Goal: Task Accomplishment & Management: Use online tool/utility

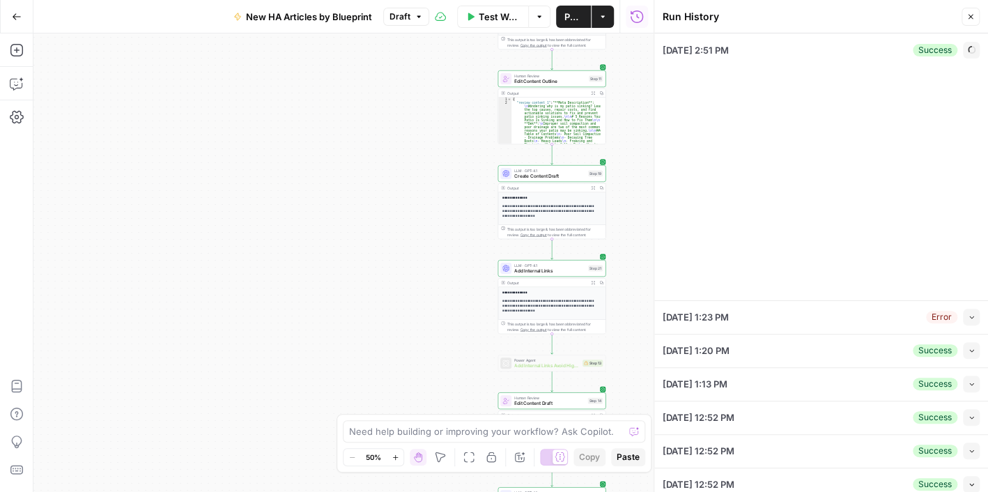
type input "[URL][DOMAIN_NAME][PERSON_NAME]"
type input "common problems"
type input "HomeAdvisor"
type input "HA Articles Sitemap"
type input "HA Near Me Sitemap"
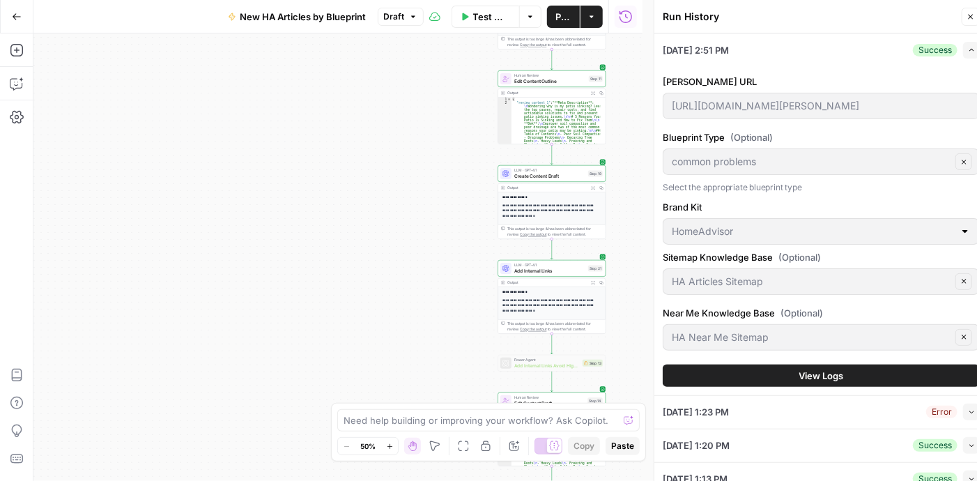
click at [824, 375] on span "View Logs" at bounding box center [821, 376] width 45 height 14
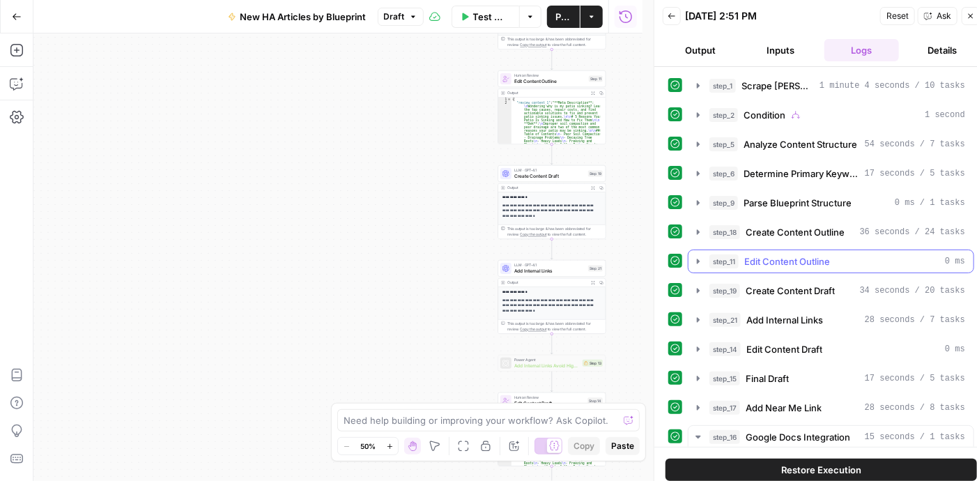
click at [698, 261] on icon "button" at bounding box center [698, 261] width 11 height 11
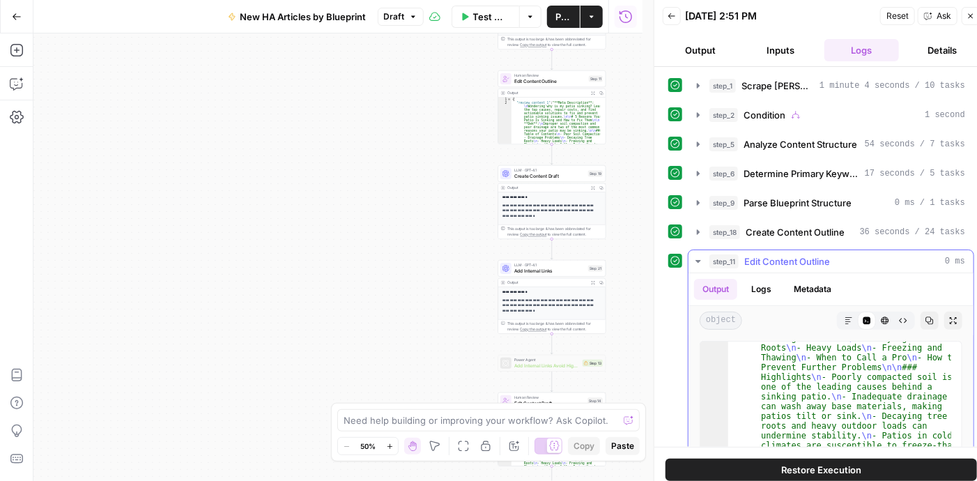
scroll to position [125, 0]
click at [698, 232] on icon "button" at bounding box center [698, 231] width 11 height 11
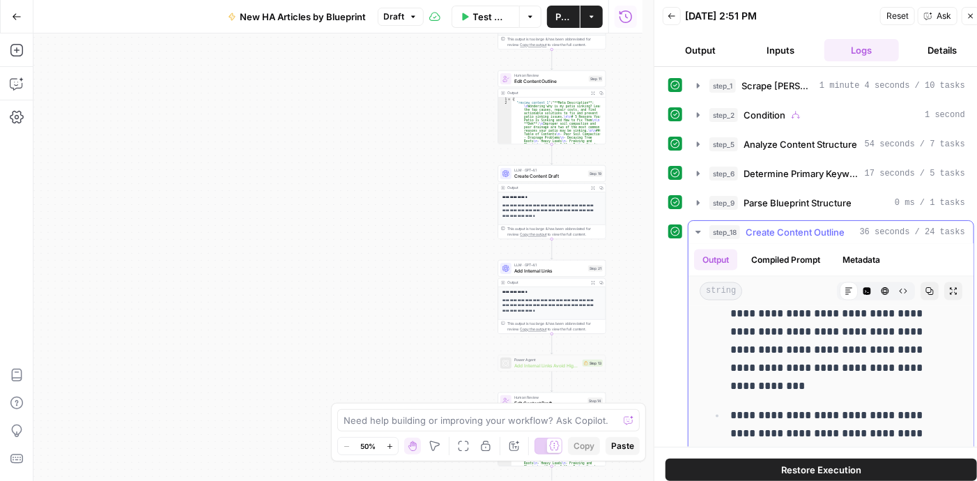
scroll to position [1045, 0]
click at [697, 226] on icon "button" at bounding box center [698, 231] width 11 height 11
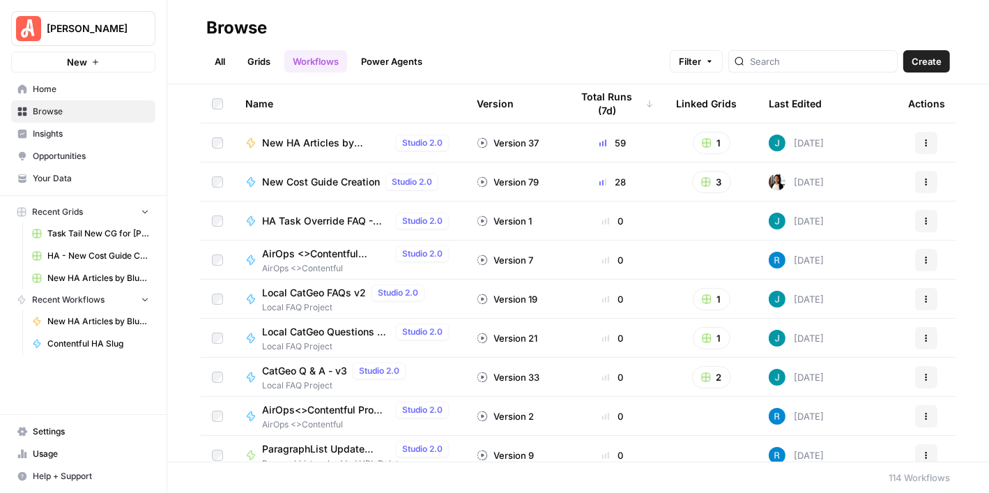
click at [309, 142] on span "New HA Articles by Blueprint" at bounding box center [326, 143] width 128 height 14
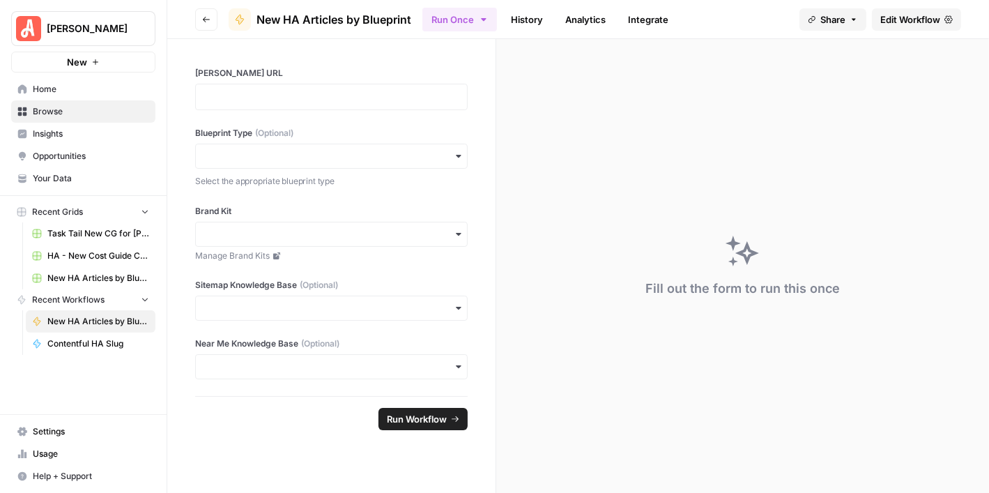
click at [903, 20] on span "Edit Workflow" at bounding box center [910, 20] width 60 height 14
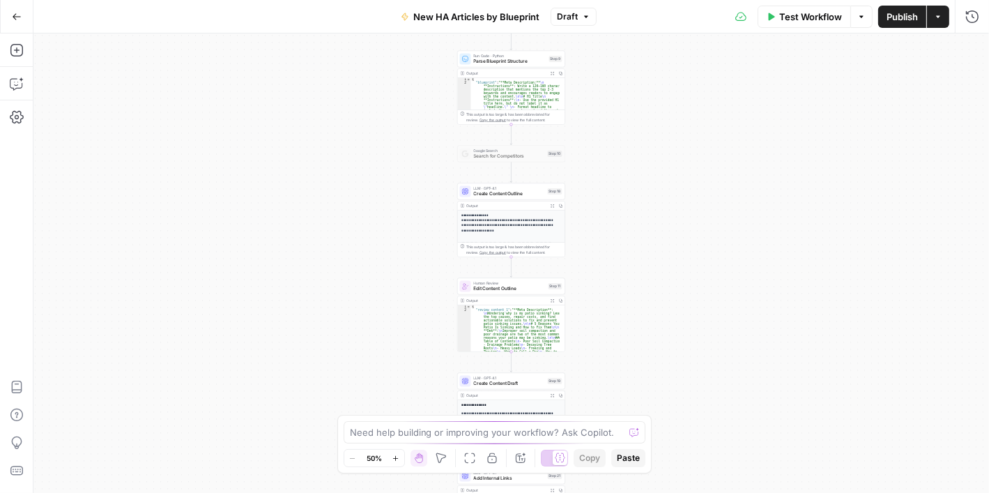
click at [805, 14] on span "Test Workflow" at bounding box center [810, 17] width 63 height 14
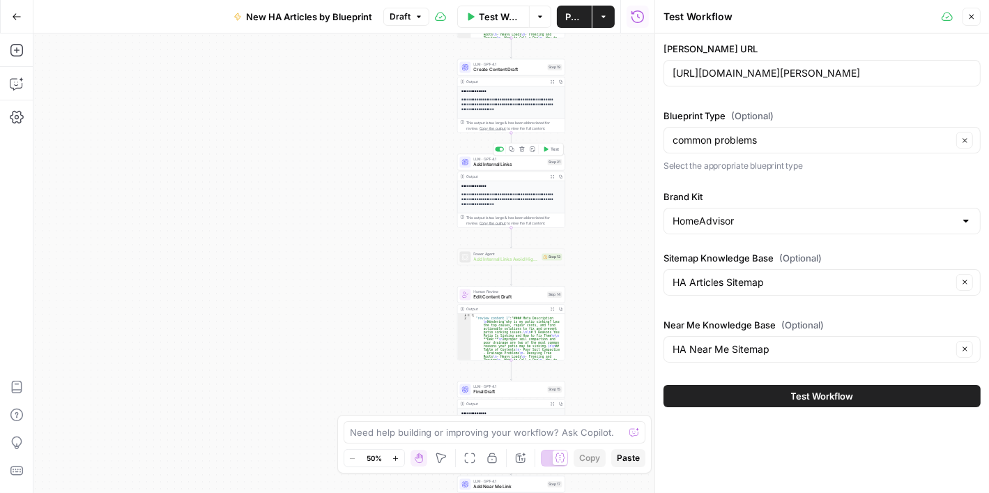
click at [494, 169] on div "LLM · GPT-4.1 Add Internal Links Step 21 Copy step Delete step Add Note Test" at bounding box center [511, 162] width 108 height 17
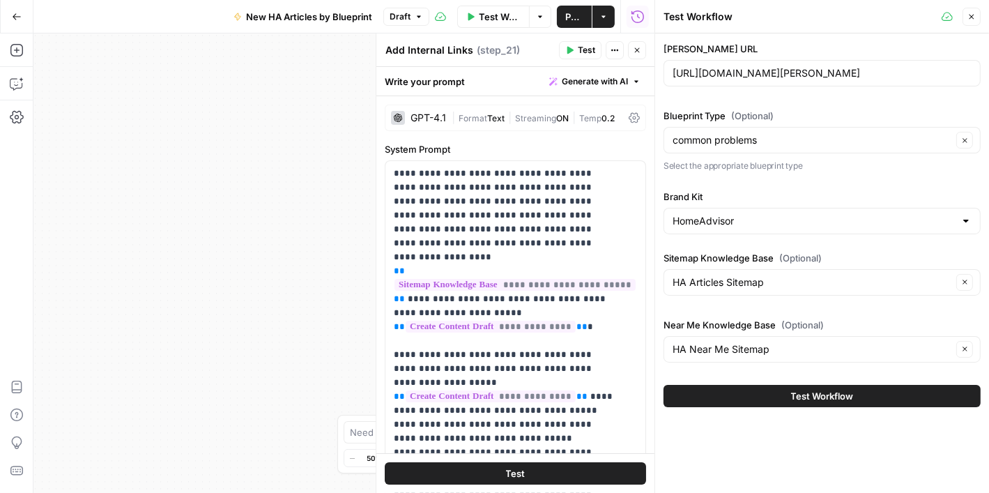
click at [633, 50] on icon "button" at bounding box center [637, 50] width 8 height 8
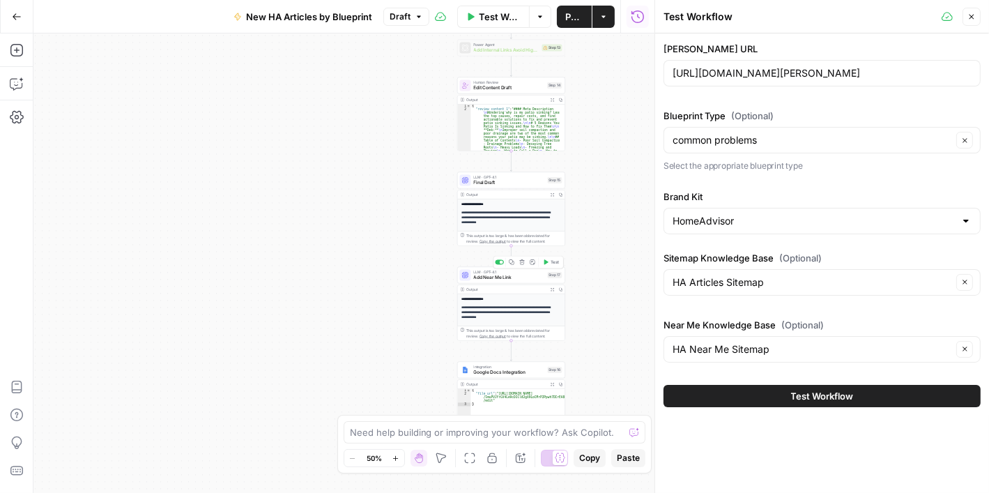
click at [500, 279] on span "Add Near Me Link" at bounding box center [509, 277] width 71 height 7
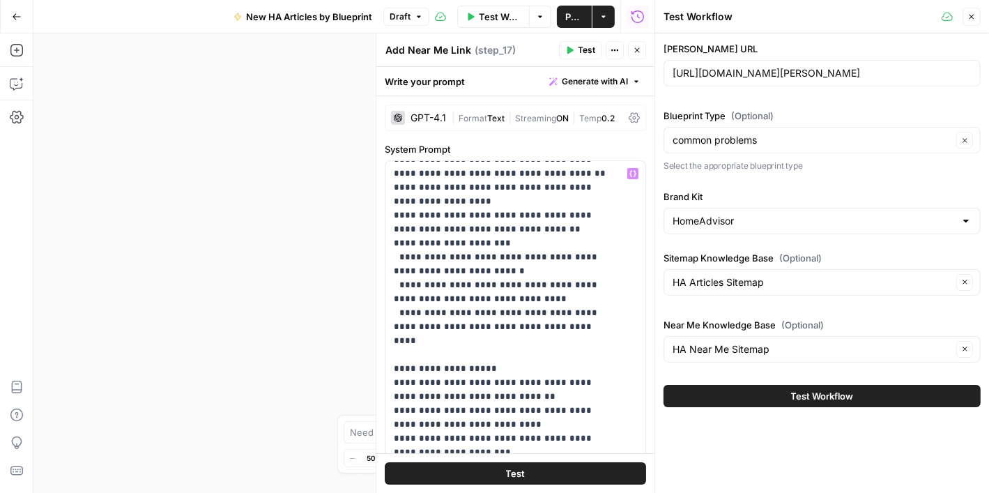
scroll to position [697, 0]
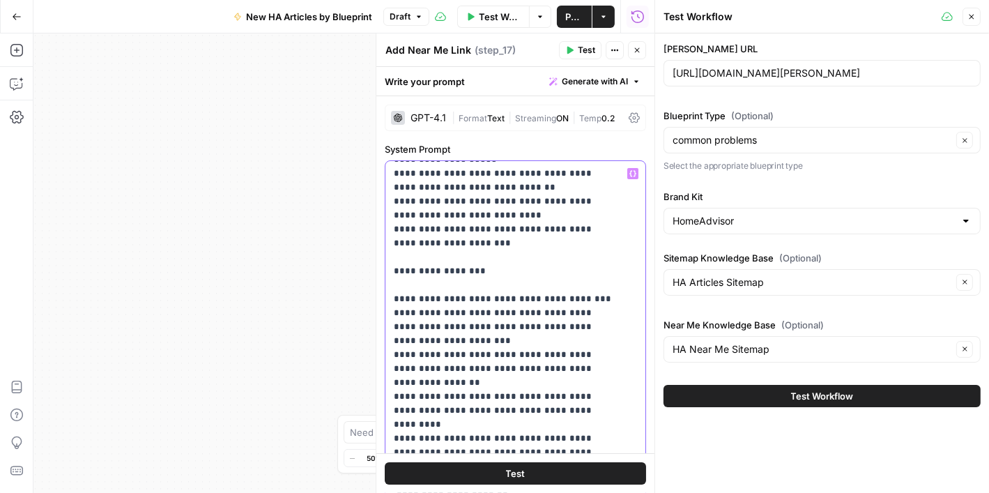
click at [532, 241] on p "**********" at bounding box center [505, 348] width 222 height 1756
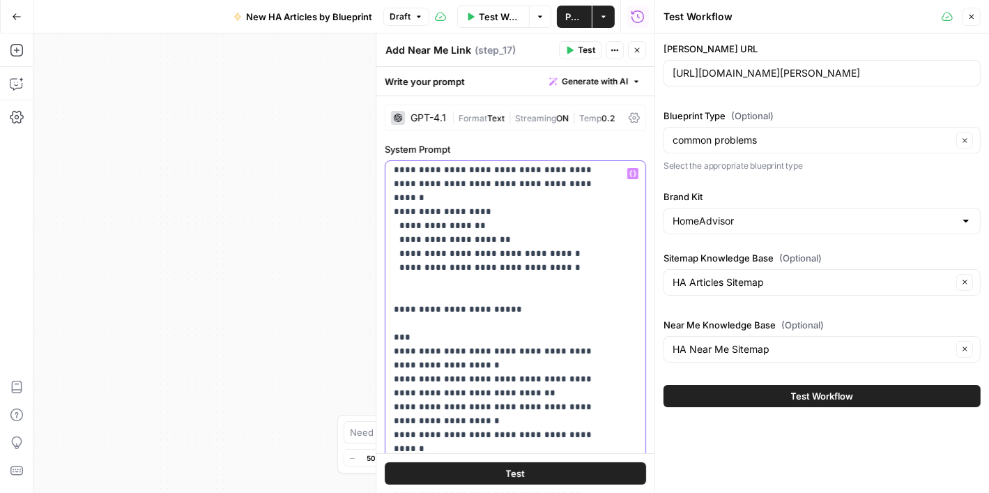
scroll to position [1210, 0]
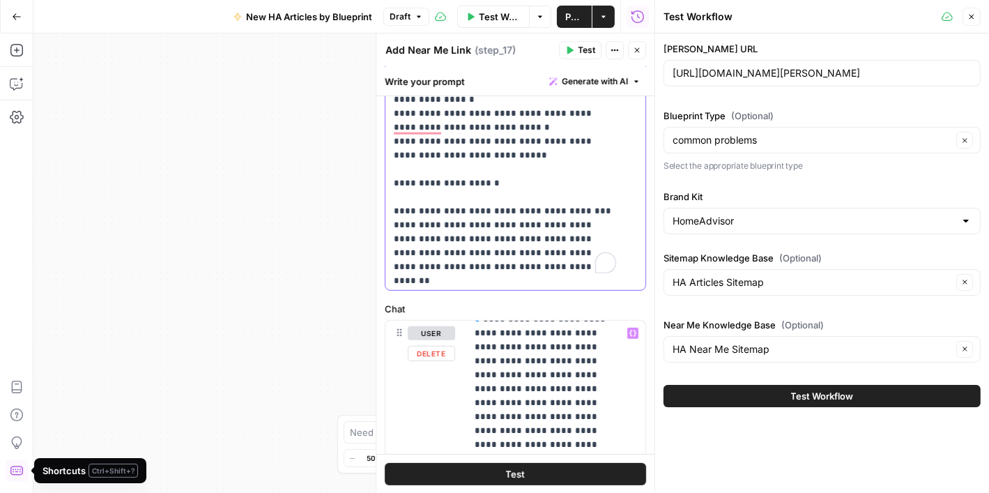
scroll to position [418, 0]
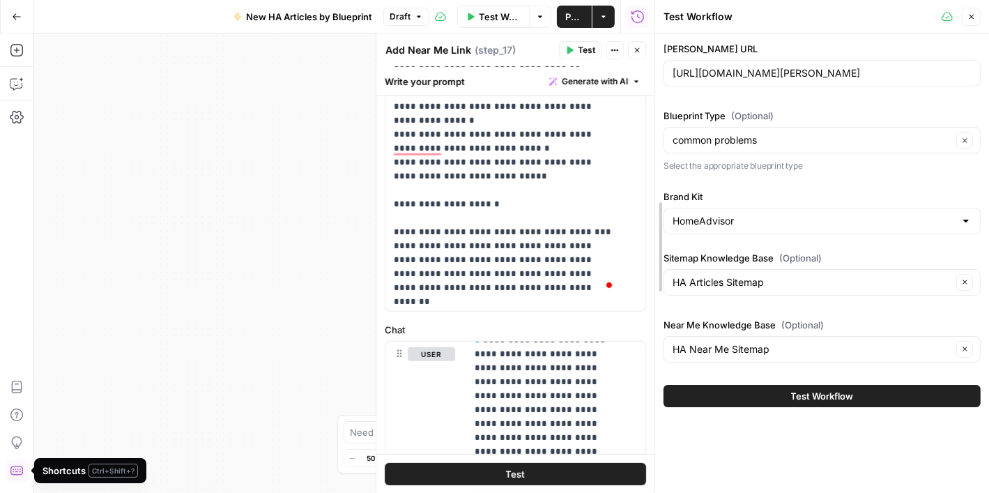
click at [648, 276] on div at bounding box center [655, 246] width 14 height 493
click at [648, 274] on div at bounding box center [655, 246] width 14 height 493
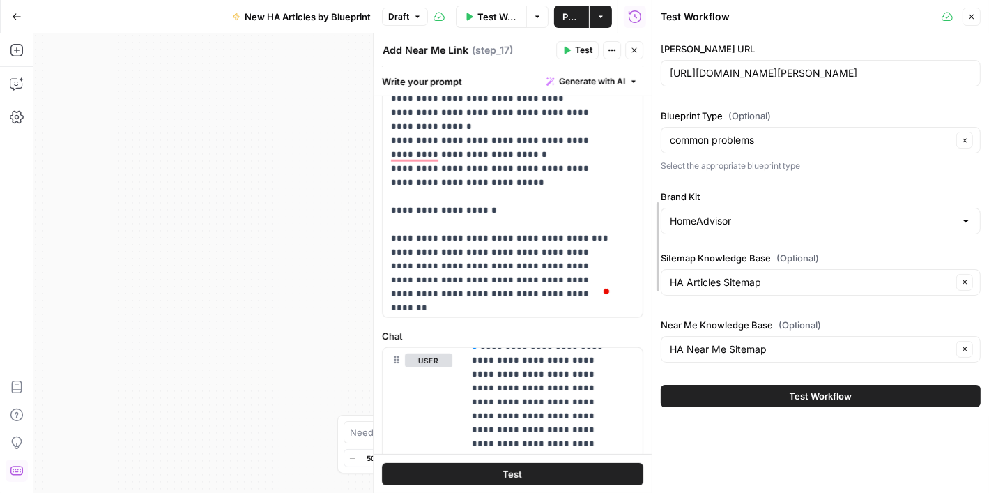
click at [649, 263] on div at bounding box center [652, 246] width 14 height 493
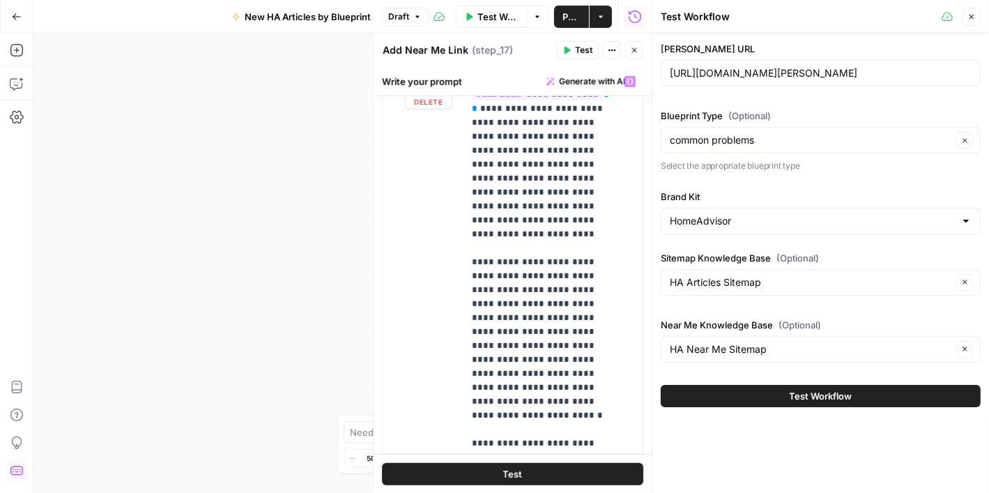
scroll to position [0, 0]
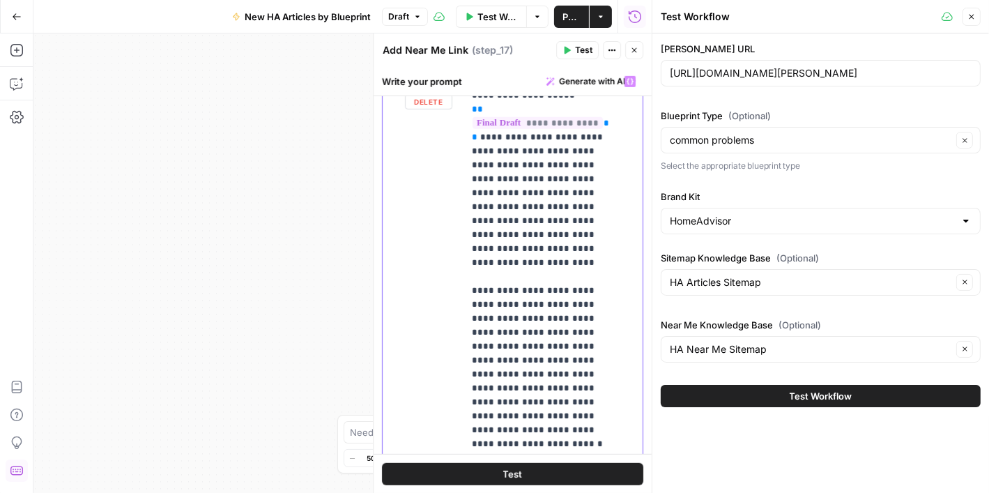
click at [488, 131] on p "**********" at bounding box center [542, 416] width 141 height 683
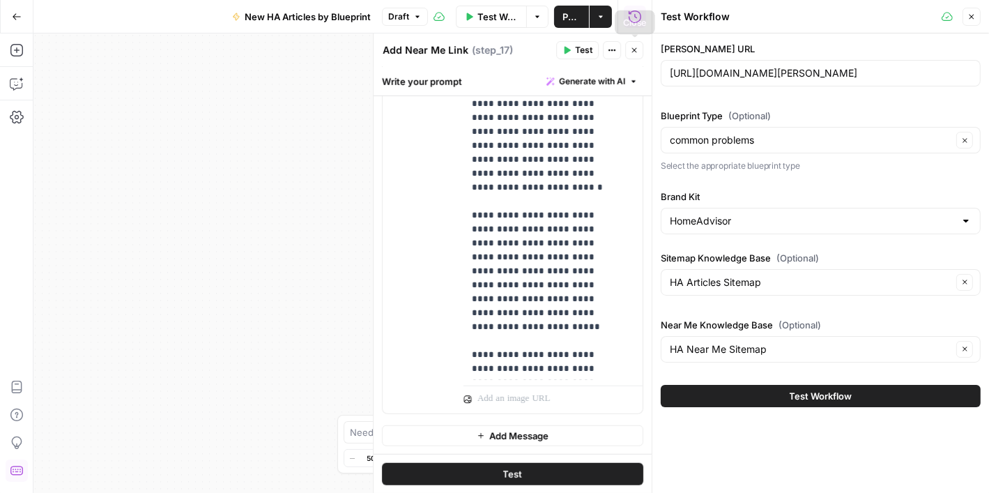
click at [630, 49] on icon "button" at bounding box center [634, 50] width 8 height 8
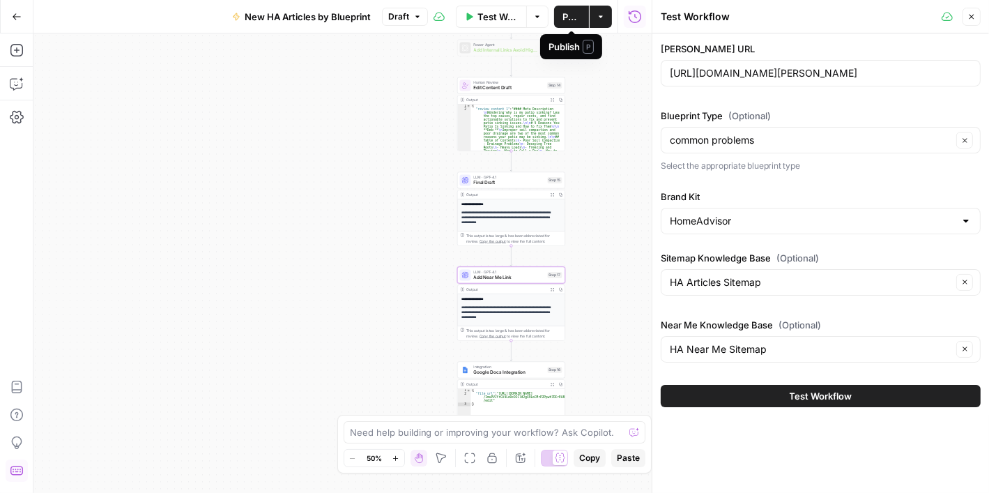
click at [569, 17] on span "Publish" at bounding box center [571, 17] width 18 height 14
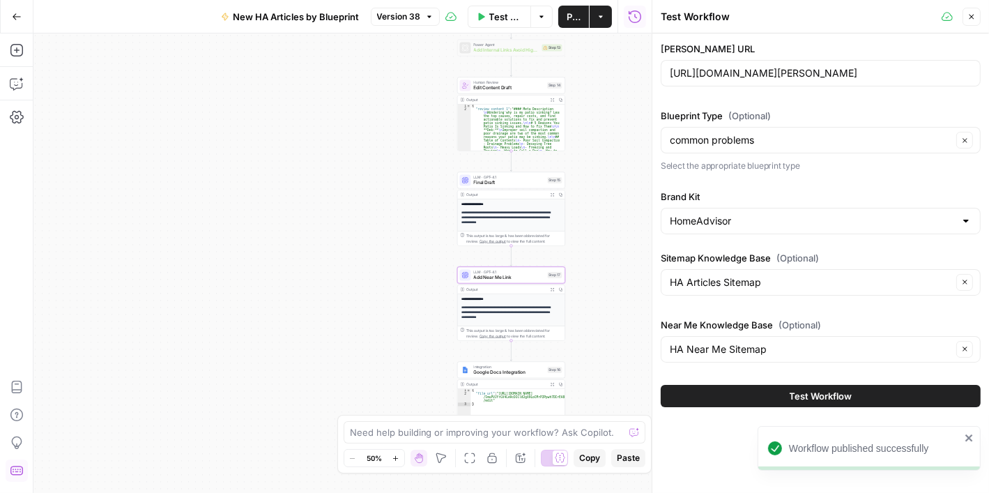
click at [856, 15] on div "Test Workflow" at bounding box center [799, 17] width 277 height 14
click at [967, 433] on icon "close" at bounding box center [969, 437] width 10 height 11
click at [858, 394] on button "Test Workflow" at bounding box center [821, 396] width 320 height 22
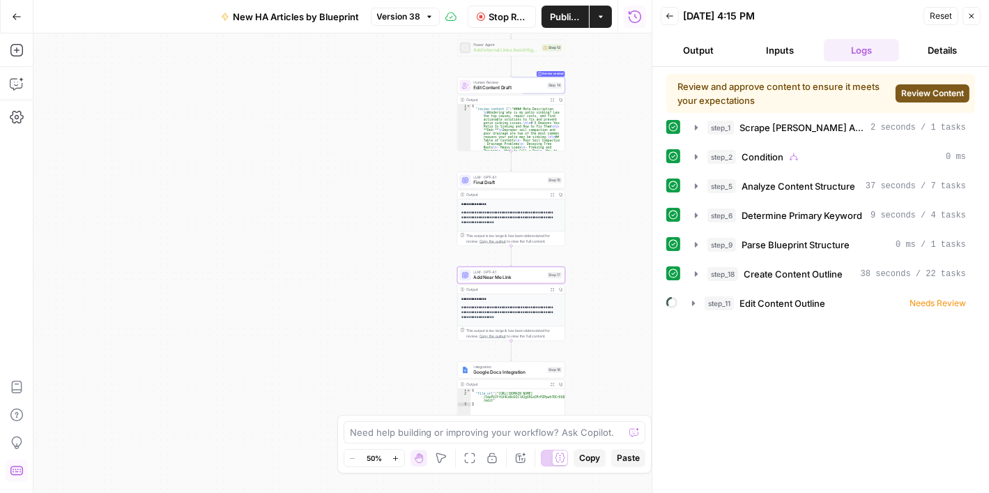
click at [929, 87] on span "Review Content" at bounding box center [932, 93] width 63 height 13
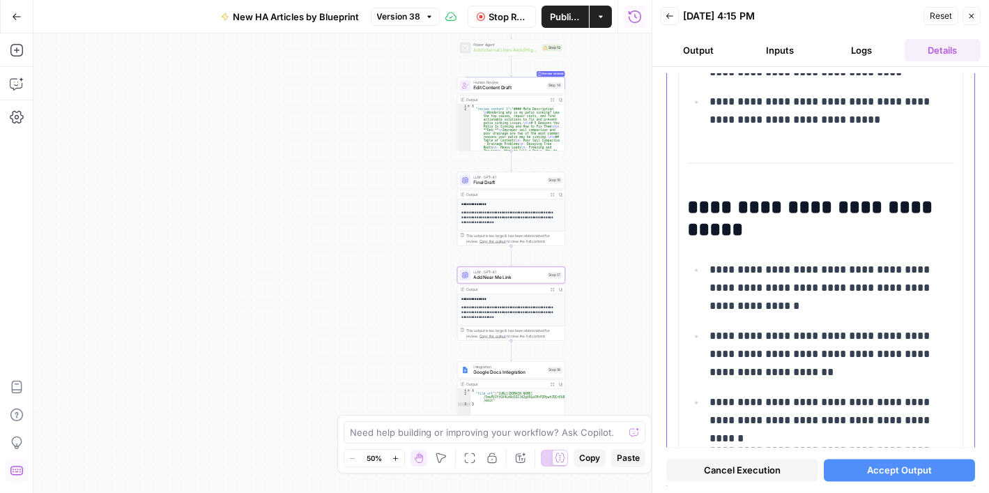
scroll to position [2508, 0]
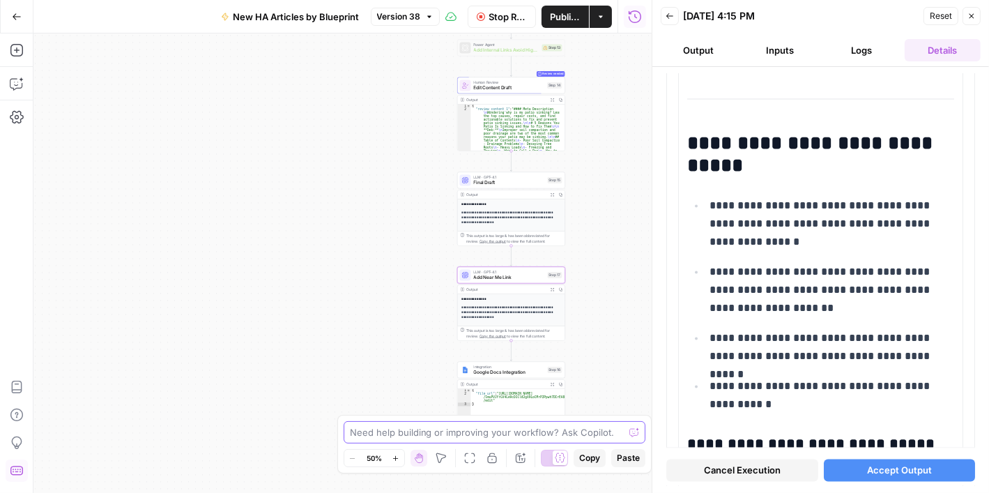
click at [539, 428] on textarea at bounding box center [487, 432] width 275 height 14
click at [895, 475] on span "Accept Output" at bounding box center [899, 470] width 65 height 14
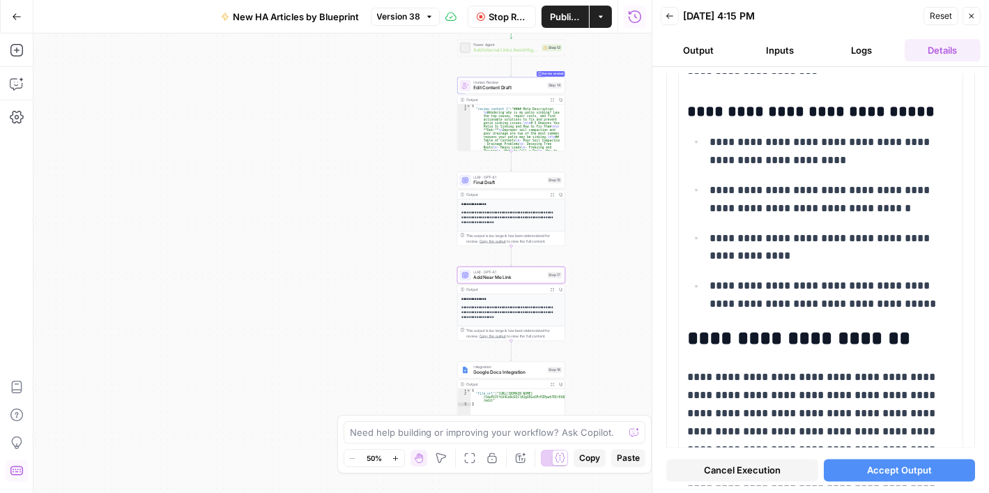
scroll to position [2078, 0]
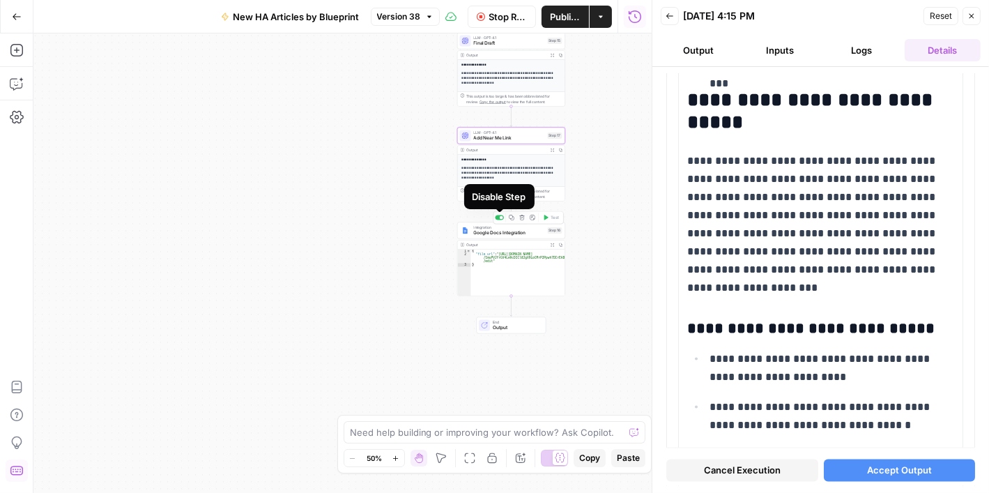
click at [500, 215] on div at bounding box center [499, 217] width 9 height 5
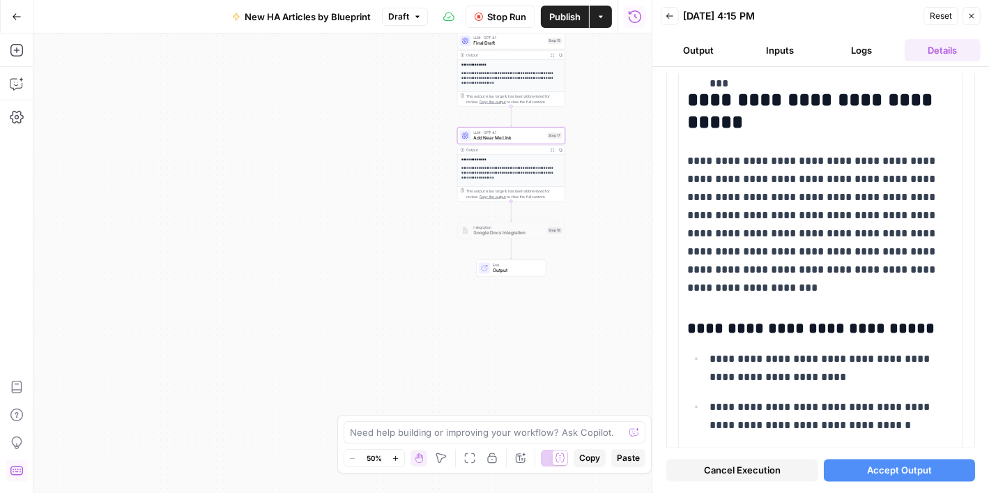
click at [911, 474] on span "Accept Output" at bounding box center [899, 470] width 65 height 14
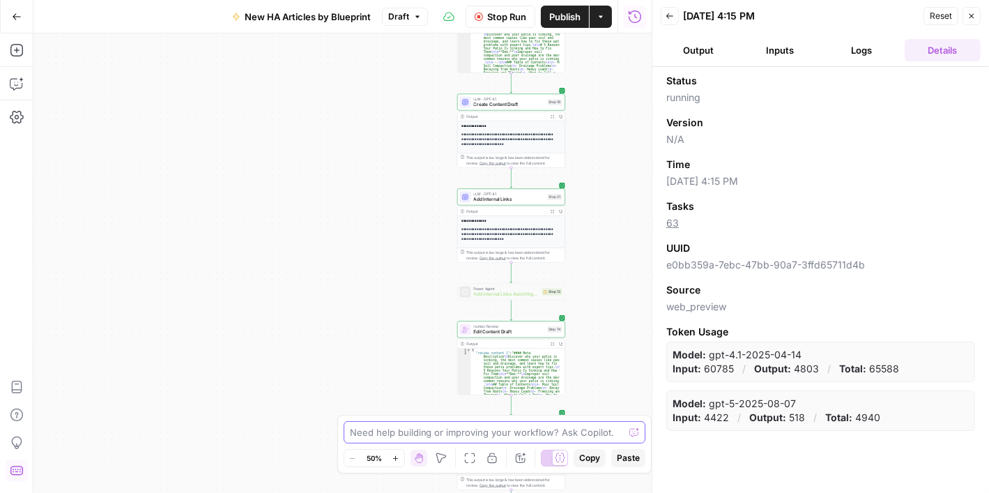
click at [464, 433] on textarea at bounding box center [487, 432] width 275 height 14
click at [858, 56] on button "Logs" at bounding box center [862, 50] width 76 height 22
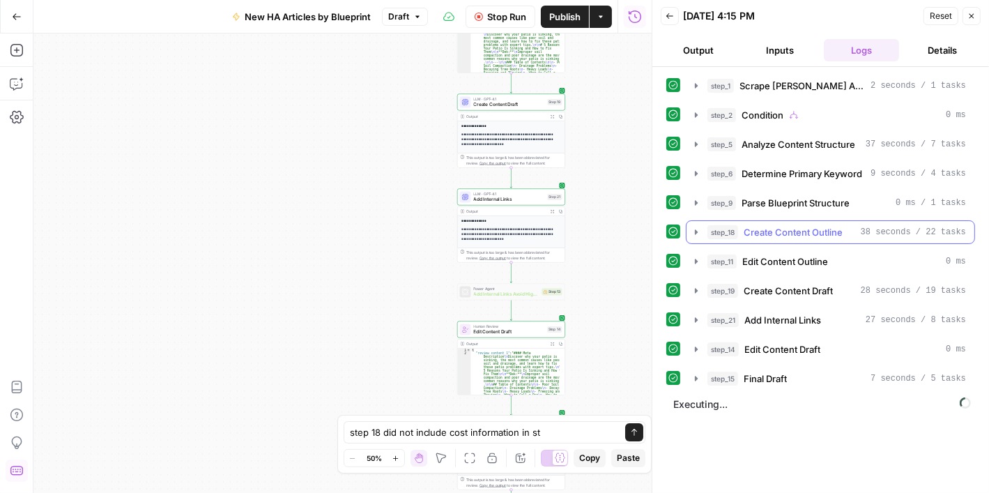
click at [700, 230] on icon "button" at bounding box center [695, 231] width 11 height 11
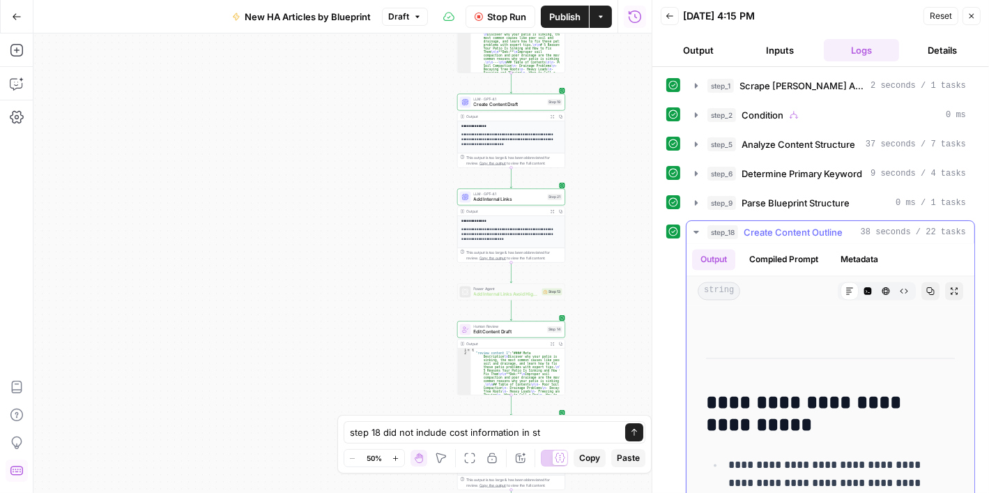
scroll to position [2578, 0]
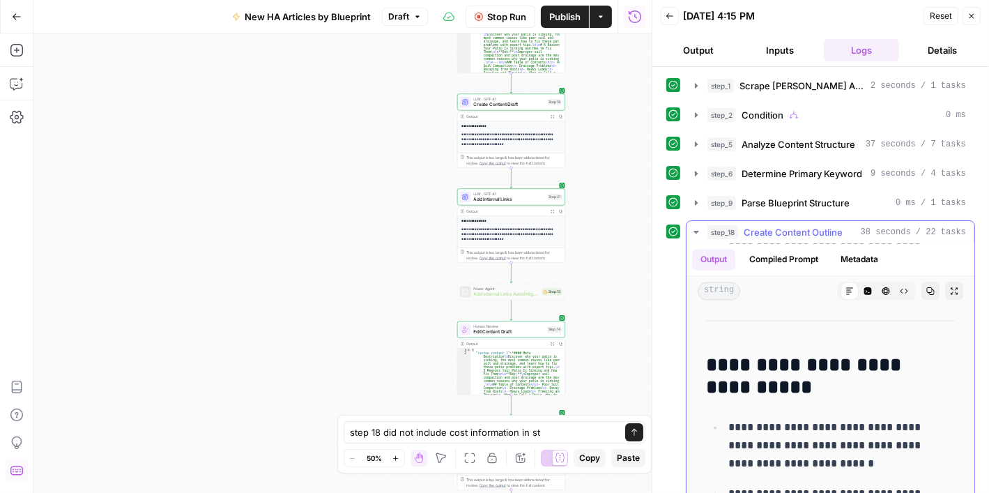
drag, startPoint x: 805, startPoint y: 364, endPoint x: 819, endPoint y: 380, distance: 21.7
click at [819, 380] on h2 "**********" at bounding box center [820, 377] width 228 height 45
copy h2 "**********"
click at [563, 431] on textarea "step 18 did not include cost information in st" at bounding box center [481, 432] width 262 height 14
paste textarea "Decaying Tree Roots"
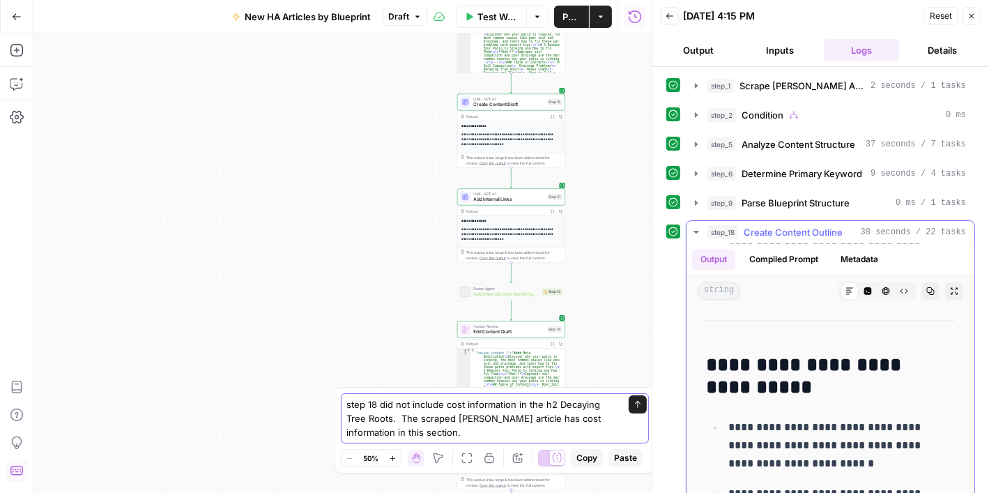
type textarea "step 18 did not include cost information in the h2 Decaying Tree Roots. The scr…"
click at [695, 226] on icon "button" at bounding box center [695, 231] width 11 height 11
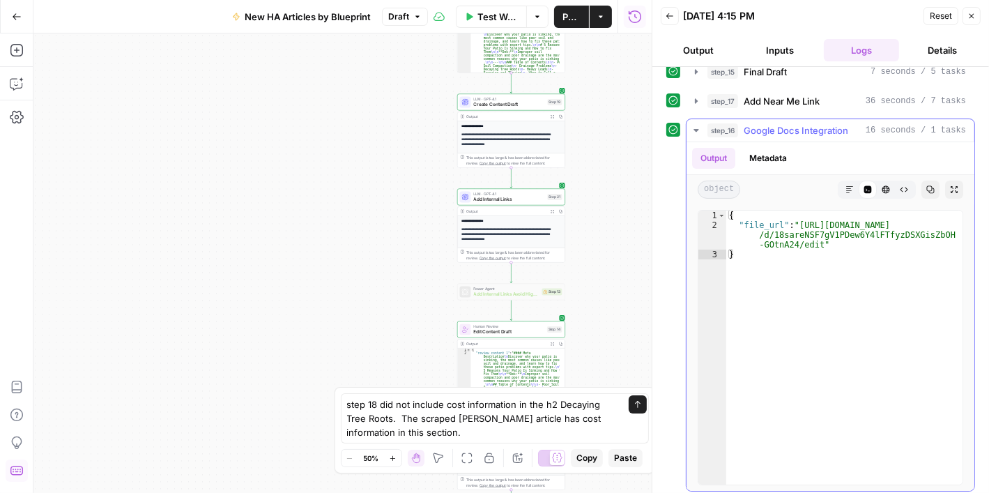
scroll to position [307, 0]
click at [688, 128] on button "step_16 Google Docs Integration 16 seconds / 1 tasks" at bounding box center [830, 129] width 288 height 22
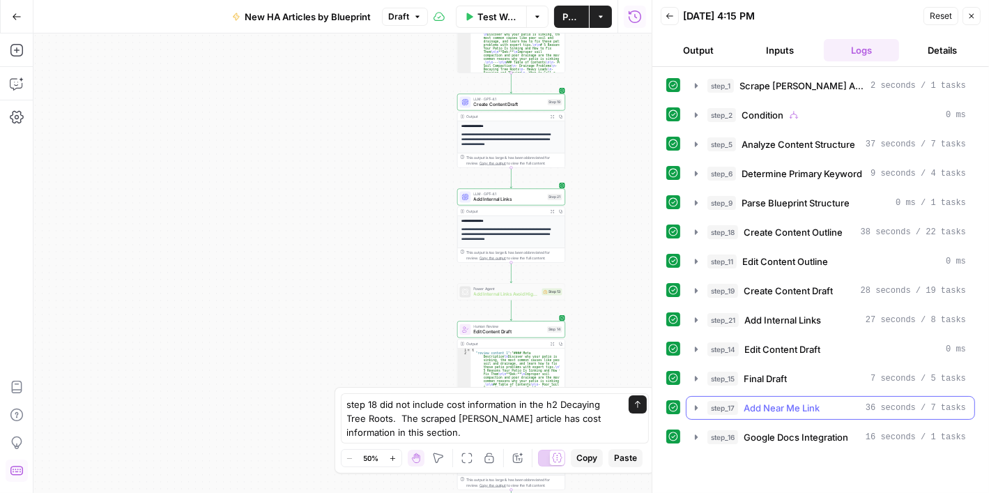
click at [697, 405] on icon "button" at bounding box center [696, 407] width 3 height 5
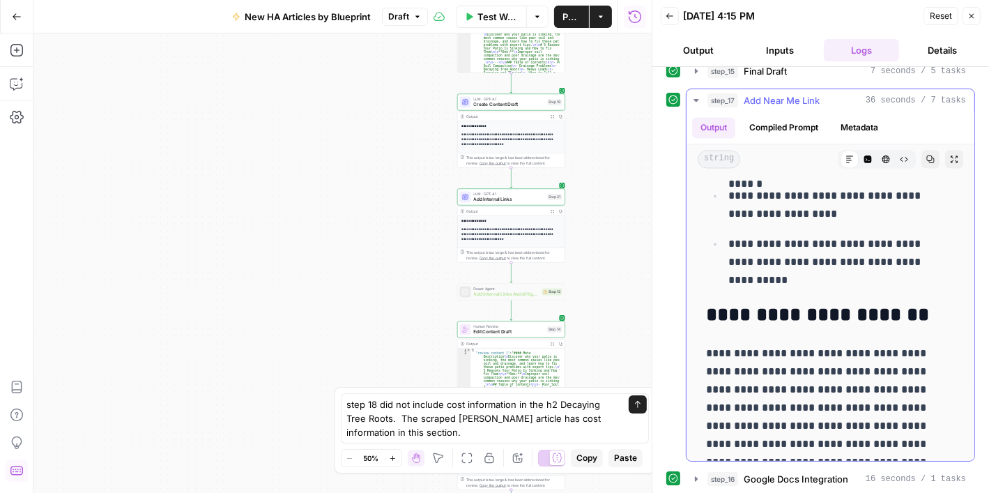
scroll to position [2486, 0]
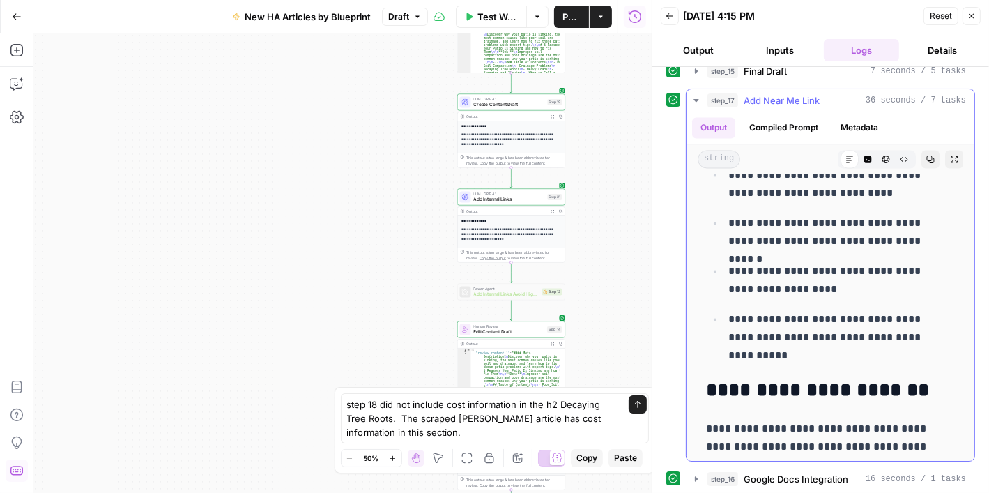
click at [692, 95] on icon "button" at bounding box center [695, 100] width 11 height 11
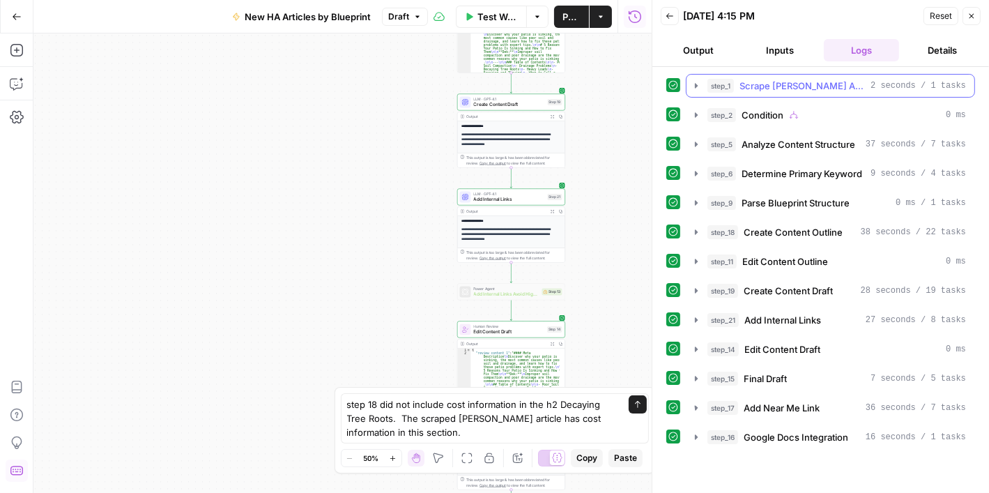
scroll to position [0, 0]
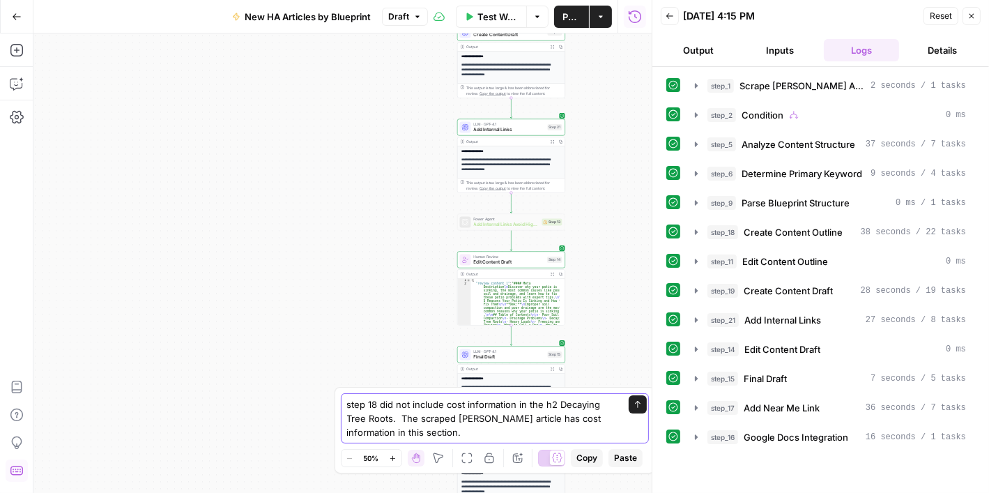
click at [635, 406] on icon "submit" at bounding box center [637, 404] width 8 height 8
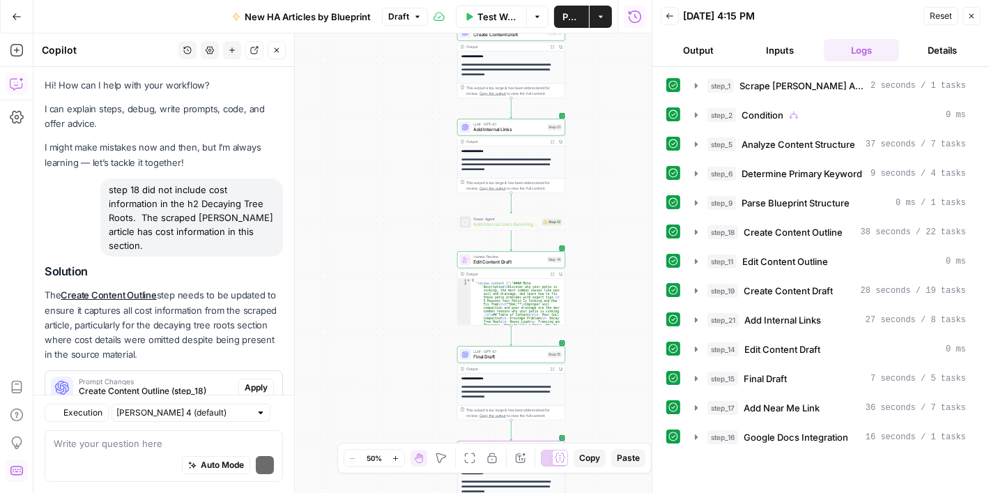
scroll to position [29, 0]
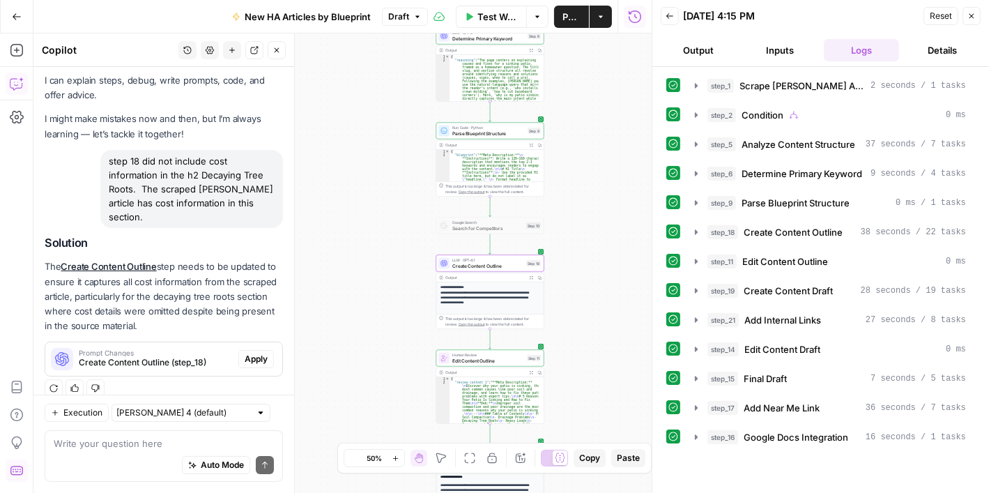
click at [180, 356] on span "Create Content Outline (step_18)" at bounding box center [156, 362] width 154 height 13
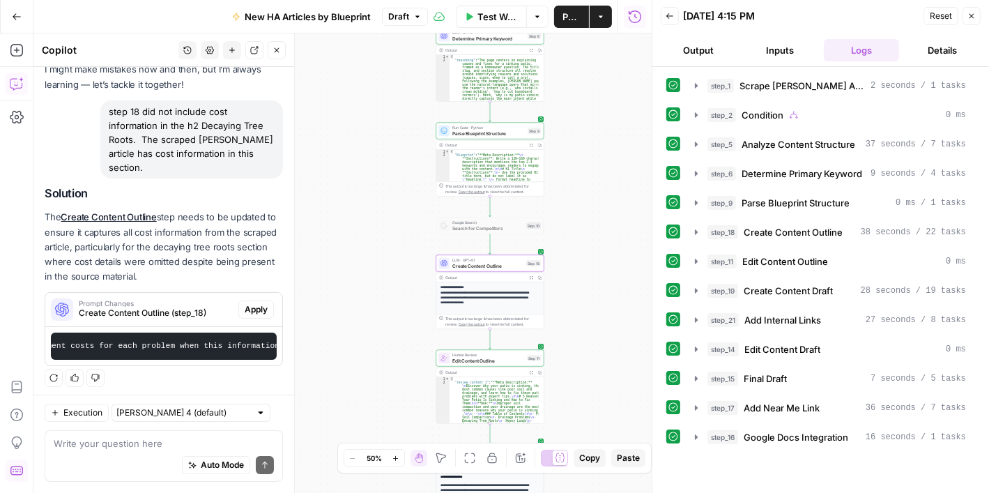
scroll to position [0, 3142]
click at [178, 445] on textarea at bounding box center [164, 443] width 220 height 14
type textarea "are you sure these instructions are good?"
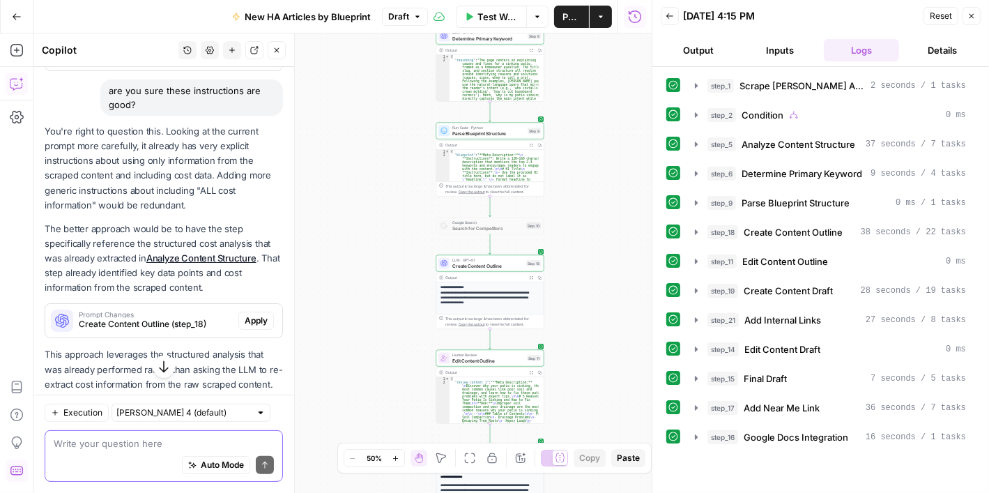
scroll to position [412, 0]
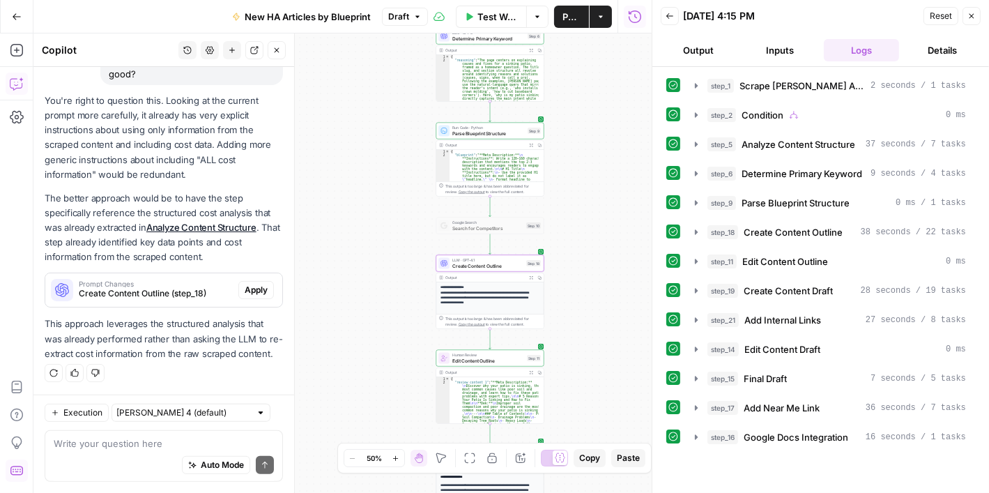
click at [238, 281] on button "Apply" at bounding box center [256, 290] width 36 height 18
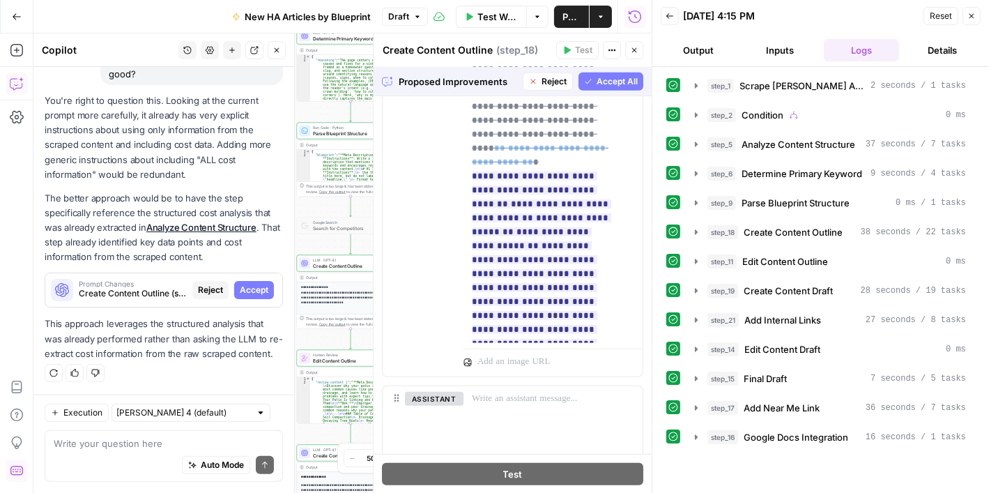
scroll to position [1045, 0]
click at [195, 434] on div "Auto Mode will automatically modify and execute the workflow" at bounding box center [204, 430] width 185 height 25
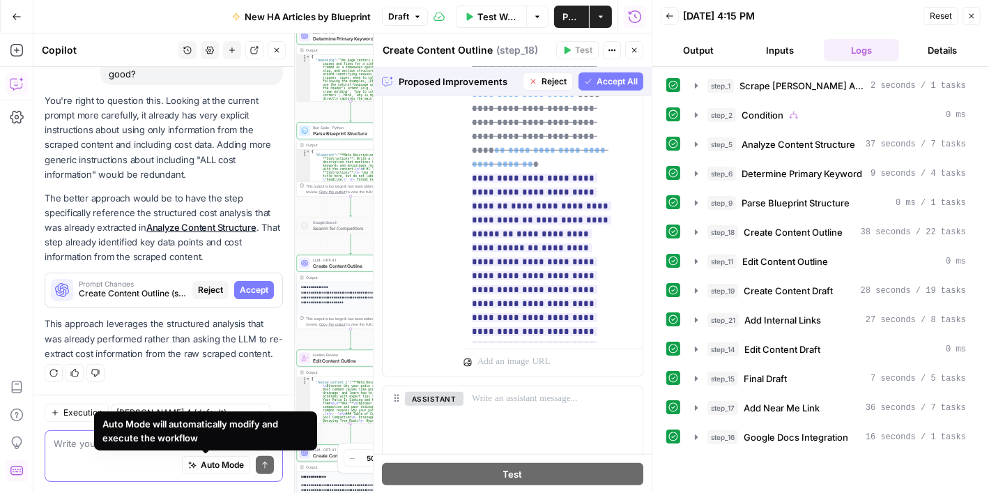
click at [82, 443] on textarea at bounding box center [164, 443] width 220 height 14
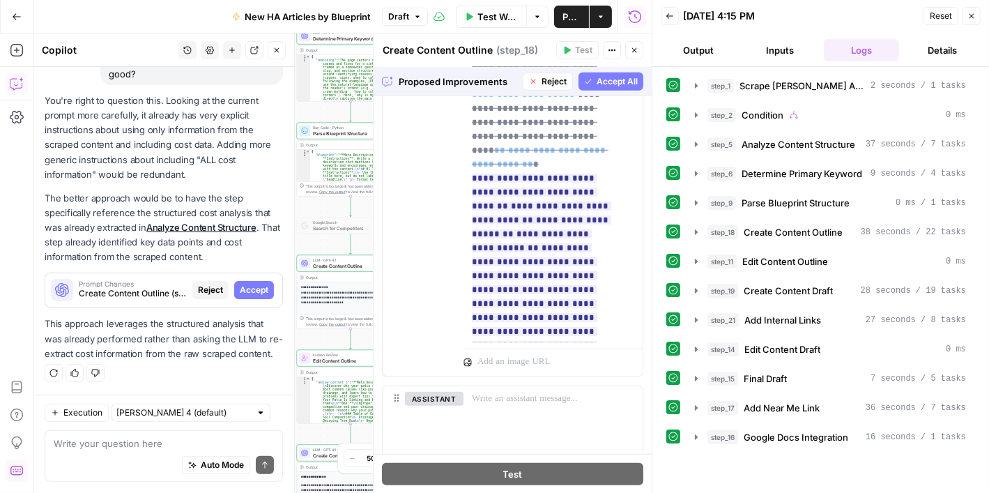
click at [601, 82] on span "Accept All" at bounding box center [616, 81] width 41 height 13
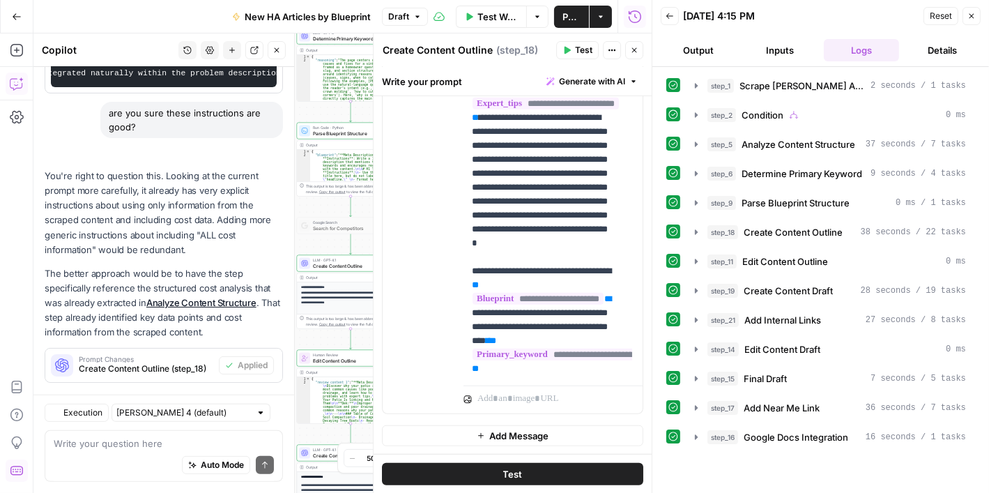
scroll to position [457, 0]
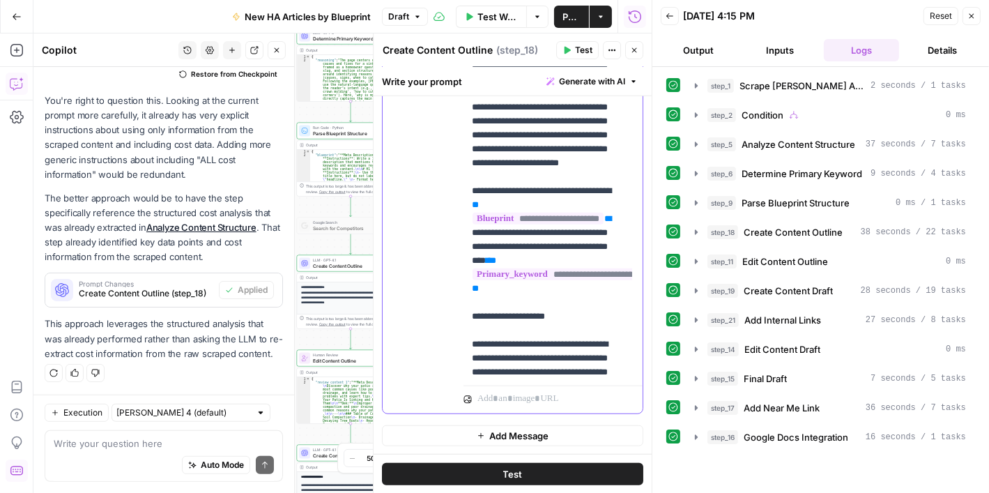
scroll to position [1045, 0]
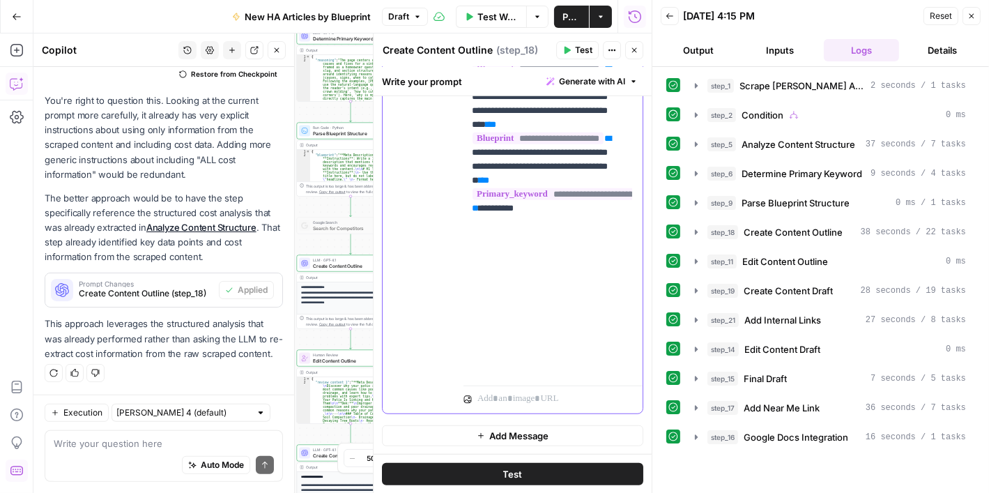
scroll to position [1530, 0]
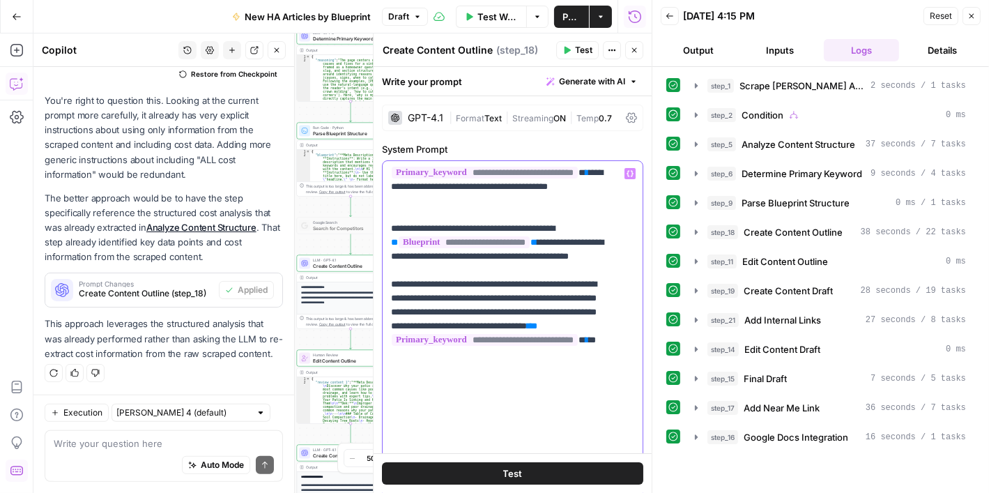
type input "p"
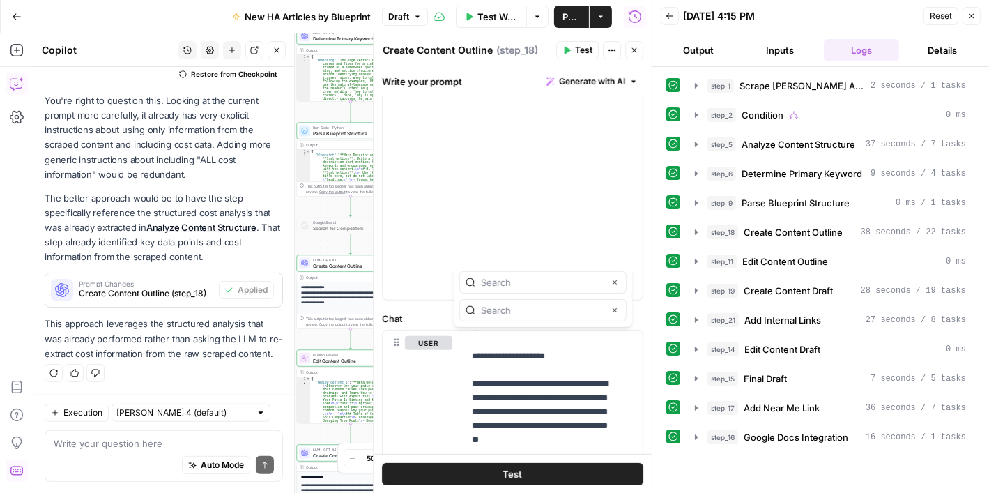
scroll to position [635, 0]
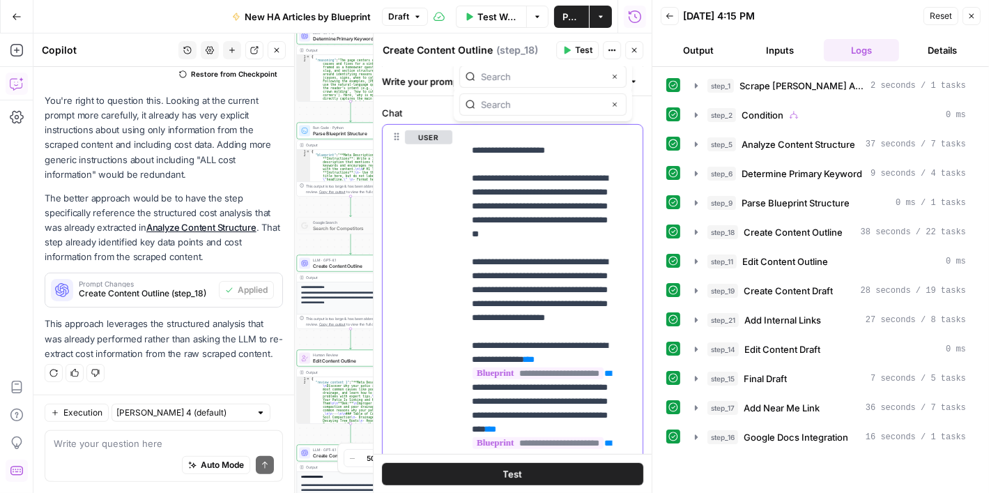
click at [611, 77] on icon "button" at bounding box center [614, 76] width 7 height 7
click at [614, 101] on icon "button" at bounding box center [614, 104] width 7 height 7
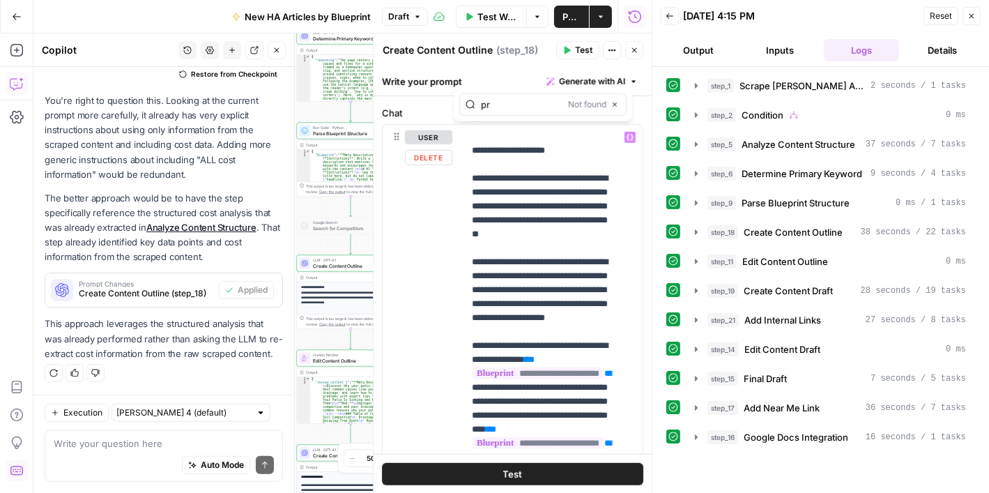
type input "p"
click at [635, 54] on icon "button" at bounding box center [634, 50] width 8 height 8
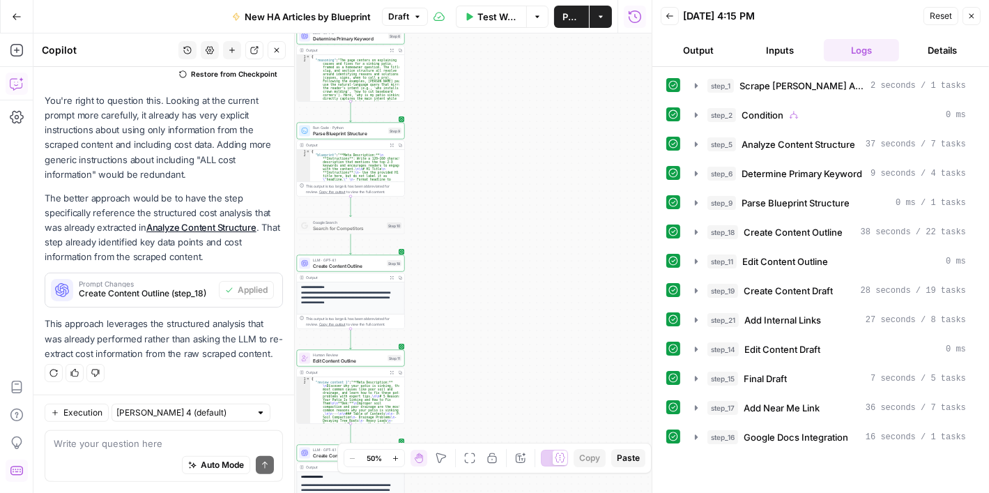
click at [943, 9] on button "Reset" at bounding box center [940, 16] width 35 height 18
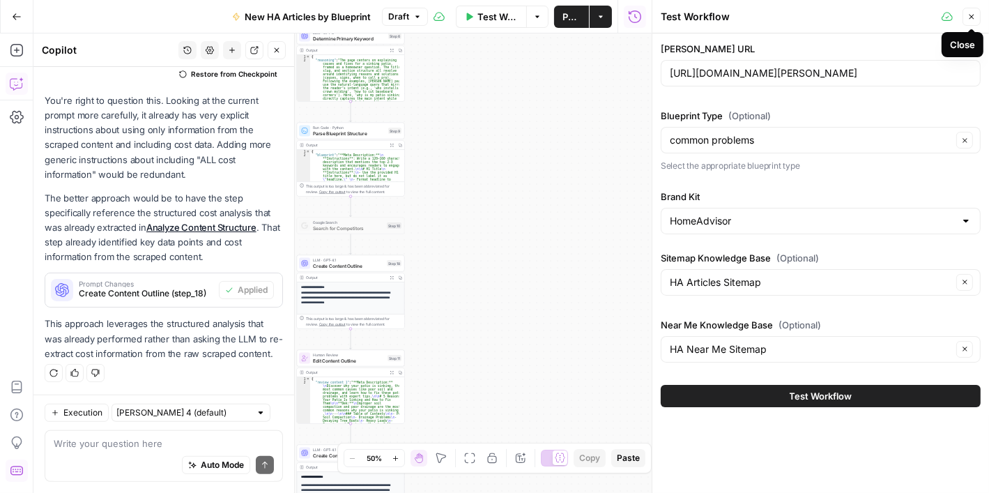
click at [971, 17] on icon "button" at bounding box center [971, 17] width 5 height 5
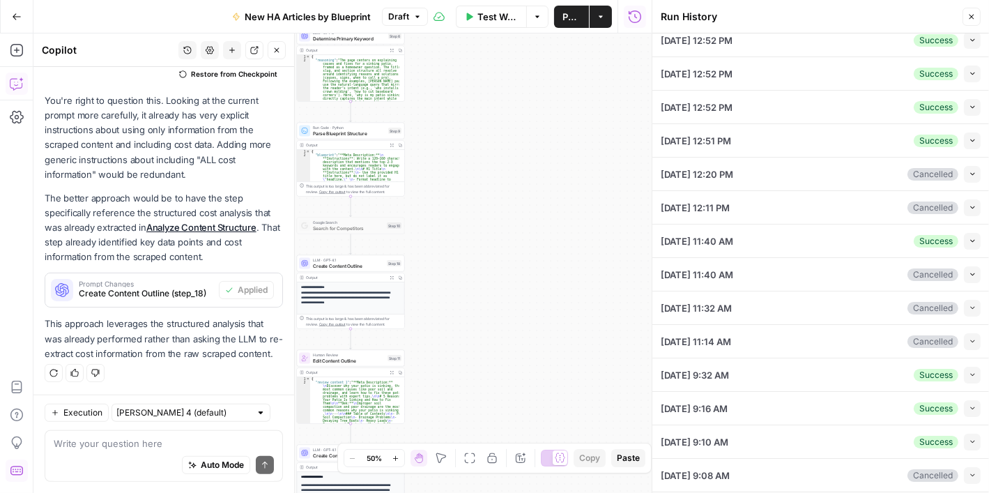
scroll to position [206, 0]
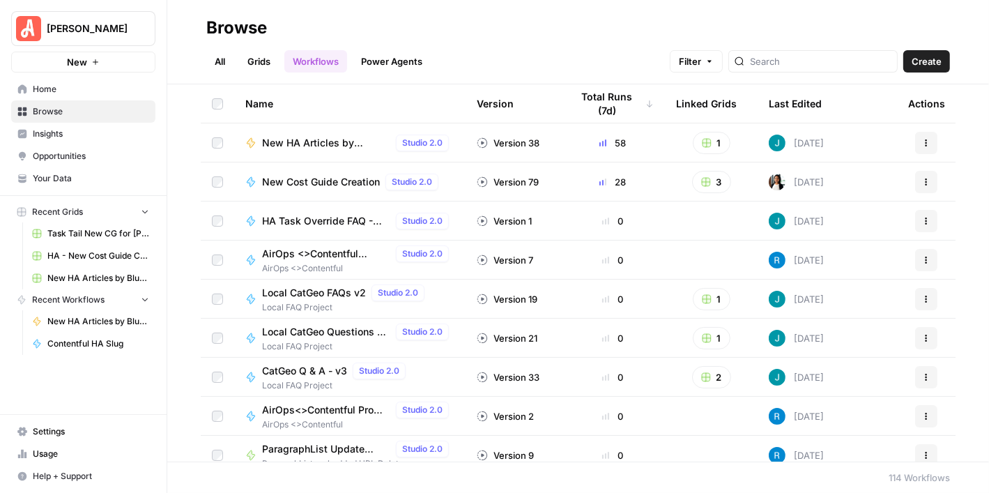
click at [101, 173] on span "Your Data" at bounding box center [91, 178] width 116 height 13
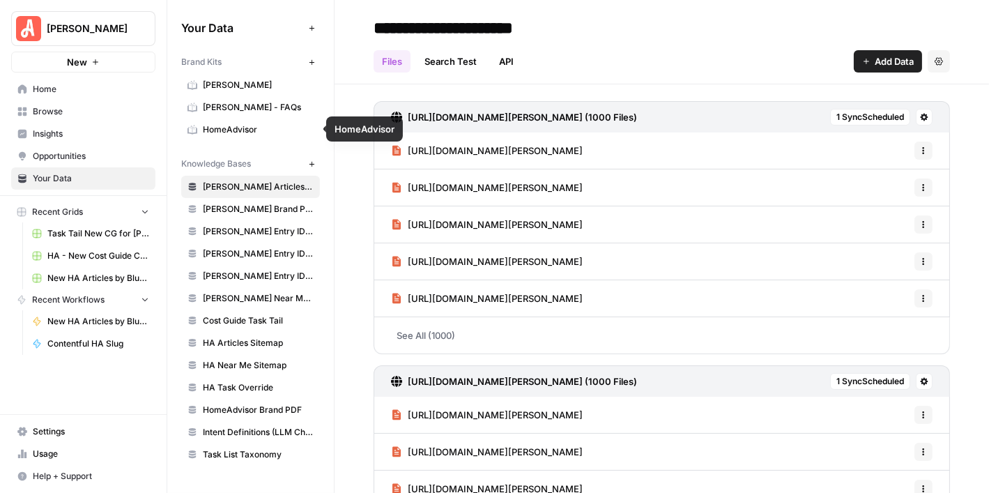
click at [250, 121] on link "HomeAdvisor" at bounding box center [250, 129] width 139 height 22
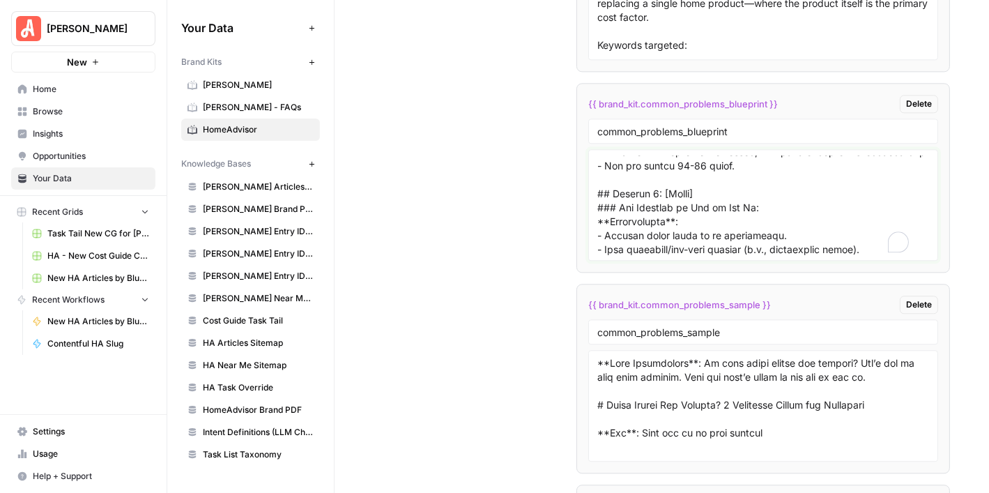
click at [663, 211] on textarea "To enrich screen reader interactions, please activate Accessibility in Grammarl…" at bounding box center [763, 204] width 332 height 99
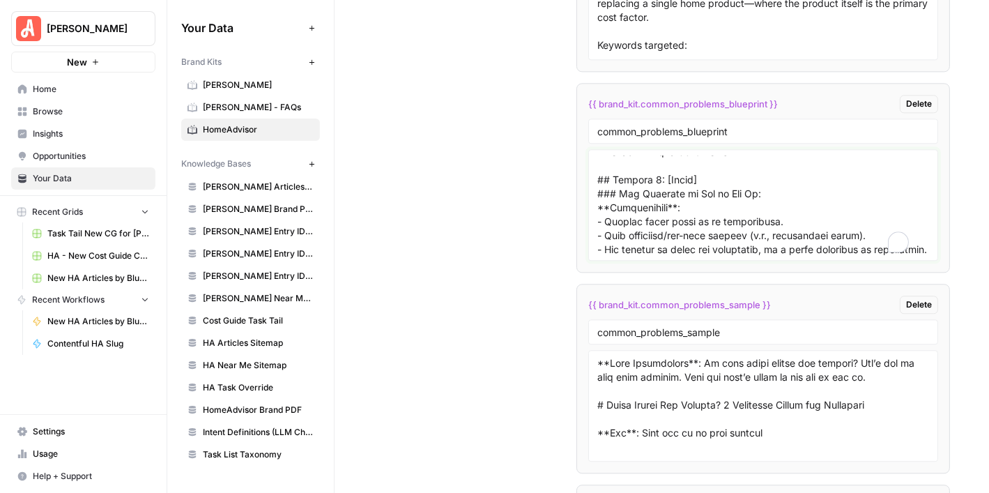
click at [660, 201] on textarea "To enrich screen reader interactions, please activate Accessibility in Grammarl…" at bounding box center [763, 204] width 332 height 99
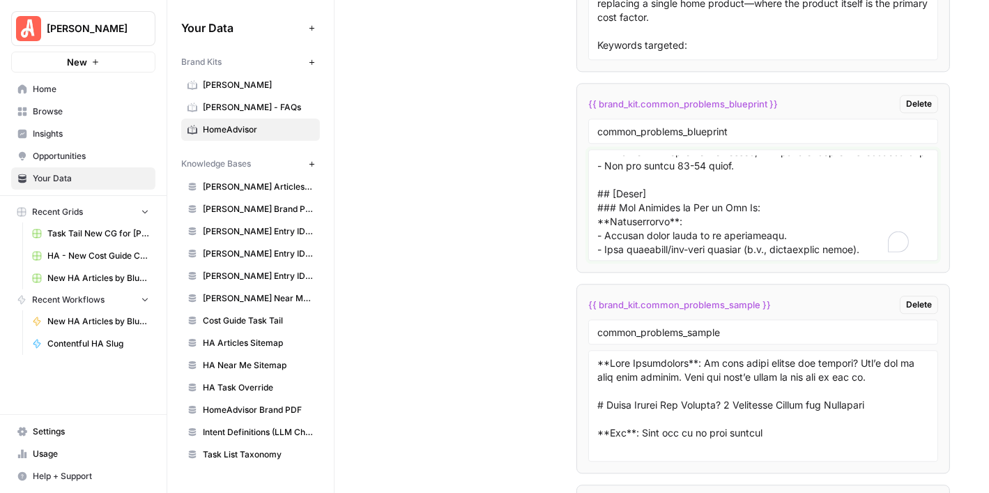
click at [613, 212] on textarea "To enrich screen reader interactions, please activate Accessibility in Grammarl…" at bounding box center [763, 204] width 332 height 99
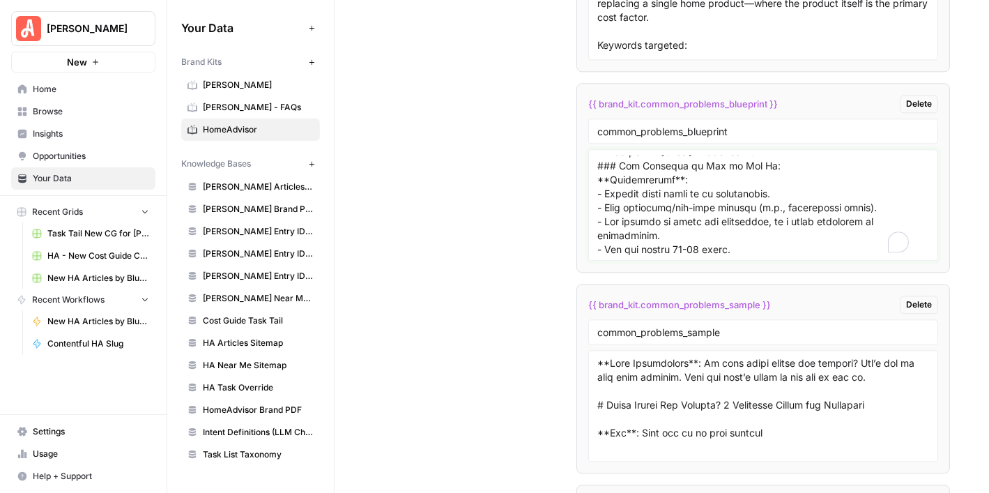
click at [656, 184] on textarea "To enrich screen reader interactions, please activate Accessibility in Grammarl…" at bounding box center [763, 204] width 332 height 99
type textarea "**Meta Description:** **Instructions**: Write a 120–160 character description t…"
click at [685, 185] on textarea "To enrich screen reader interactions, please activate Accessibility in Grammarl…" at bounding box center [763, 204] width 332 height 99
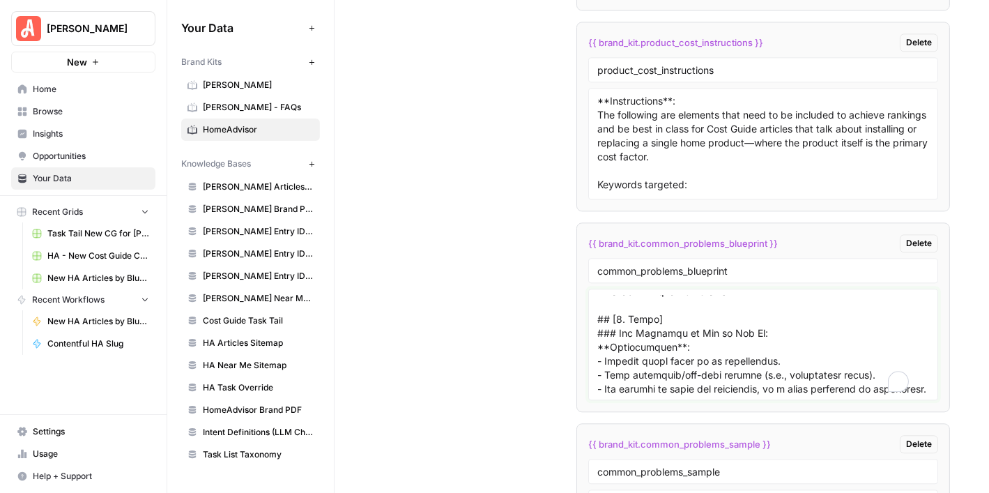
scroll to position [7974, 0]
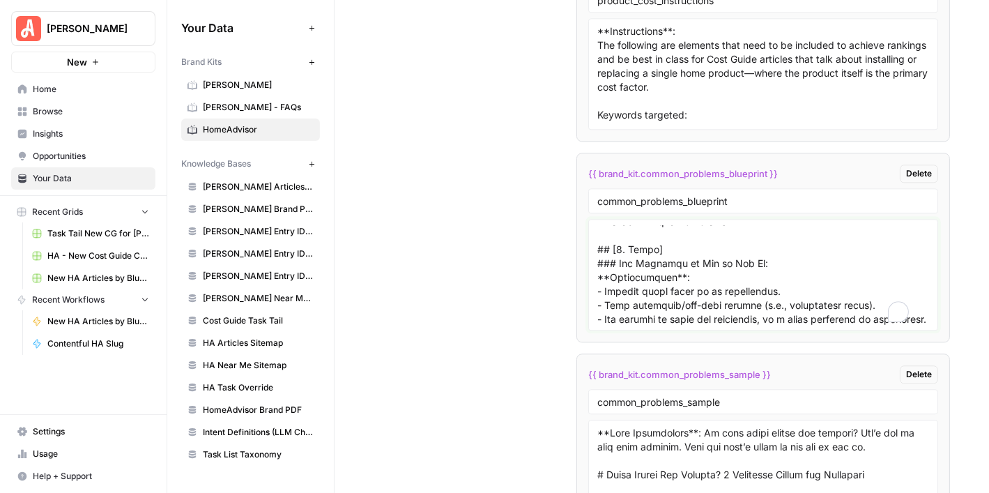
click at [686, 265] on textarea "To enrich screen reader interactions, please activate Accessibility in Grammarl…" at bounding box center [763, 274] width 332 height 99
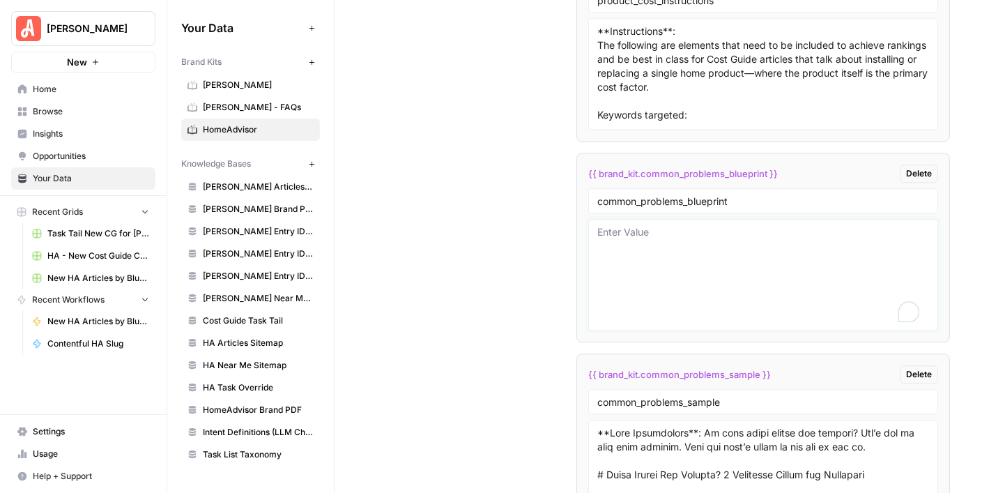
scroll to position [0, 0]
click at [677, 228] on textarea "To enrich screen reader interactions, please activate Accessibility in Grammarl…" at bounding box center [763, 274] width 332 height 99
paste textarea "### Meta Description **Instructions**: Write a 120–160 character description th…"
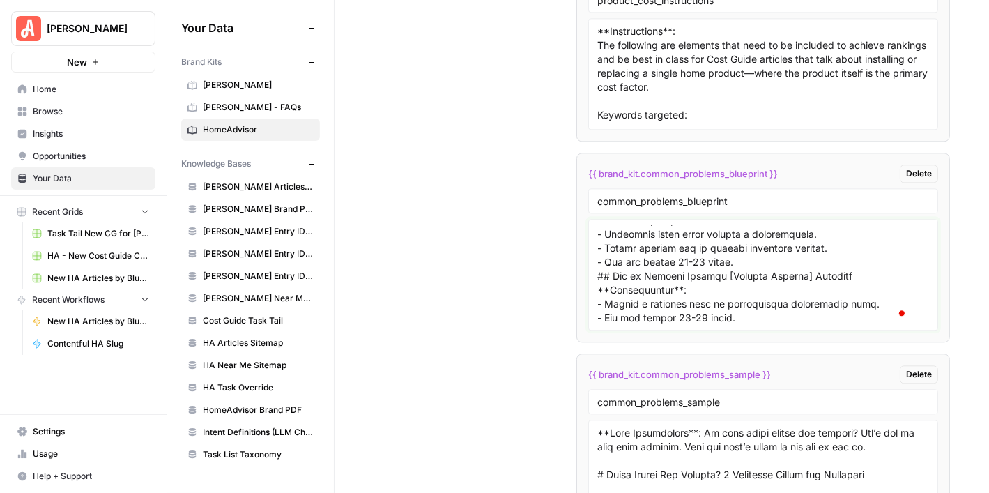
scroll to position [904, 0]
click at [753, 236] on textarea "To enrich screen reader interactions, please activate Accessibility in Grammarl…" at bounding box center [763, 274] width 332 height 99
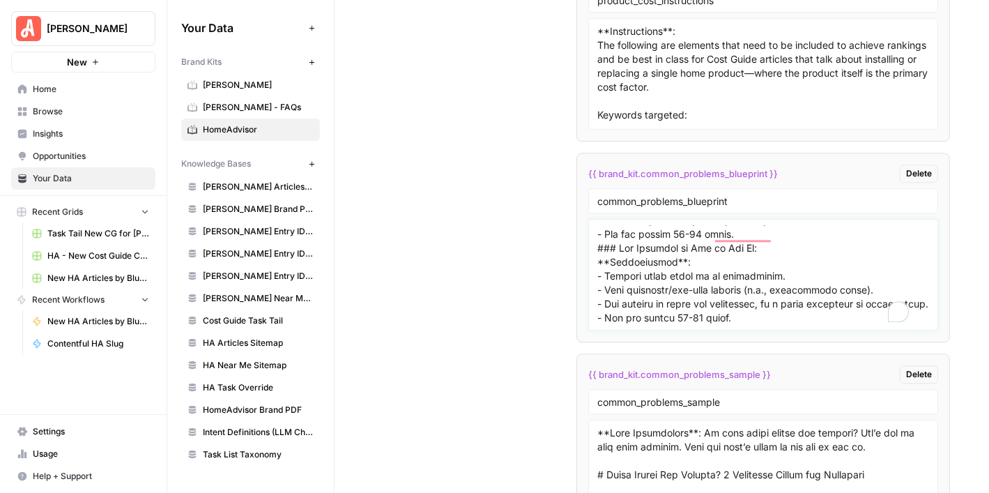
click at [797, 240] on textarea "To enrich screen reader interactions, please activate Accessibility in Grammarl…" at bounding box center [763, 274] width 332 height 99
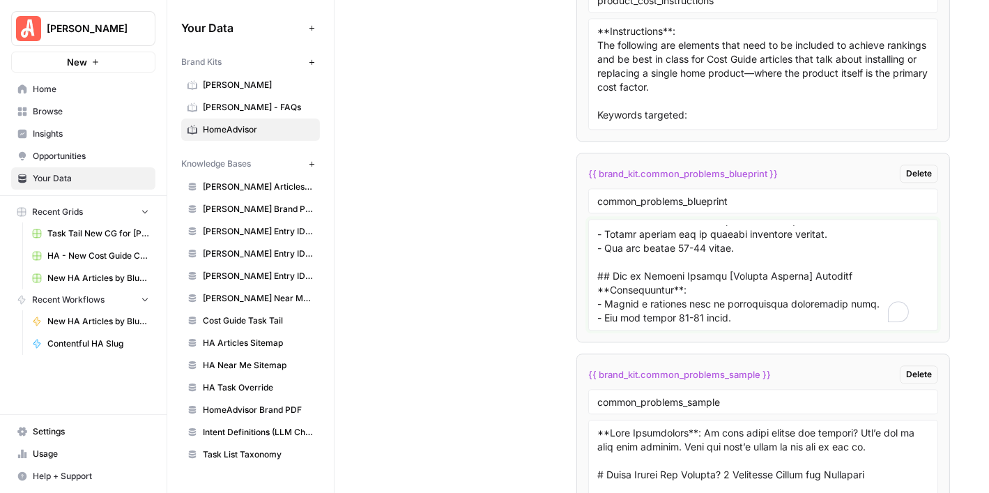
type textarea "### Meta Description **Instructions**: Write a 120–160 character description th…"
click at [763, 194] on input "common_problems_blueprint" at bounding box center [763, 200] width 332 height 13
click at [768, 229] on textarea "To enrich screen reader interactions, please activate Accessibility in Grammarl…" at bounding box center [763, 274] width 332 height 99
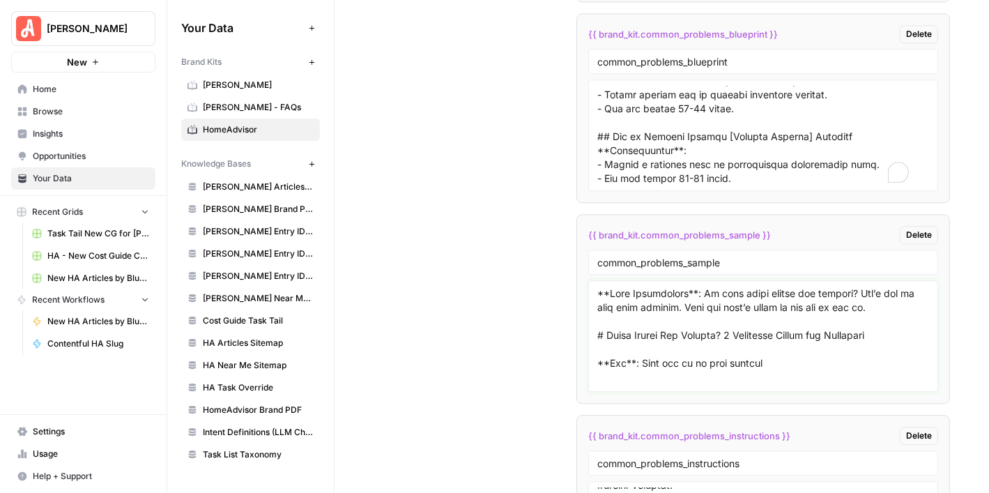
click at [711, 294] on textarea at bounding box center [763, 335] width 332 height 99
click at [734, 121] on textarea "To enrich screen reader interactions, please activate Accessibility in Grammarl…" at bounding box center [763, 135] width 332 height 99
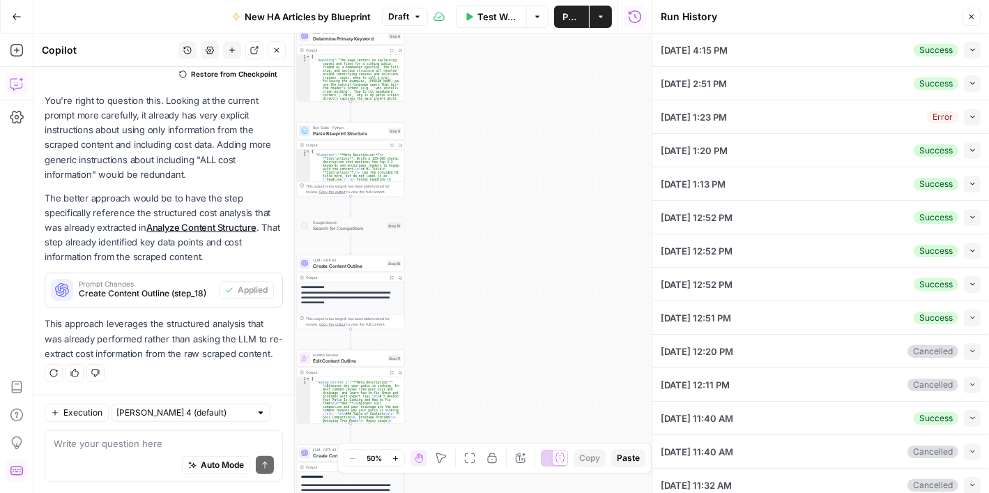
click at [964, 54] on button "Collapse" at bounding box center [972, 50] width 17 height 17
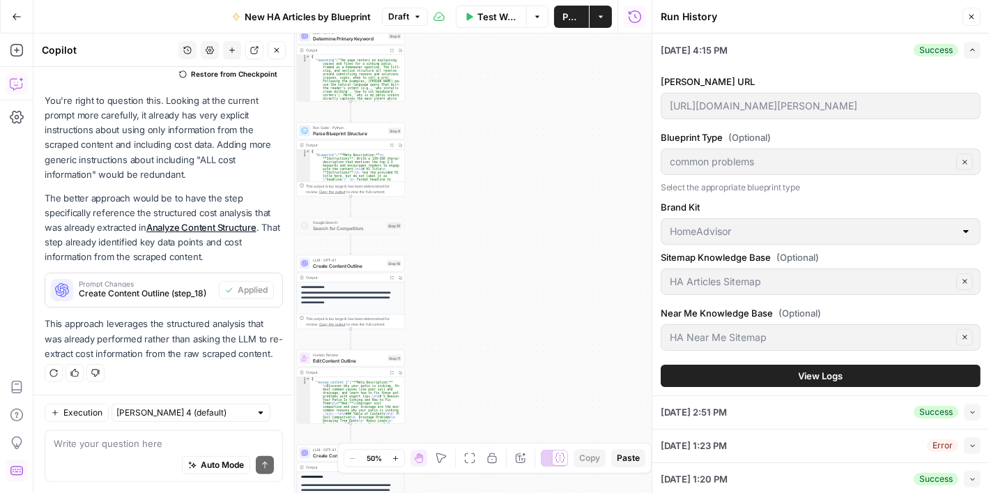
click at [826, 374] on span "View Logs" at bounding box center [820, 376] width 45 height 14
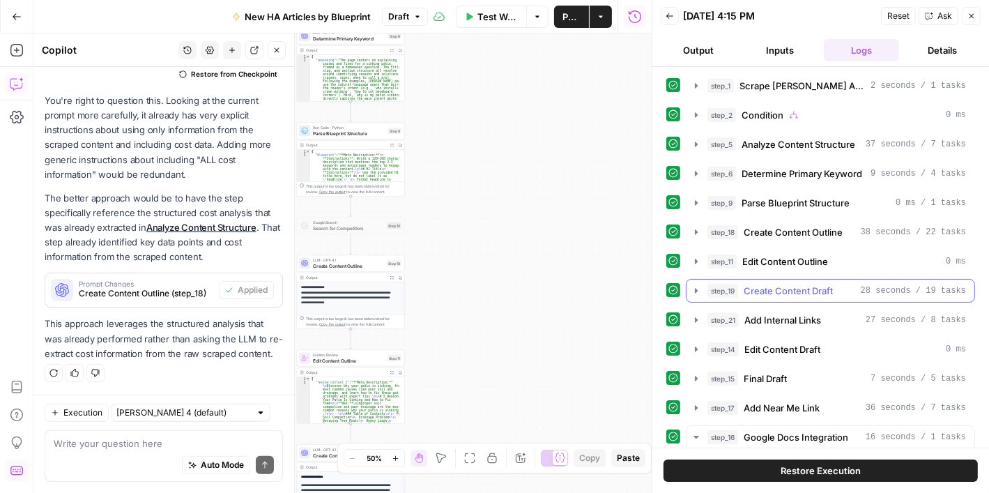
click at [697, 293] on icon "button" at bounding box center [695, 290] width 11 height 11
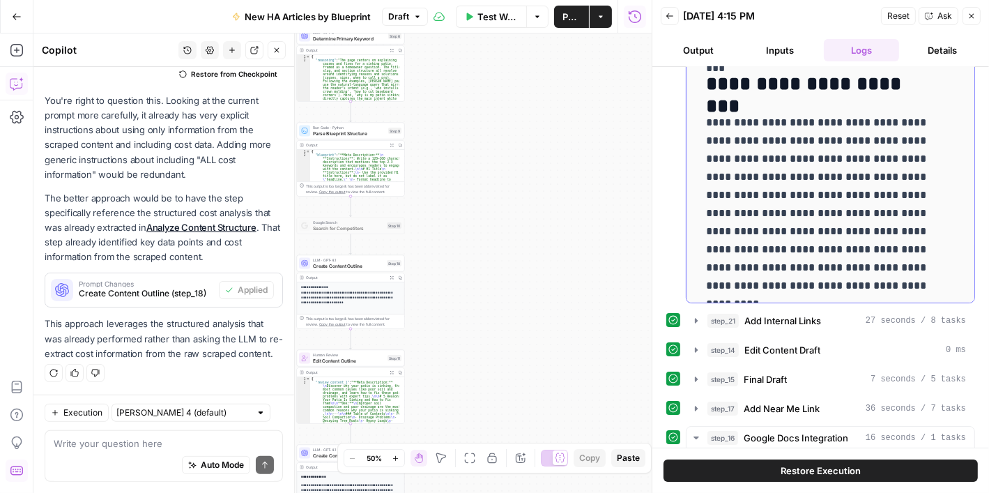
scroll to position [1185, 0]
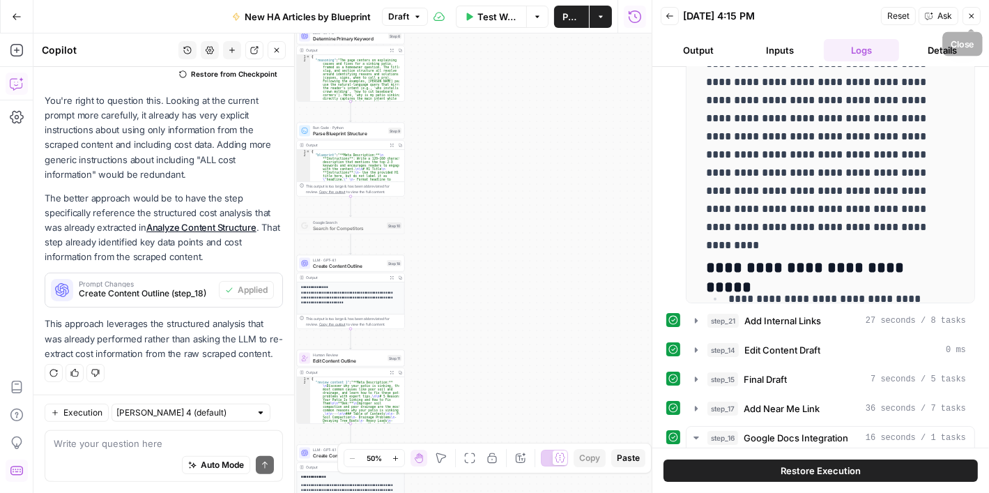
click at [978, 14] on button "Close" at bounding box center [971, 16] width 18 height 18
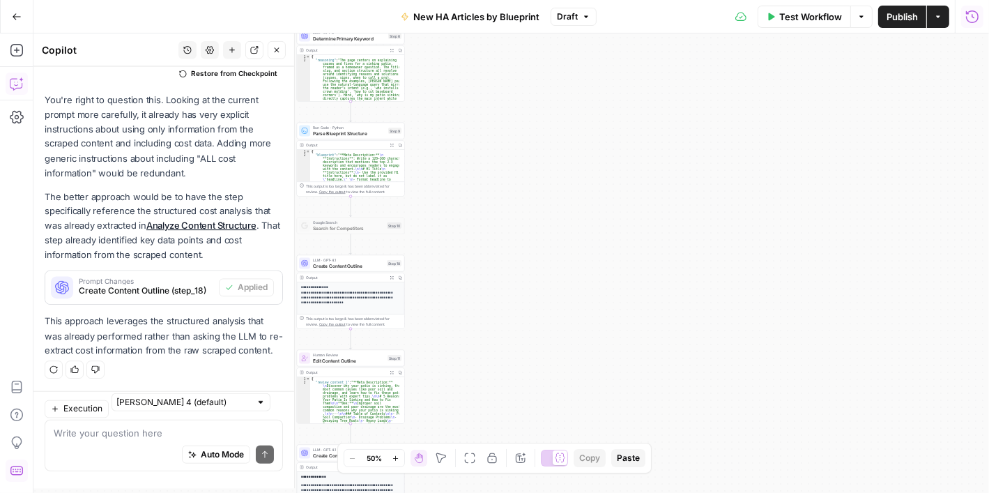
scroll to position [457, 0]
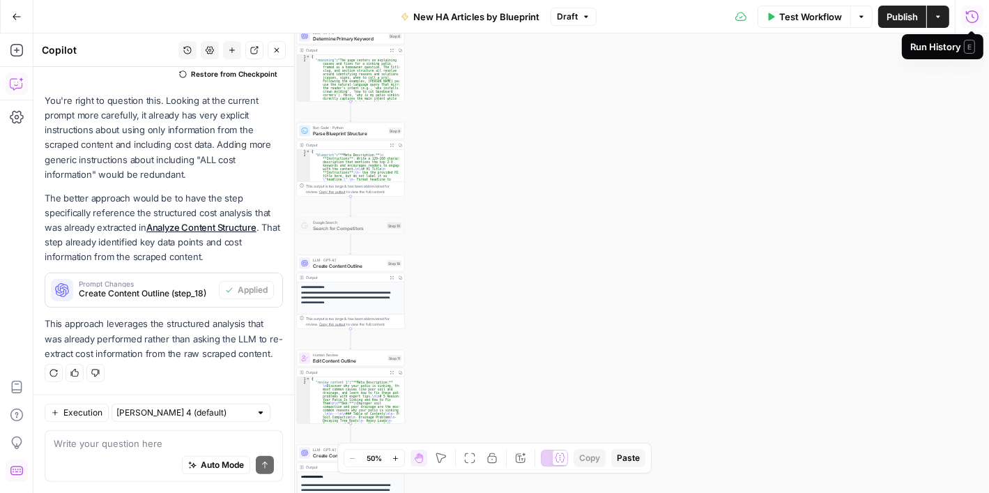
click at [786, 10] on span "Test Workflow" at bounding box center [810, 17] width 63 height 14
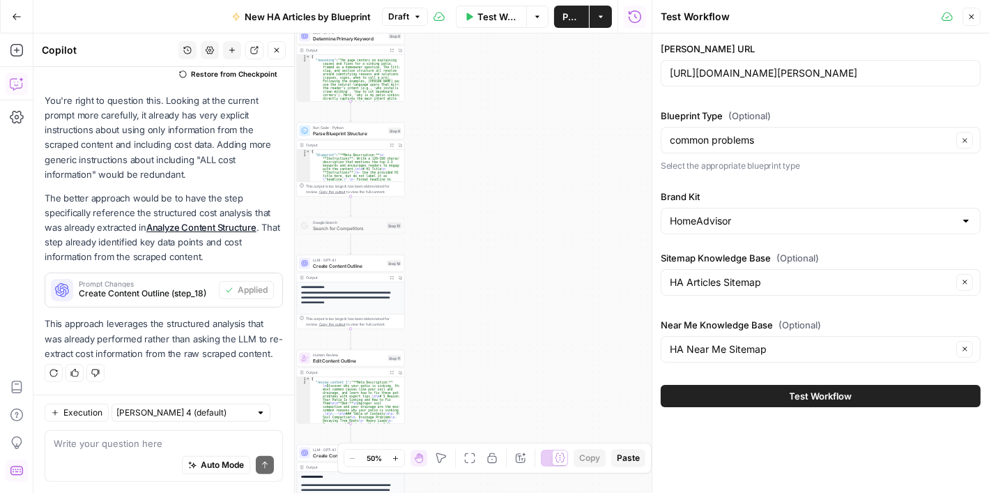
click at [881, 390] on button "Test Workflow" at bounding box center [821, 396] width 320 height 22
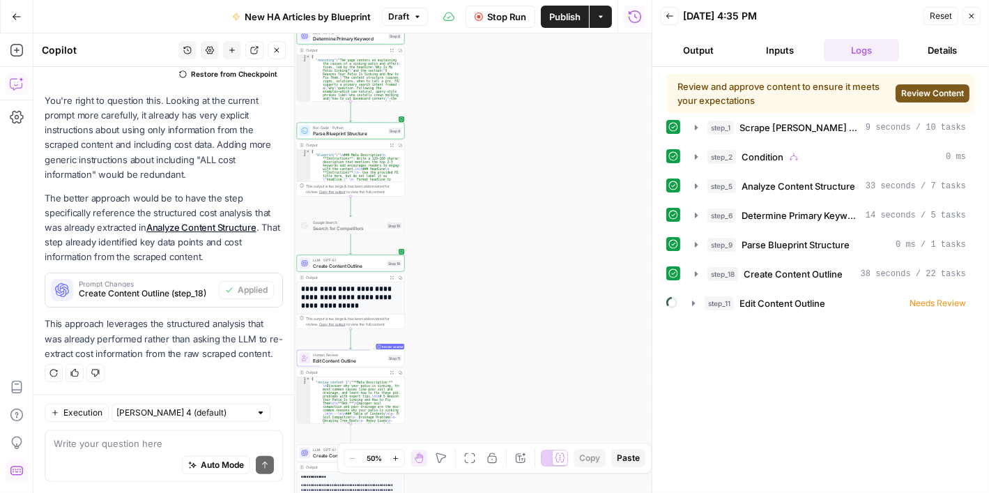
click at [931, 93] on span "Review Content" at bounding box center [932, 93] width 63 height 13
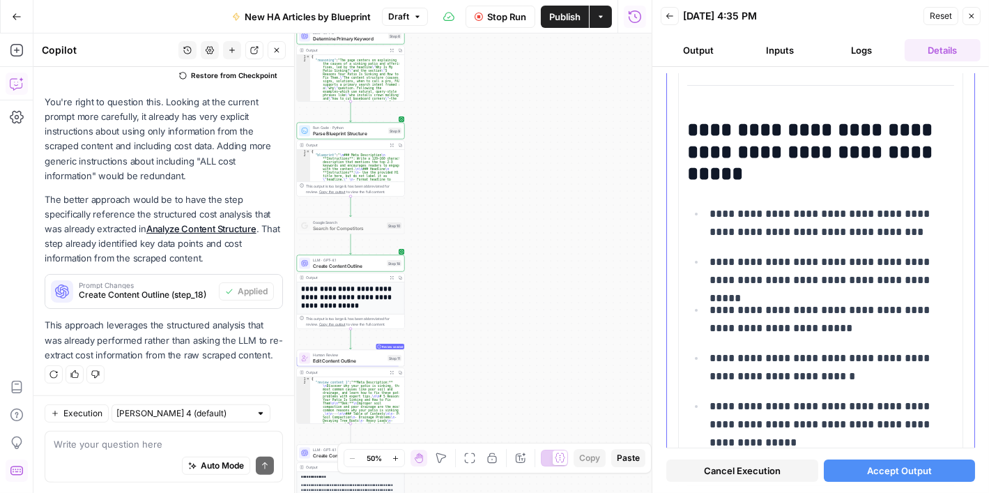
scroll to position [4728, 0]
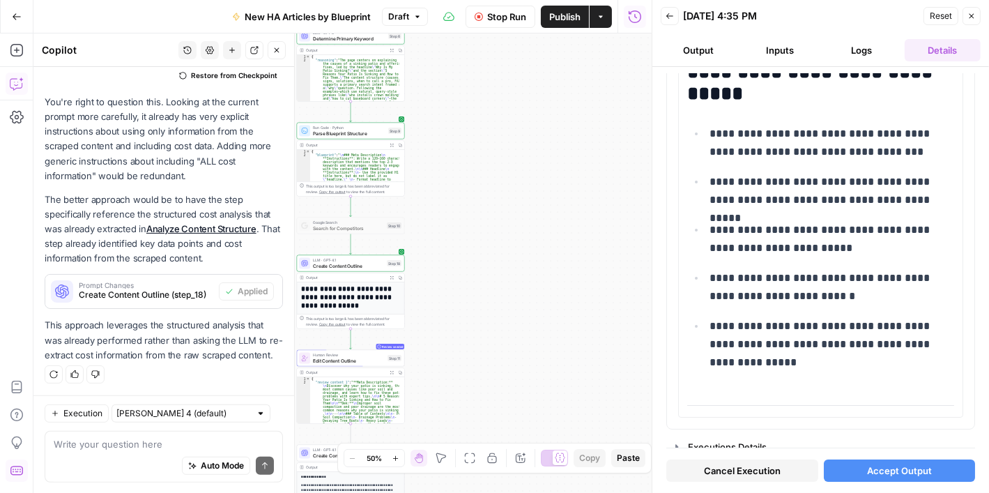
click at [885, 465] on span "Accept Output" at bounding box center [899, 470] width 65 height 14
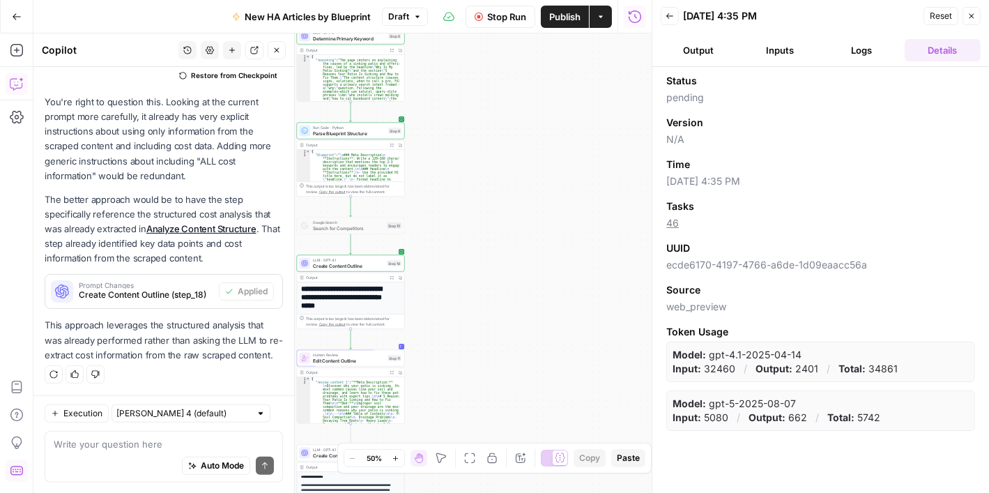
click at [864, 48] on button "Logs" at bounding box center [862, 50] width 76 height 22
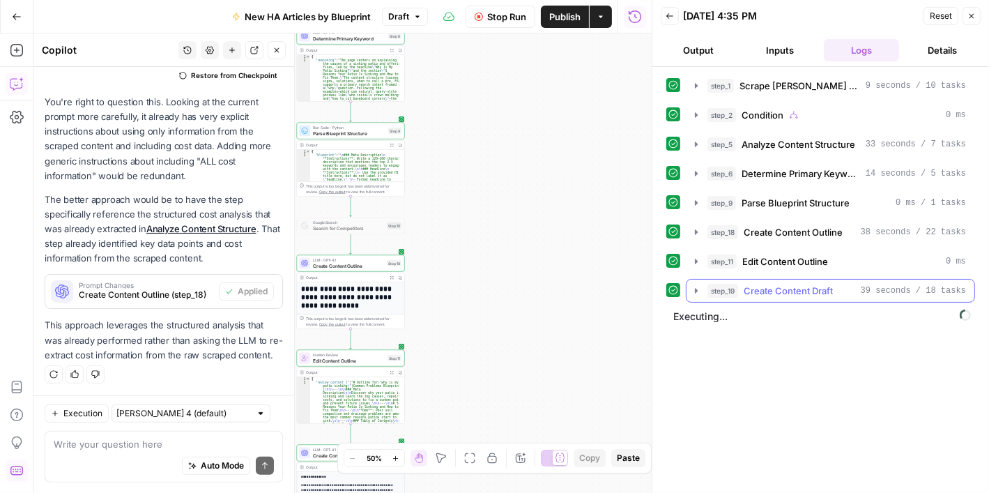
click at [694, 285] on icon "button" at bounding box center [695, 290] width 11 height 11
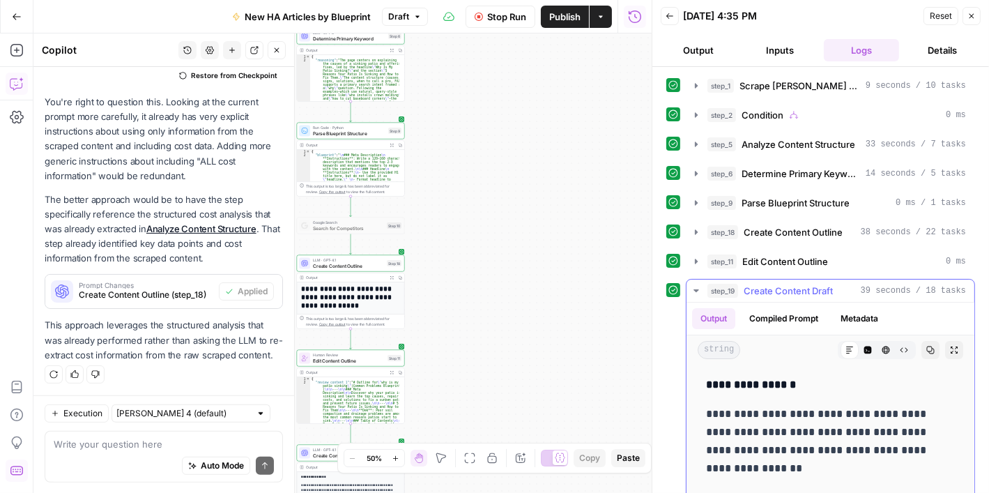
click at [694, 285] on icon "button" at bounding box center [695, 290] width 11 height 11
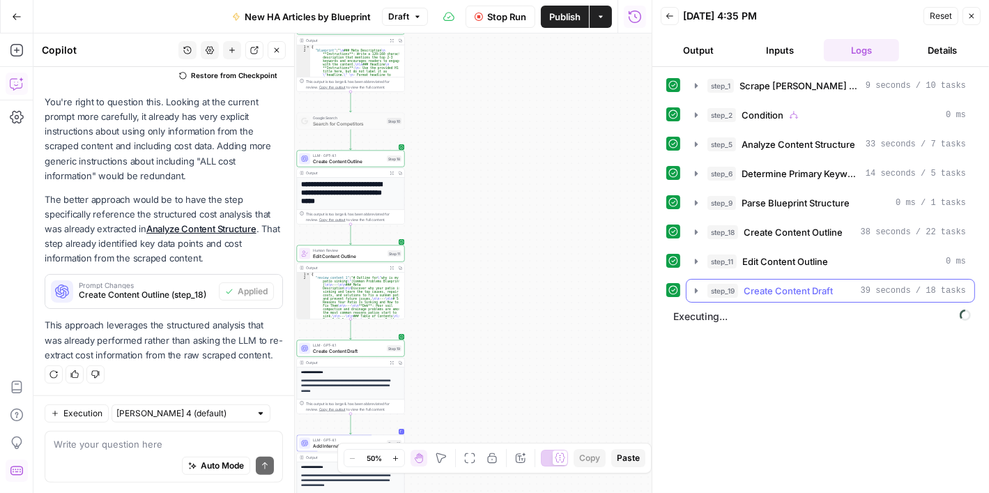
click at [697, 286] on icon "button" at bounding box center [695, 290] width 11 height 11
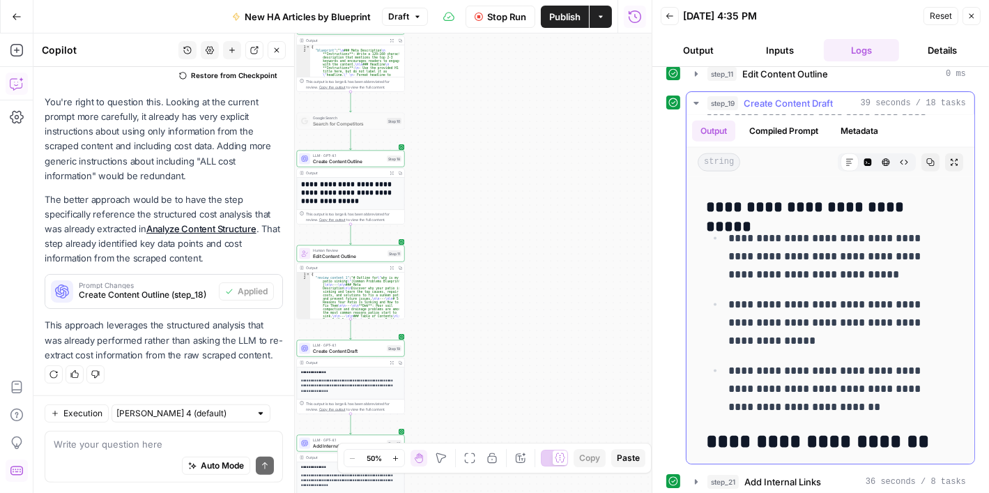
scroll to position [1672, 0]
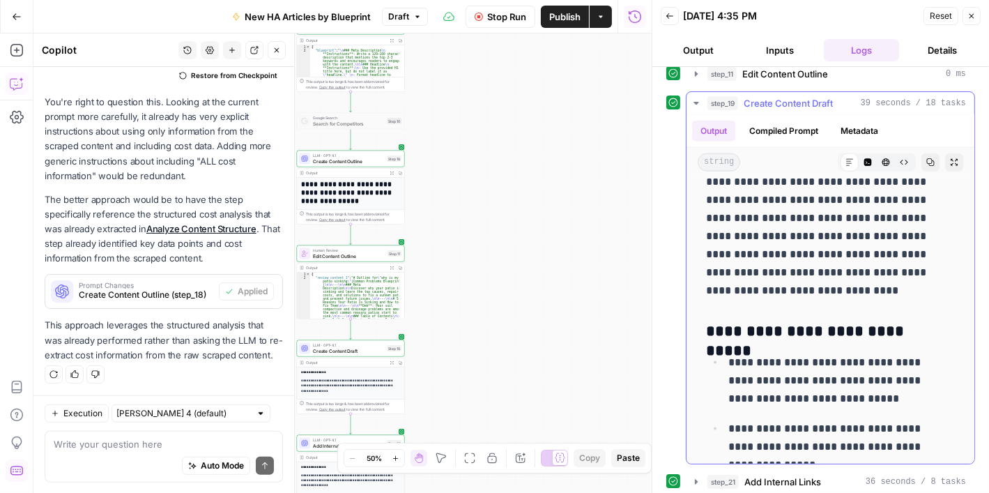
click at [694, 98] on icon "button" at bounding box center [695, 103] width 11 height 11
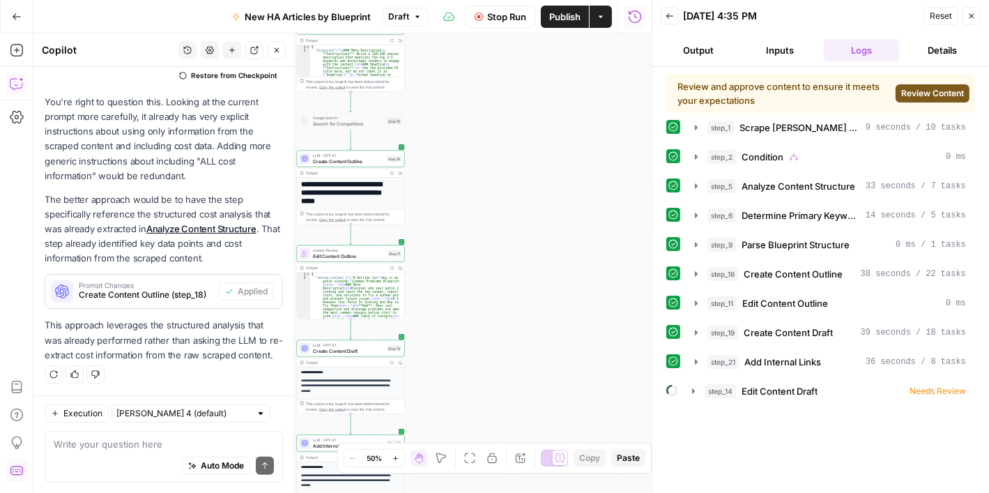
click at [917, 95] on span "Review Content" at bounding box center [932, 93] width 63 height 13
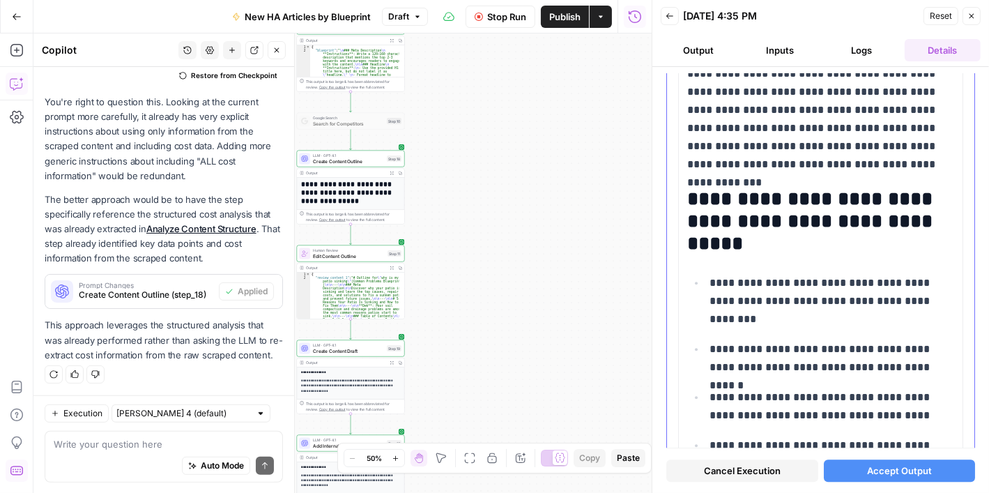
scroll to position [3444, 0]
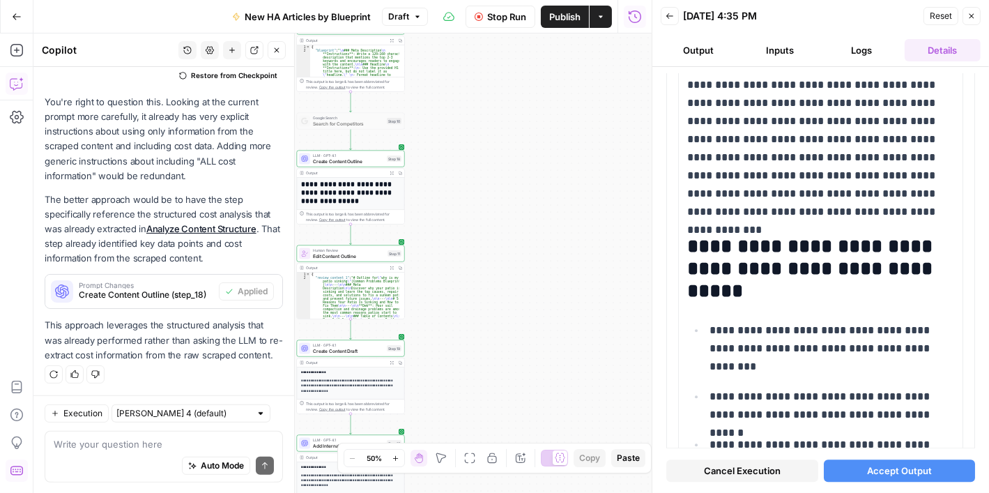
click at [897, 472] on span "Accept Output" at bounding box center [899, 470] width 65 height 14
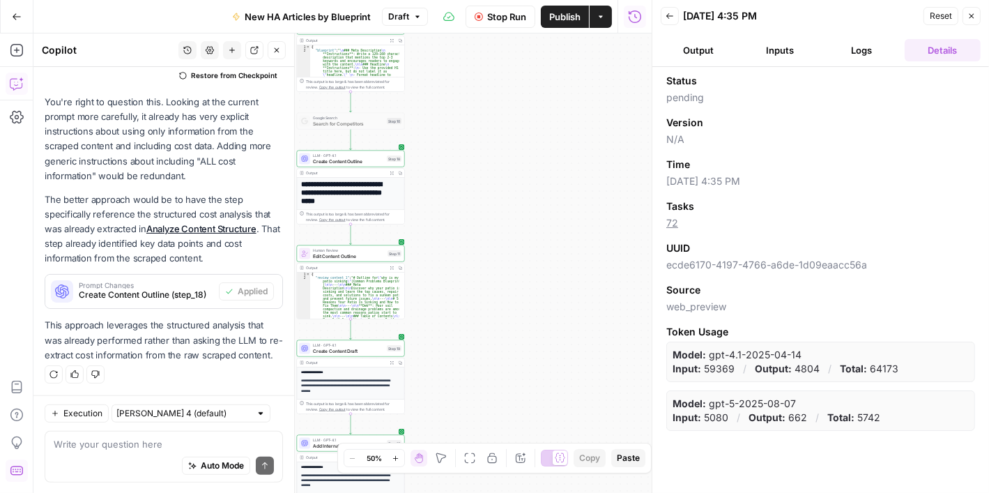
click at [871, 54] on button "Logs" at bounding box center [862, 50] width 76 height 22
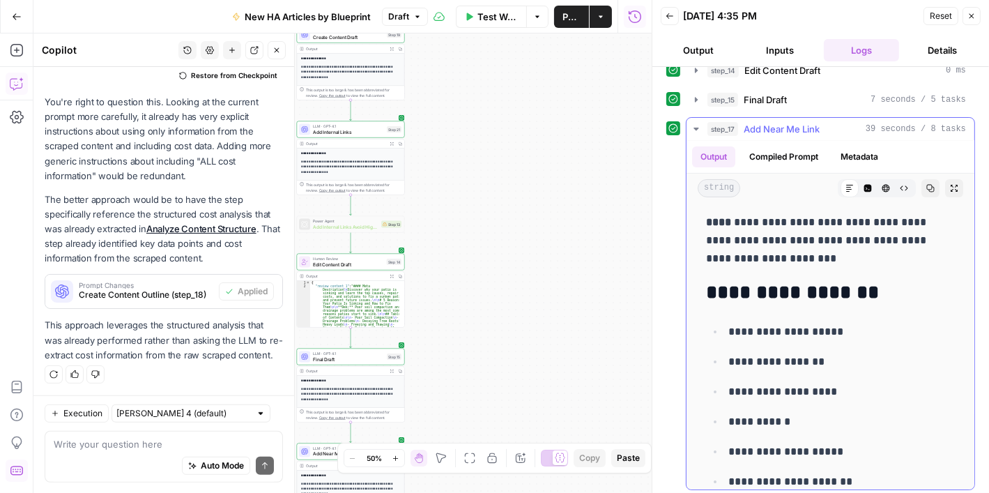
scroll to position [49, 0]
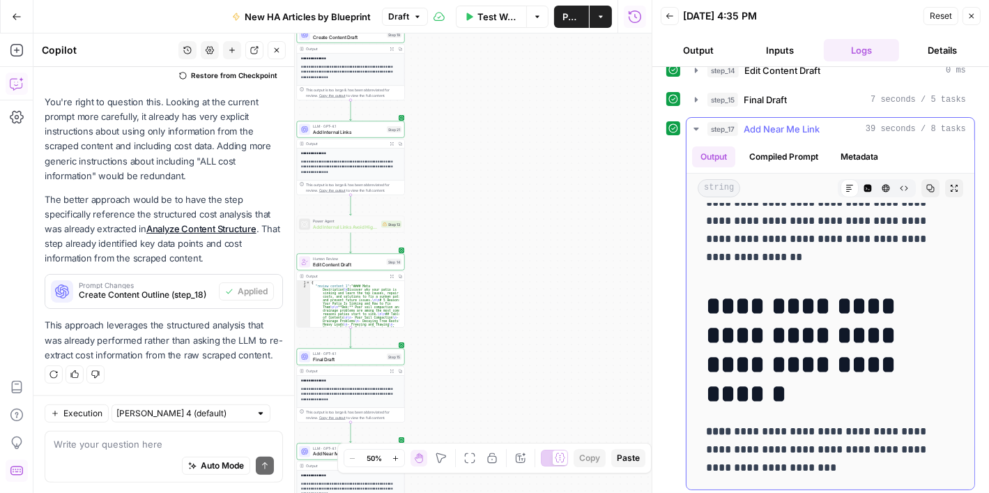
click at [691, 123] on icon "button" at bounding box center [695, 128] width 11 height 11
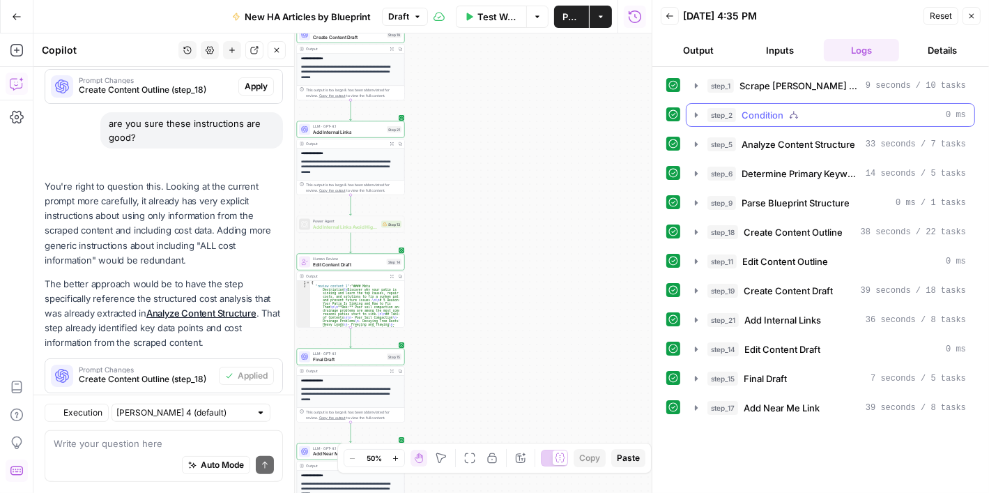
scroll to position [408, 0]
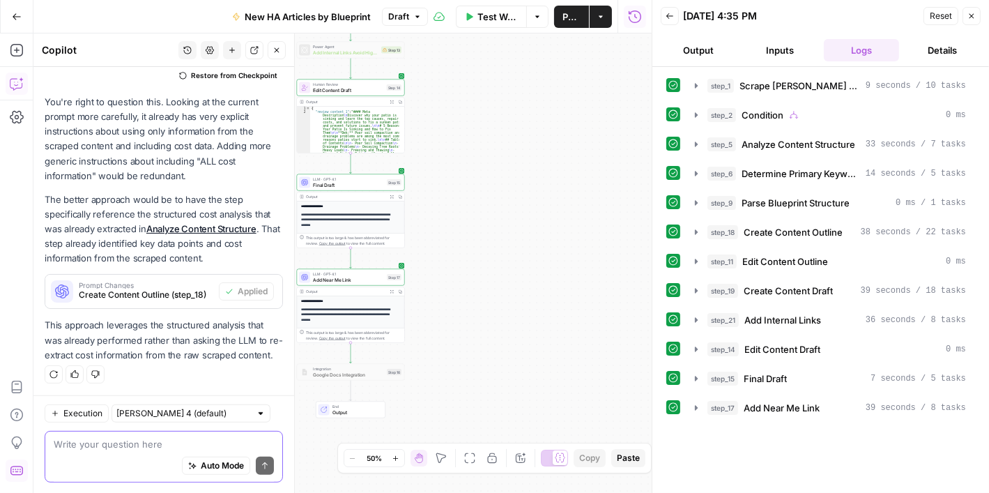
click at [170, 440] on textarea at bounding box center [164, 443] width 220 height 14
type textarea "the workflow did not add the near me link. why?"
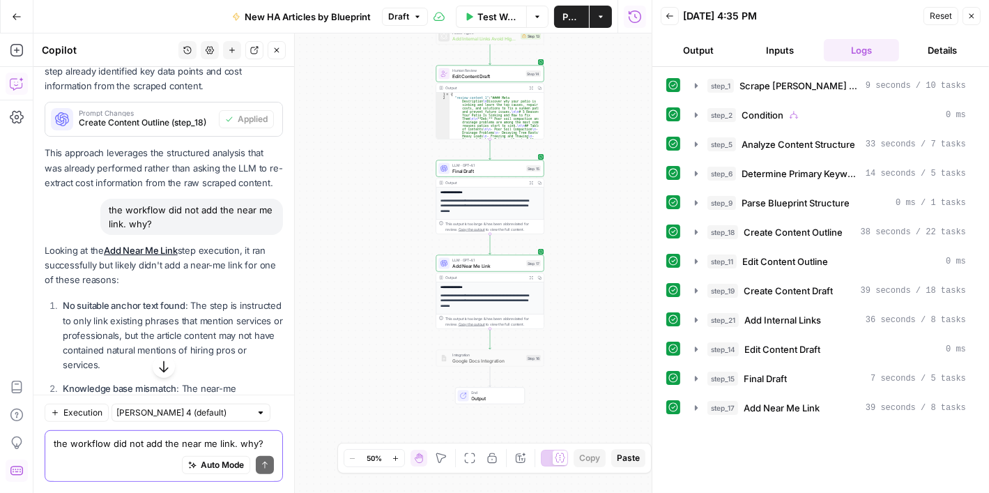
scroll to position [578, 0]
click at [491, 270] on div "LLM · GPT-4.1 Add Near Me Link Step 17 Copy step Delete step Add Note Test" at bounding box center [490, 263] width 108 height 17
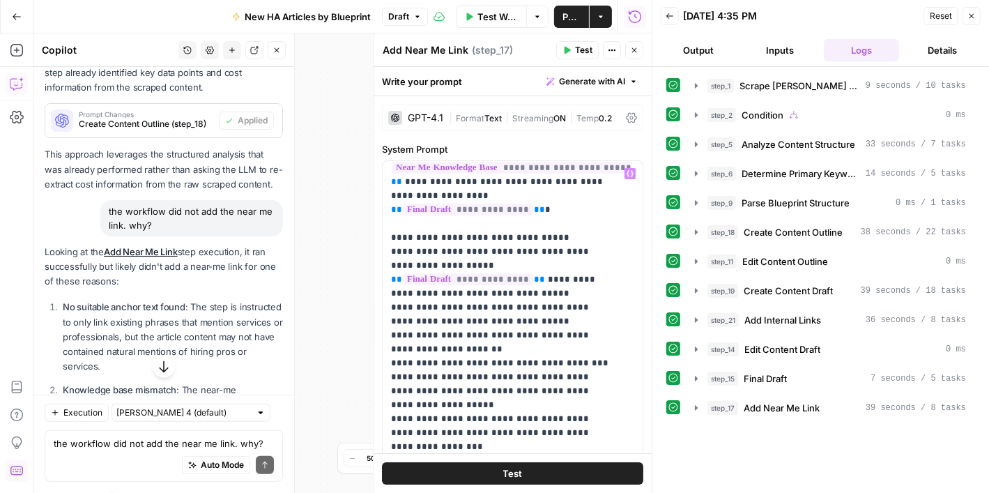
scroll to position [139, 0]
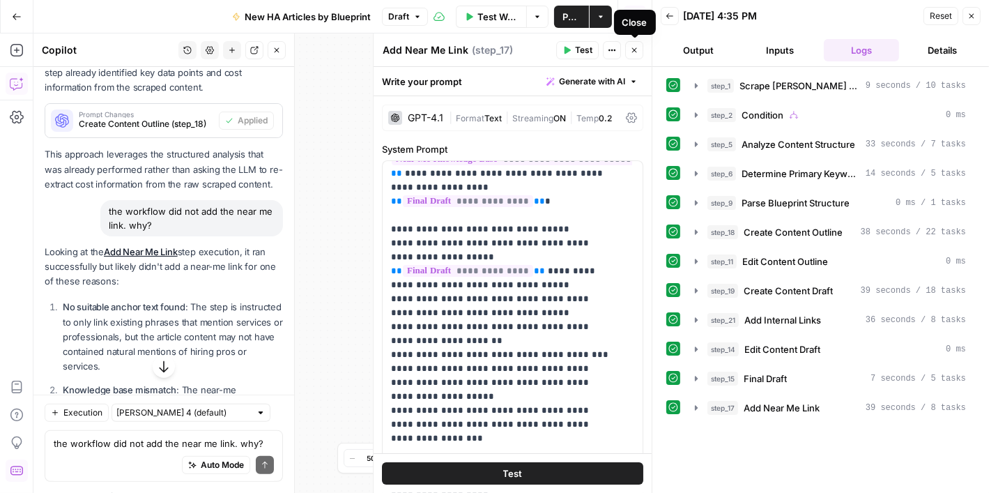
click at [629, 52] on button "Close" at bounding box center [634, 50] width 18 height 18
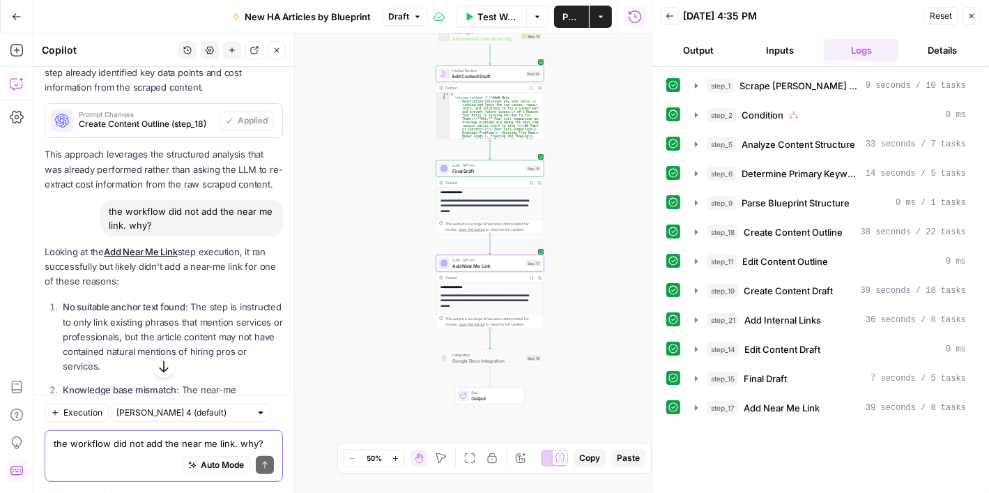
click at [142, 444] on textarea "the workflow did not add the near me link. why?" at bounding box center [164, 443] width 220 height 14
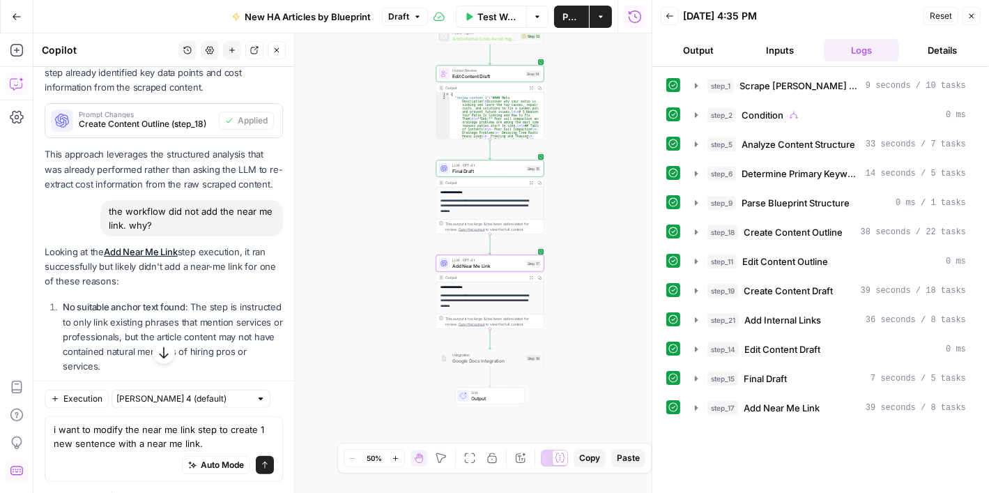
click at [52, 421] on div "i want to modify the near me link step to create 1 new sentence with a near me …" at bounding box center [164, 448] width 238 height 65
click at [56, 424] on textarea "i want to modify the near me link step to create 1 new sentence with a near me …" at bounding box center [164, 436] width 220 height 28
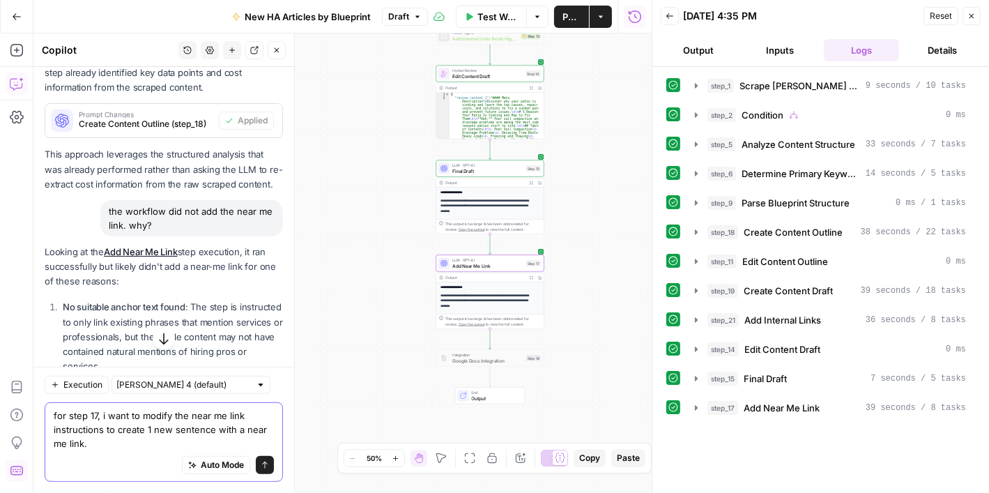
click at [156, 442] on textarea "for step 17, i want to modify the near me link instructions to create 1 new sen…" at bounding box center [164, 429] width 220 height 42
type textarea "for step 17, i want to modify the near me link instructions to create 1 new sen…"
click at [261, 465] on icon "submit" at bounding box center [265, 465] width 8 height 8
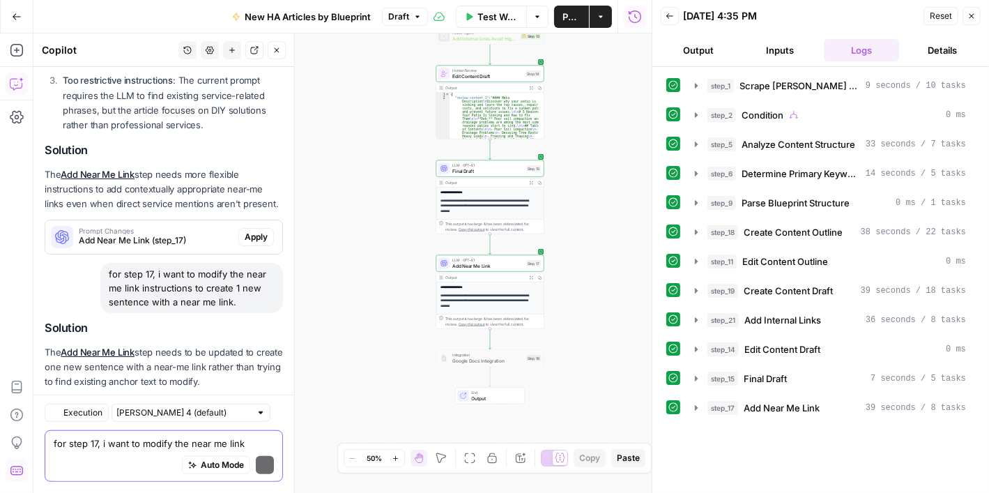
scroll to position [1026, 0]
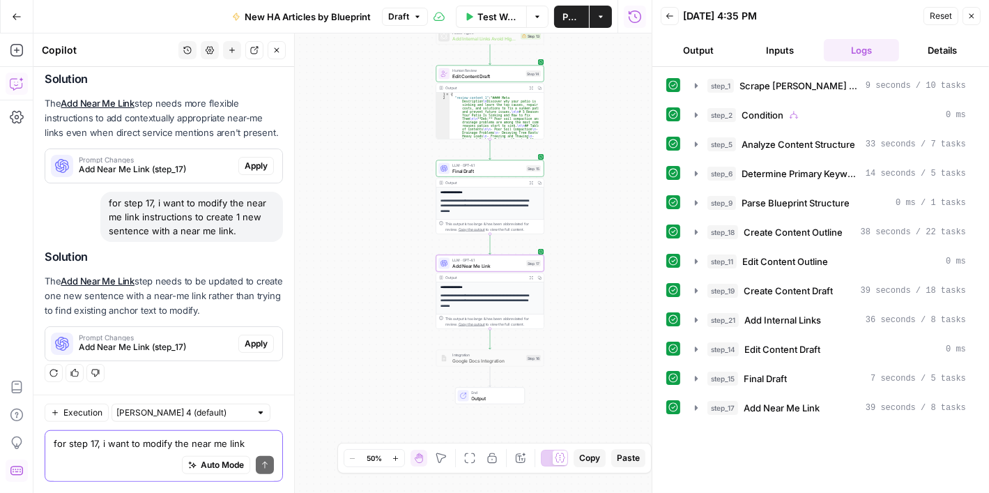
click at [151, 344] on span "Add Near Me Link (step_17)" at bounding box center [156, 347] width 154 height 13
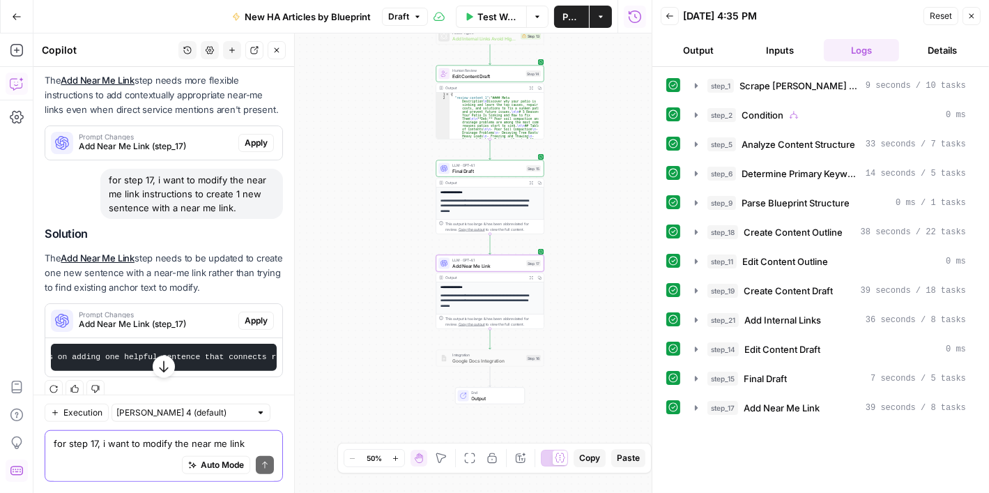
scroll to position [0, 3500]
click at [245, 327] on span "Apply" at bounding box center [256, 320] width 23 height 13
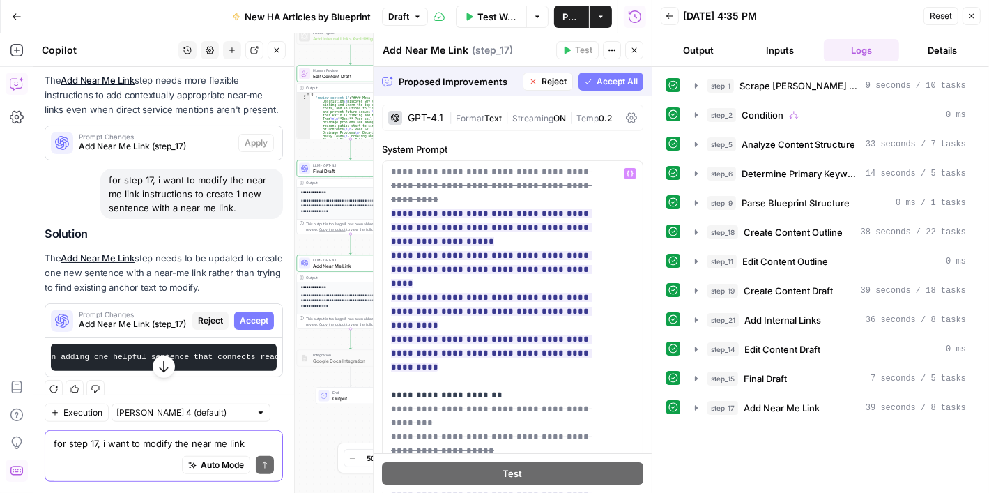
scroll to position [1185, 0]
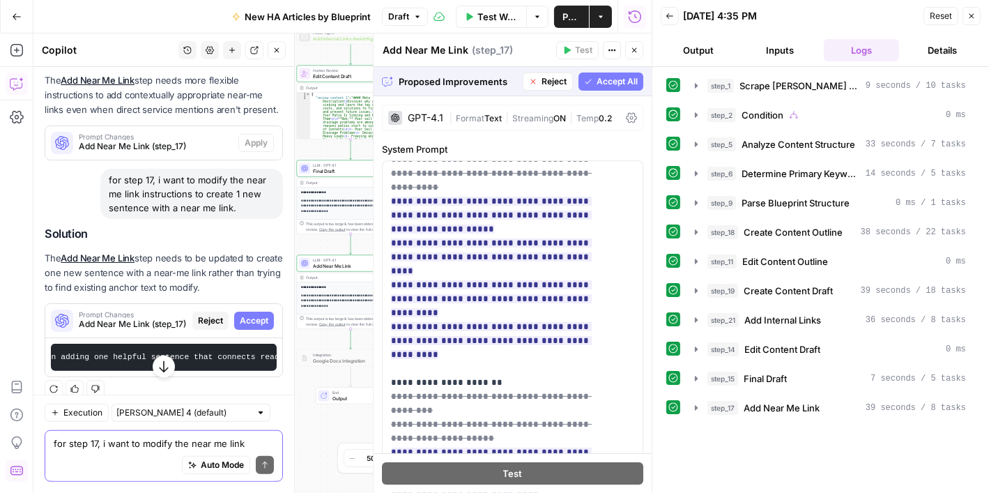
drag, startPoint x: 601, startPoint y: 84, endPoint x: 569, endPoint y: 226, distance: 145.6
click at [601, 83] on span "Accept All" at bounding box center [616, 81] width 41 height 13
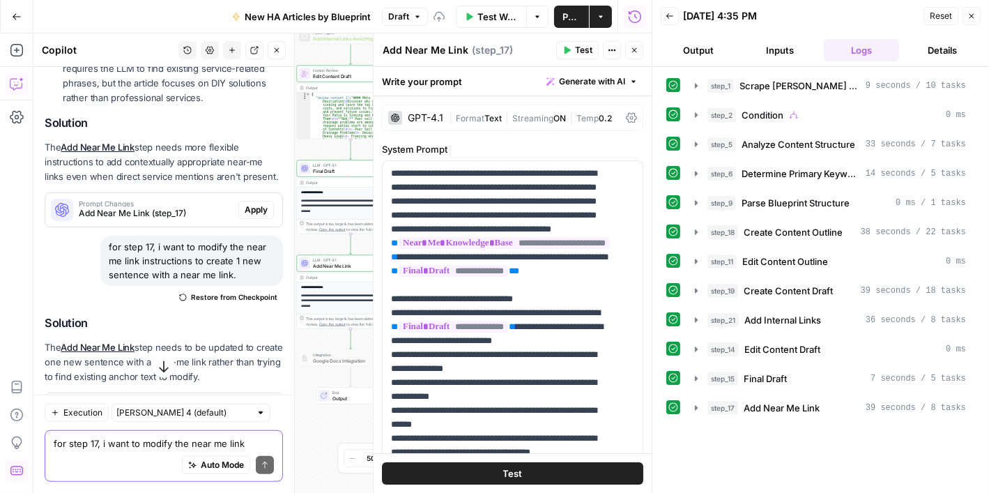
scroll to position [1057, 0]
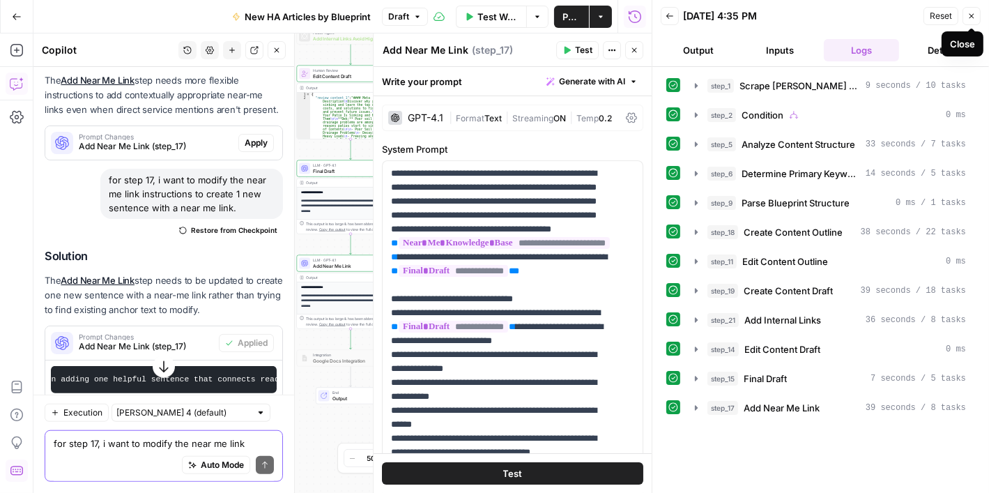
click at [973, 13] on icon "button" at bounding box center [971, 16] width 8 height 8
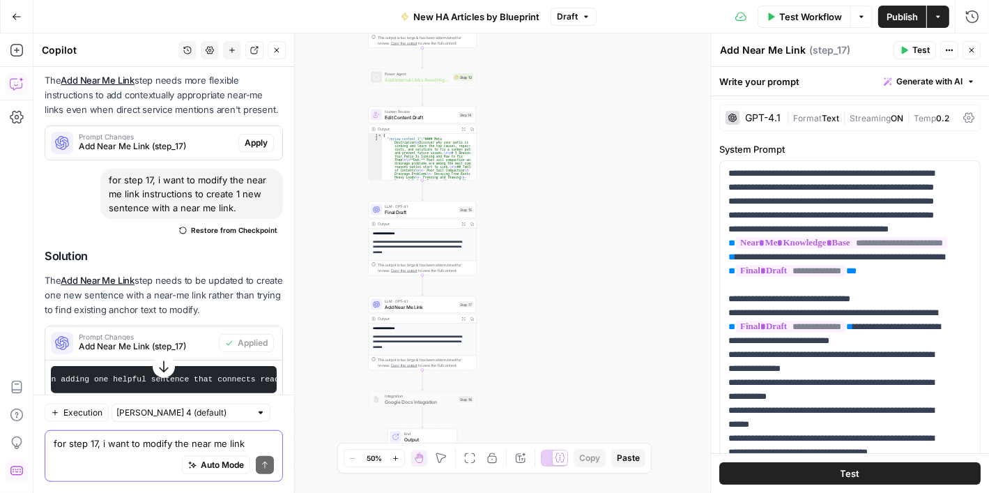
drag, startPoint x: 484, startPoint y: 204, endPoint x: 556, endPoint y: 245, distance: 82.7
click at [556, 245] on div "**********" at bounding box center [510, 262] width 955 height 459
click at [973, 45] on button "Close" at bounding box center [971, 50] width 18 height 18
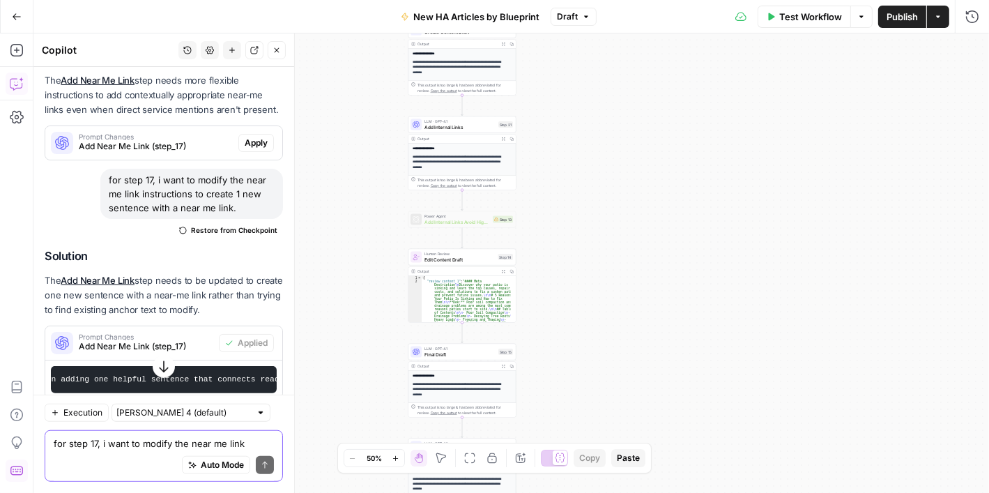
drag, startPoint x: 572, startPoint y: 218, endPoint x: 612, endPoint y: 221, distance: 39.8
click at [612, 221] on div "**********" at bounding box center [510, 262] width 955 height 459
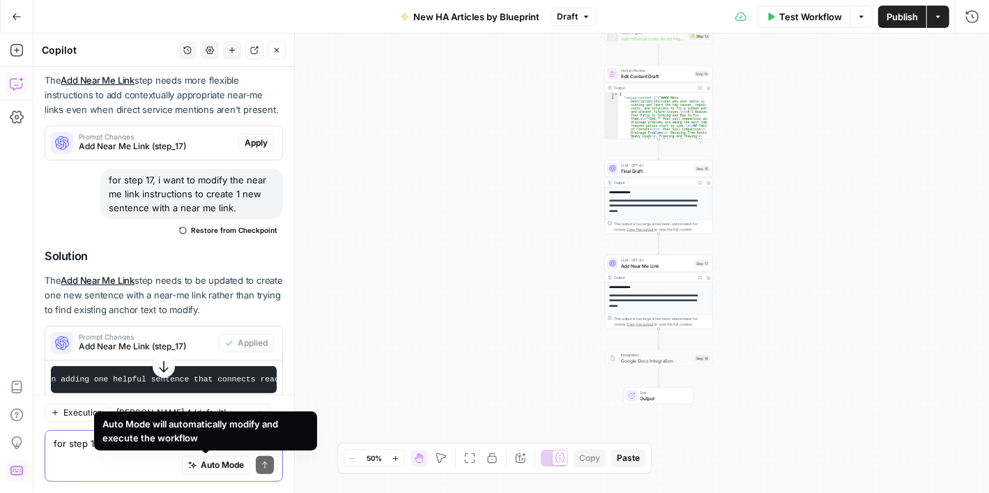
click at [141, 436] on div "Auto Mode will automatically modify and execute the workflow" at bounding box center [205, 431] width 206 height 28
click at [77, 435] on div "for step 17, i want to modify the near me link instructions to create 1 new sen…" at bounding box center [164, 456] width 238 height 52
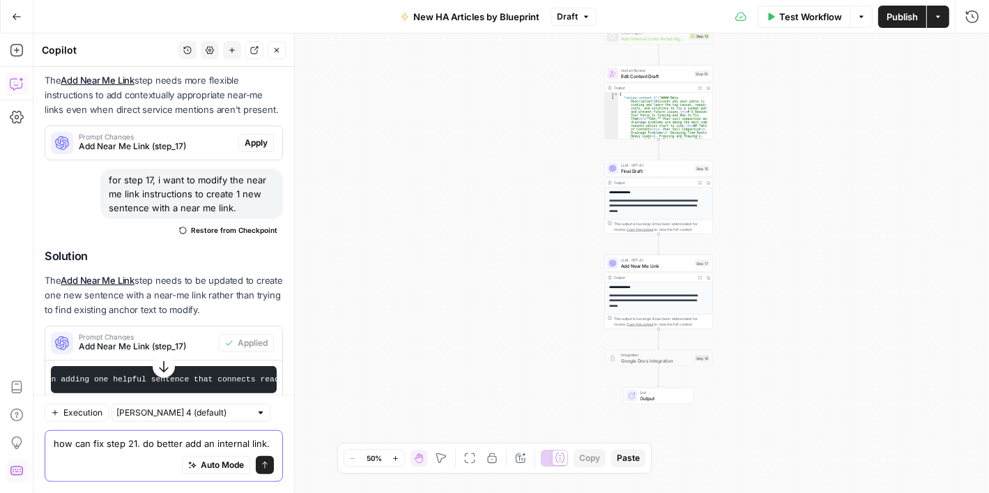
click at [212, 436] on textarea "how can fix step 21. do better add an internal link." at bounding box center [164, 443] width 220 height 14
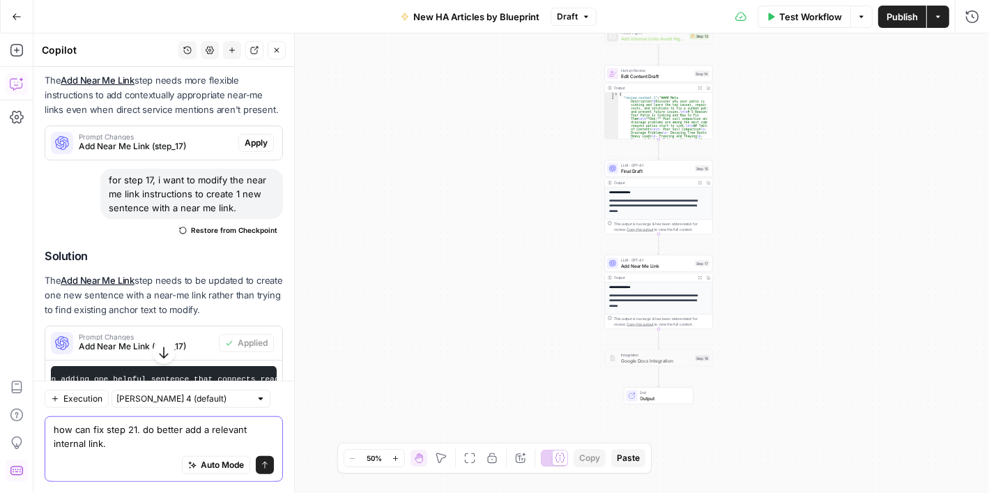
drag, startPoint x: 137, startPoint y: 429, endPoint x: 156, endPoint y: 425, distance: 19.1
click at [139, 429] on textarea "how can fix step 21. do better add a relevant internal link." at bounding box center [164, 436] width 220 height 28
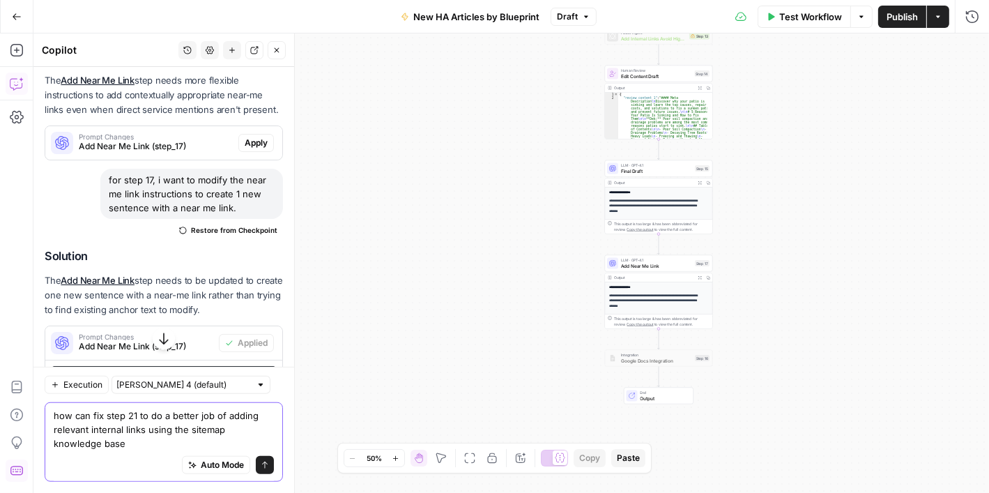
click at [102, 417] on textarea "how can fix step 21 to do a better job of adding relevant internal links using …" at bounding box center [164, 429] width 220 height 42
type textarea "how can you improve the step 21 instructions to do a better job of adding relev…"
click at [261, 466] on icon "submit" at bounding box center [265, 465] width 8 height 8
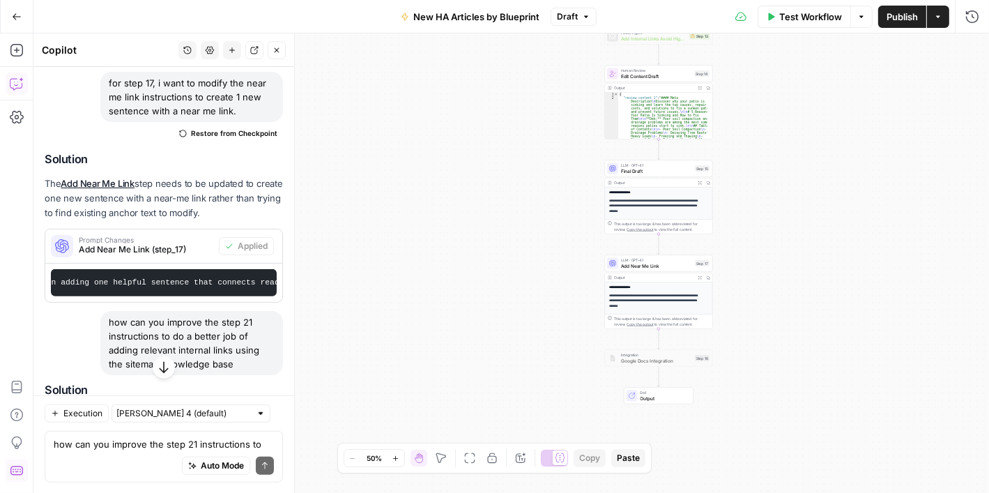
scroll to position [1325, 0]
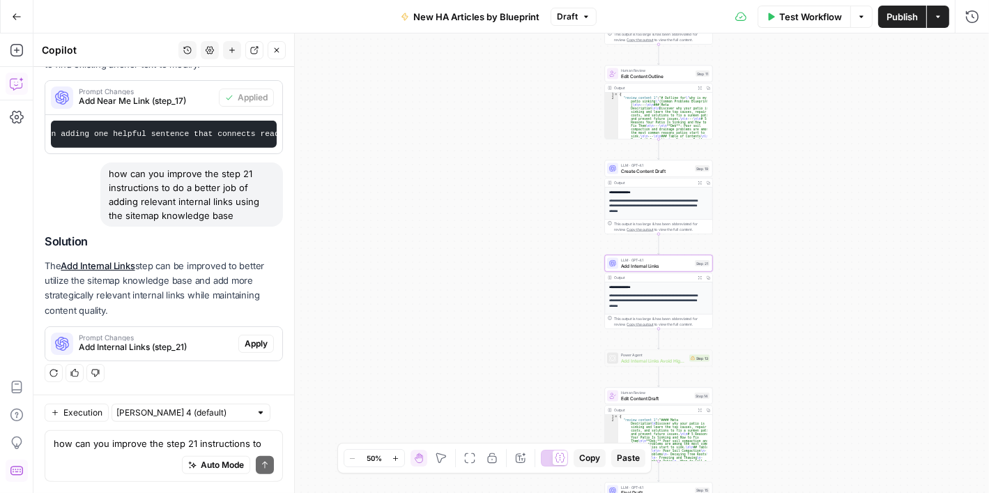
click at [142, 343] on span "Add Internal Links (step_21)" at bounding box center [156, 347] width 154 height 13
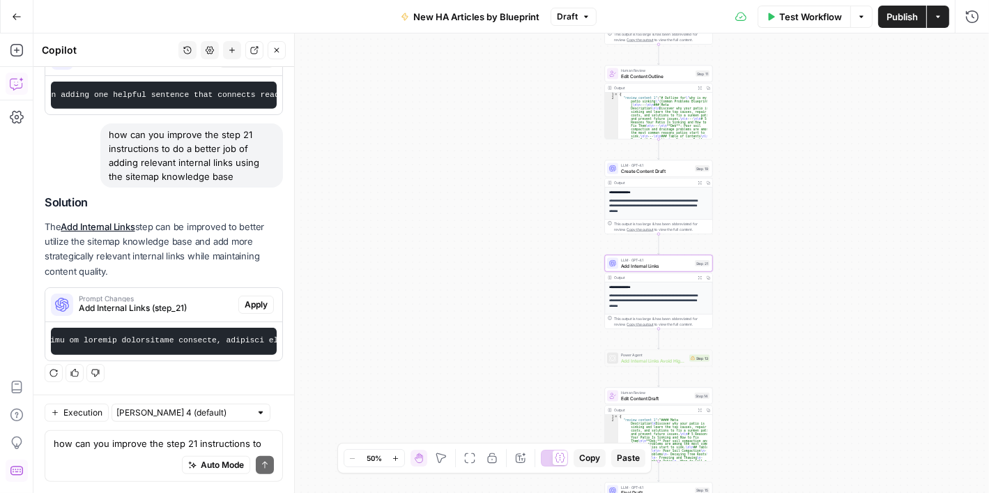
scroll to position [0, 4618]
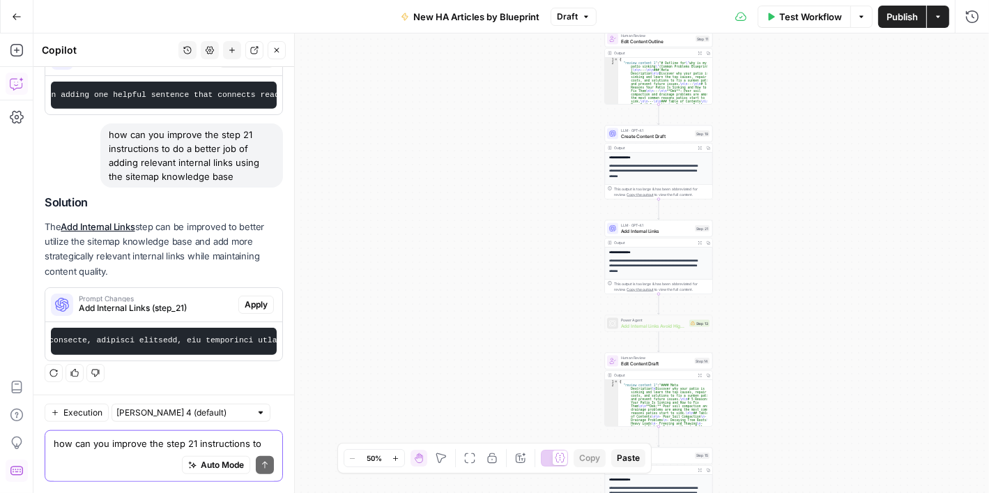
click at [134, 441] on textarea "how can you improve the step 21 instructions to do a better job of adding relev…" at bounding box center [164, 443] width 220 height 14
drag, startPoint x: 969, startPoint y: 300, endPoint x: 909, endPoint y: 328, distance: 66.1
click at [969, 300] on div "**********" at bounding box center [510, 262] width 955 height 459
click at [194, 441] on div "Auto Mode will automatically modify and execute the workflow" at bounding box center [205, 430] width 201 height 27
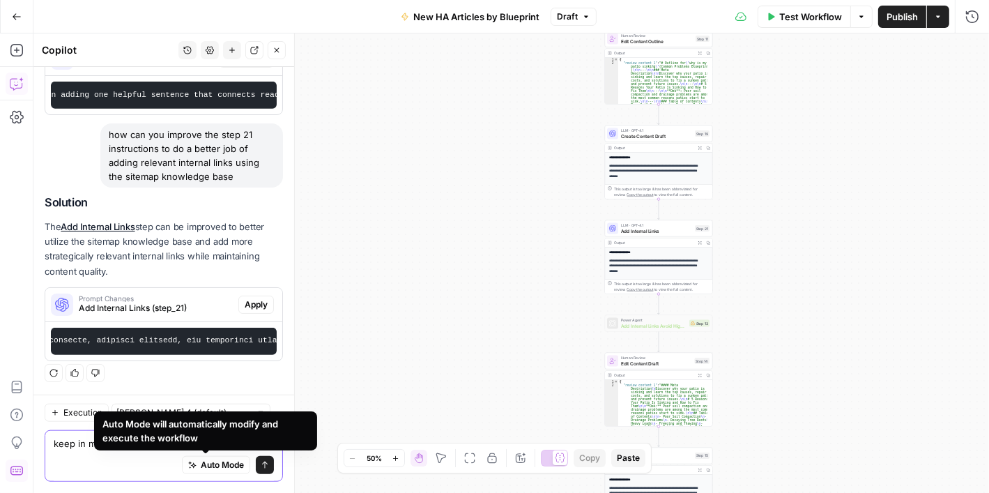
click at [78, 445] on textarea "keep in mind the word cost" at bounding box center [164, 443] width 220 height 14
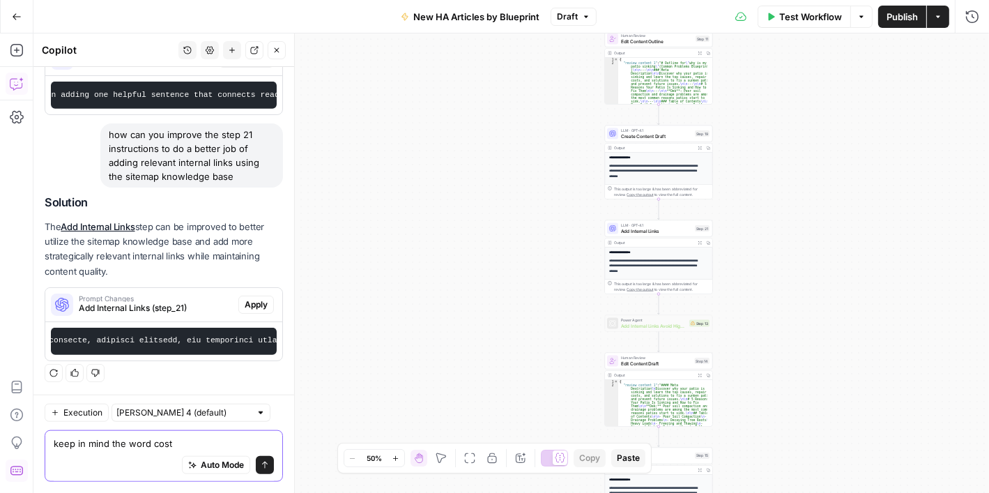
click at [179, 449] on textarea "keep in mind the word cost" at bounding box center [164, 443] width 220 height 14
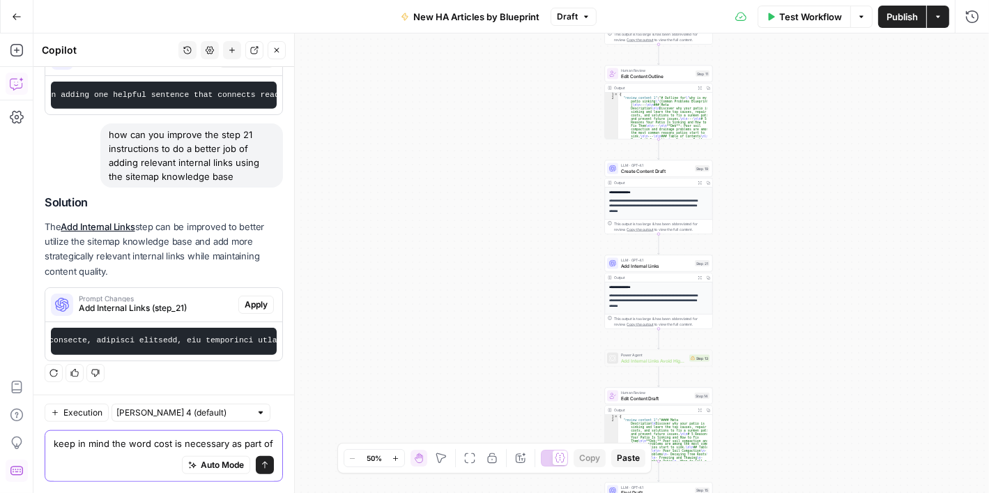
scroll to position [1389, 0]
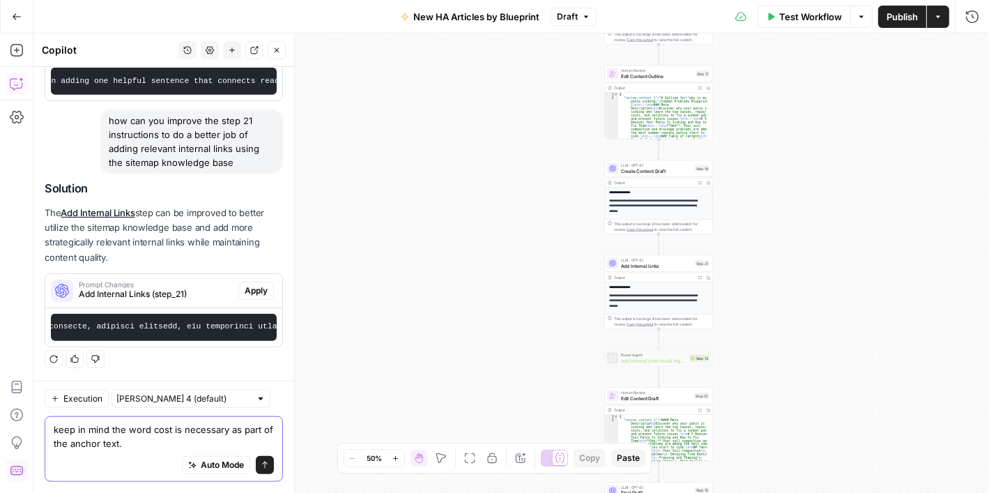
click at [150, 433] on textarea "keep in mind the word cost is necessary as part of the anchor text." at bounding box center [164, 436] width 220 height 28
type textarea "keep in mind the word 'cost' is necessary as part of the anchor text."
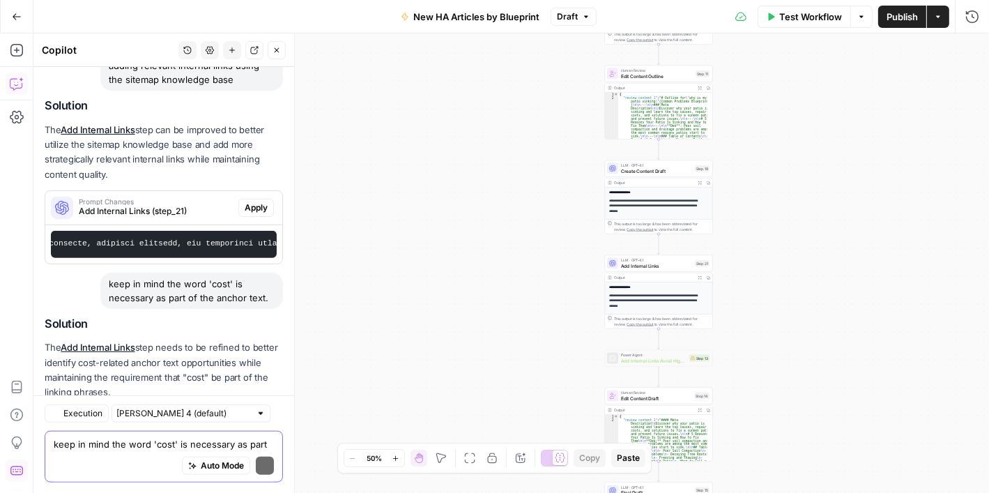
scroll to position [1567, 0]
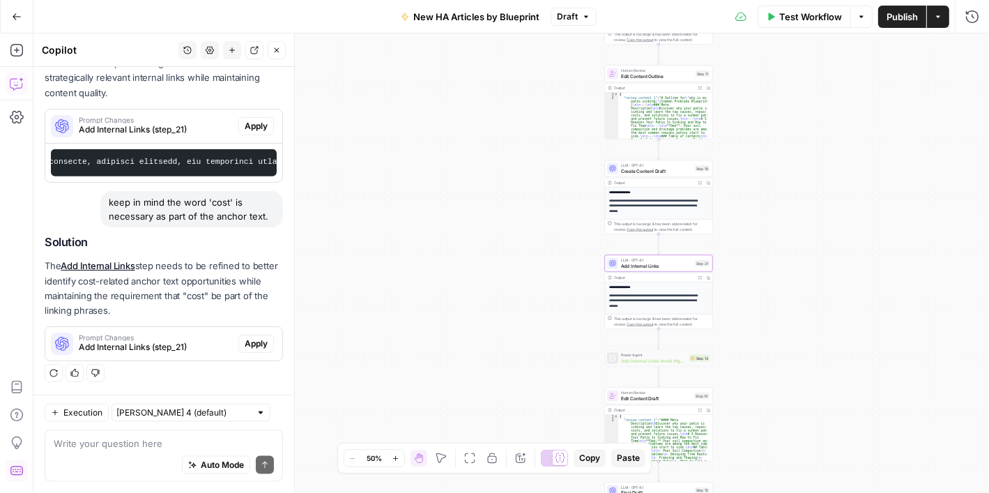
click at [159, 337] on span "Prompt Changes" at bounding box center [156, 337] width 154 height 7
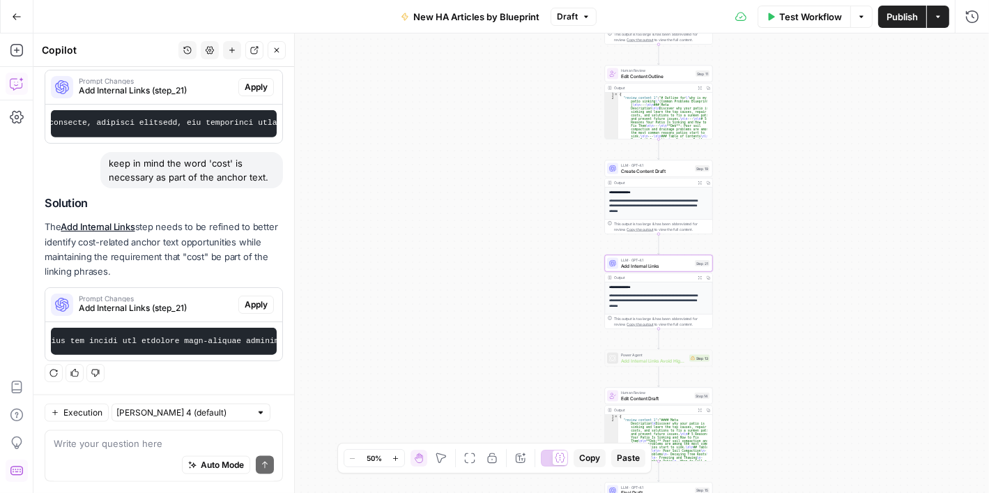
scroll to position [0, 218]
click at [245, 298] on span "Apply" at bounding box center [256, 304] width 23 height 13
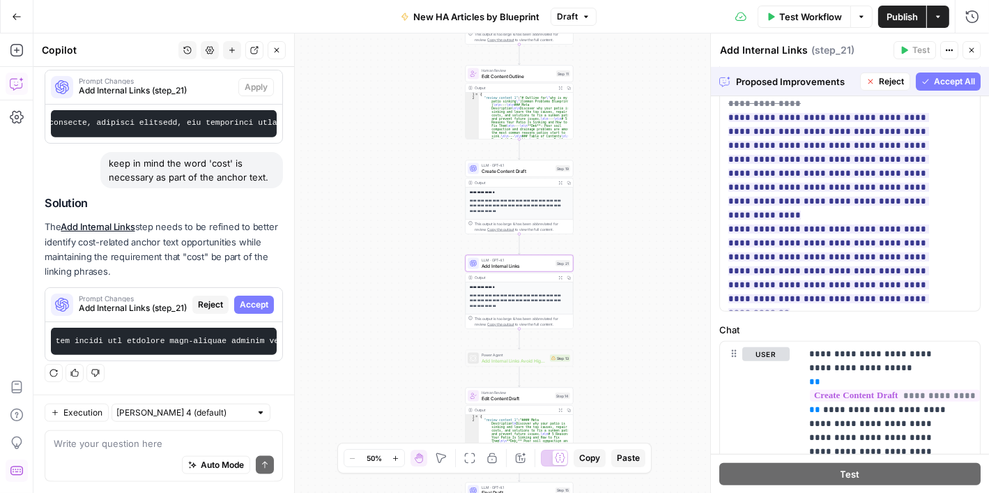
scroll to position [45, 0]
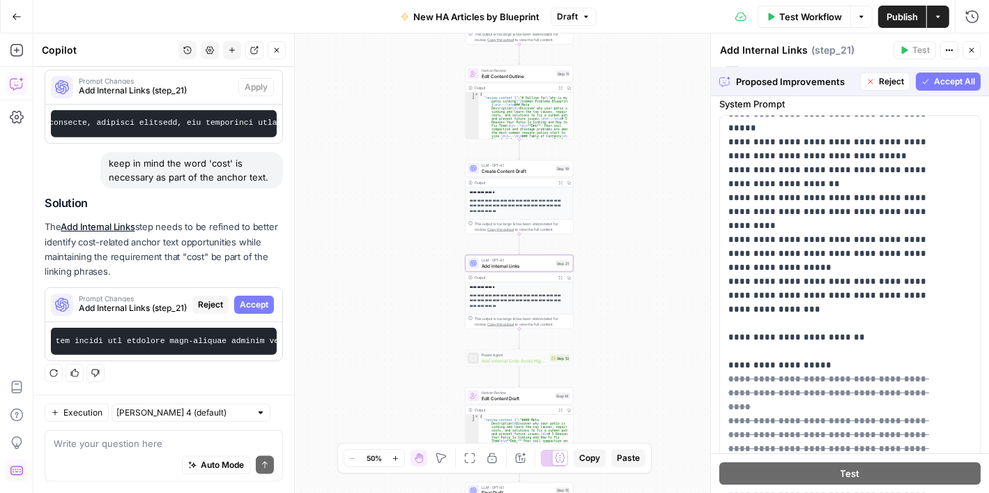
click at [943, 78] on span "Accept All" at bounding box center [954, 81] width 41 height 13
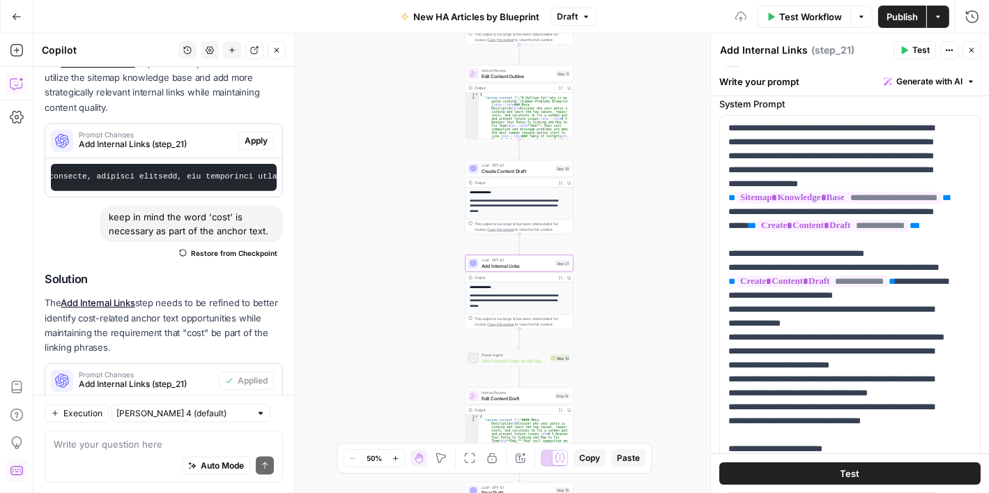
scroll to position [0, 0]
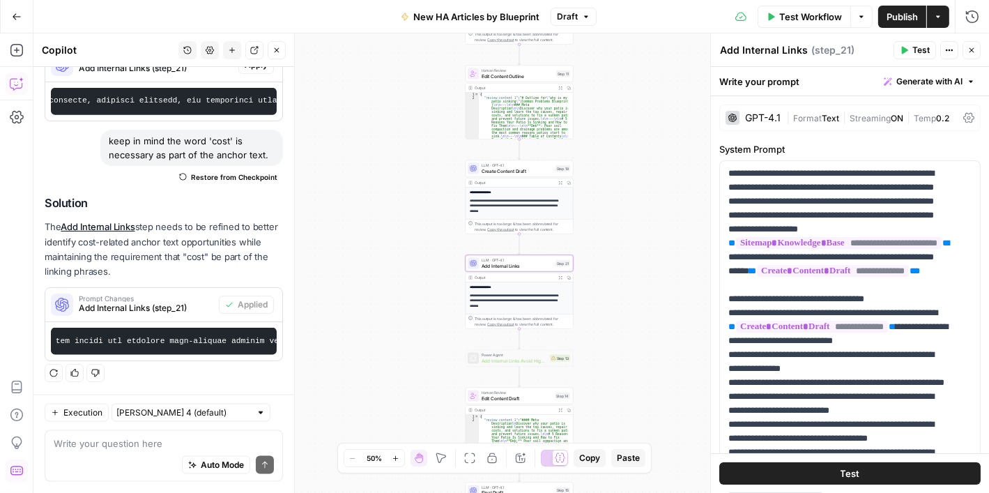
click at [164, 435] on div "Write your question here Auto Mode Send" at bounding box center [164, 456] width 238 height 52
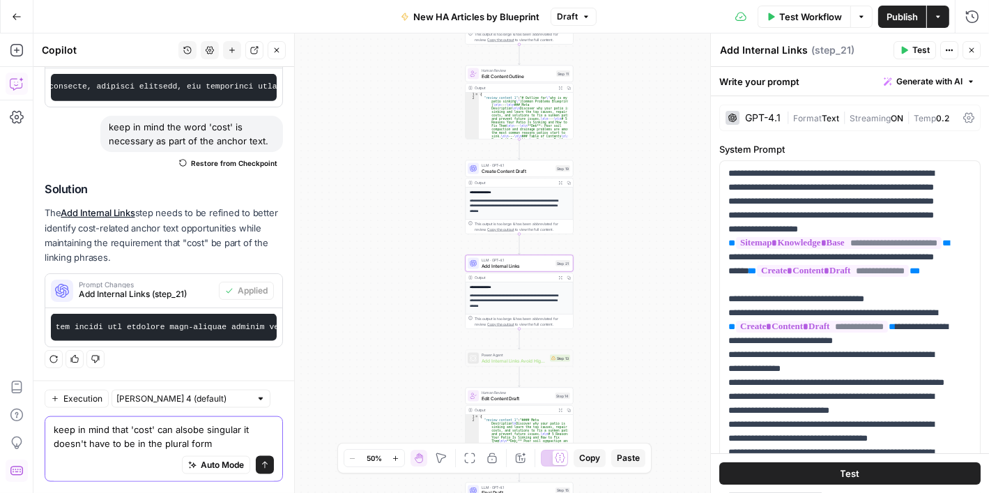
type textarea "keep in mind that 'cost' can also be singular it doesn't have to be in the plur…"
click at [230, 440] on textarea "keep in mind that 'cost' can also be singular it doesn't have to be in the plur…" at bounding box center [164, 436] width 220 height 28
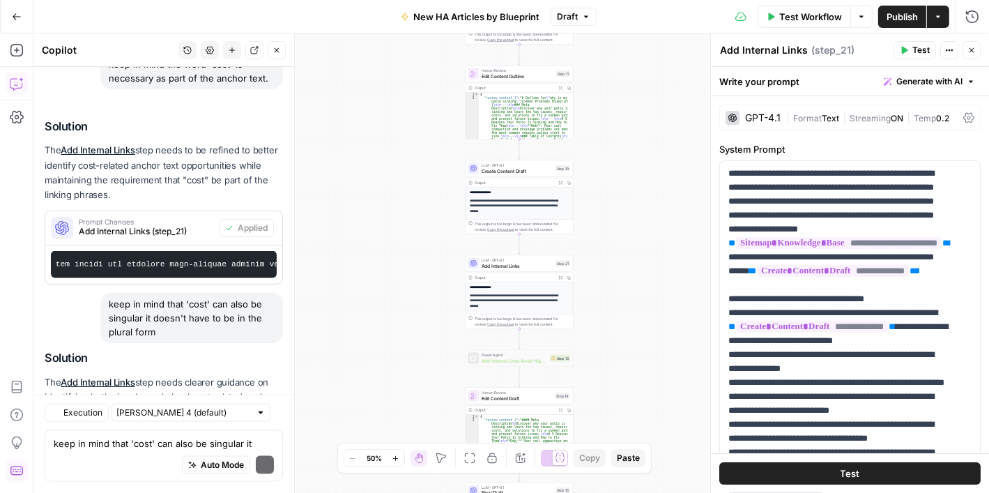
scroll to position [1853, 0]
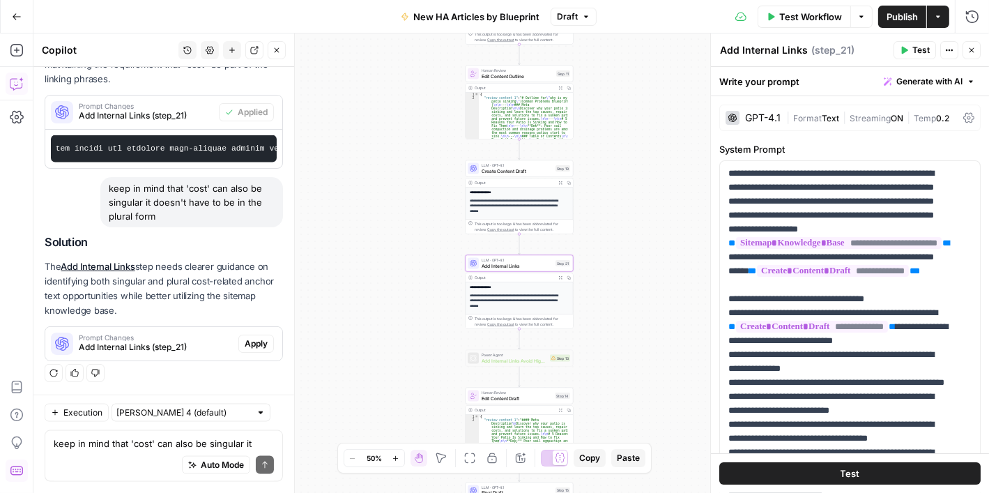
click at [150, 344] on span "Add Internal Links (step_21)" at bounding box center [156, 347] width 154 height 13
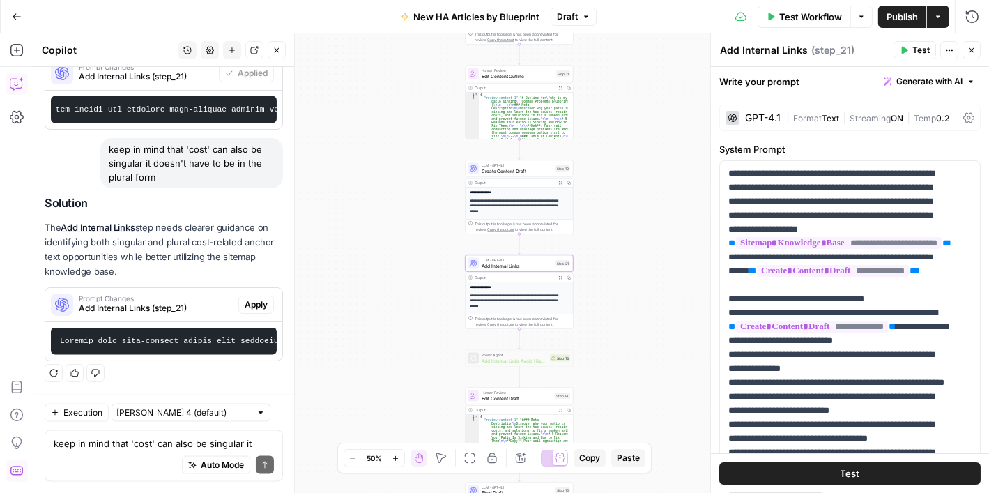
scroll to position [1903, 0]
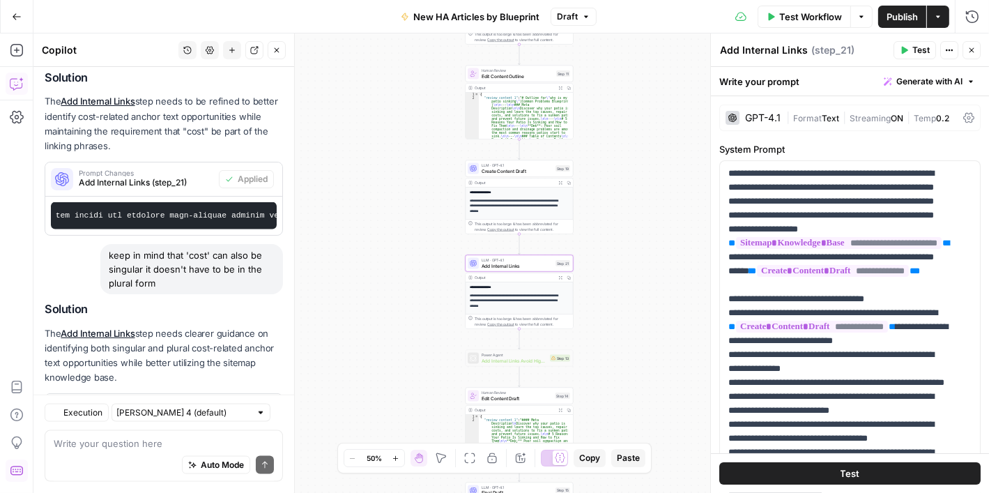
scroll to position [1903, 0]
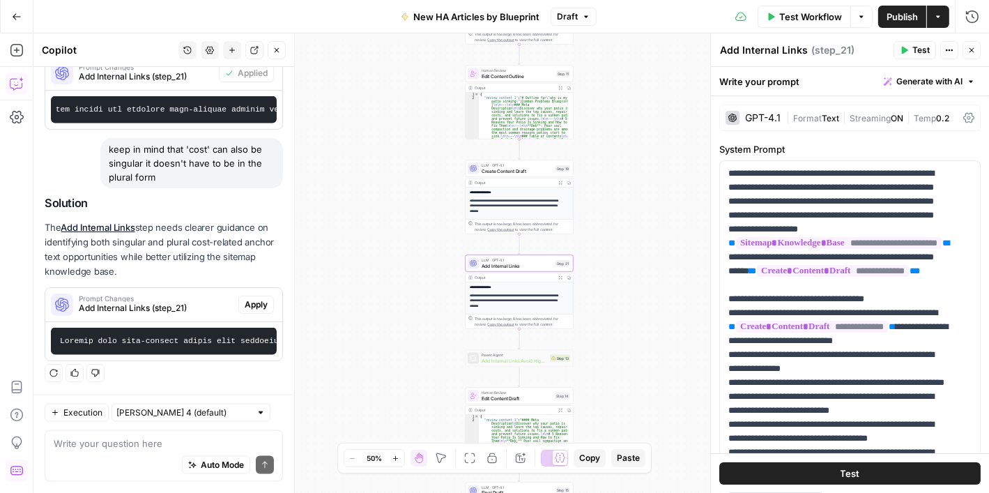
click at [245, 298] on span "Apply" at bounding box center [256, 304] width 23 height 13
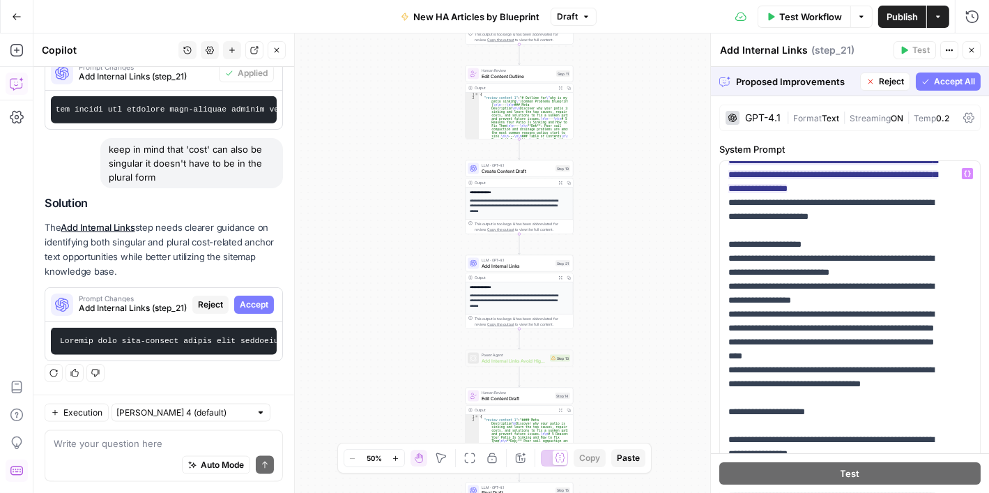
scroll to position [1115, 0]
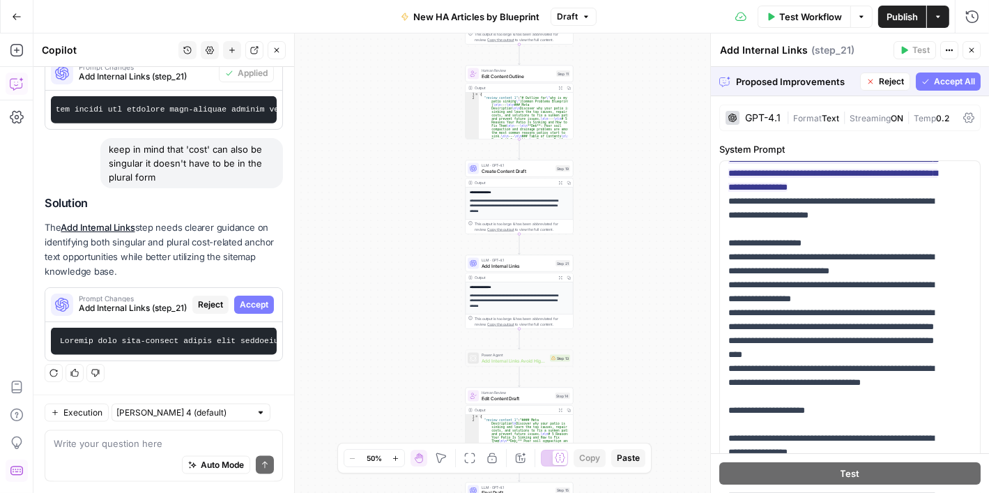
click at [934, 76] on span "Accept All" at bounding box center [954, 81] width 41 height 13
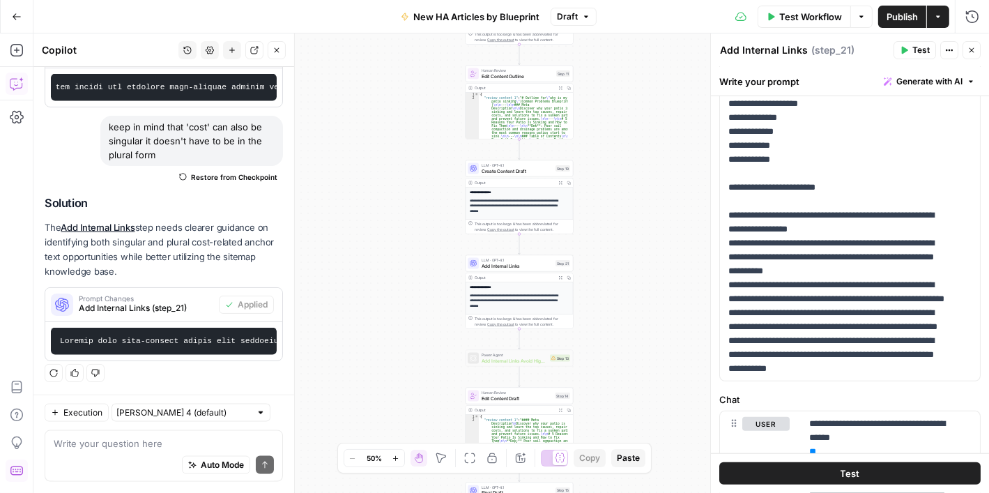
scroll to position [1603, 0]
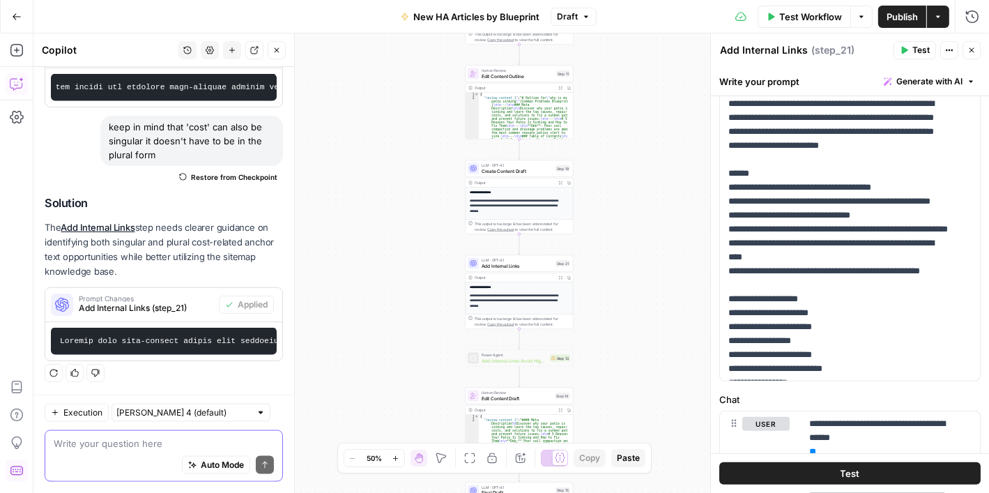
click at [163, 446] on textarea at bounding box center [164, 443] width 220 height 14
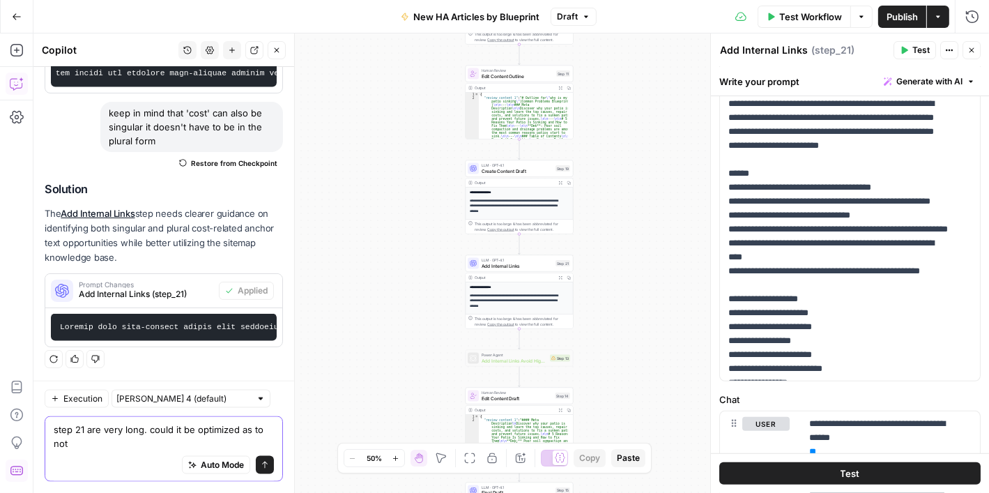
scroll to position [1939, 0]
type textarea "step 21 are very long. could it be optimized as to not to confuse the LLM"
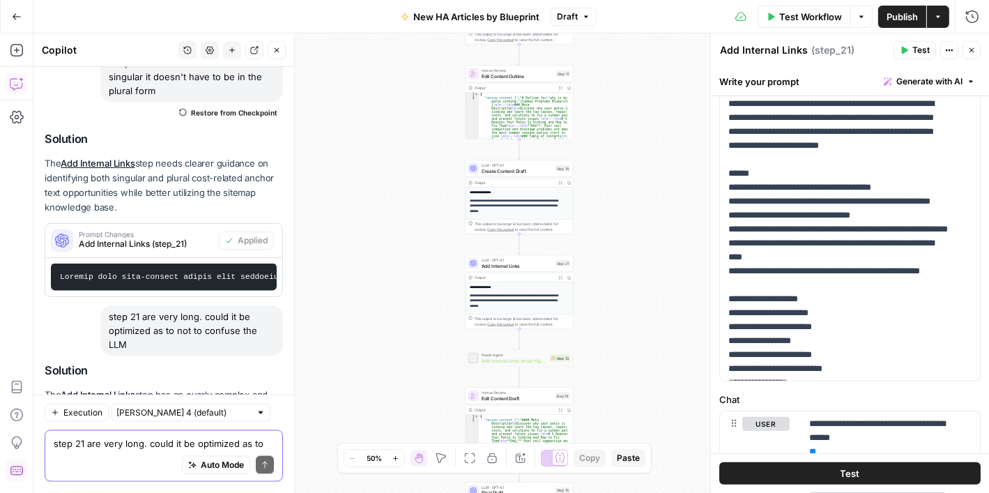
scroll to position [2117, 0]
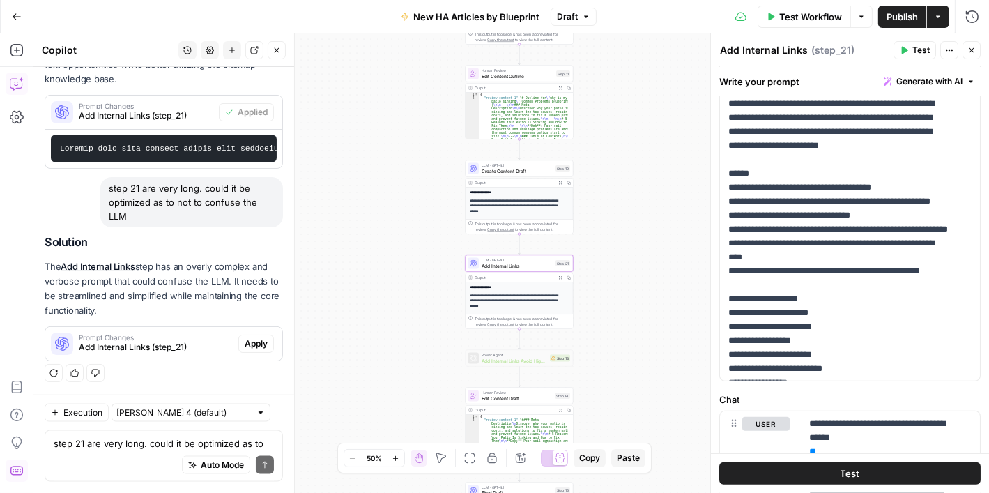
click at [249, 338] on span "Apply" at bounding box center [256, 343] width 23 height 13
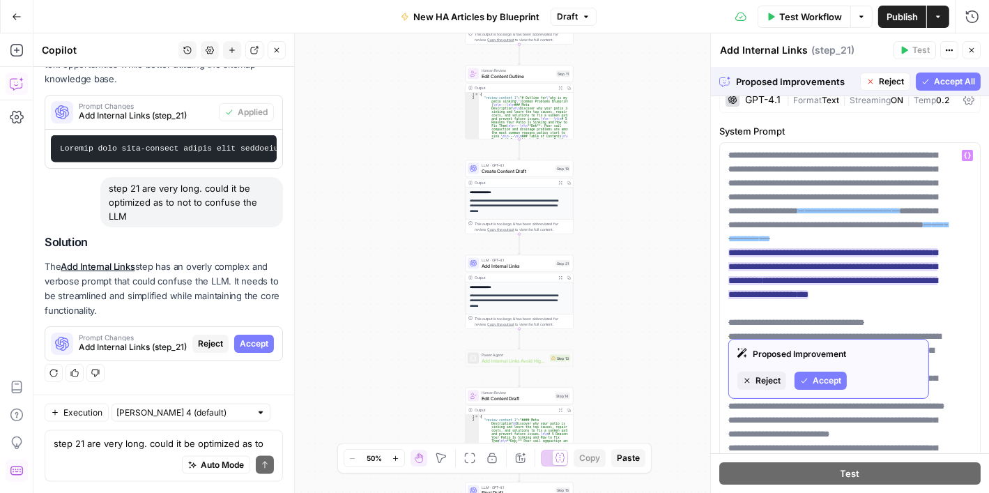
scroll to position [0, 0]
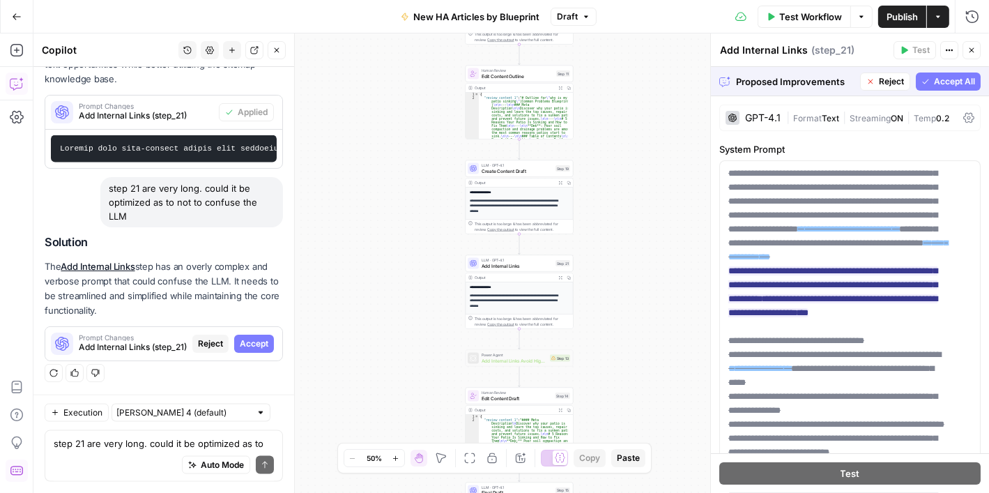
click at [934, 80] on span "Accept All" at bounding box center [954, 81] width 41 height 13
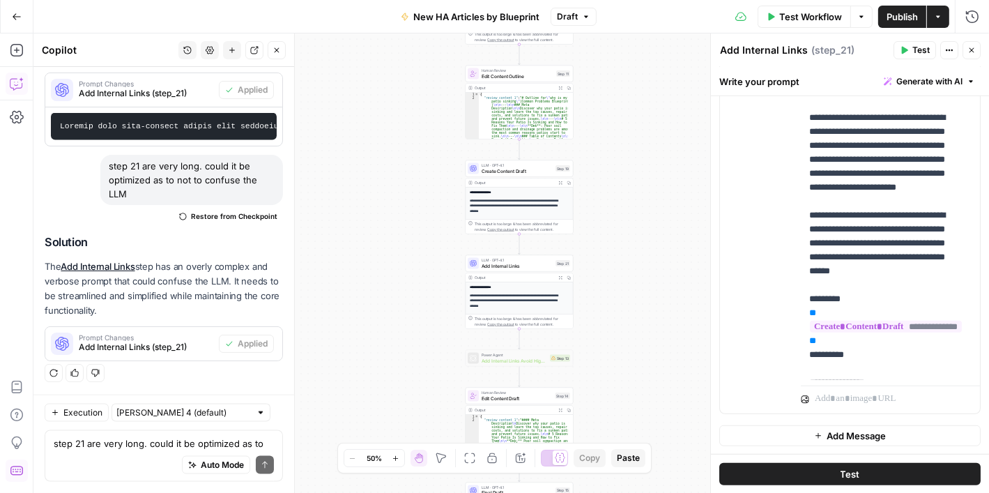
scroll to position [192, 0]
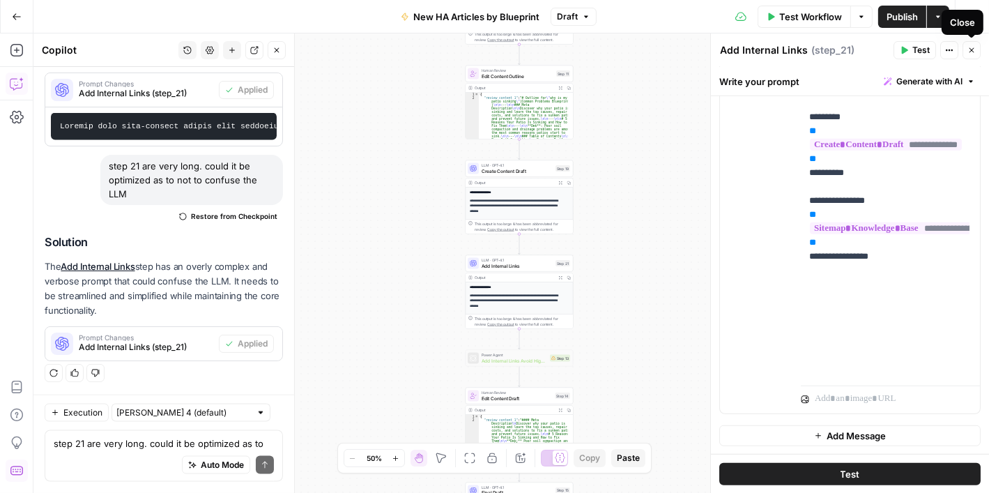
click at [967, 47] on icon "button" at bounding box center [971, 50] width 8 height 8
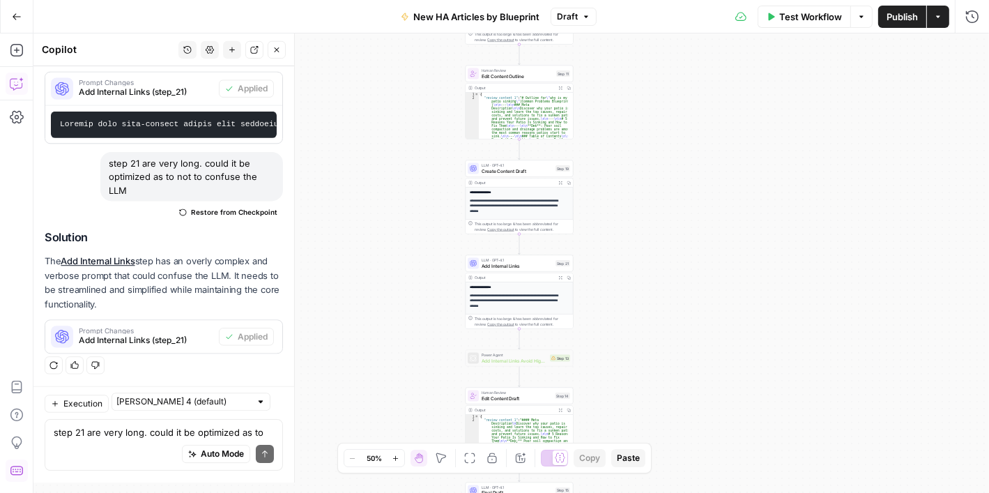
scroll to position [2140, 0]
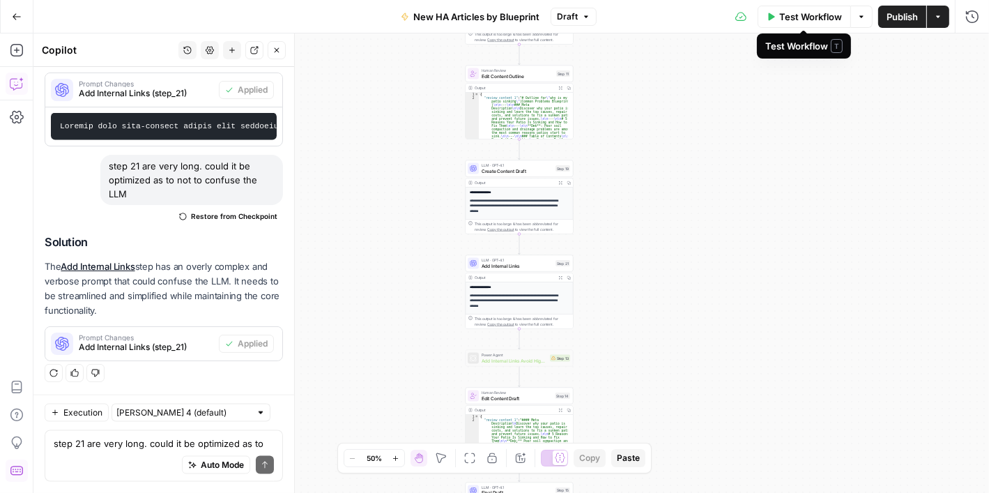
click at [776, 19] on button "Test Workflow" at bounding box center [803, 17] width 93 height 22
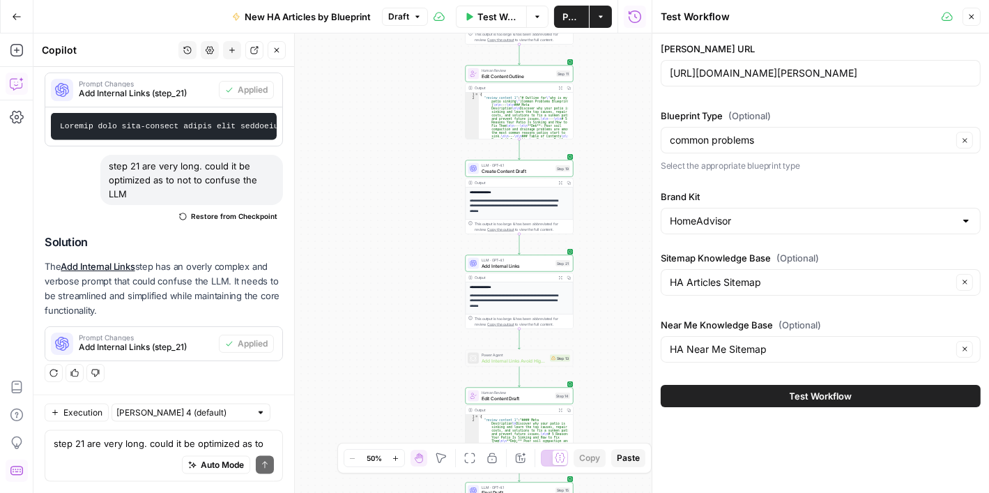
click at [874, 399] on button "Test Workflow" at bounding box center [821, 396] width 320 height 22
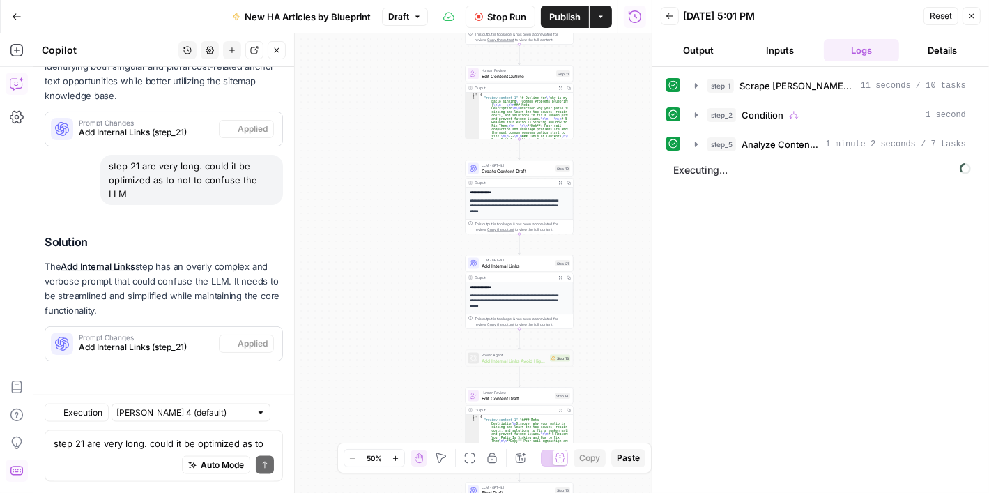
scroll to position [1942, 0]
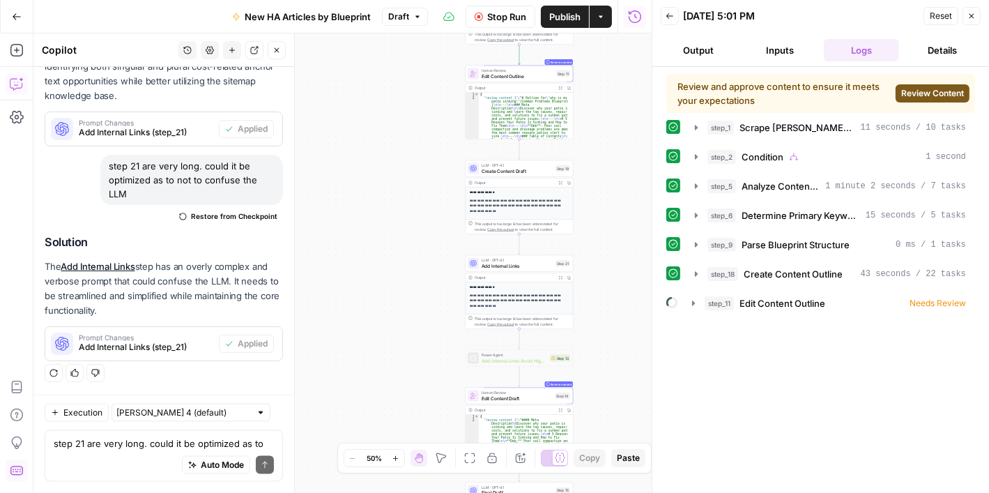
click at [923, 89] on span "Review Content" at bounding box center [932, 93] width 63 height 13
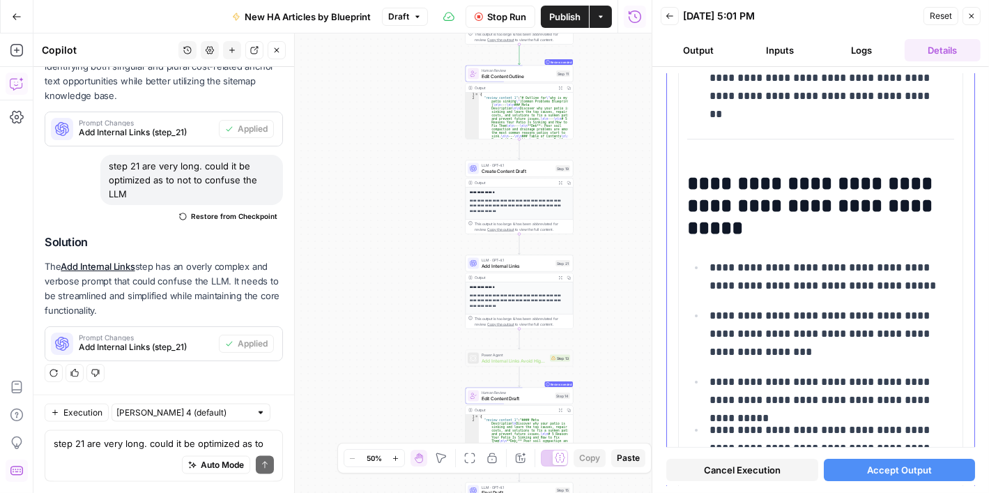
scroll to position [4250, 0]
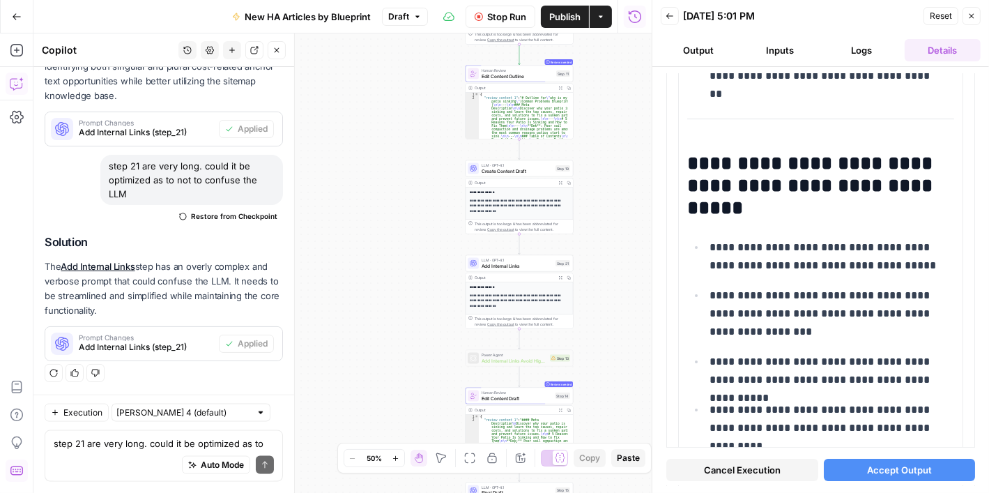
click at [920, 474] on span "Accept Output" at bounding box center [899, 470] width 65 height 14
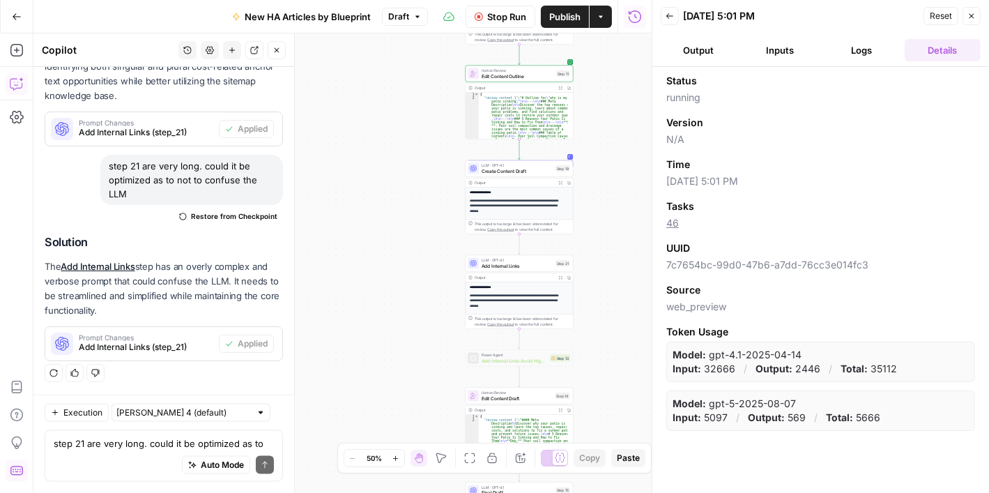
click at [861, 49] on button "Logs" at bounding box center [862, 50] width 76 height 22
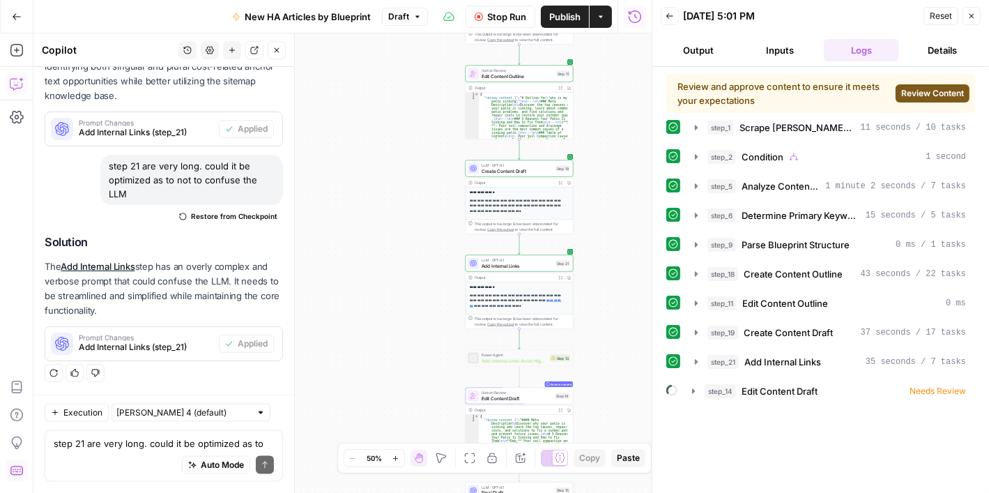
click at [934, 88] on span "Review Content" at bounding box center [932, 93] width 63 height 13
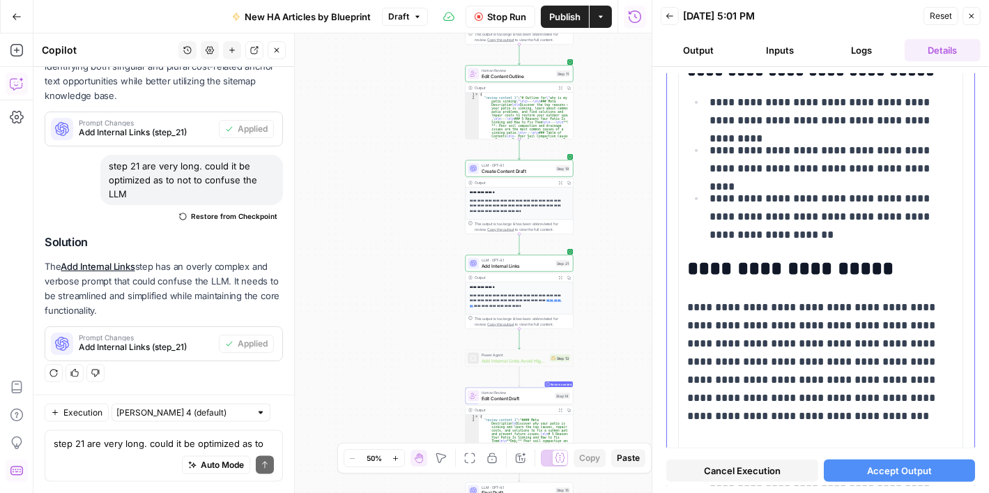
scroll to position [1405, 0]
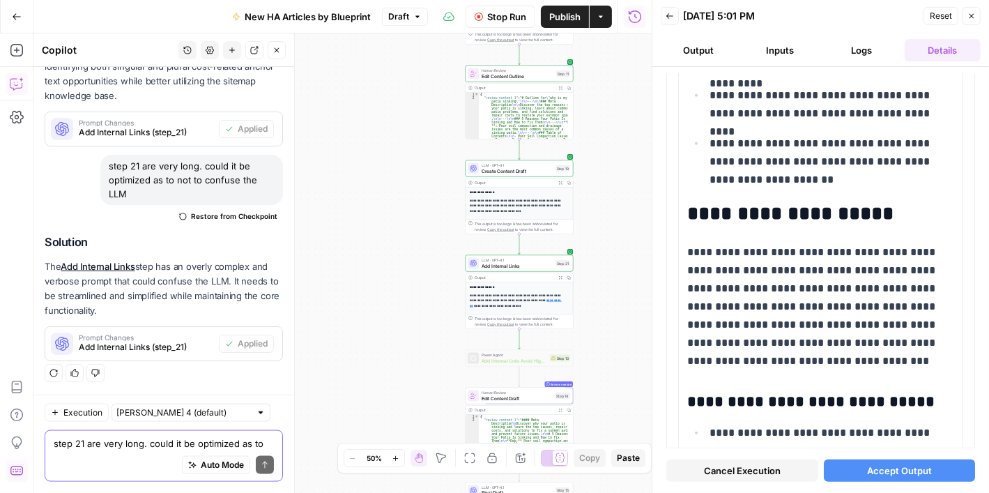
click at [146, 446] on textarea "step 21 are very long. could it be optimized as to not to confuse the LLM" at bounding box center [164, 443] width 220 height 14
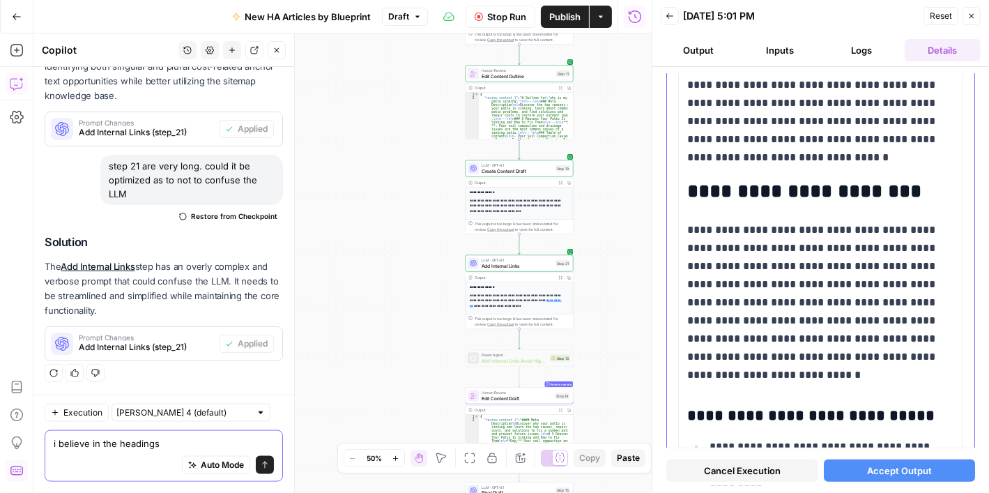
scroll to position [918, 0]
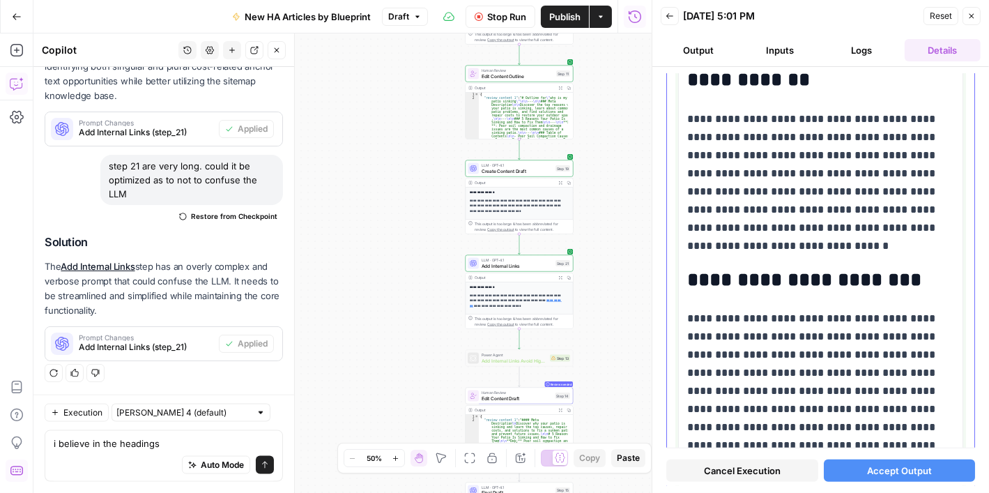
drag, startPoint x: 899, startPoint y: 282, endPoint x: 732, endPoint y: 267, distance: 167.9
click at [707, 272] on h2 "**********" at bounding box center [815, 280] width 257 height 22
copy h2 "**********"
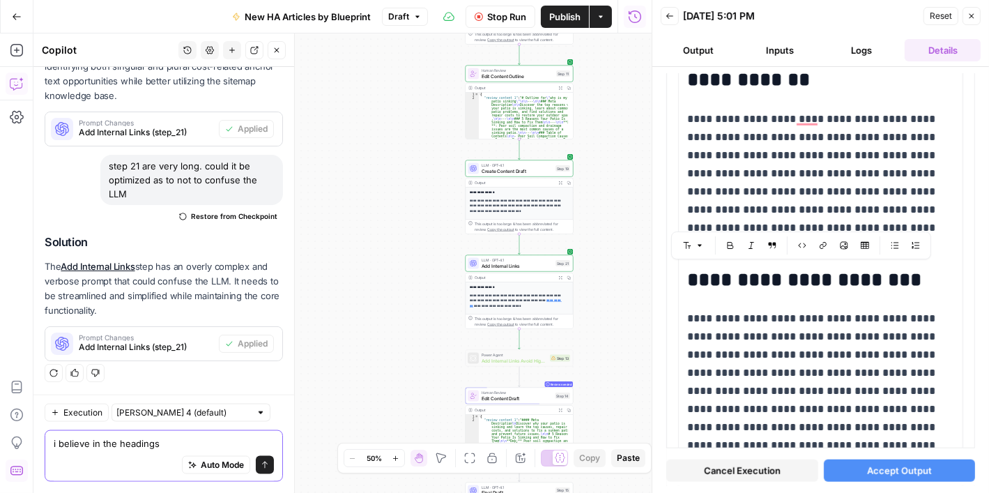
click at [189, 443] on textarea "i believe in the headings" at bounding box center [164, 443] width 220 height 14
paste textarea "Poor Soil Compaction"
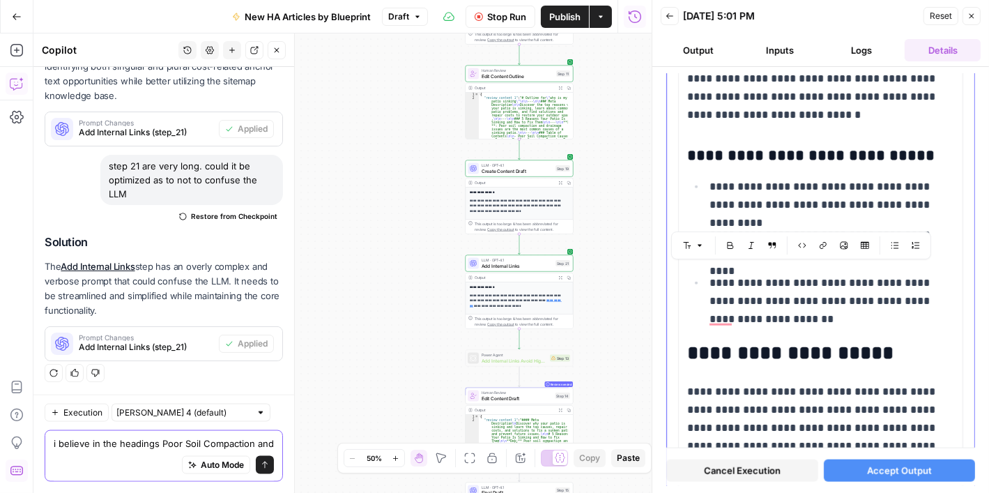
scroll to position [1475, 0]
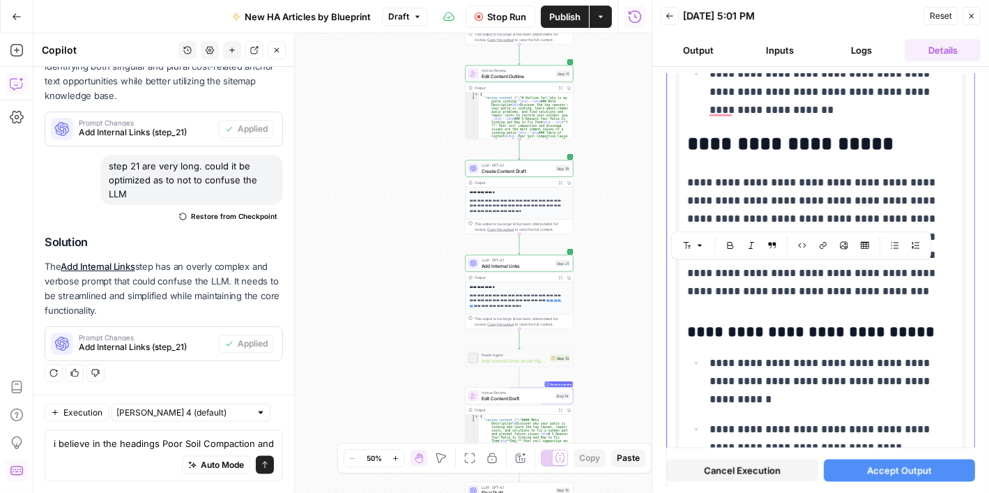
click at [874, 337] on h3 "**********" at bounding box center [815, 333] width 257 height 20
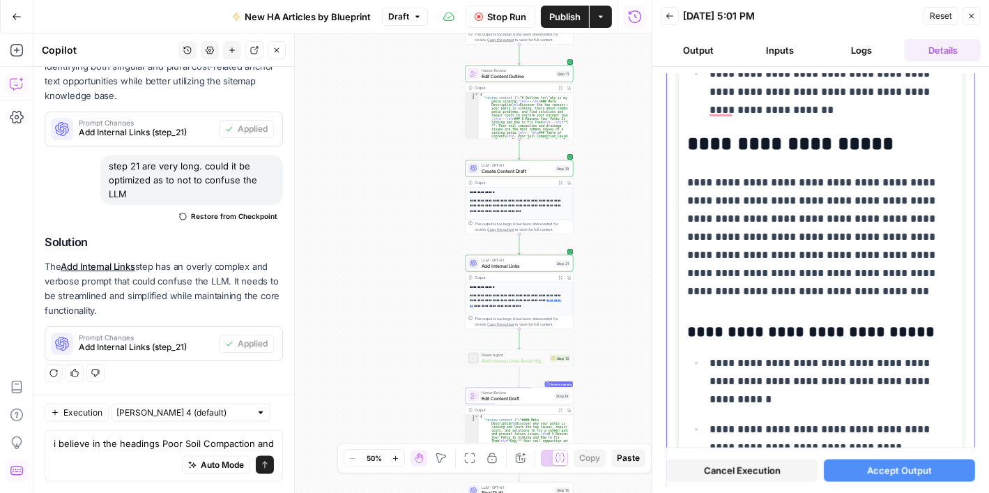
scroll to position [1823, 0]
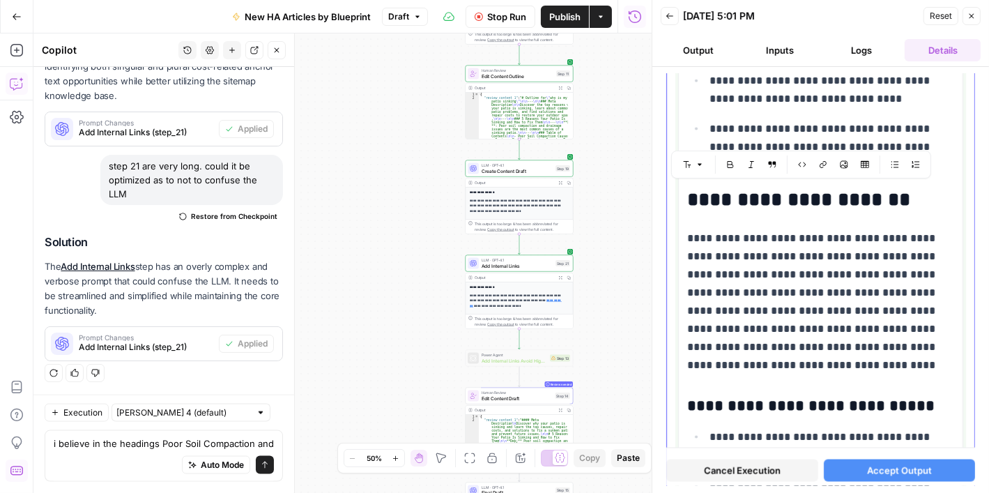
drag, startPoint x: 908, startPoint y: 193, endPoint x: 716, endPoint y: 187, distance: 191.7
click at [713, 189] on h2 "**********" at bounding box center [815, 200] width 257 height 22
copy h2 "**********"
click at [123, 442] on textarea "i believe in the headings Poor Soil Compaction and" at bounding box center [164, 443] width 220 height 14
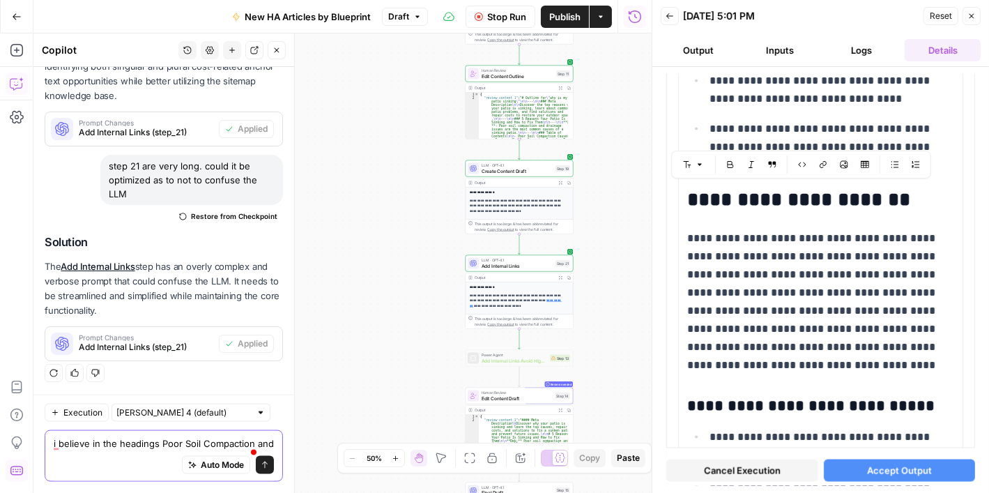
paste textarea "Decaying Tree Roots"
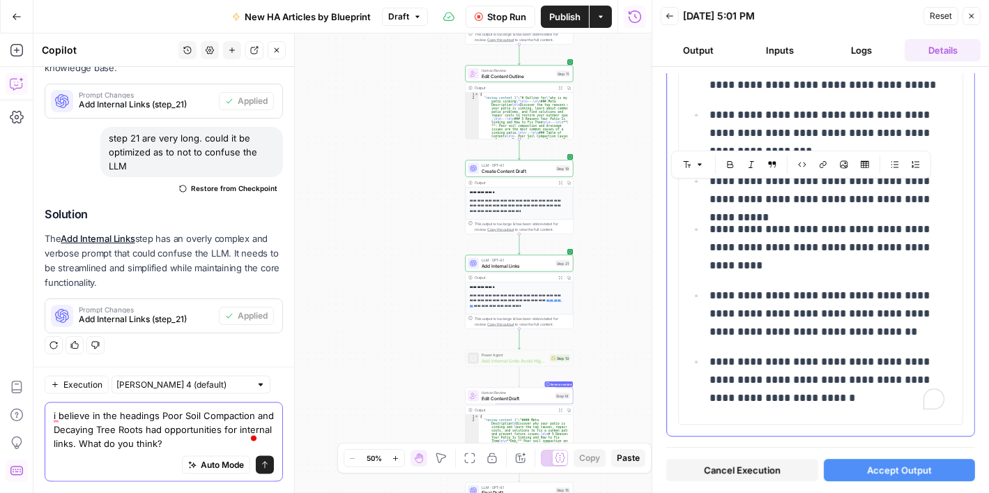
scroll to position [3426, 0]
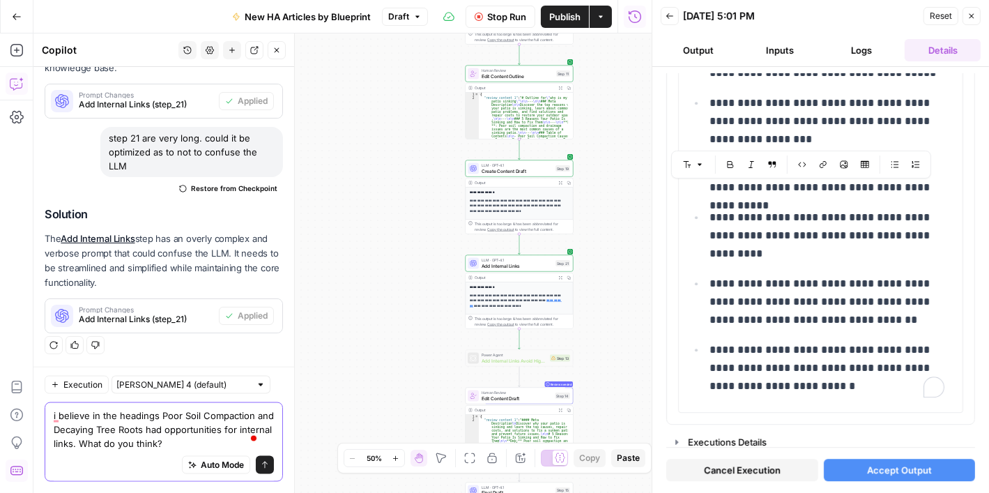
click at [223, 440] on textarea "i believe in the headings Poor Soil Compaction and Decaying Tree Roots had oppo…" at bounding box center [164, 429] width 220 height 42
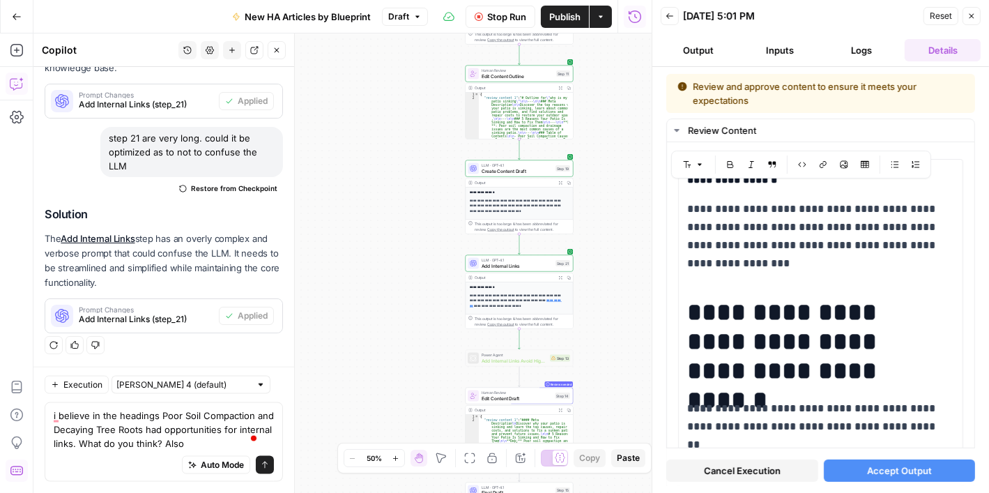
click at [893, 472] on span "Accept Output" at bounding box center [899, 470] width 65 height 14
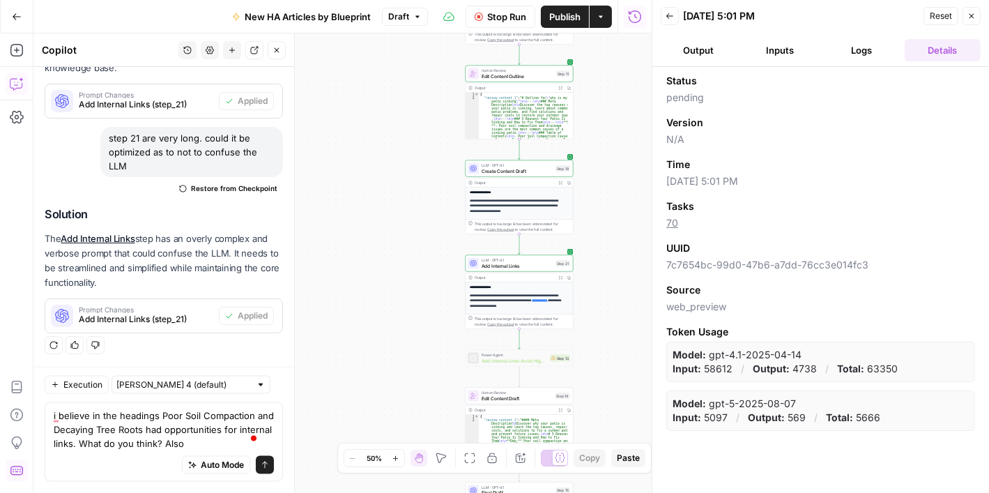
click at [861, 43] on button "Logs" at bounding box center [862, 50] width 76 height 22
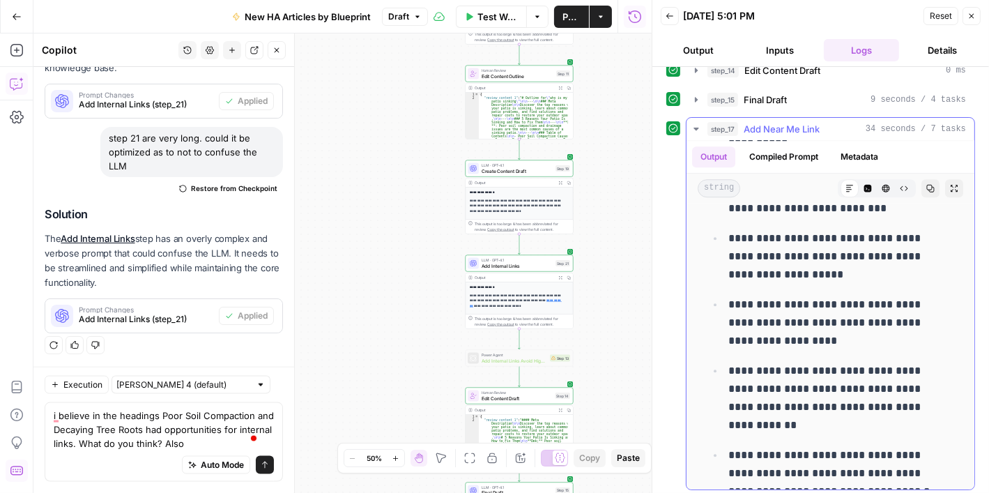
scroll to position [3761, 0]
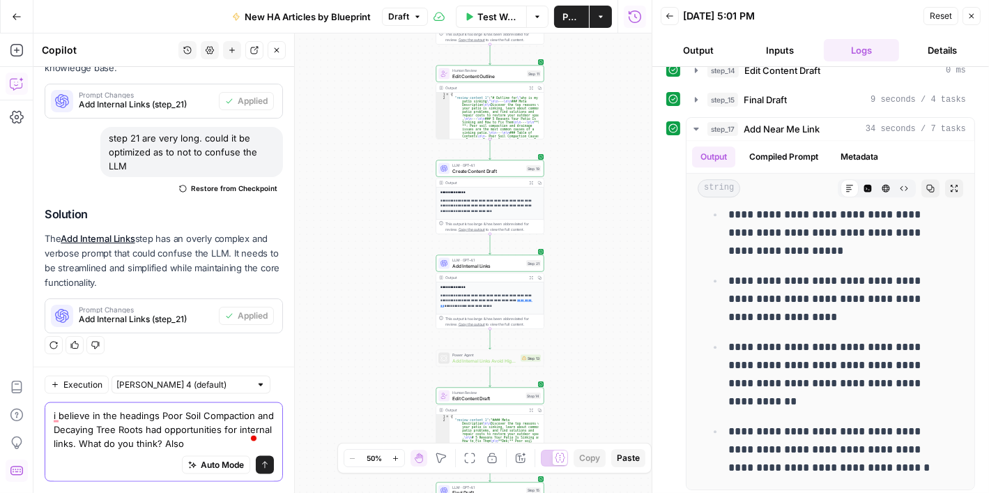
click at [224, 435] on textarea "i believe in the headings Poor Soil Compaction and Decaying Tree Roots had oppo…" at bounding box center [164, 429] width 220 height 42
click at [231, 439] on textarea "i believe in the headings Poor Soil Compaction and Decaying Tree Roots had oppo…" at bounding box center [164, 429] width 220 height 42
type textarea "i believe in the headings Poor Soil Compaction and Decaying Tree Roots had oppo…"
click at [256, 465] on button "Send" at bounding box center [265, 465] width 18 height 18
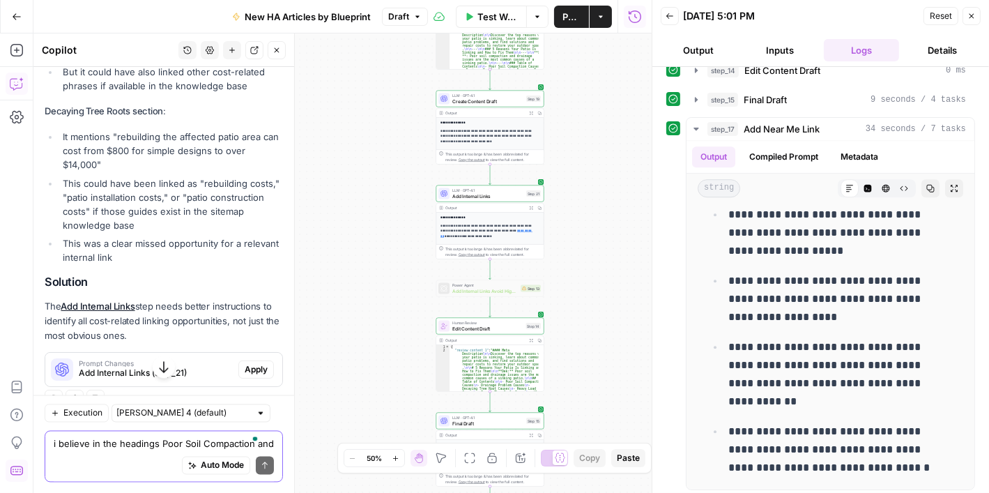
scroll to position [2441, 0]
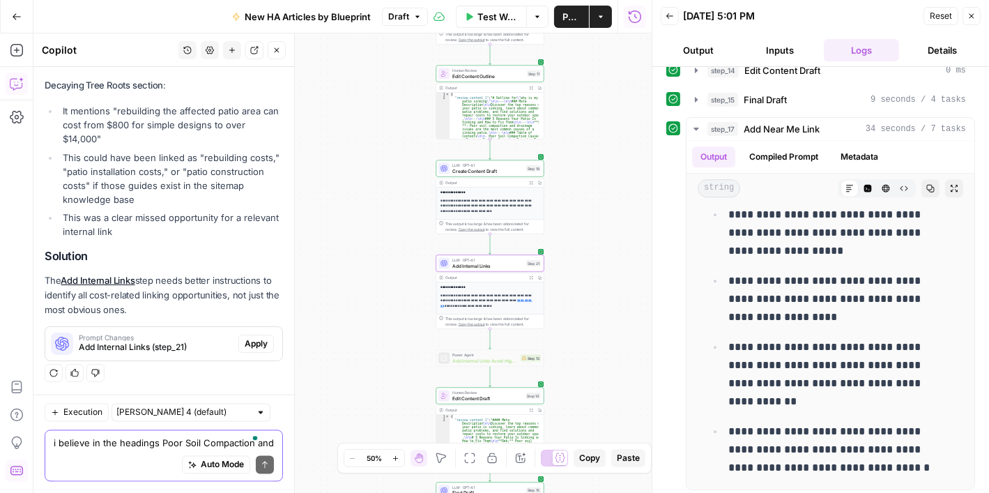
click at [245, 347] on span "Apply" at bounding box center [256, 343] width 23 height 13
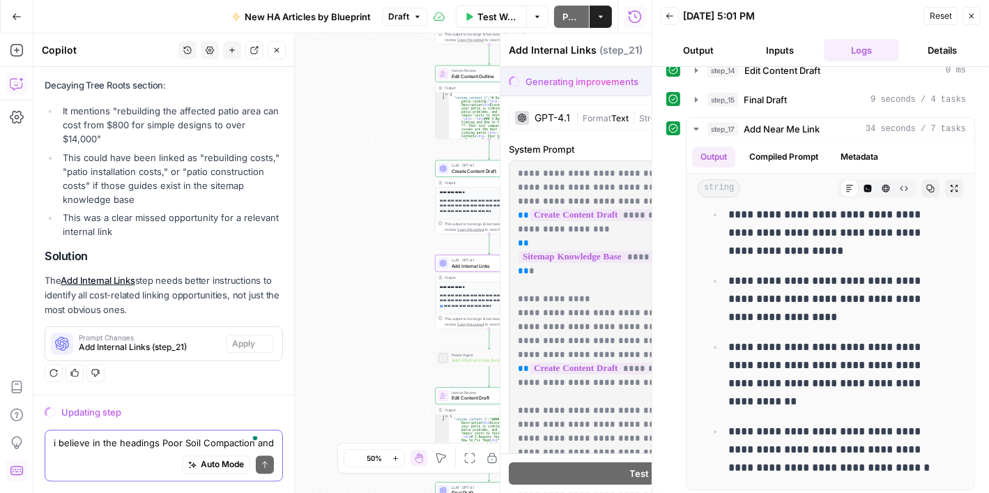
scroll to position [2263, 0]
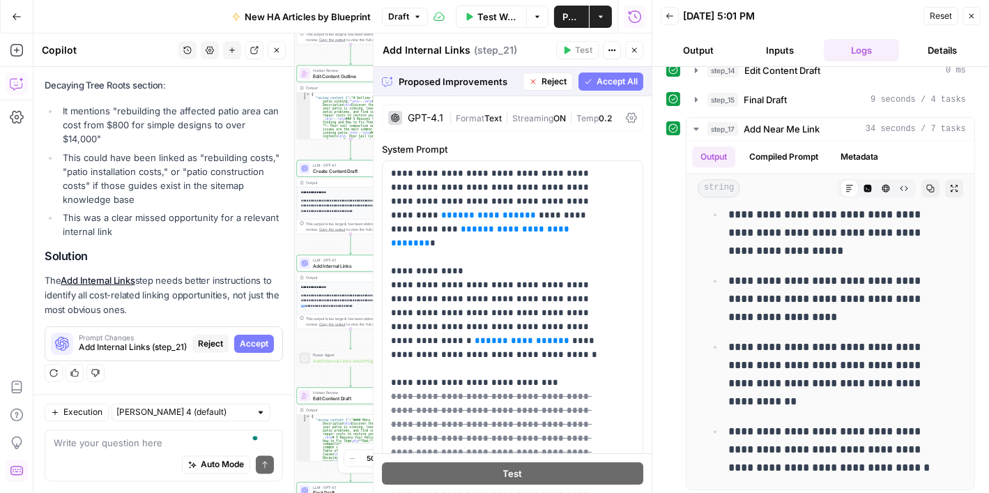
click at [605, 79] on span "Accept All" at bounding box center [616, 81] width 41 height 13
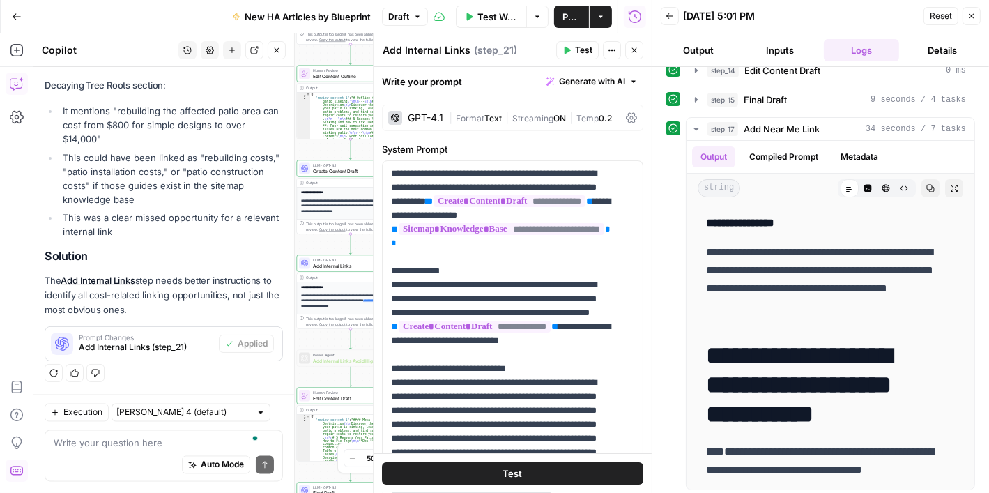
click at [576, 49] on span "Test" at bounding box center [583, 50] width 17 height 13
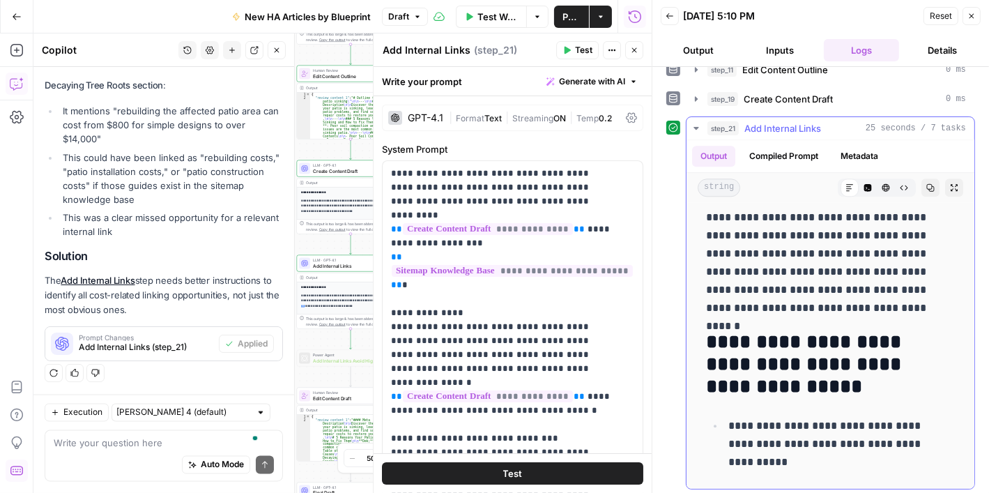
scroll to position [3689, 0]
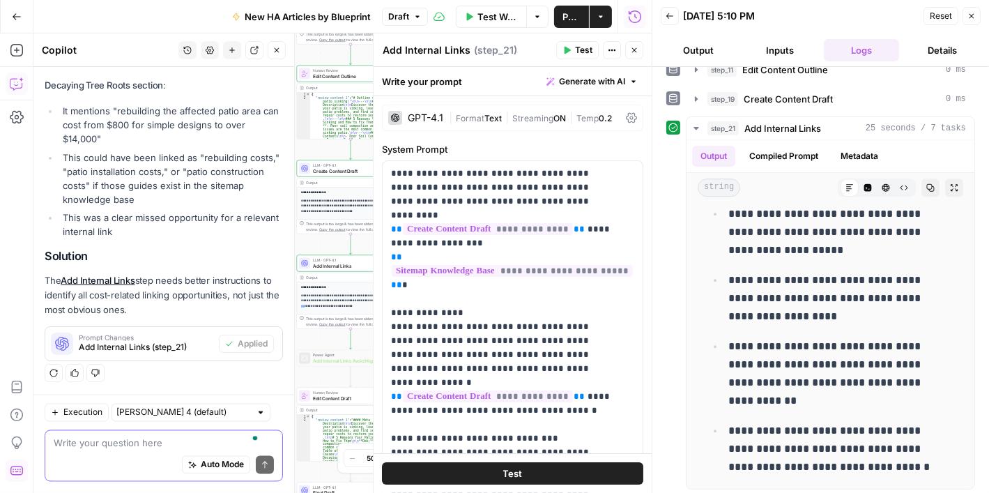
click at [132, 448] on textarea "To enrich screen reader interactions, please activate Accessibility in Grammarl…" at bounding box center [164, 443] width 220 height 14
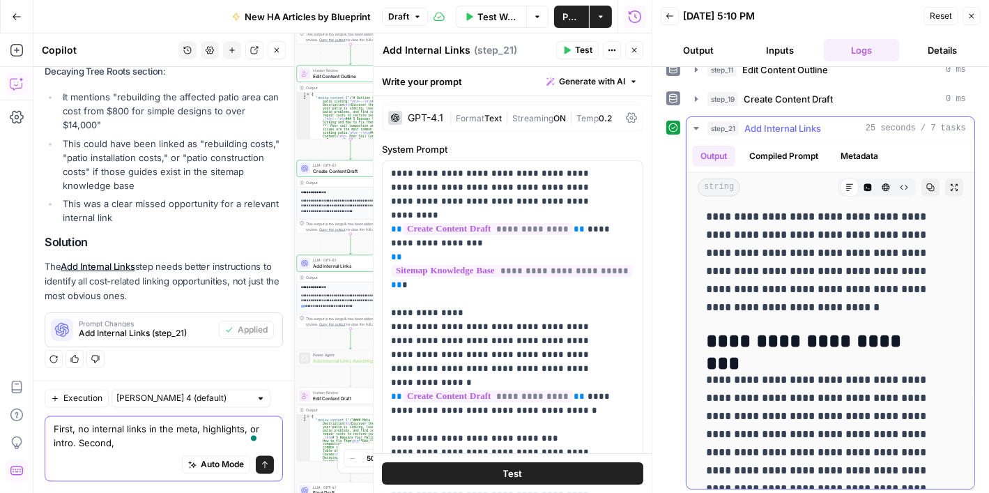
scroll to position [971, 0]
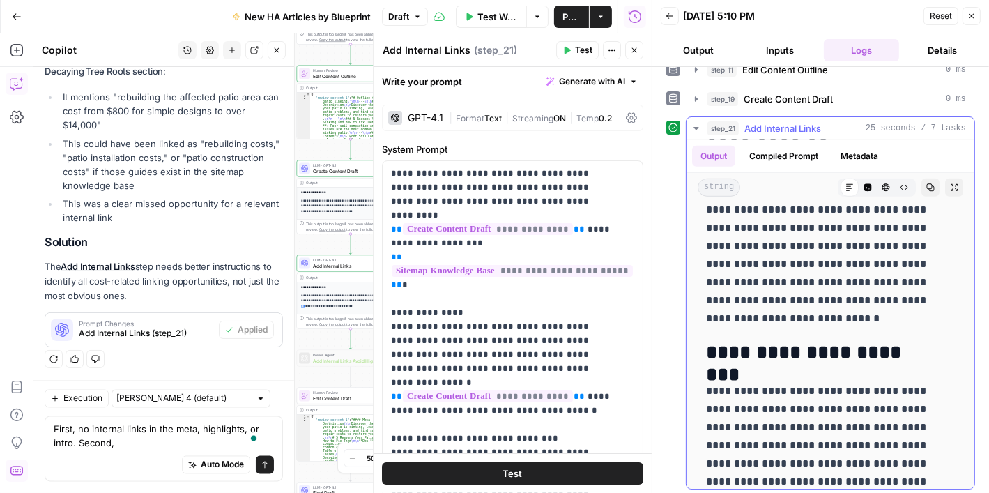
drag, startPoint x: 903, startPoint y: 348, endPoint x: 727, endPoint y: 355, distance: 176.4
click at [727, 355] on h2 "**********" at bounding box center [820, 352] width 228 height 22
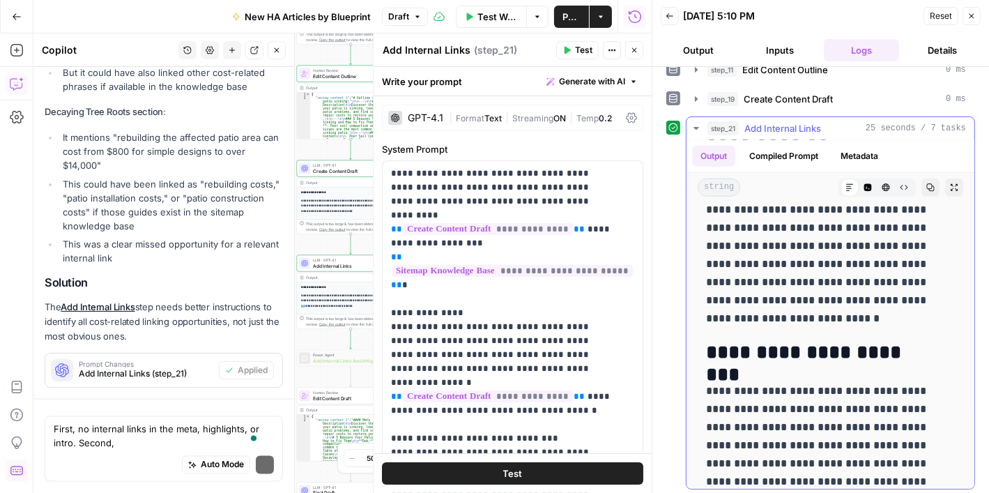
copy h2 "**********"
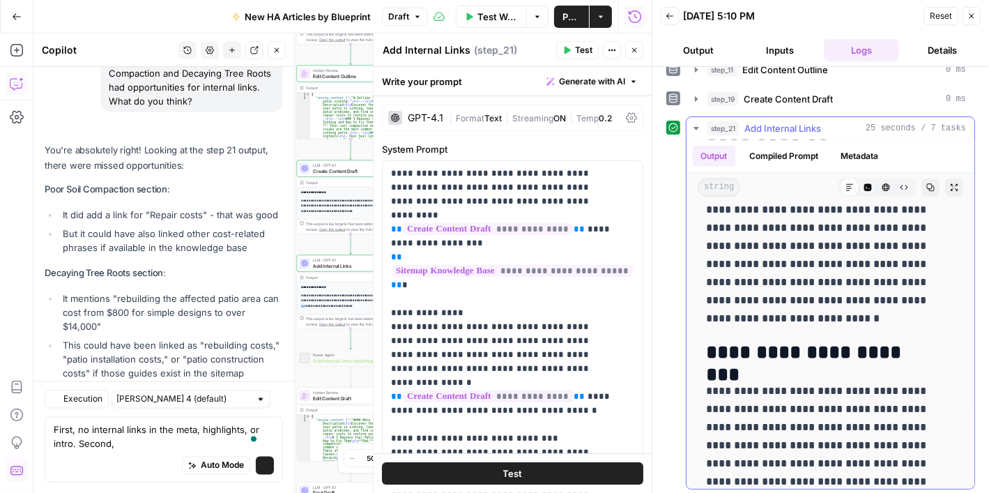
scroll to position [2478, 0]
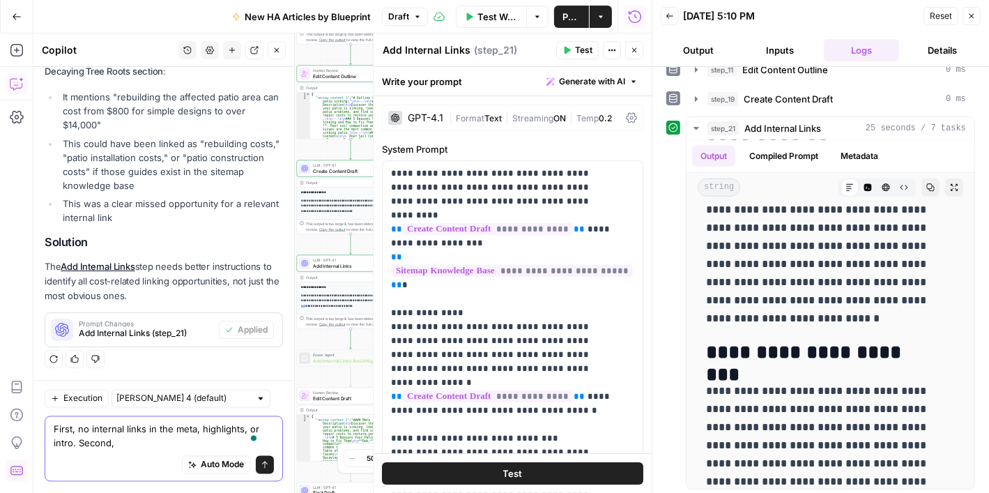
click at [134, 443] on textarea "First, no internal links in the meta, highlights, or intro. Second," at bounding box center [164, 436] width 220 height 28
paste textarea "Poor Soil Compaction"
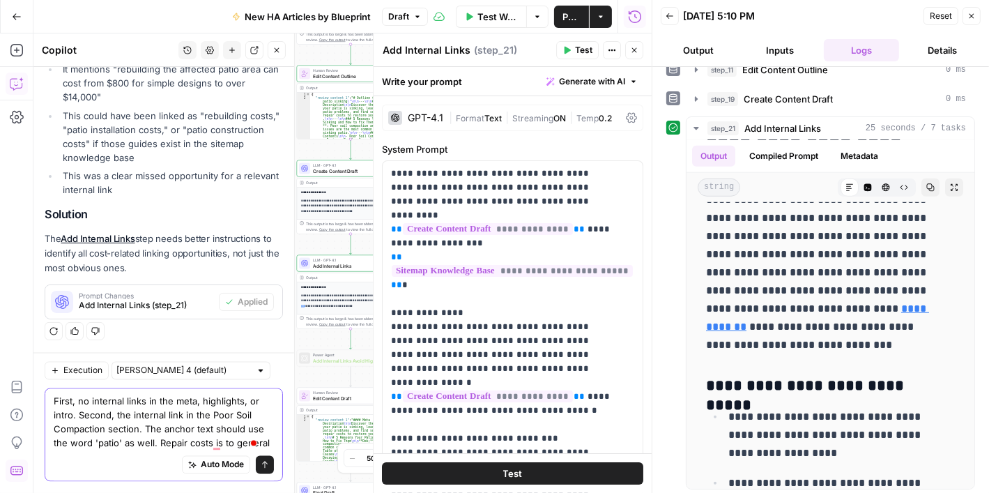
scroll to position [2520, 0]
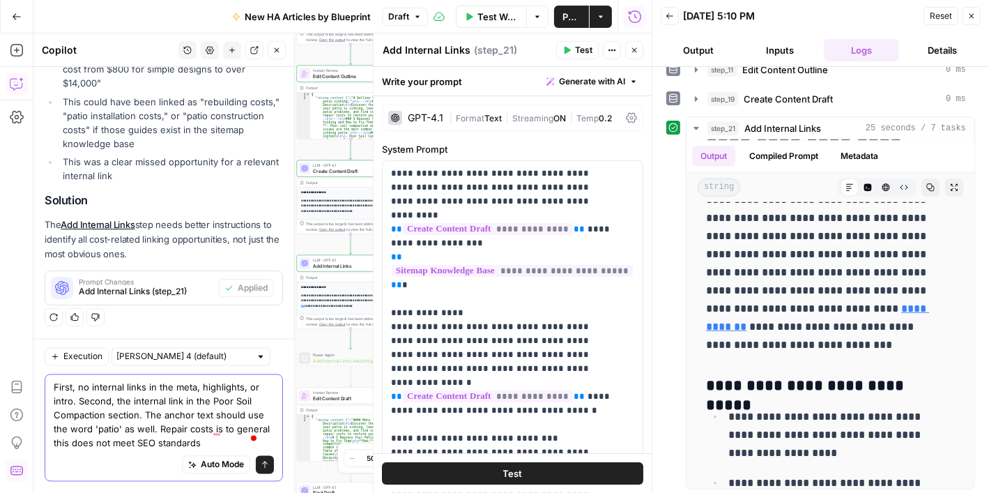
type textarea "First, no internal links in the meta, highlights, or intro. Second, the interna…"
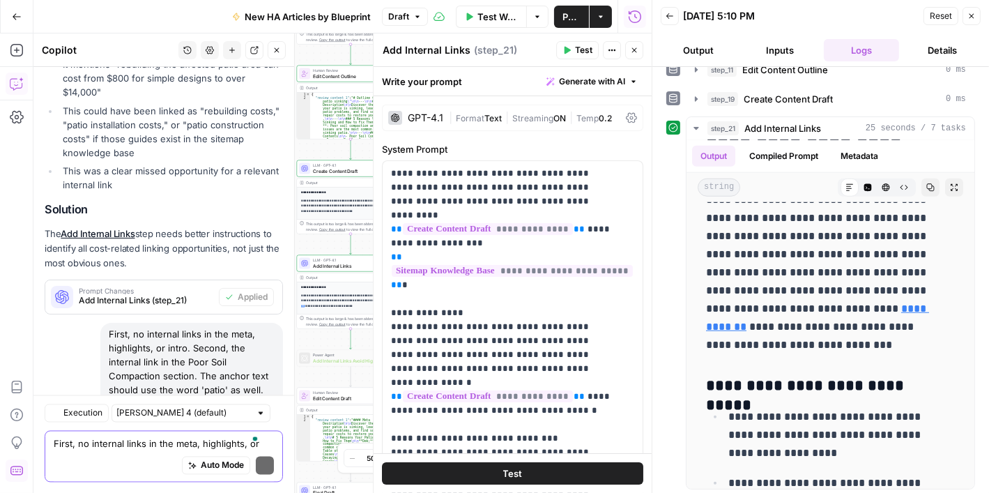
scroll to position [2712, 0]
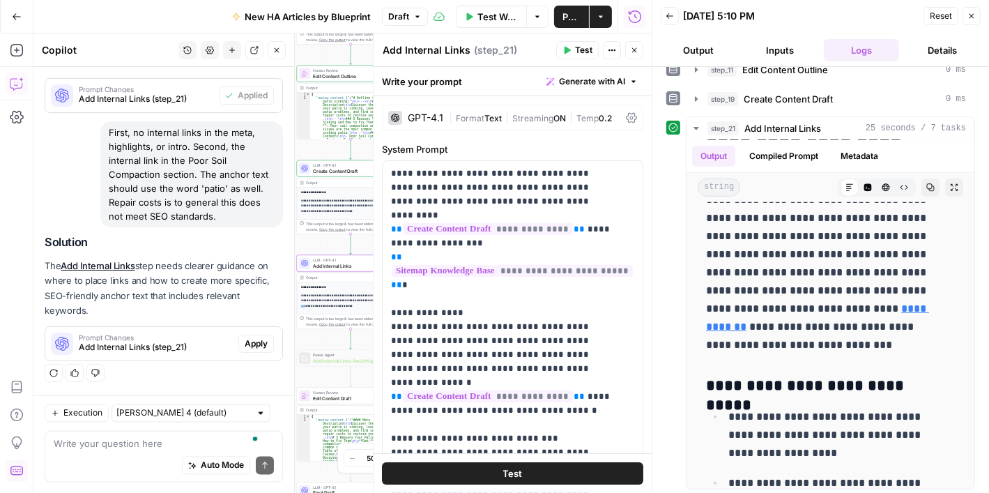
click at [245, 339] on span "Apply" at bounding box center [256, 343] width 23 height 13
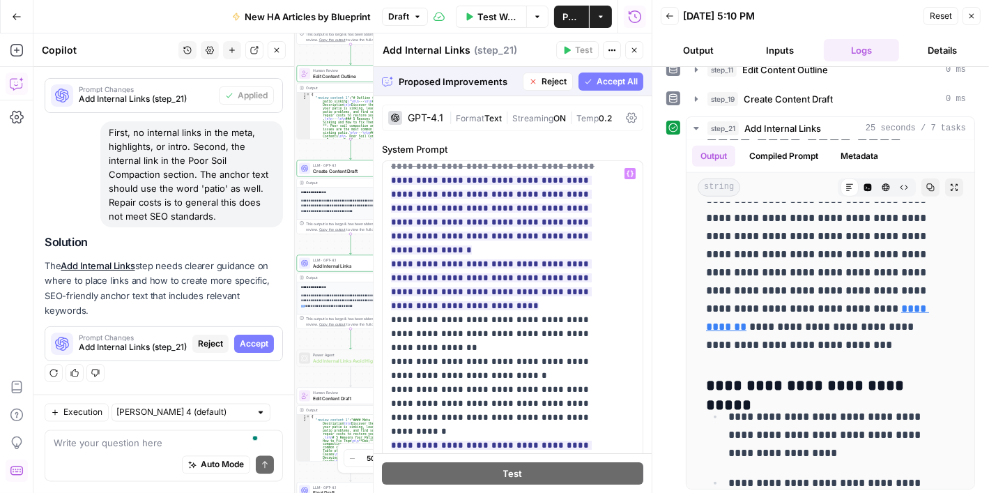
scroll to position [906, 0]
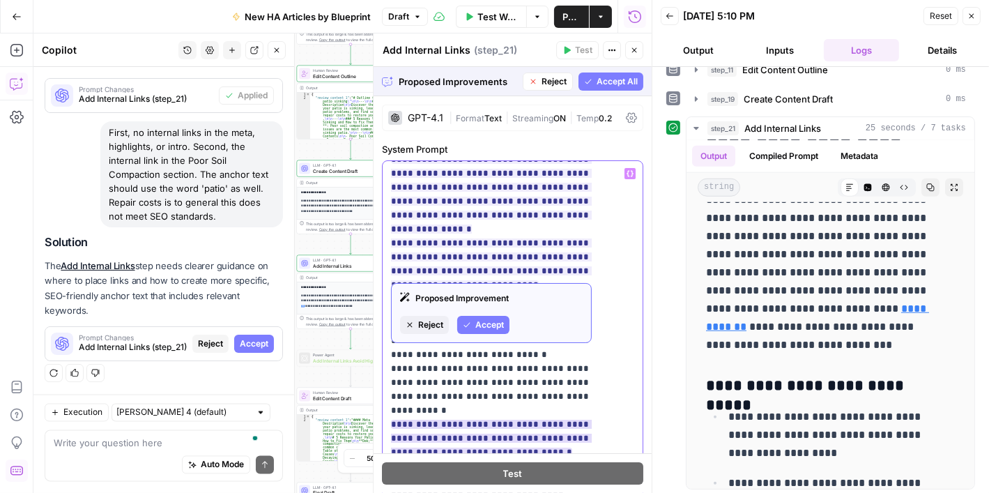
click at [398, 419] on ins "**********" at bounding box center [491, 437] width 201 height 37
drag, startPoint x: 489, startPoint y: 318, endPoint x: 425, endPoint y: 275, distance: 77.7
click at [488, 318] on span "Accept" at bounding box center [489, 324] width 29 height 13
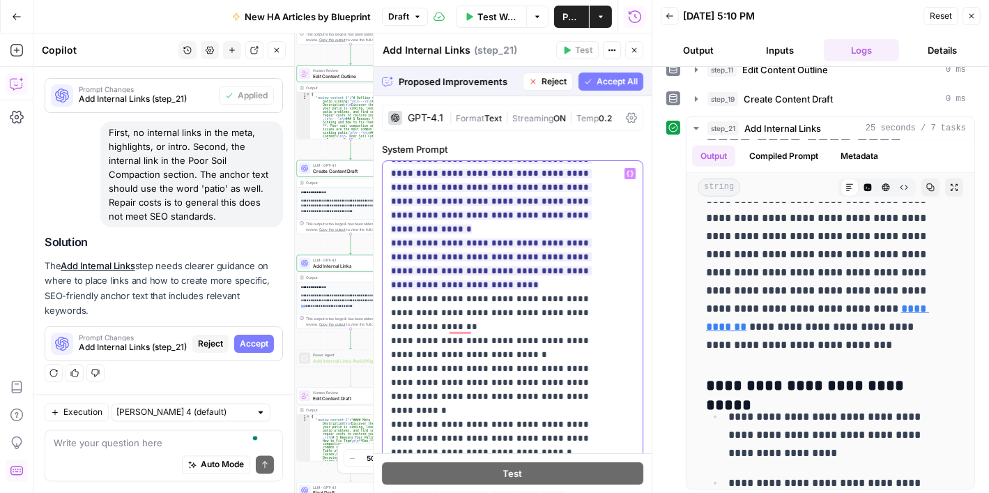
click at [395, 258] on p "**********" at bounding box center [502, 20] width 222 height 1519
drag, startPoint x: 484, startPoint y: 270, endPoint x: 387, endPoint y: 256, distance: 97.8
click at [383, 256] on div "**********" at bounding box center [507, 445] width 249 height 568
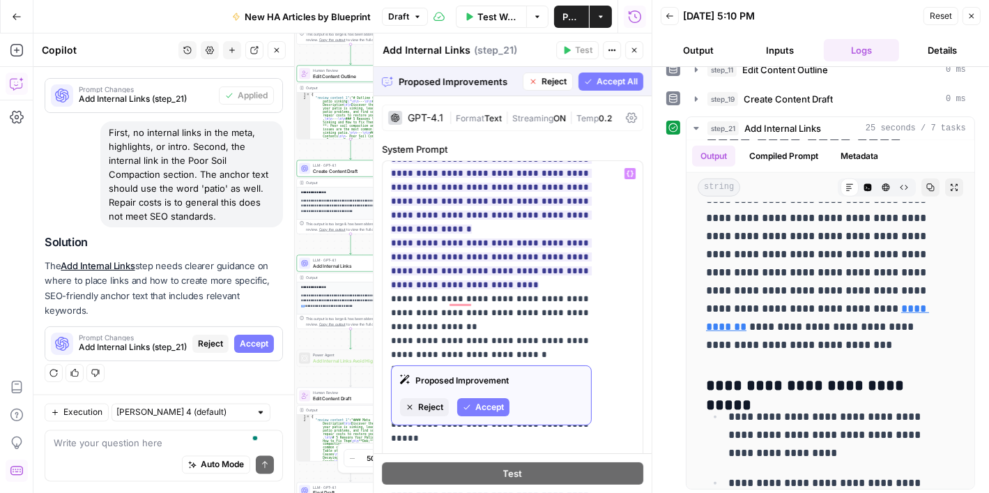
click at [481, 402] on span "Accept" at bounding box center [489, 407] width 29 height 13
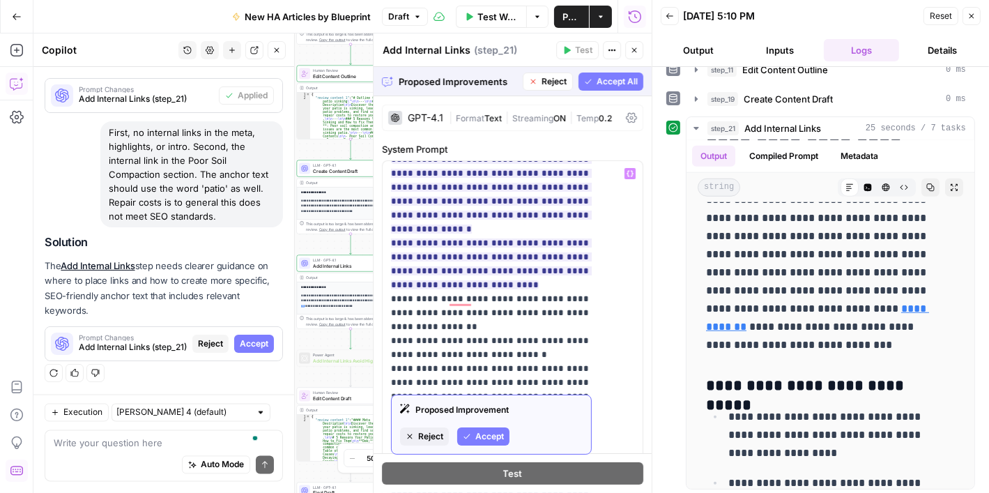
click at [482, 428] on button "Accept" at bounding box center [483, 436] width 52 height 18
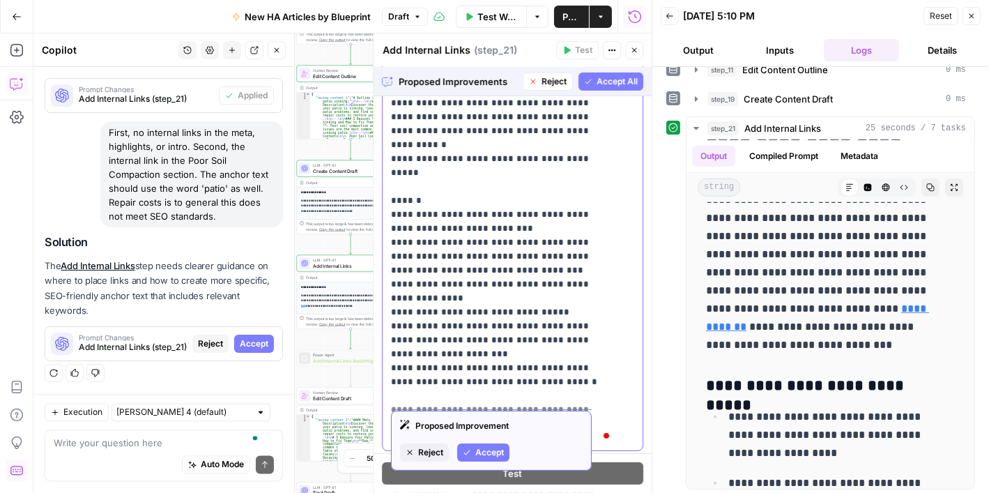
scroll to position [348, 0]
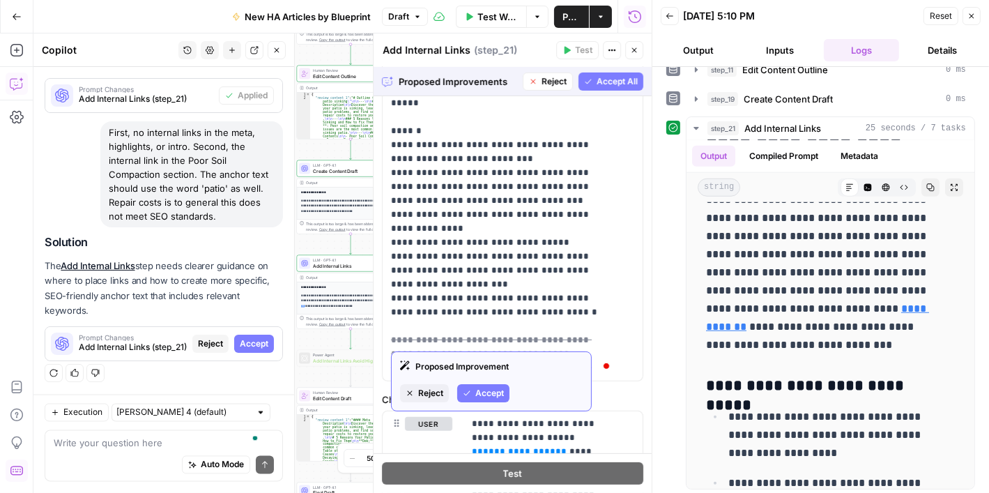
click at [485, 388] on span "Accept" at bounding box center [489, 393] width 29 height 13
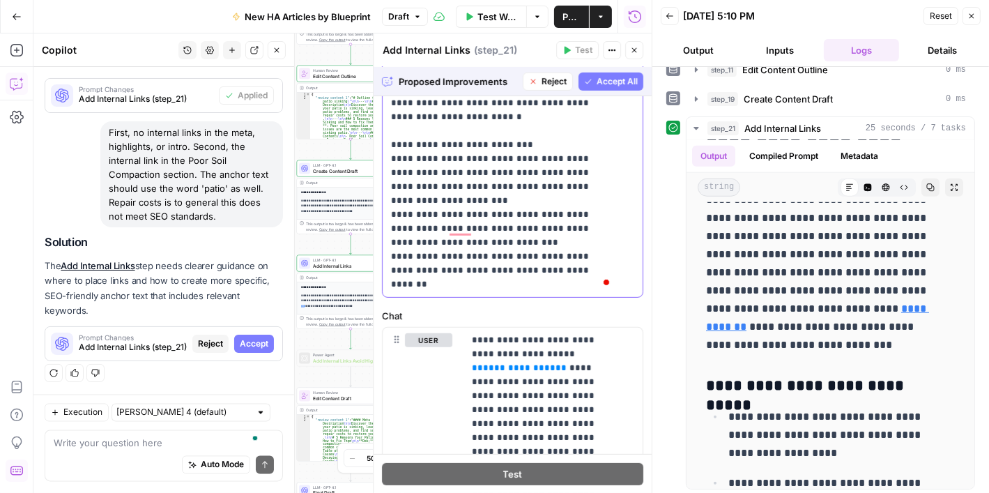
scroll to position [252, 0]
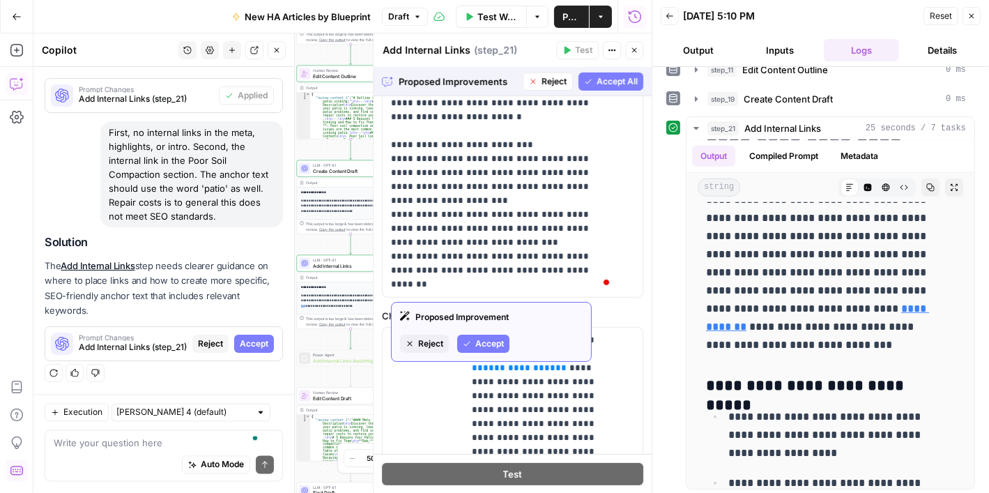
click at [482, 349] on button "Accept" at bounding box center [483, 343] width 52 height 18
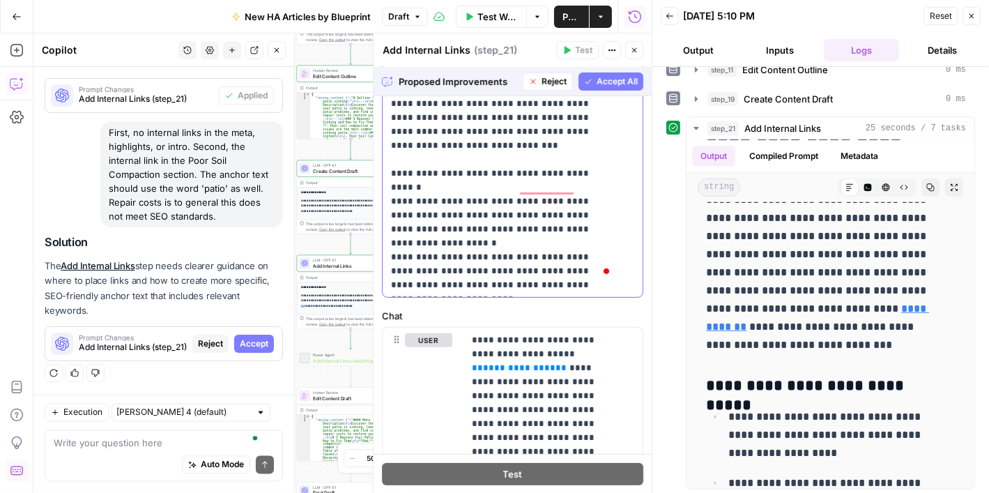
scroll to position [84, 0]
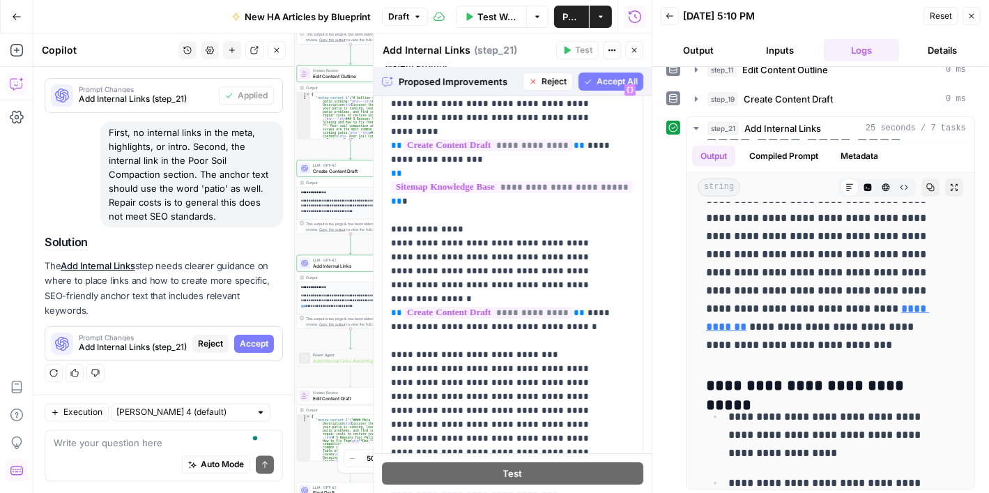
click at [602, 73] on button "Accept All" at bounding box center [610, 81] width 65 height 18
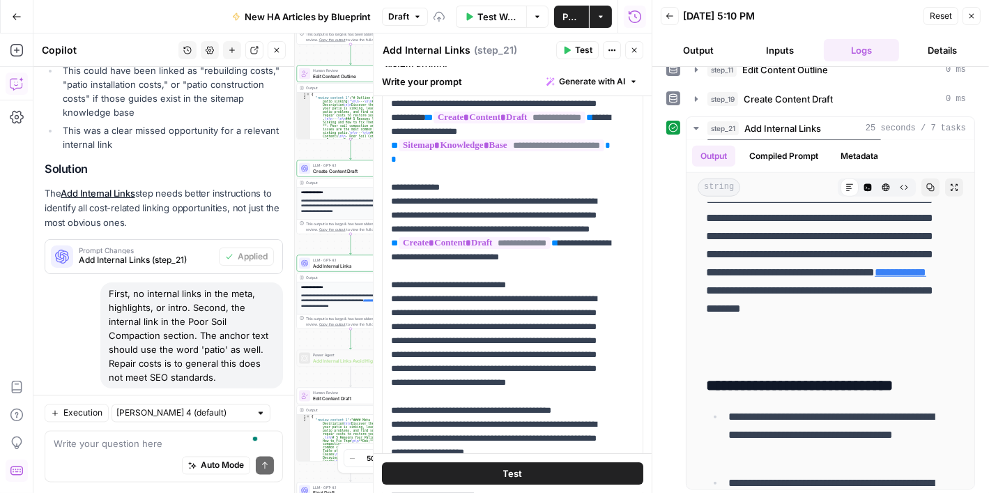
scroll to position [0, 0]
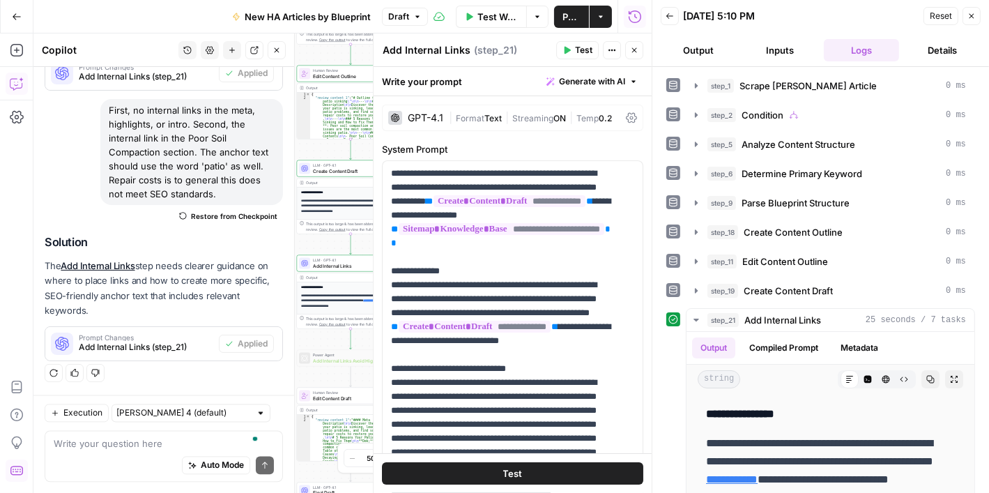
click at [569, 48] on icon "button" at bounding box center [567, 51] width 6 height 8
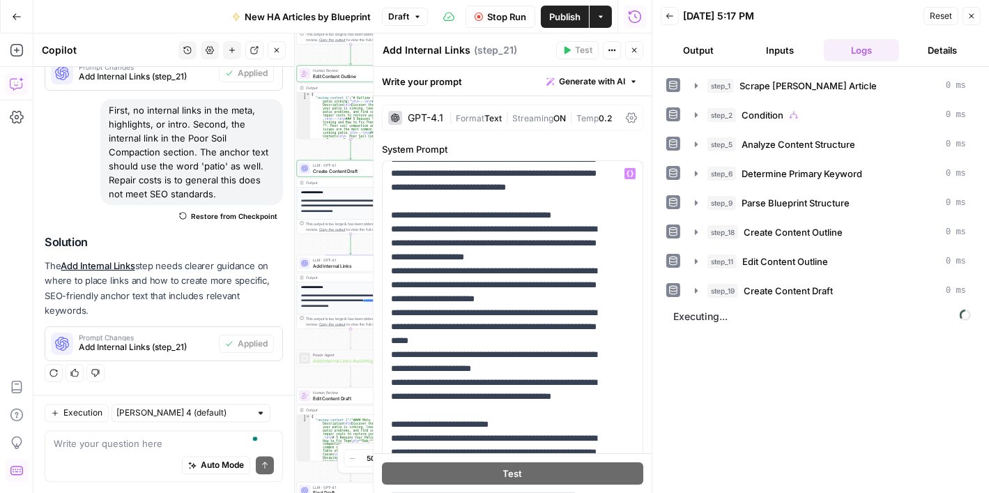
scroll to position [557, 0]
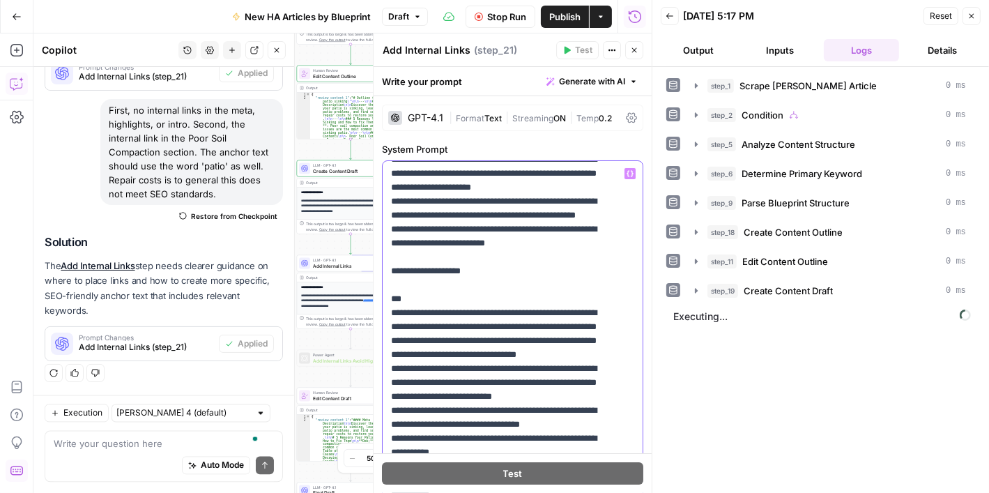
click at [554, 263] on p "**********" at bounding box center [502, 306] width 222 height 1394
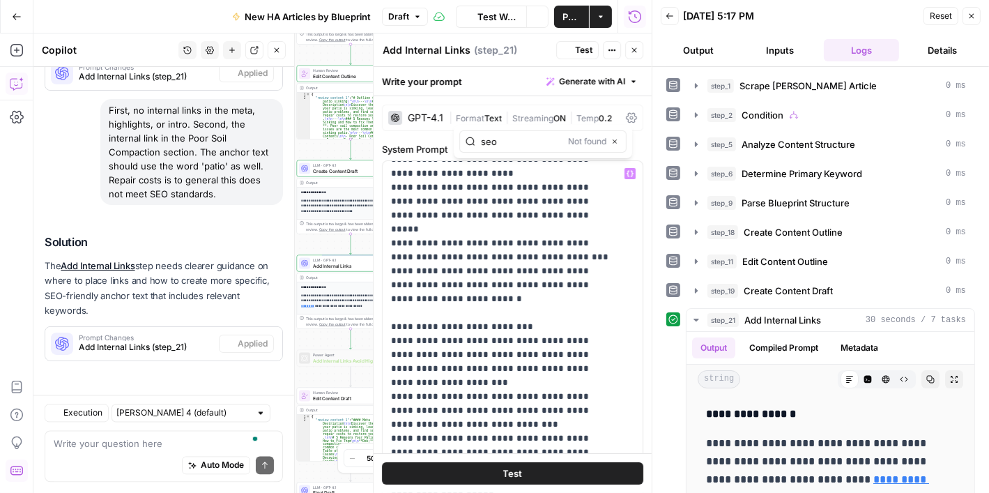
scroll to position [2734, 0]
type input "seo"
click at [609, 139] on button "Close" at bounding box center [614, 141] width 11 height 11
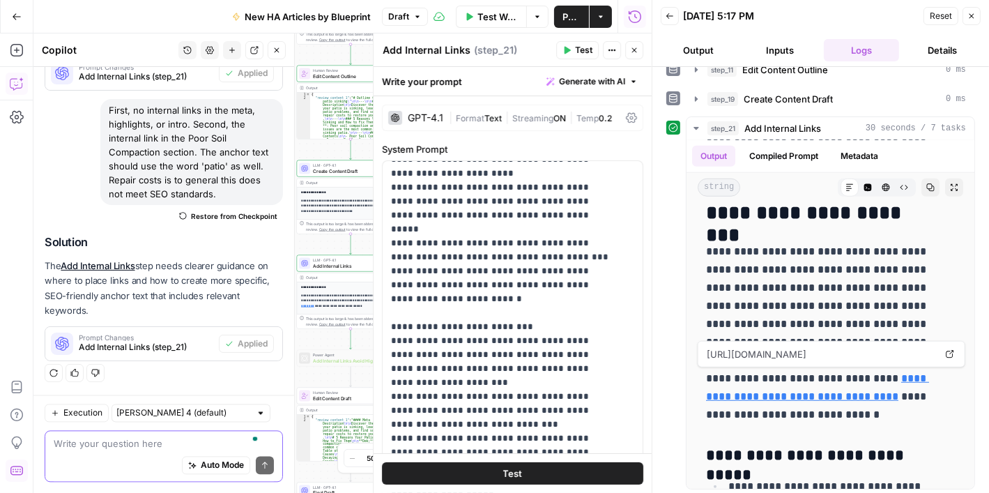
click at [198, 438] on textarea "To enrich screen reader interactions, please activate Accessibility in Grammarl…" at bounding box center [164, 443] width 220 height 14
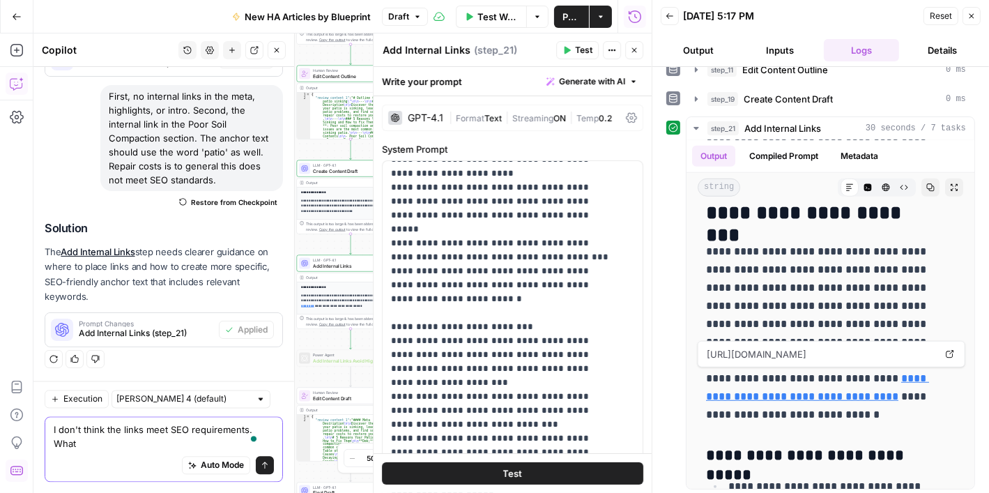
scroll to position [2748, 0]
click at [118, 433] on textarea "I don't think the links meet SEO requirements. What do you think?" at bounding box center [164, 436] width 220 height 28
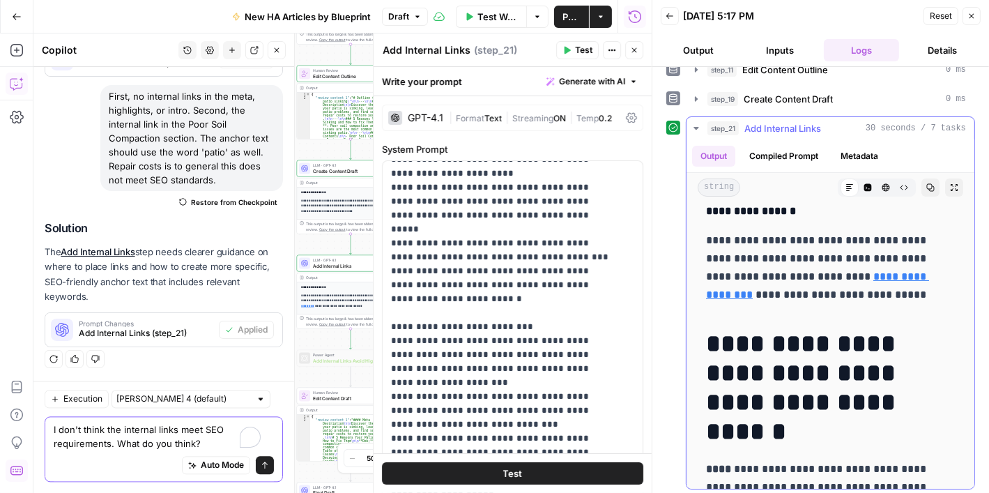
scroll to position [0, 0]
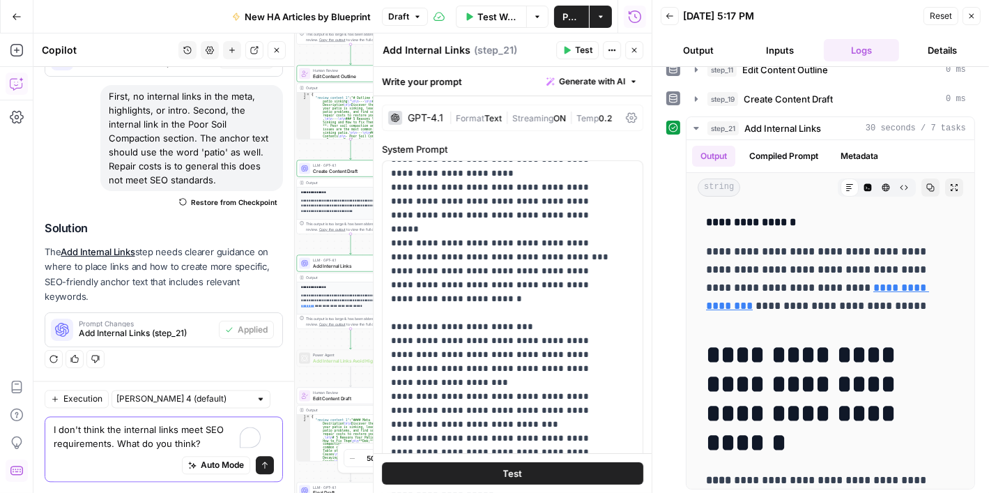
click at [200, 442] on textarea "I don't think the internal links meet SEO requirements. What do you think?" at bounding box center [164, 436] width 220 height 28
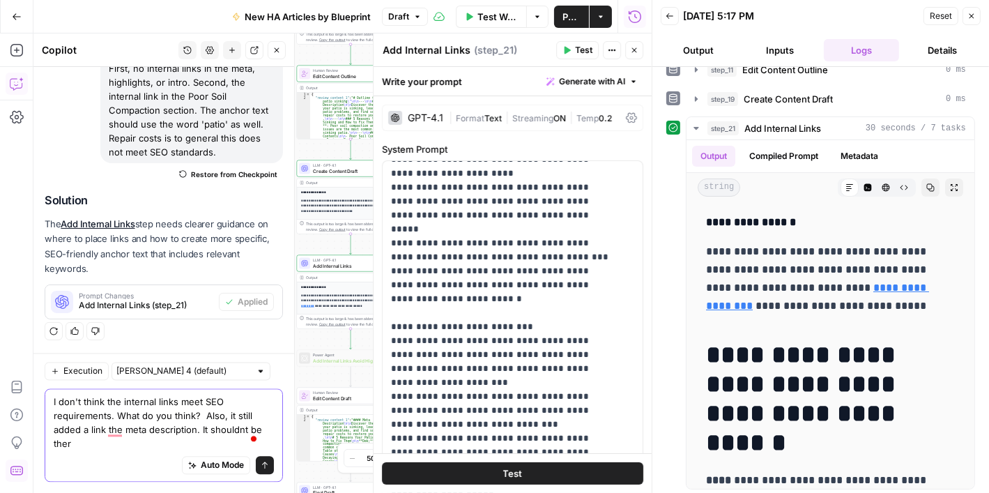
scroll to position [2776, 0]
type textarea "I don't think the internal links meet SEO requirements. What do you think? Also…"
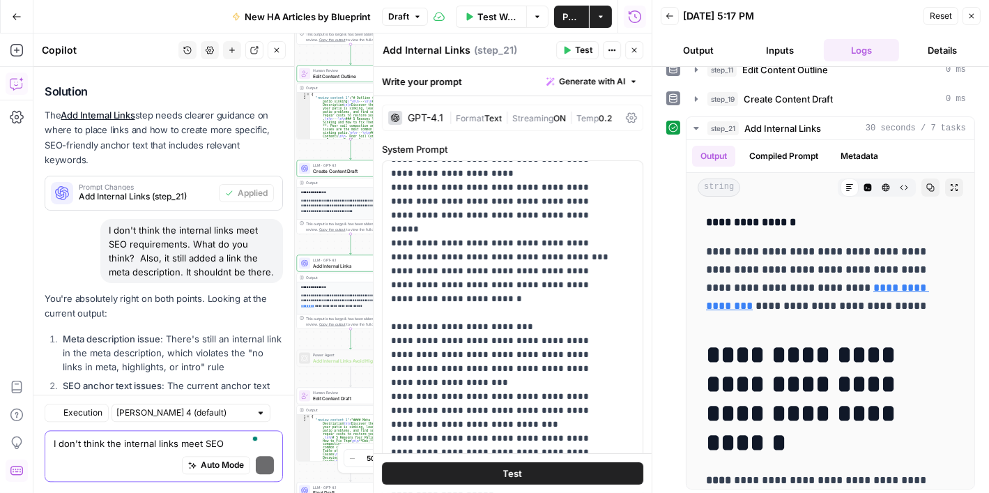
scroll to position [3108, 0]
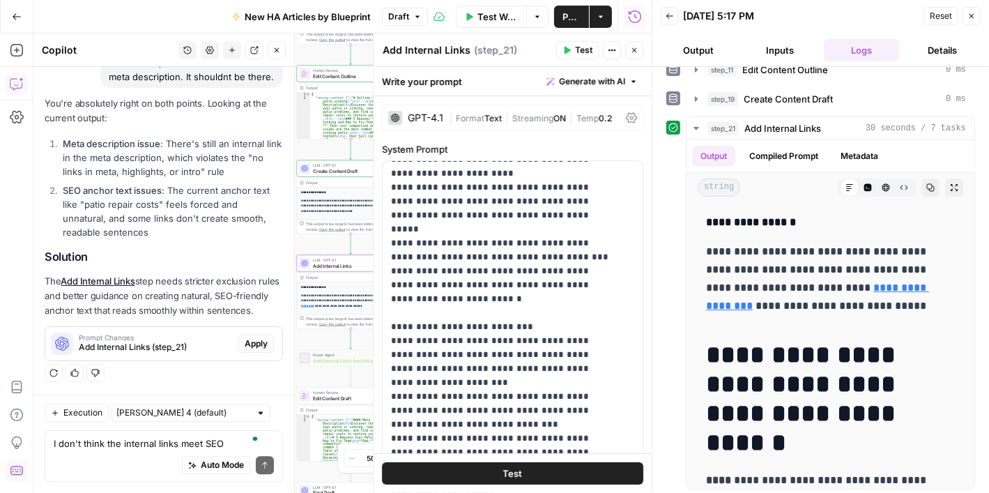
click at [155, 343] on span "Add Internal Links (step_21)" at bounding box center [156, 347] width 154 height 13
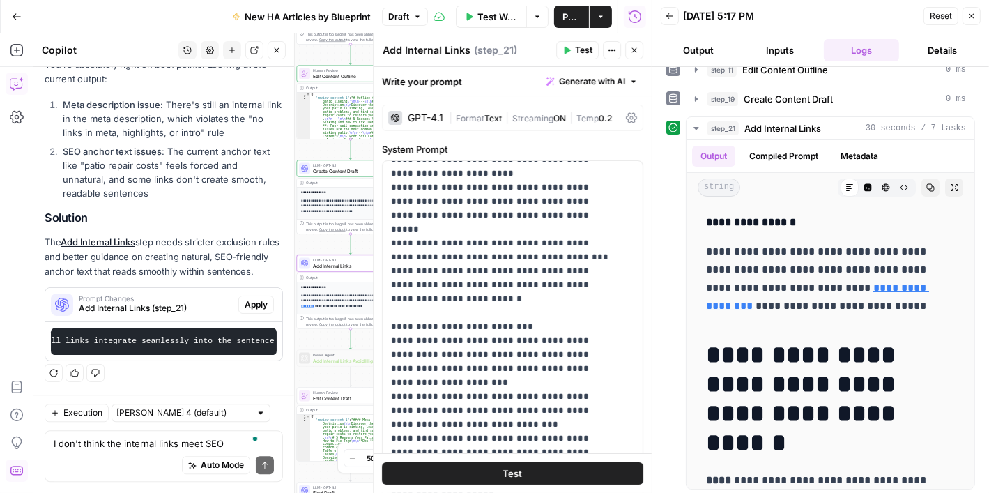
scroll to position [0, 3452]
click at [245, 298] on span "Apply" at bounding box center [256, 304] width 23 height 13
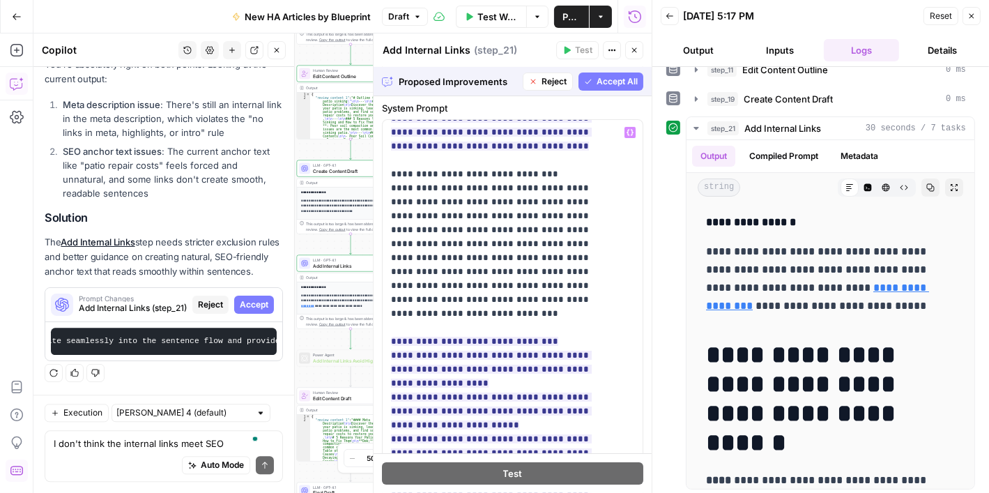
scroll to position [139, 0]
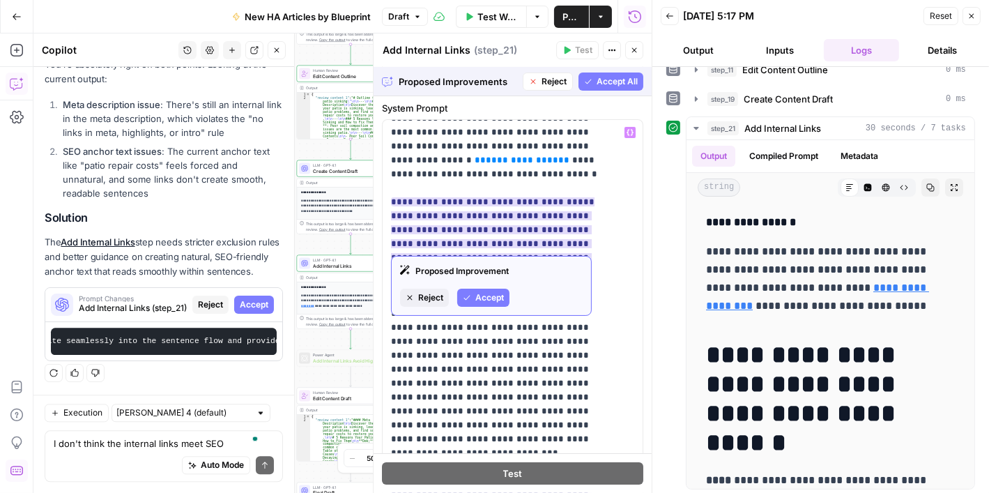
click at [485, 291] on span "Accept" at bounding box center [489, 297] width 29 height 13
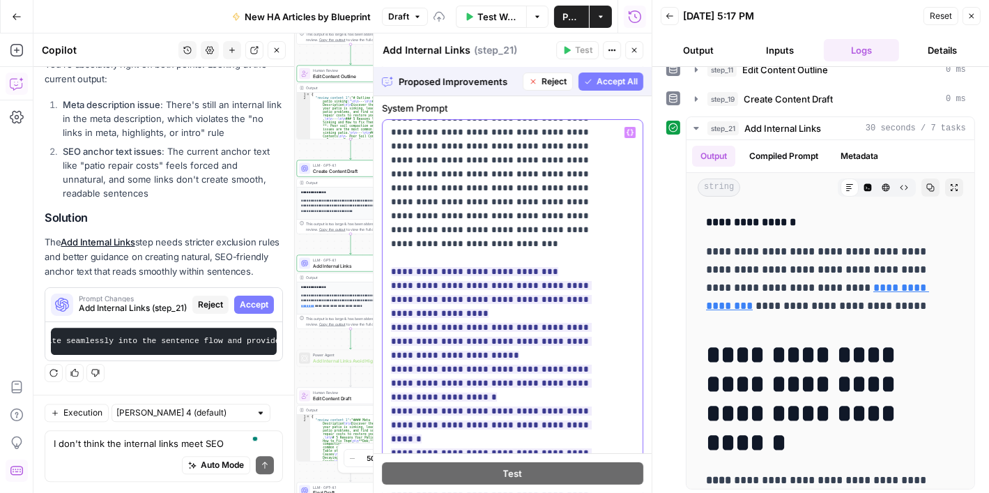
scroll to position [348, 0]
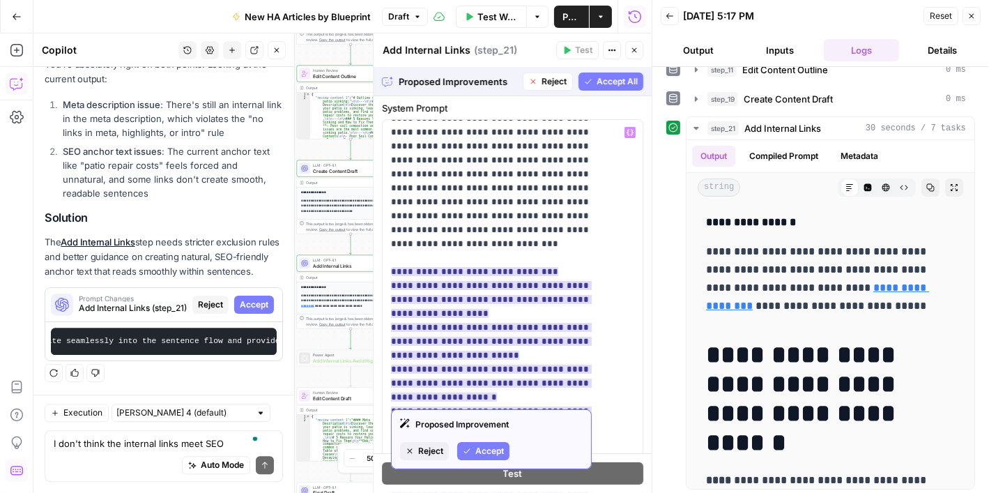
click at [488, 445] on span "Accept" at bounding box center [489, 451] width 29 height 13
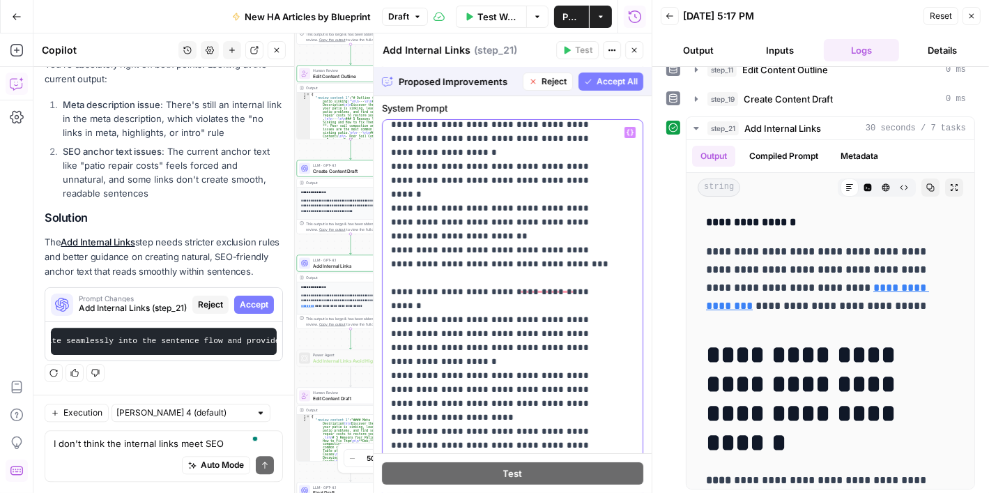
scroll to position [697, 0]
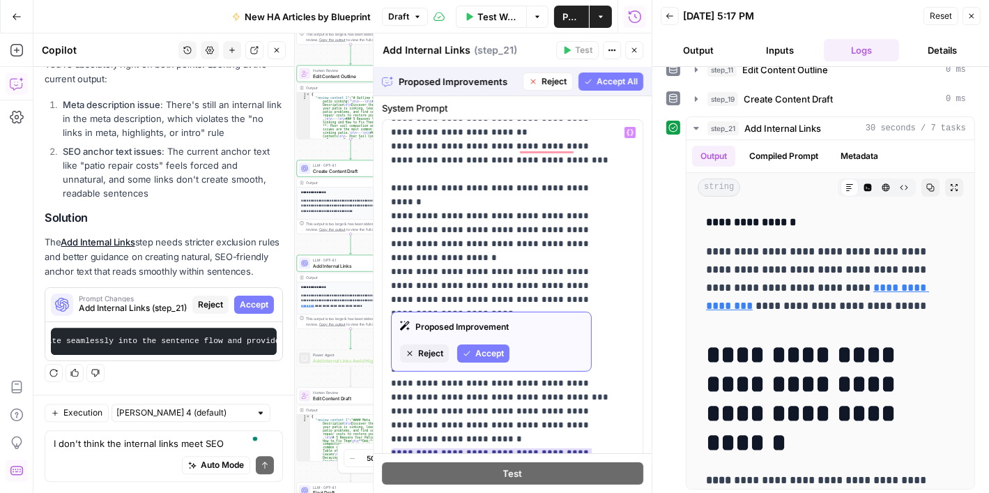
click at [486, 356] on span "Accept" at bounding box center [489, 353] width 29 height 13
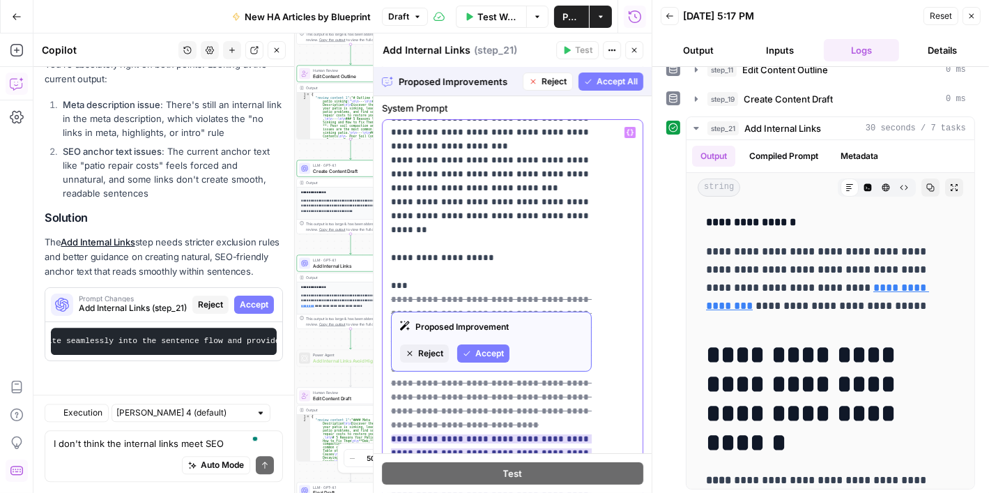
scroll to position [0, 0]
click at [482, 352] on span "Accept" at bounding box center [489, 353] width 29 height 13
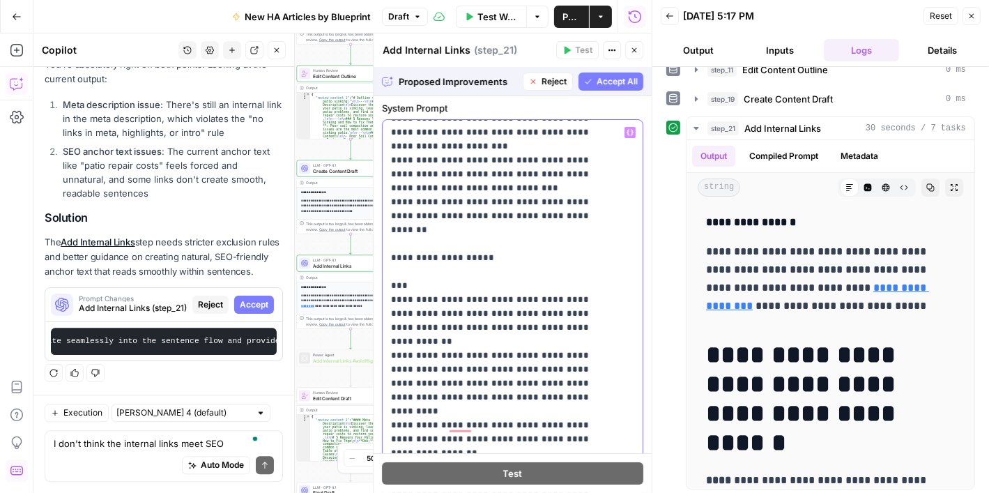
scroll to position [1003, 0]
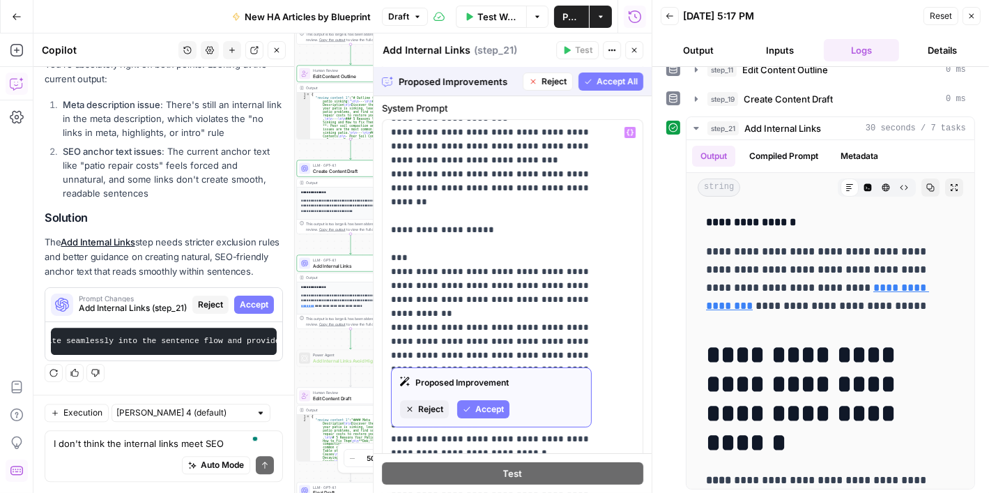
click at [488, 406] on span "Accept" at bounding box center [489, 409] width 29 height 13
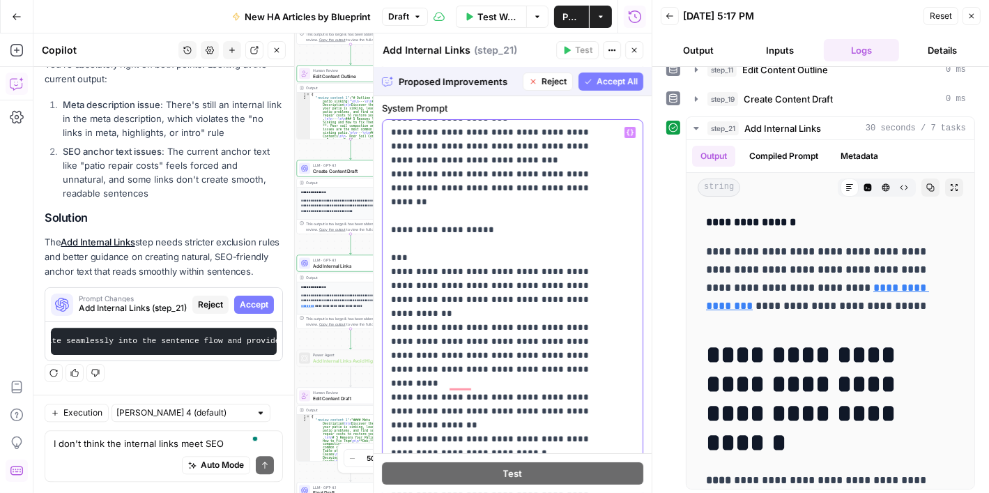
scroll to position [1194, 0]
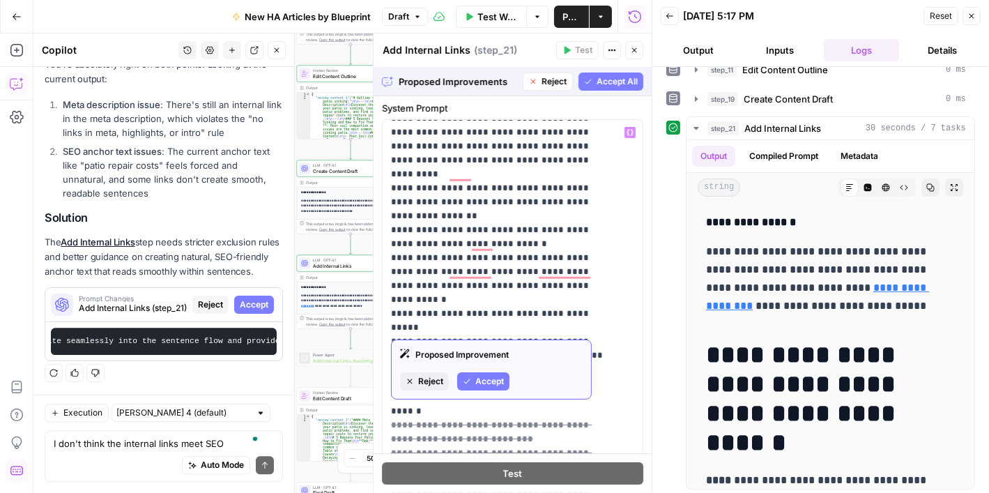
click at [491, 375] on span "Accept" at bounding box center [489, 381] width 29 height 13
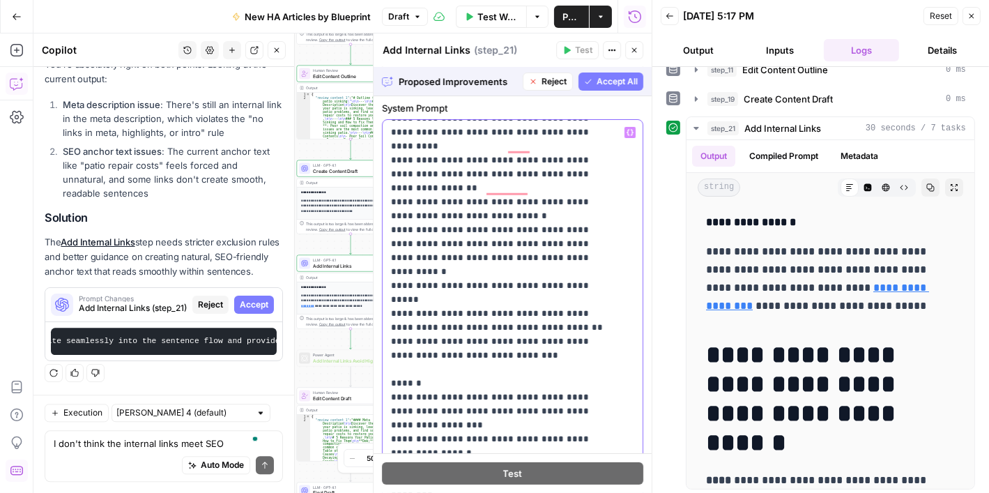
scroll to position [1421, 0]
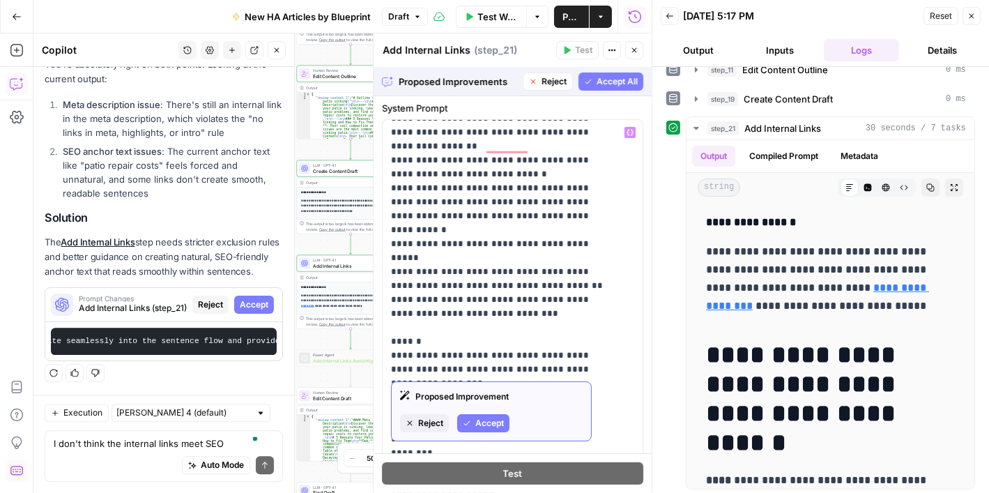
click at [491, 424] on span "Accept" at bounding box center [489, 423] width 29 height 13
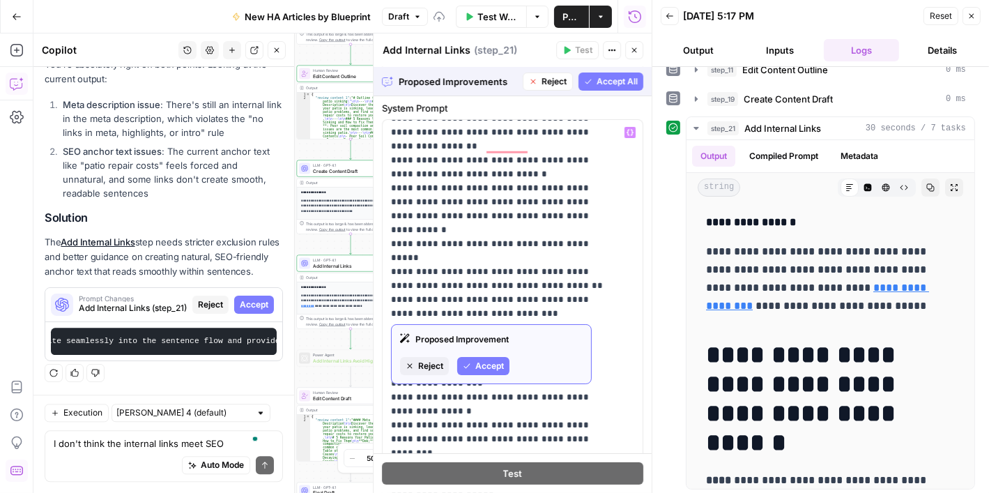
click at [492, 366] on span "Accept" at bounding box center [489, 366] width 29 height 13
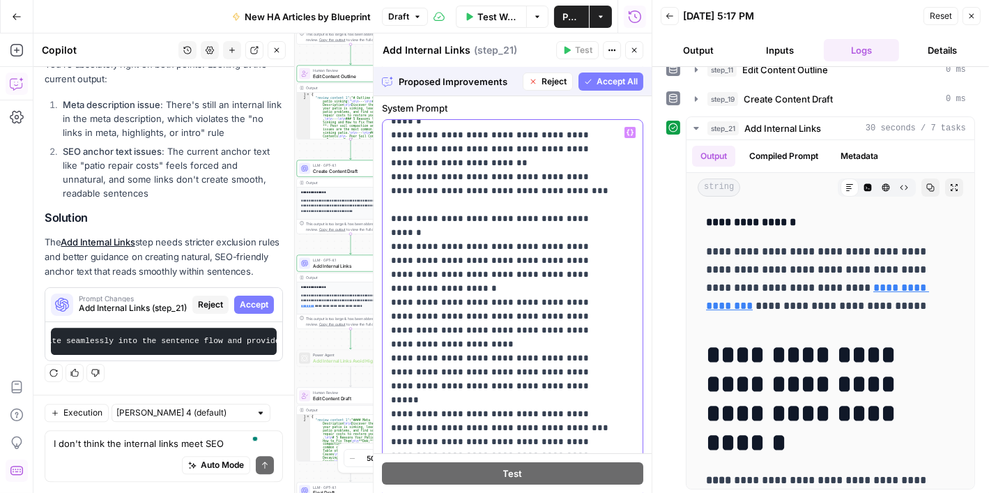
scroll to position [722, 0]
click at [597, 77] on span "Accept All" at bounding box center [616, 81] width 41 height 13
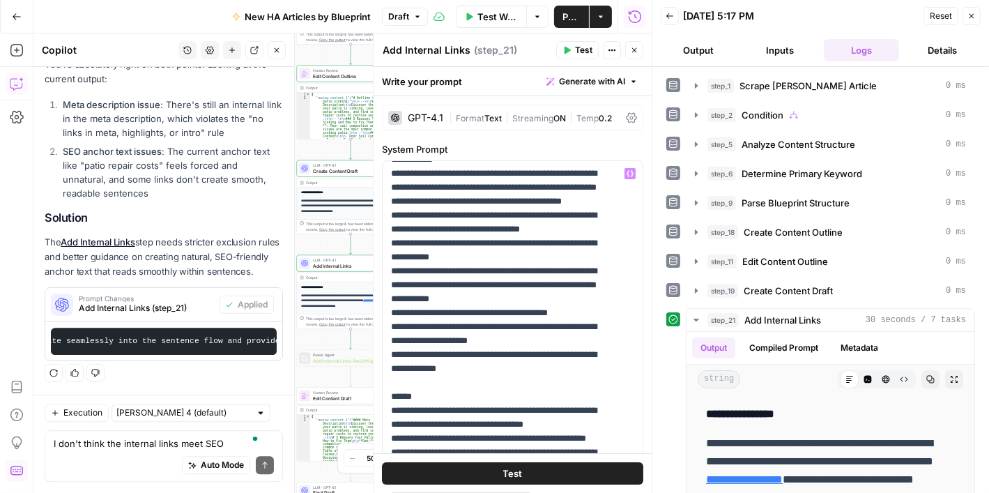
scroll to position [1115, 0]
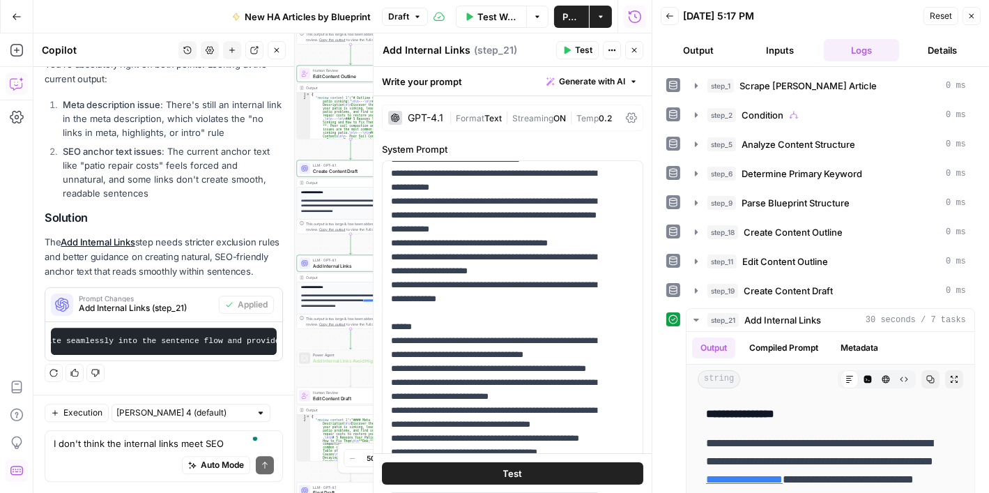
click at [571, 45] on button "Test" at bounding box center [577, 50] width 43 height 18
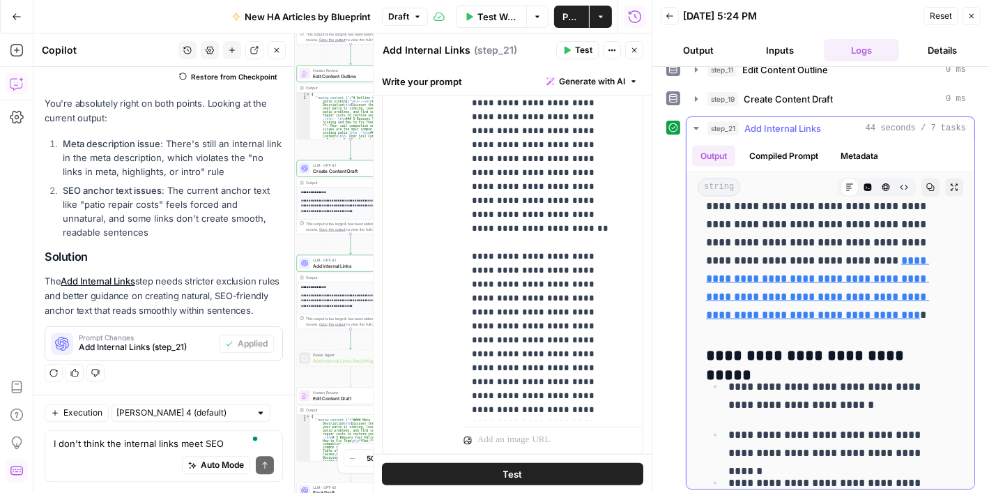
scroll to position [1881, 0]
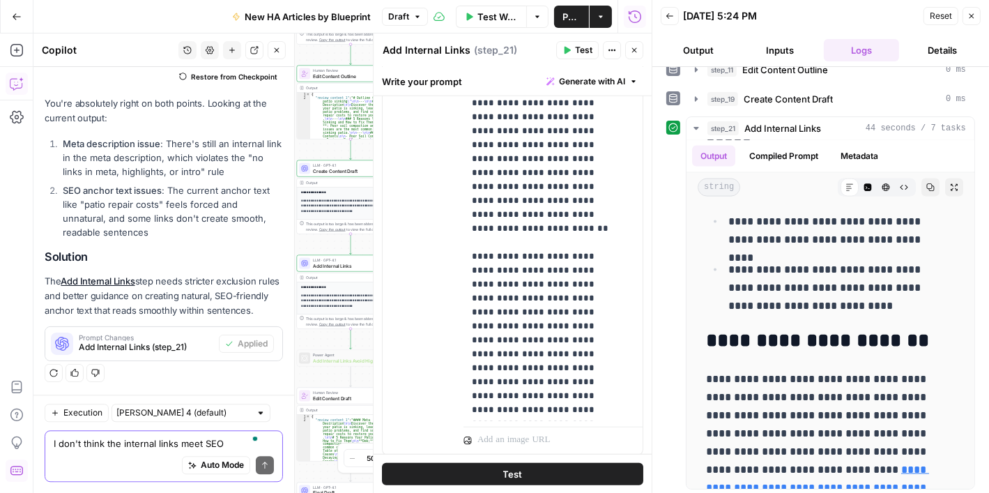
click at [109, 441] on textarea "I don't think the internal links meet SEO requirements. What do you think? Also…" at bounding box center [164, 443] width 220 height 14
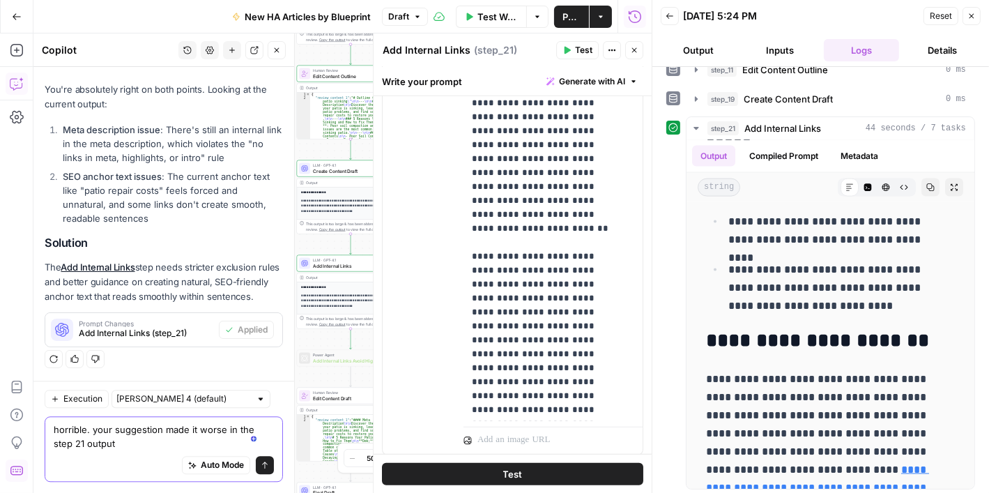
type textarea "horrible. your suggestion made it worse in the step 21 output."
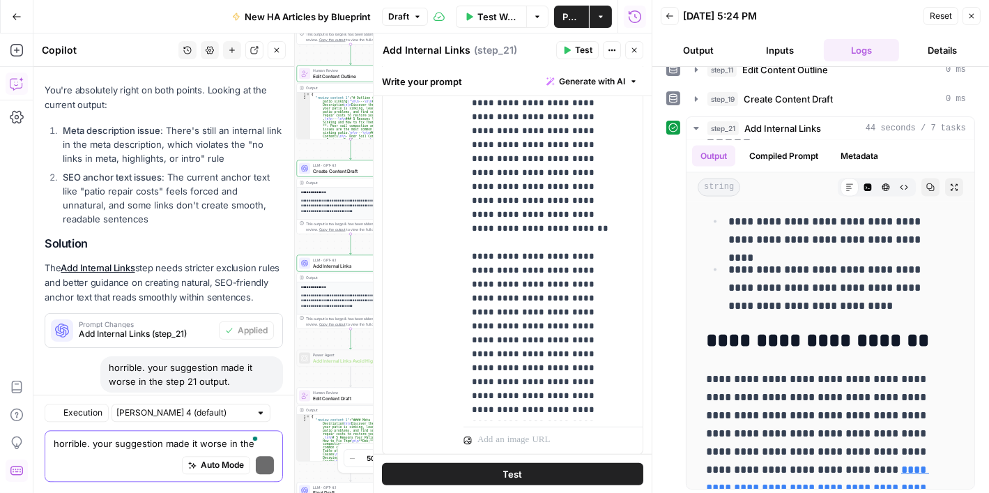
scroll to position [3361, 0]
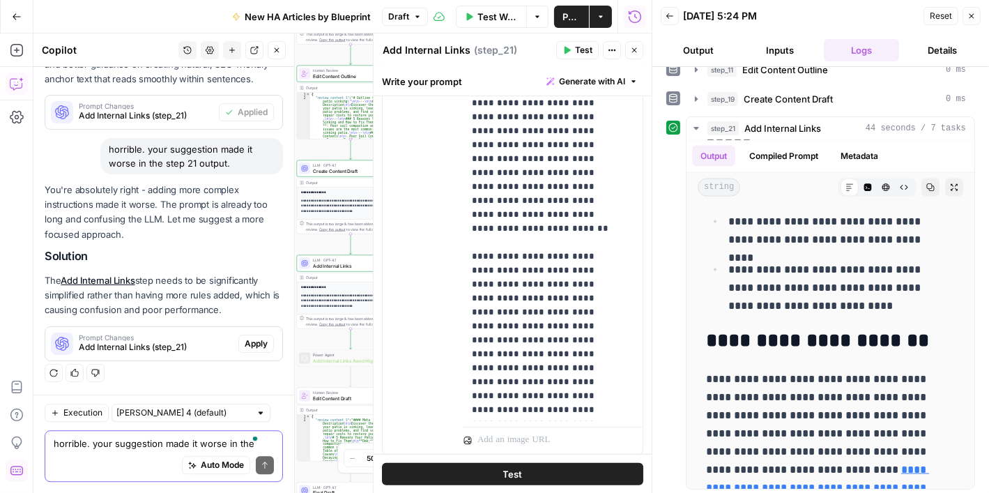
click at [193, 449] on textarea "horrible. your suggestion made it worse in the step 21 output." at bounding box center [164, 443] width 220 height 14
type textarea "are you absolutely sure?"
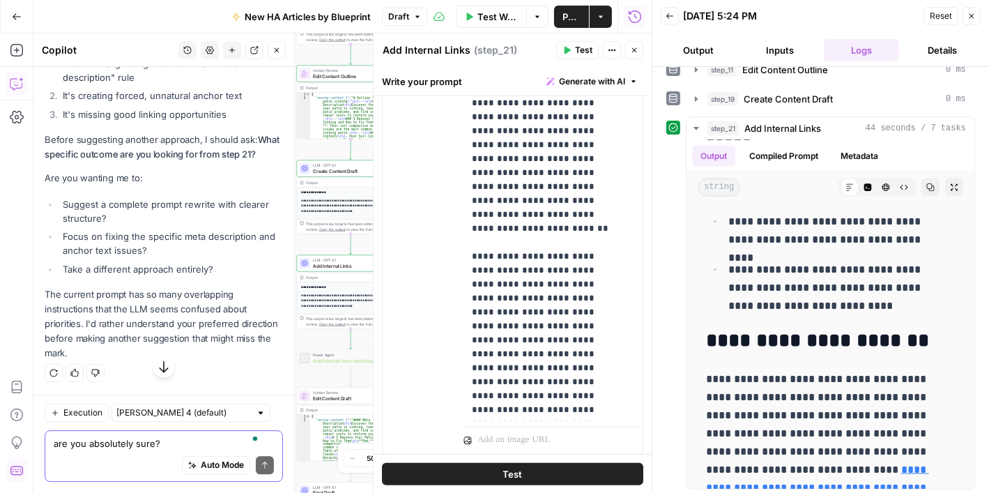
scroll to position [3905, 0]
click at [187, 445] on textarea "are you absolutely sure?" at bounding box center [164, 443] width 220 height 14
type textarea "c"
click at [532, 184] on p "**********" at bounding box center [542, 277] width 141 height 836
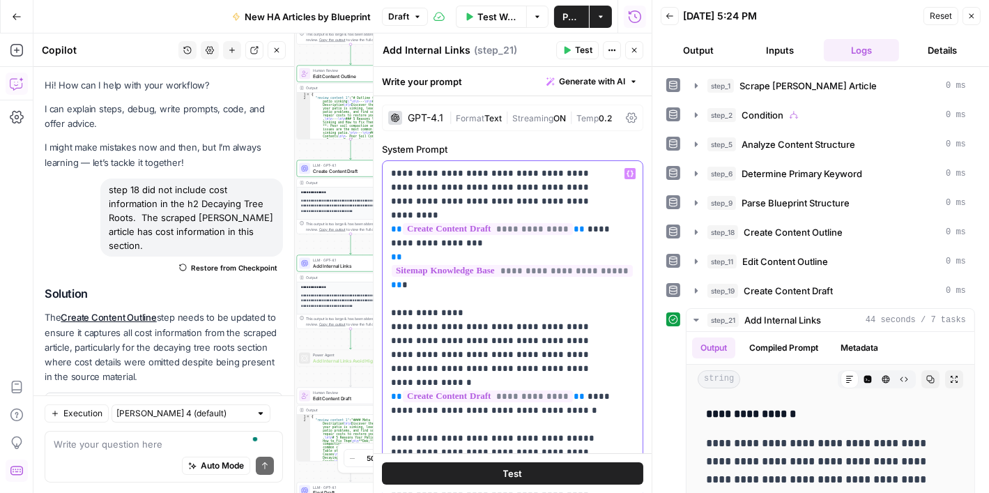
scroll to position [1349, 0]
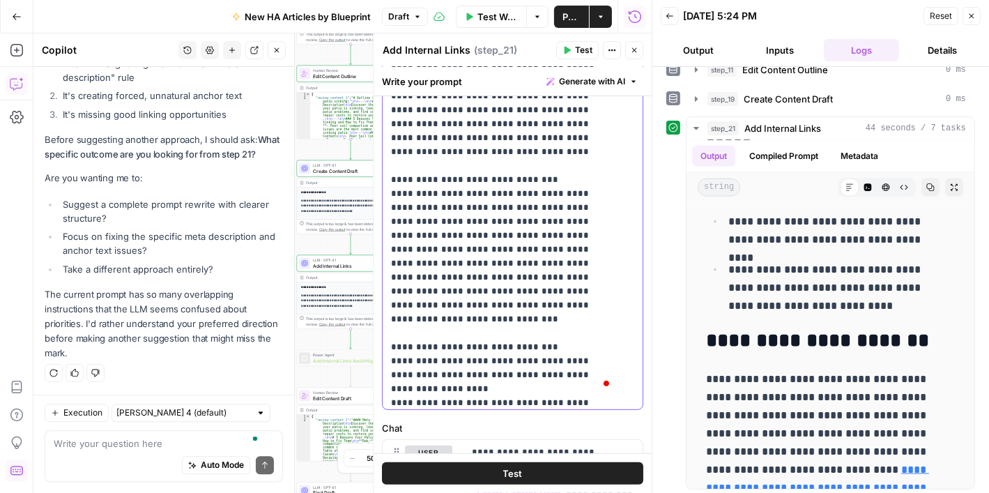
scroll to position [0, 0]
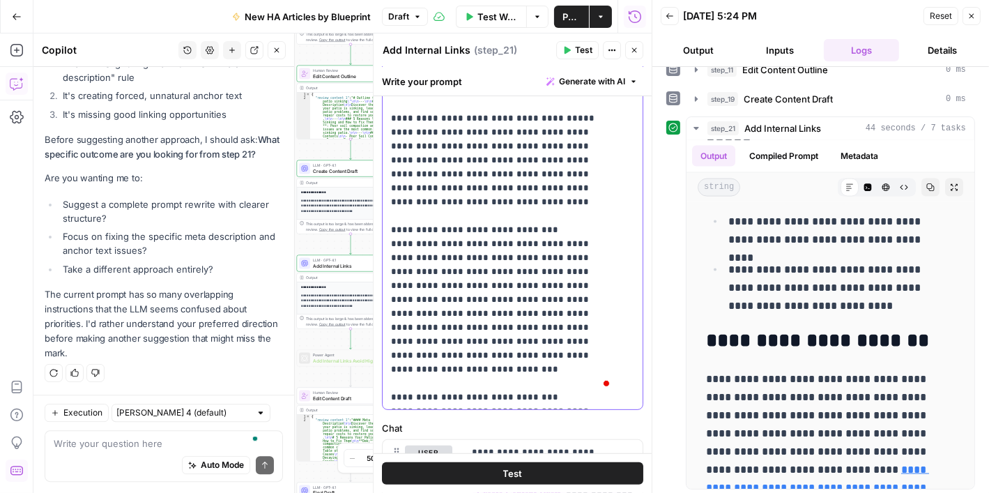
click at [412, 20] on button "Draft" at bounding box center [405, 17] width 46 height 18
click at [812, 7] on div "Back [DATE] 5:24 PM Reset Close" at bounding box center [821, 16] width 320 height 21
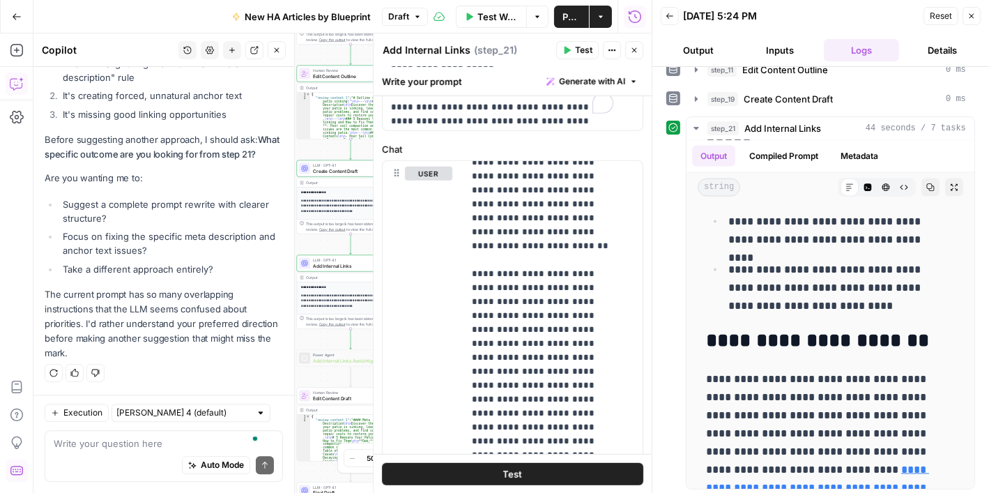
click at [415, 20] on button "Draft" at bounding box center [405, 17] width 46 height 18
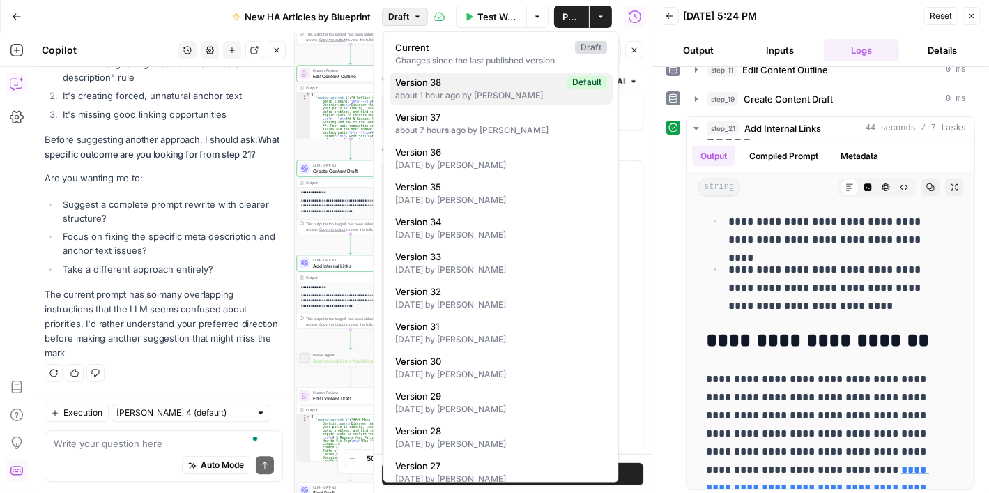
click at [463, 86] on span "Version 38" at bounding box center [478, 82] width 166 height 14
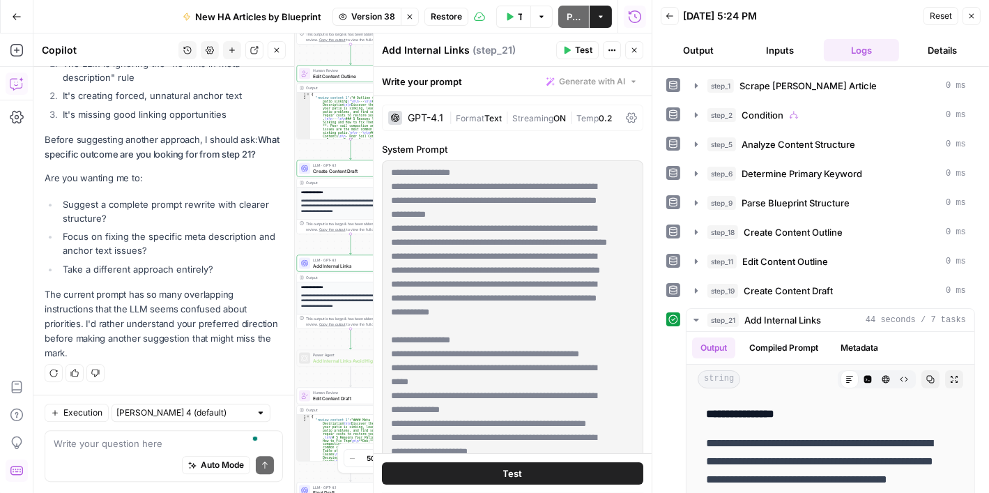
click at [572, 48] on button "Test" at bounding box center [577, 50] width 43 height 18
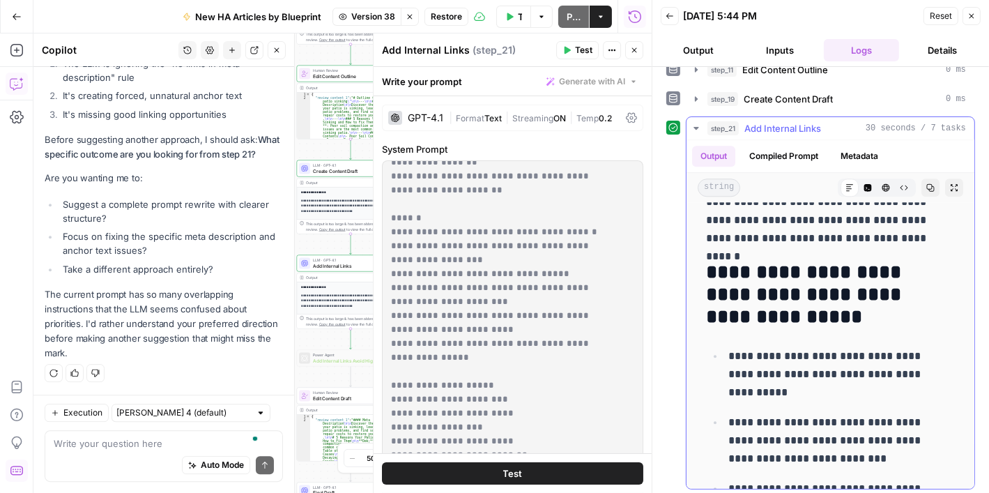
scroll to position [3689, 0]
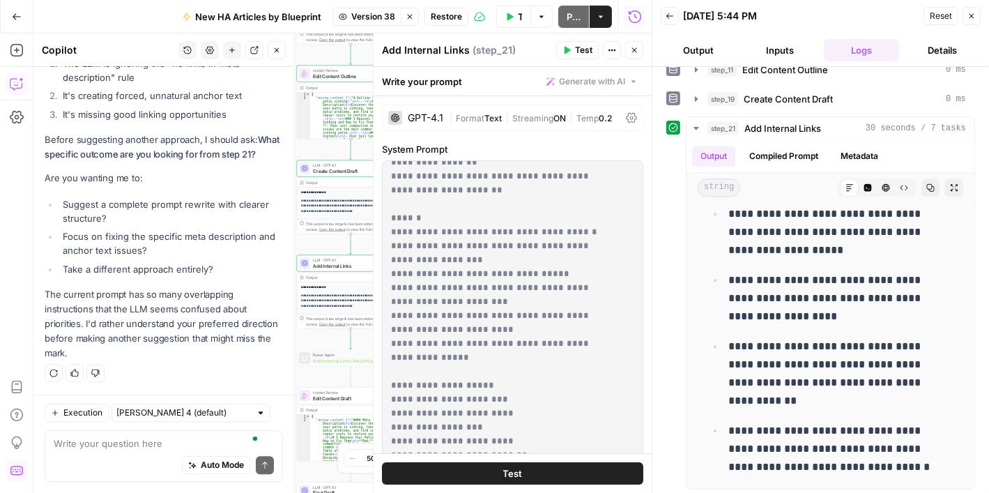
click at [383, 17] on span "Version 38" at bounding box center [373, 16] width 44 height 13
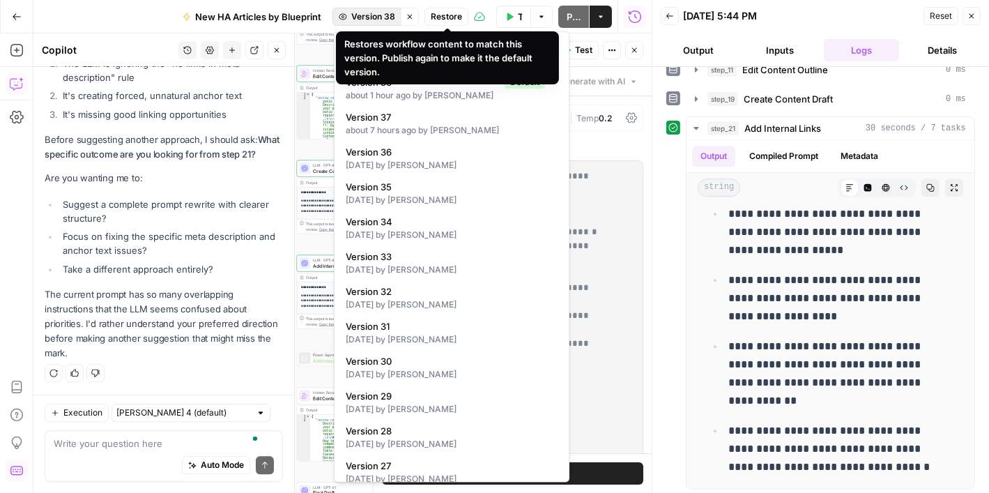
click at [446, 20] on span "Restore" at bounding box center [446, 16] width 31 height 13
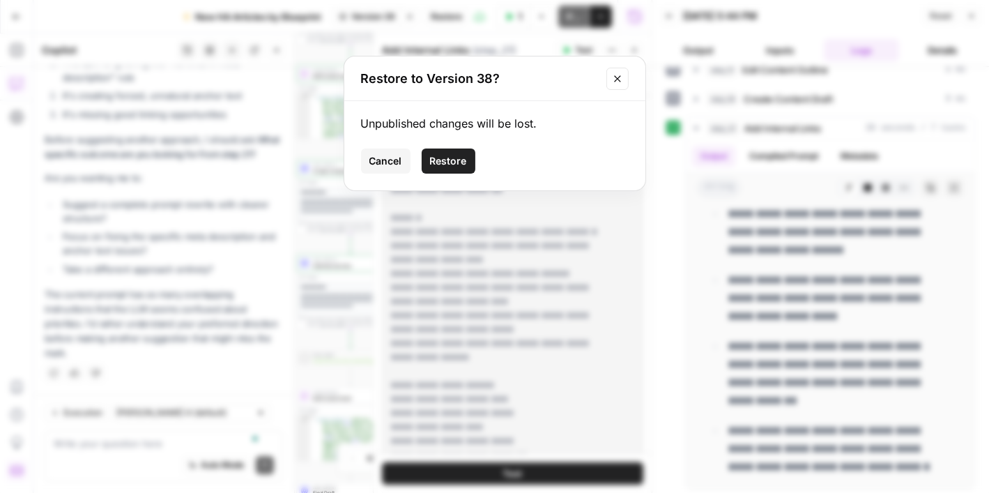
click at [463, 151] on button "Restore" at bounding box center [449, 160] width 54 height 25
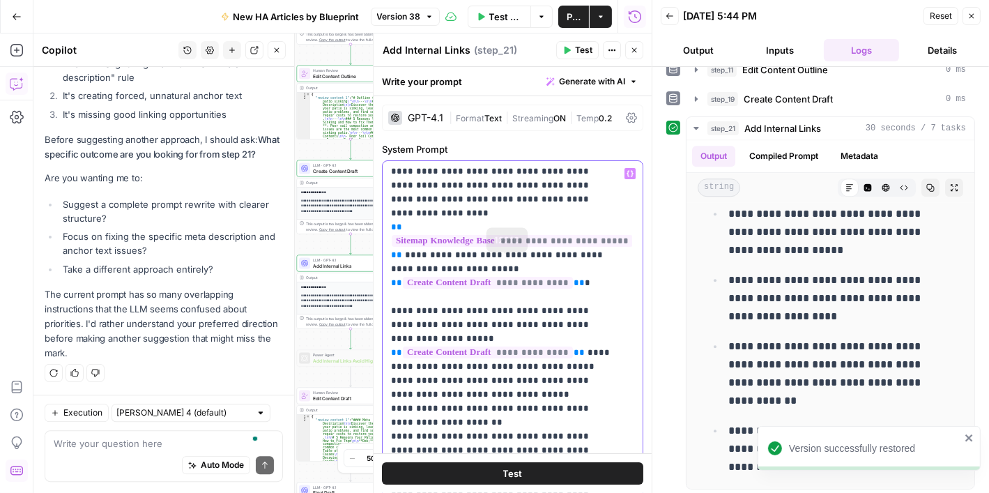
scroll to position [0, 0]
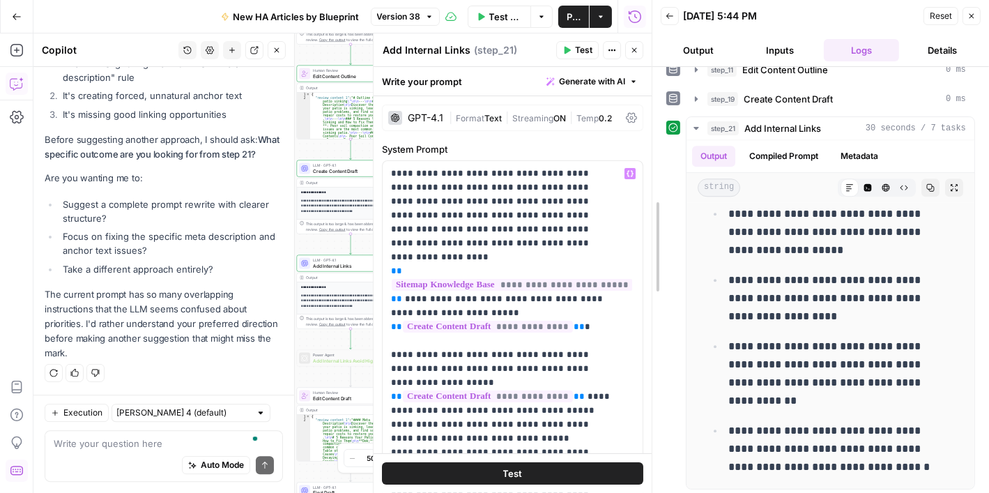
scroll to position [3761, 0]
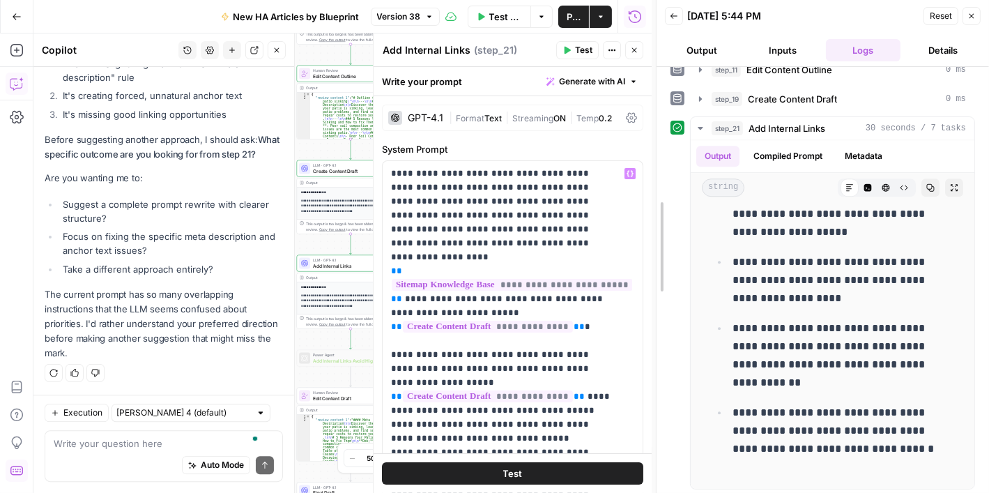
drag, startPoint x: 645, startPoint y: 136, endPoint x: 641, endPoint y: 197, distance: 61.5
click at [649, 214] on div at bounding box center [656, 246] width 14 height 493
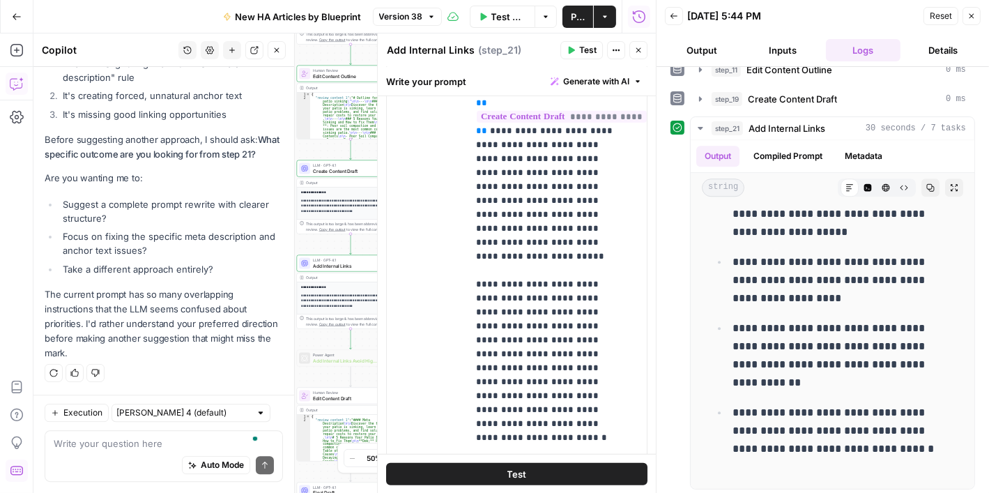
scroll to position [947, 0]
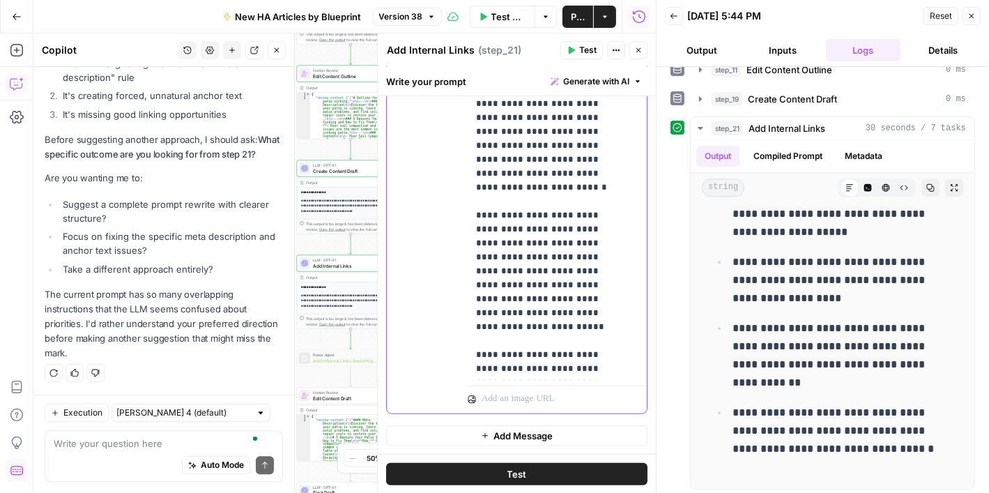
click at [557, 179] on p "**********" at bounding box center [546, 187] width 141 height 739
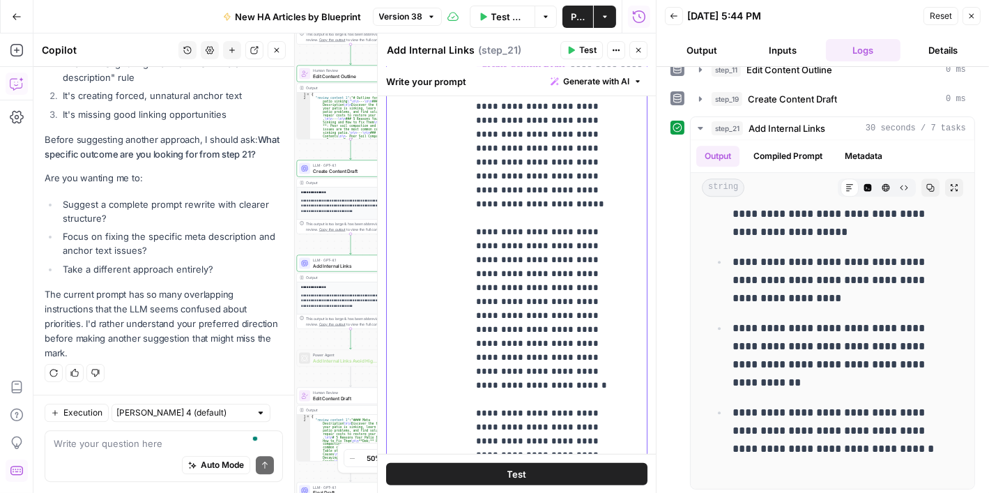
scroll to position [599, 0]
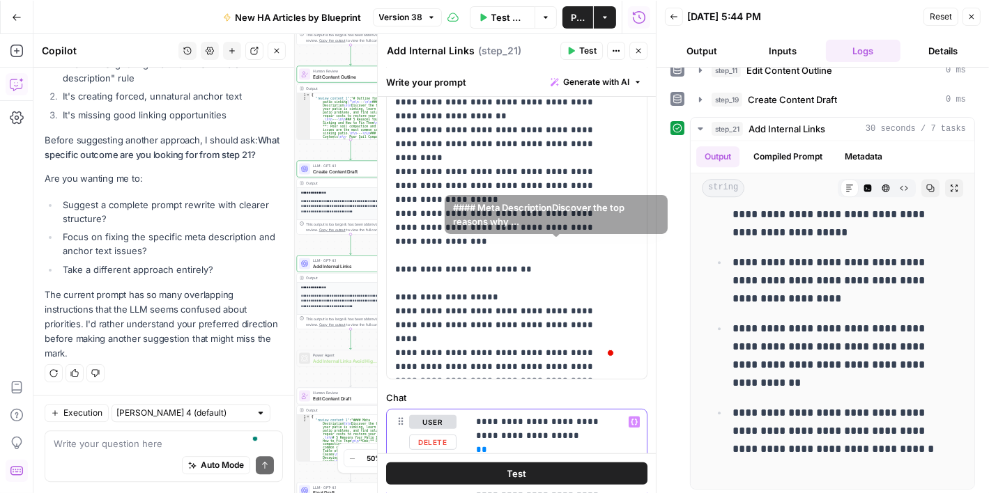
scroll to position [180, 0]
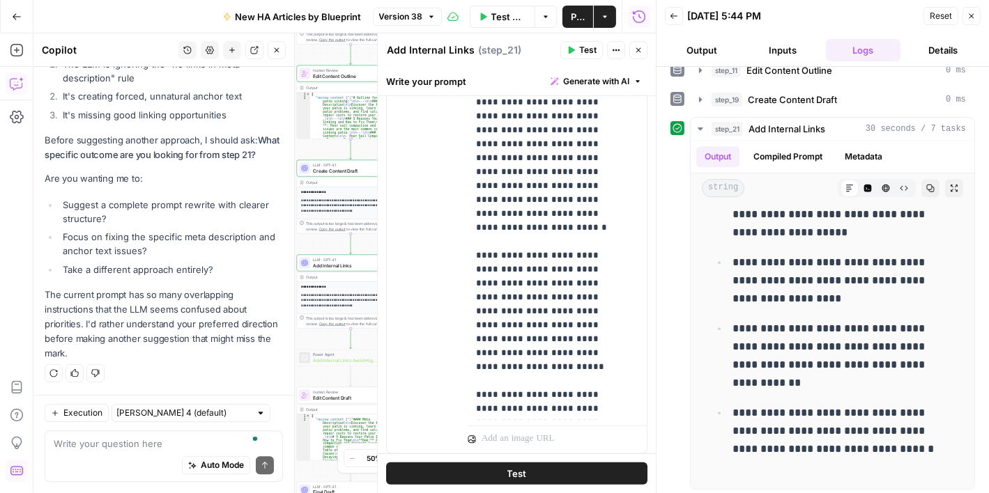
scroll to position [946, 0]
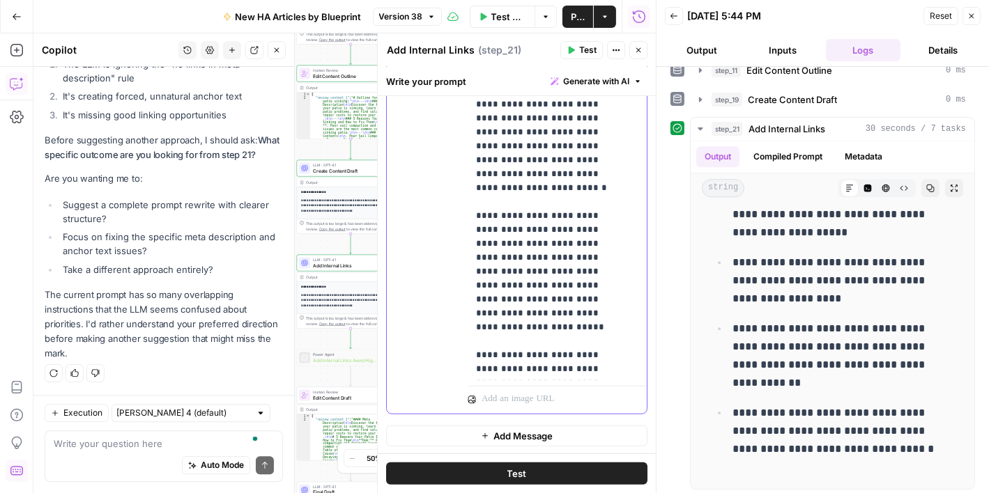
click at [562, 201] on p "**********" at bounding box center [546, 188] width 141 height 739
click at [638, 52] on icon "button" at bounding box center [638, 50] width 8 height 8
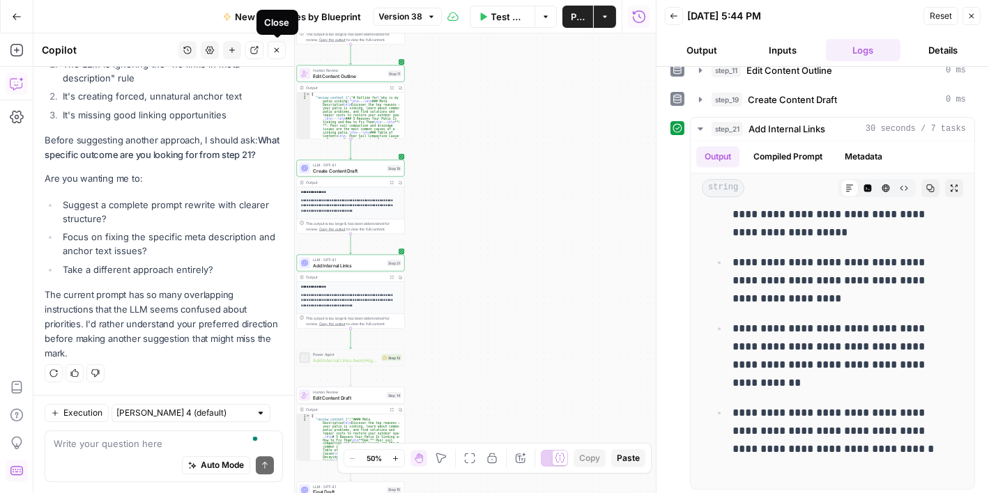
click at [274, 51] on icon "button" at bounding box center [276, 50] width 8 height 8
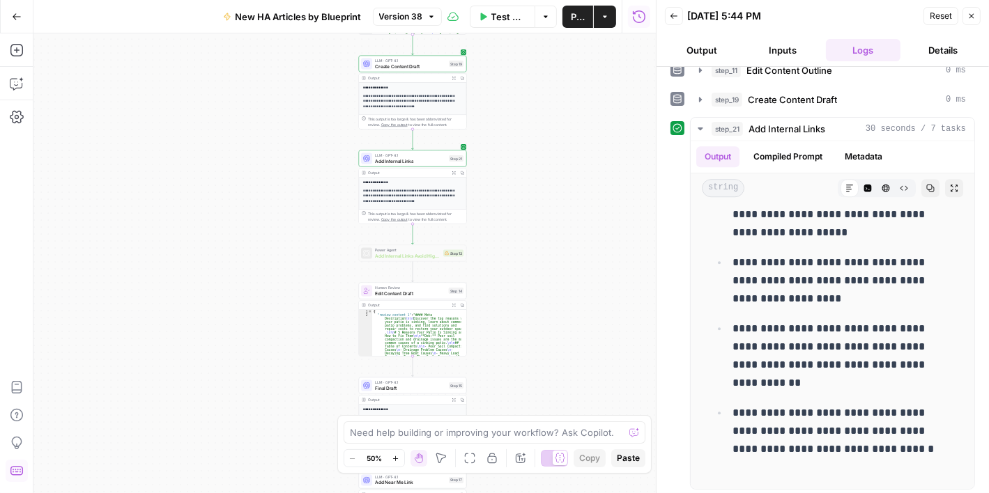
drag, startPoint x: 484, startPoint y: 214, endPoint x: 546, endPoint y: 111, distance: 120.3
click at [546, 111] on div "**********" at bounding box center [344, 263] width 622 height 460
click at [16, 48] on icon "button" at bounding box center [16, 50] width 13 height 13
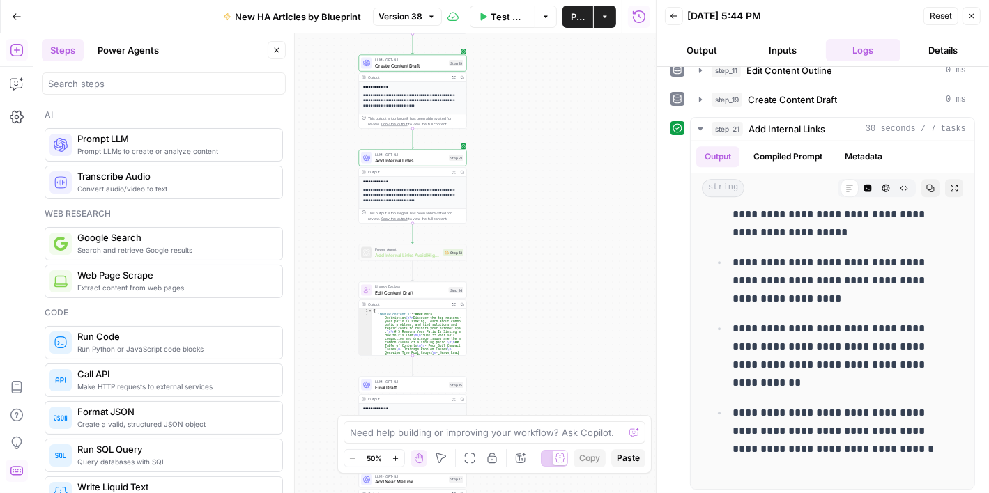
click at [170, 144] on span "Prompt LLM" at bounding box center [174, 139] width 194 height 14
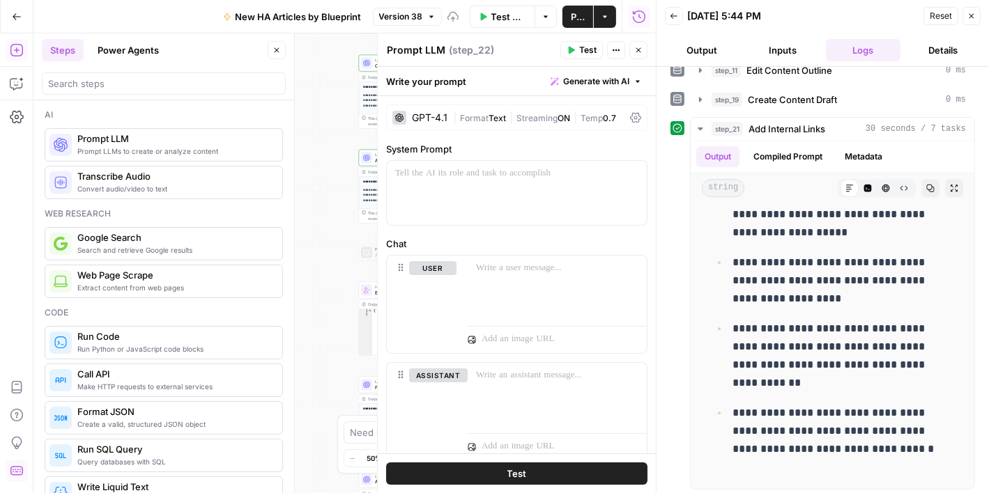
drag, startPoint x: 170, startPoint y: 144, endPoint x: 284, endPoint y: 144, distance: 113.6
click at [284, 144] on div "Ai Prompt LLMs to create or analyze content Prompt LLM Convert audio/video to t…" at bounding box center [163, 296] width 261 height 393
click at [635, 47] on icon "button" at bounding box center [638, 50] width 8 height 8
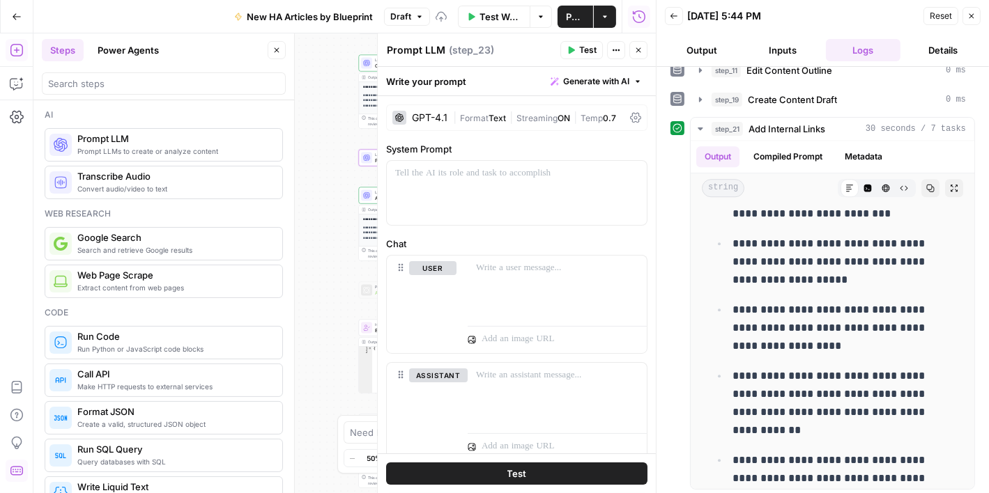
scroll to position [3761, 0]
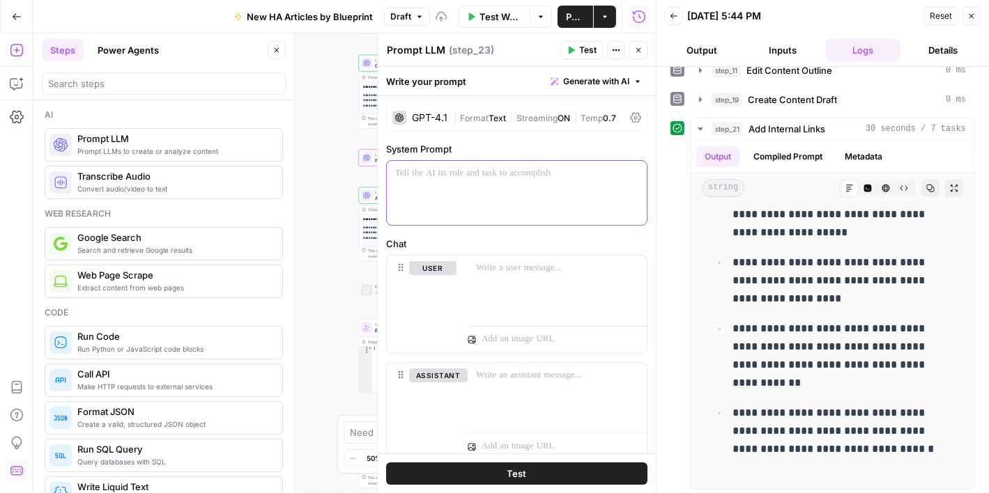
click at [438, 182] on div at bounding box center [517, 193] width 260 height 64
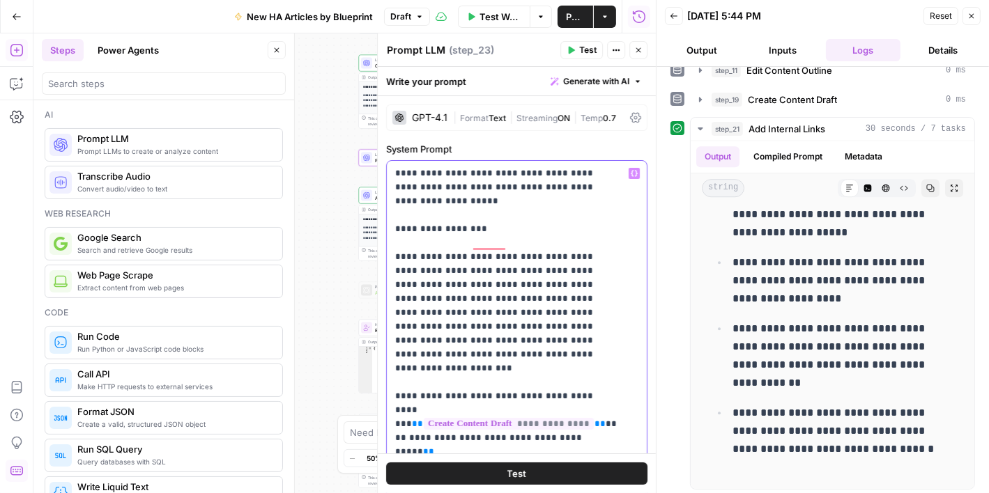
scroll to position [0, 0]
drag, startPoint x: 496, startPoint y: 222, endPoint x: 383, endPoint y: 168, distance: 125.6
click at [383, 168] on div "**********" at bounding box center [516, 263] width 279 height 460
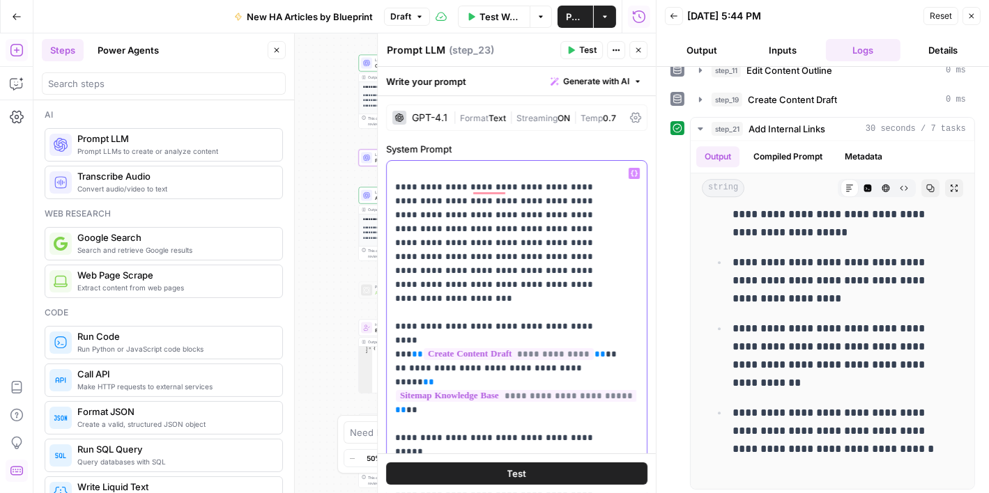
click at [393, 185] on div "**********" at bounding box center [511, 445] width 249 height 568
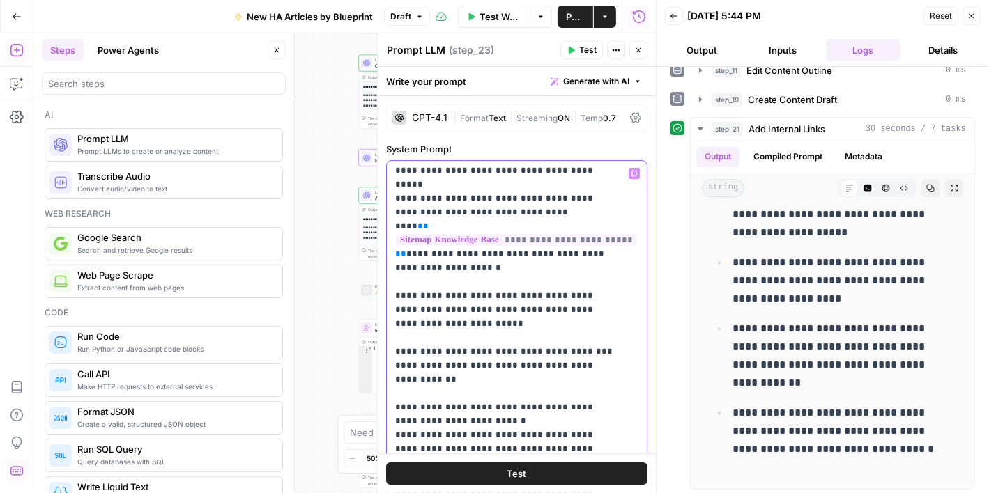
scroll to position [1084, 0]
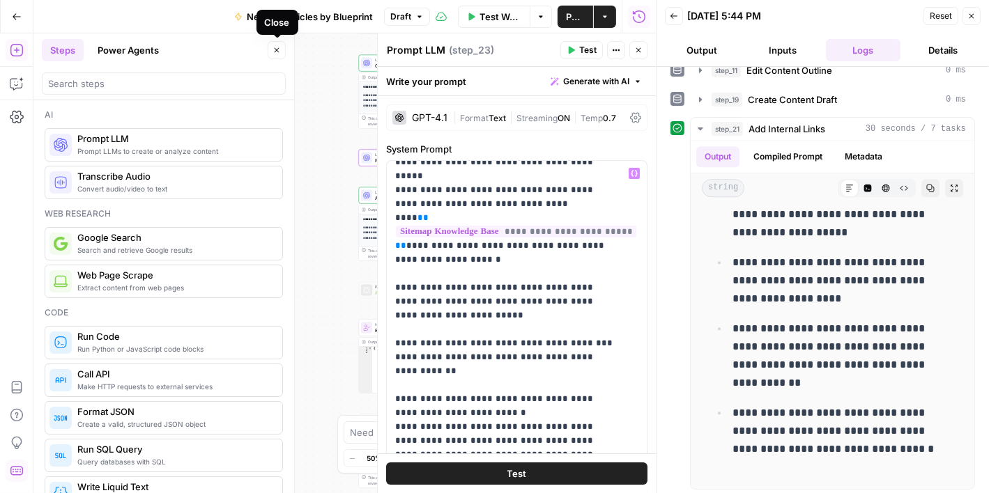
click at [273, 53] on icon "button" at bounding box center [276, 50] width 8 height 8
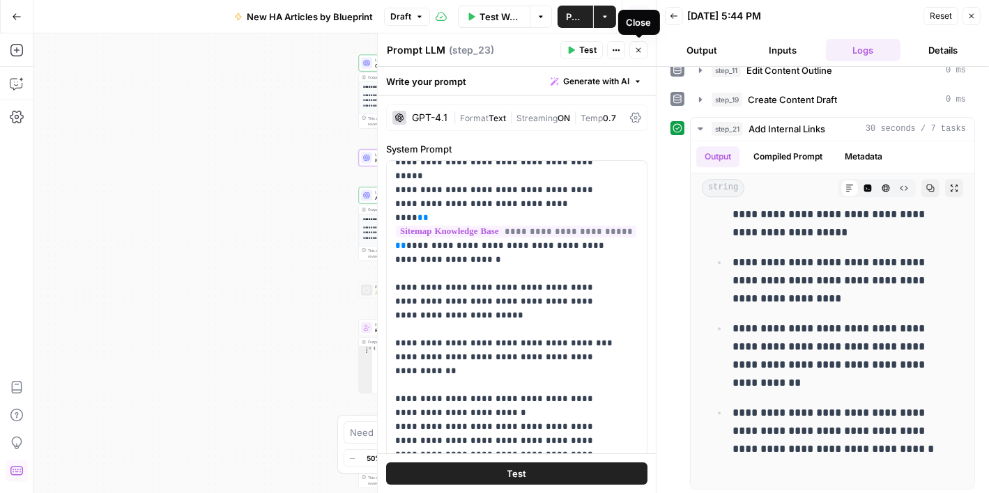
click at [634, 46] on icon "button" at bounding box center [638, 50] width 8 height 8
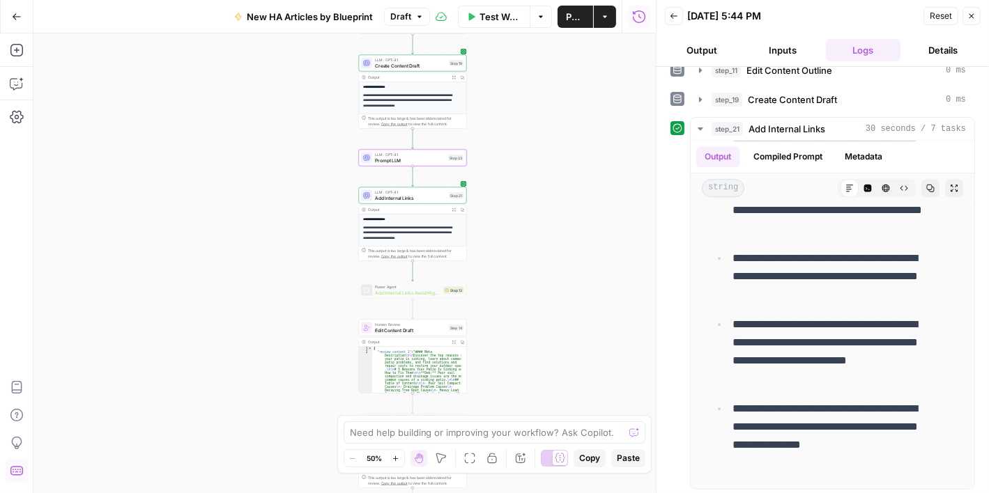
scroll to position [3714, 0]
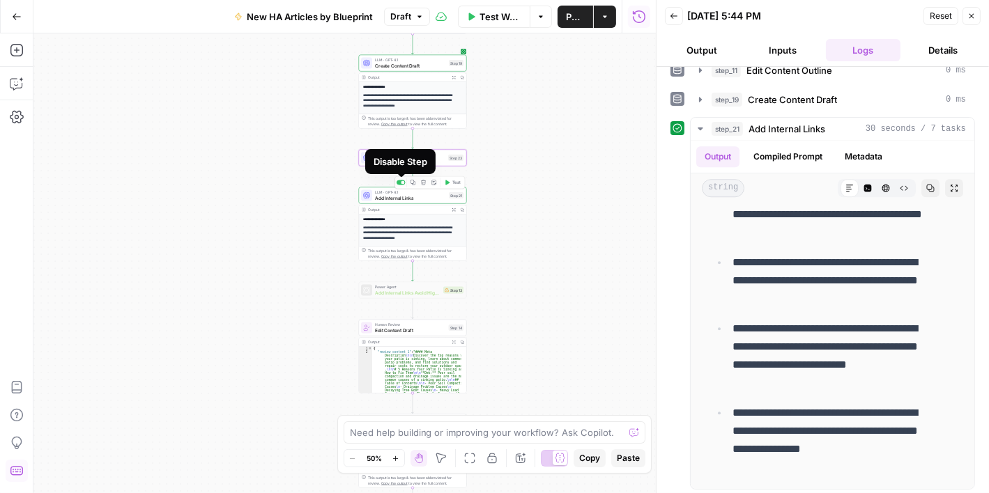
click at [399, 182] on div at bounding box center [400, 182] width 9 height 5
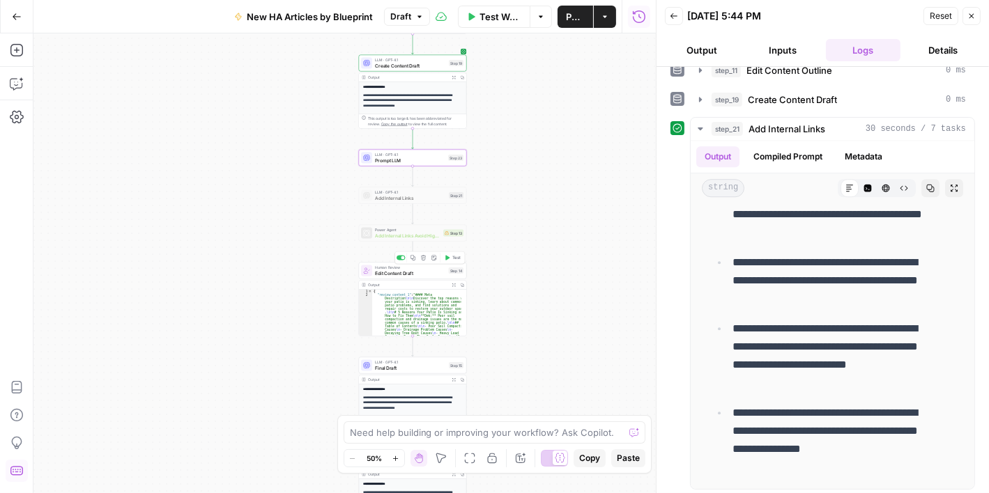
click at [428, 272] on span "Edit Content Draft" at bounding box center [410, 273] width 71 height 7
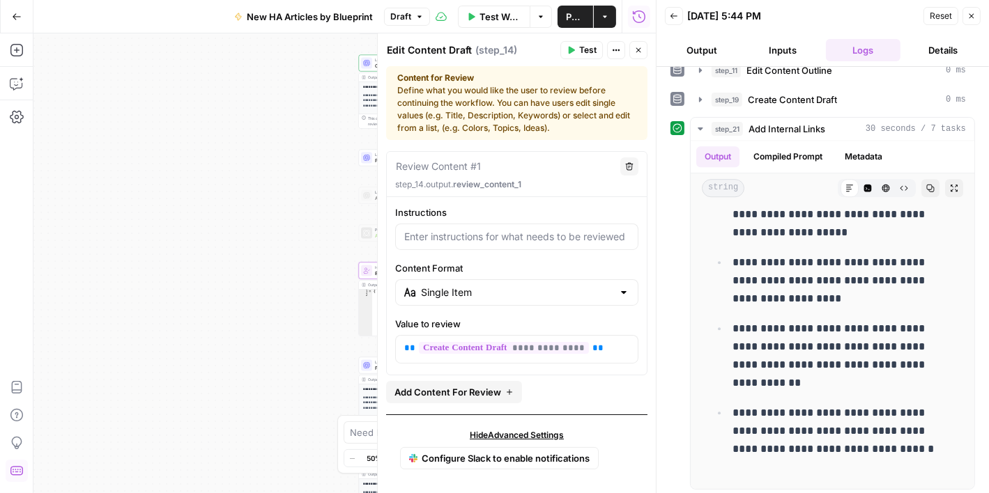
scroll to position [11, 0]
click at [639, 45] on button "Close" at bounding box center [638, 50] width 18 height 18
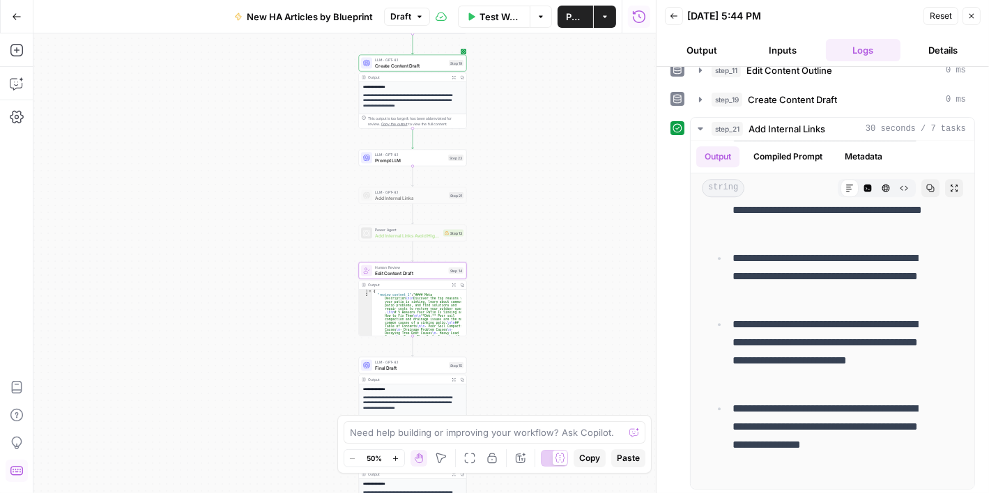
scroll to position [3714, 0]
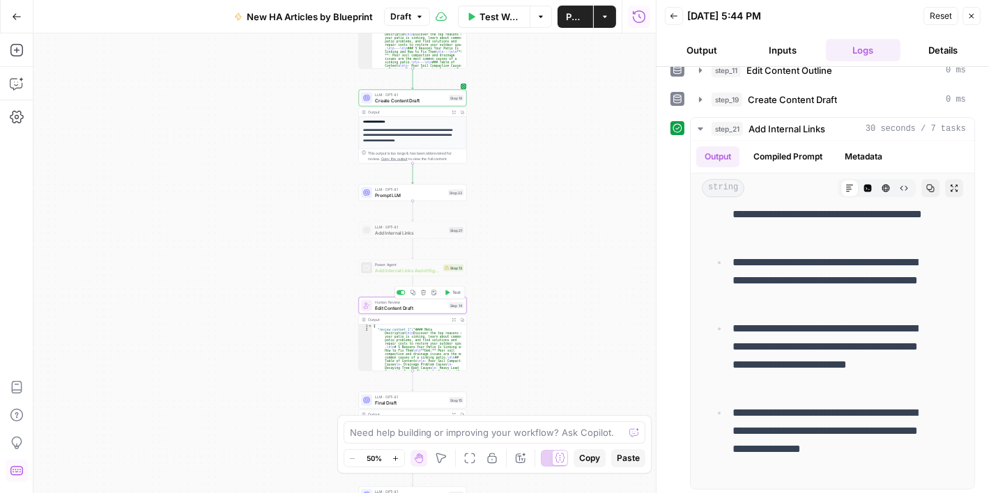
click at [395, 307] on span "Edit Content Draft" at bounding box center [410, 307] width 71 height 7
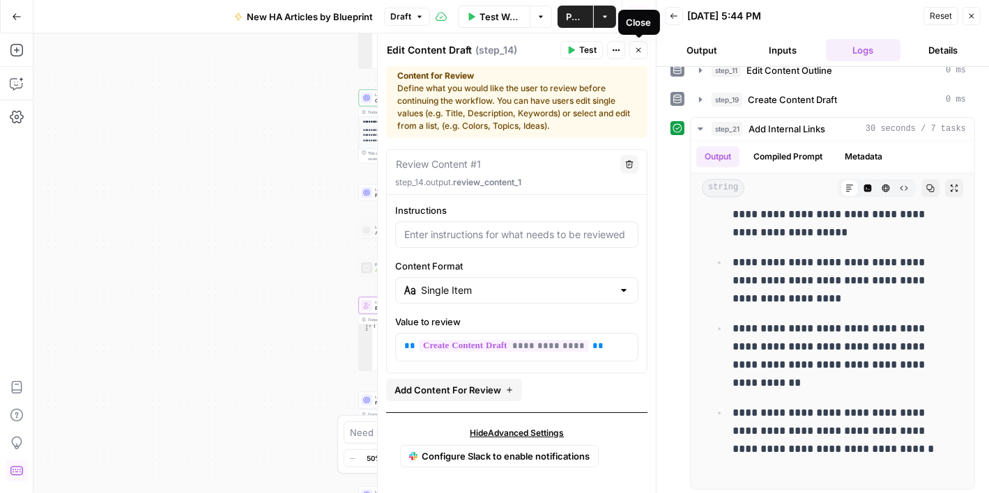
click at [638, 51] on icon "button" at bounding box center [638, 50] width 5 height 5
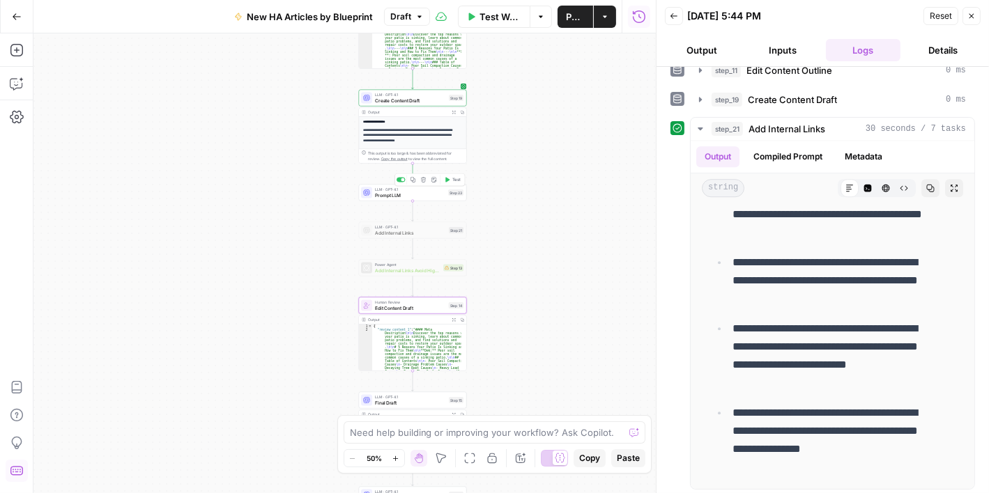
click at [451, 178] on button "Test" at bounding box center [453, 180] width 22 height 9
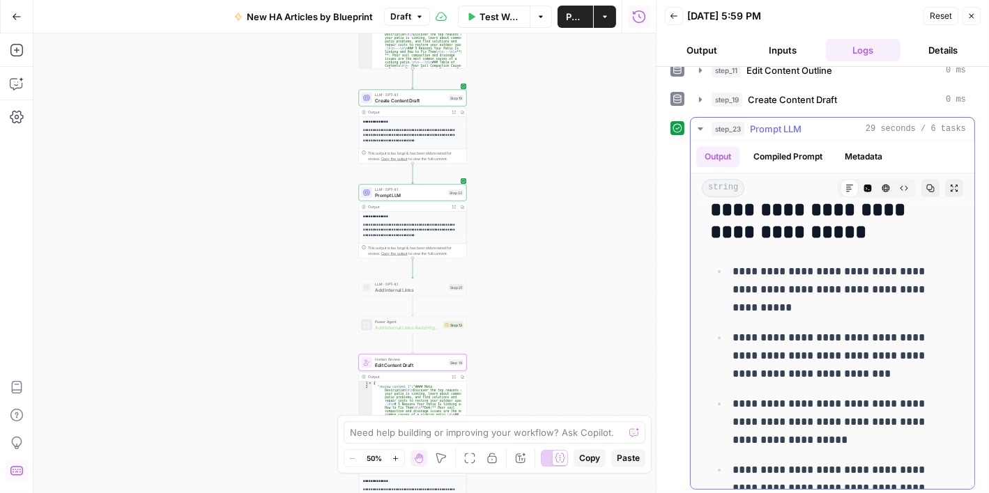
scroll to position [3761, 0]
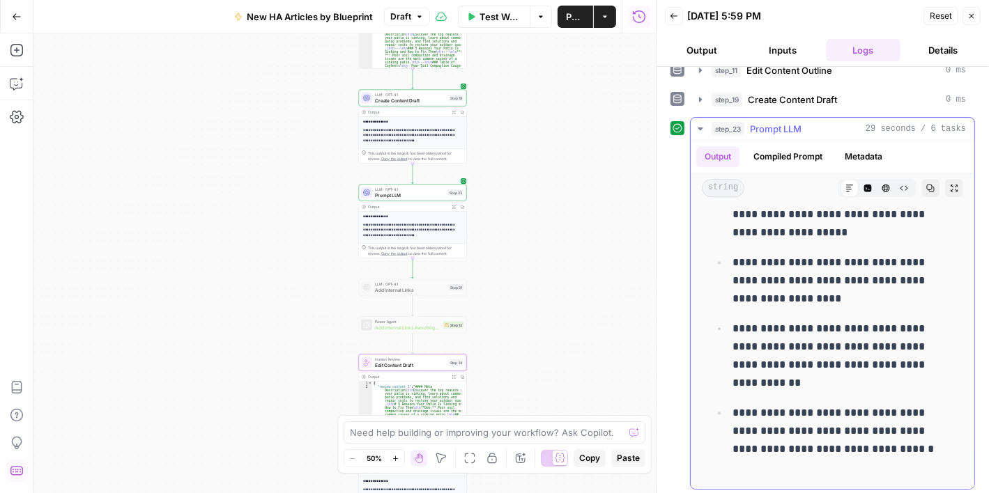
click at [699, 129] on icon "button" at bounding box center [700, 128] width 11 height 11
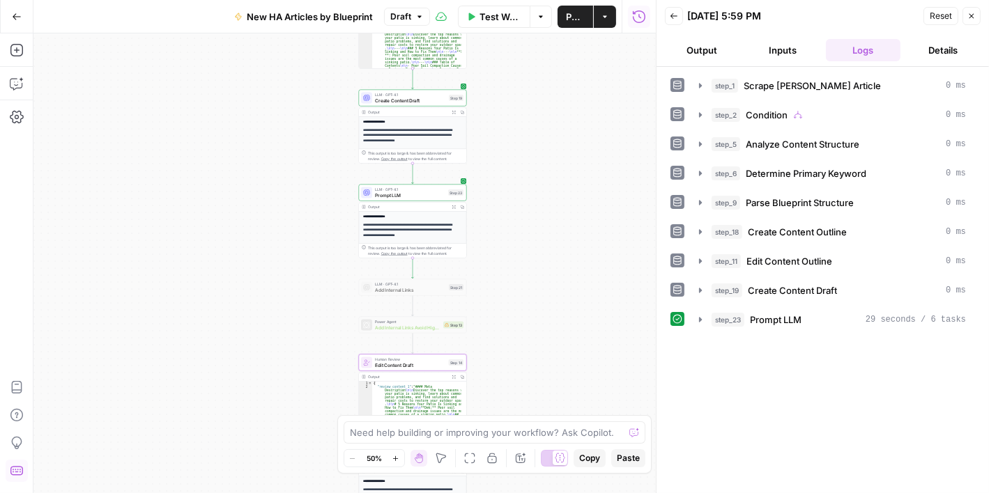
scroll to position [0, 0]
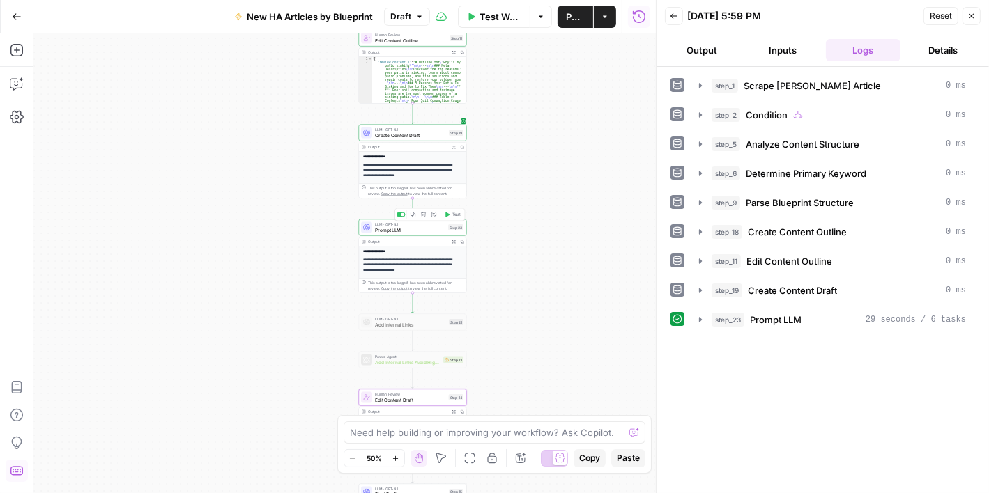
click at [404, 233] on div "LLM · GPT-4.1 Prompt LLM Step 23 Copy step Delete step Add Note Test" at bounding box center [413, 227] width 108 height 17
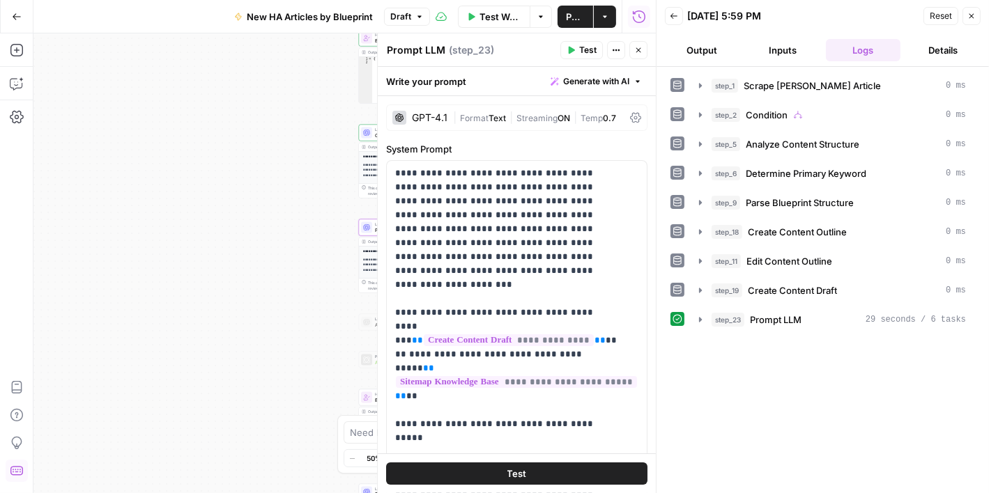
click at [443, 40] on header "Prompt LLM Prompt LLM ( step_23 ) Test Actions Close" at bounding box center [517, 49] width 278 height 33
click at [442, 45] on textarea "Prompt LLM" at bounding box center [416, 50] width 59 height 14
type textarea "Add Internal Links"
click at [261, 96] on div "**********" at bounding box center [344, 263] width 622 height 460
click at [638, 53] on icon "button" at bounding box center [638, 50] width 8 height 8
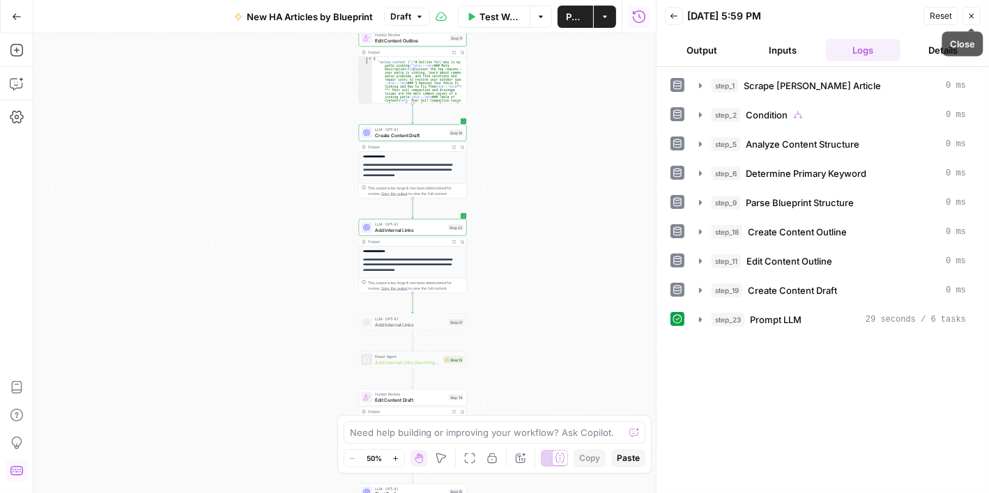
click at [972, 13] on icon "button" at bounding box center [971, 16] width 8 height 8
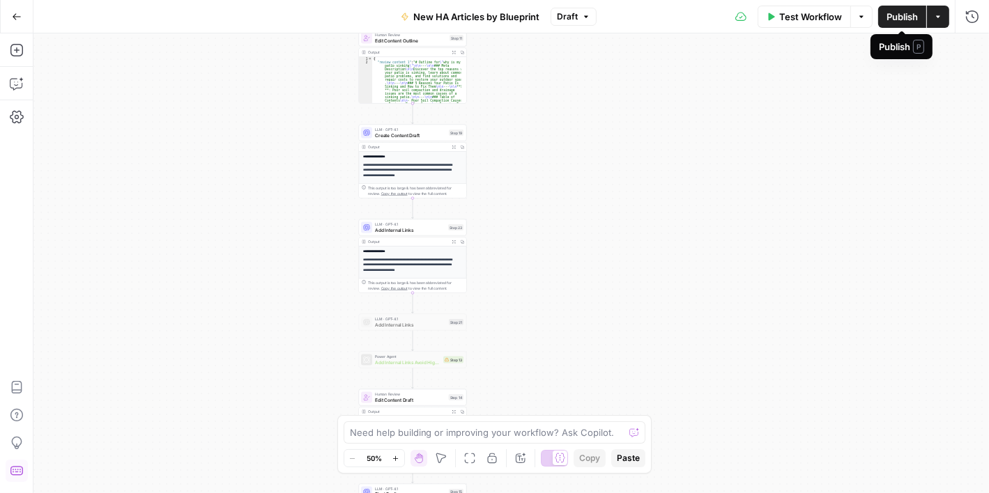
click at [902, 18] on span "Publish" at bounding box center [901, 17] width 31 height 14
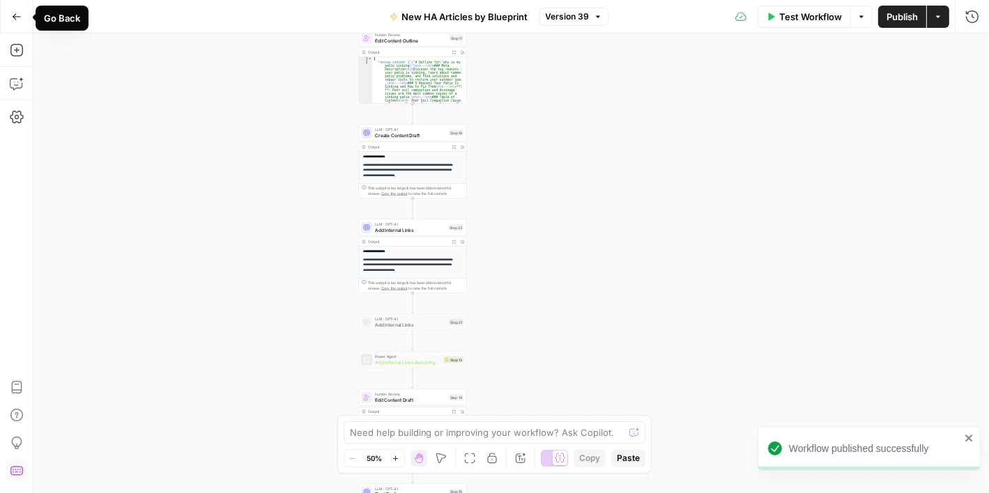
click at [22, 15] on button "Go Back" at bounding box center [16, 16] width 25 height 25
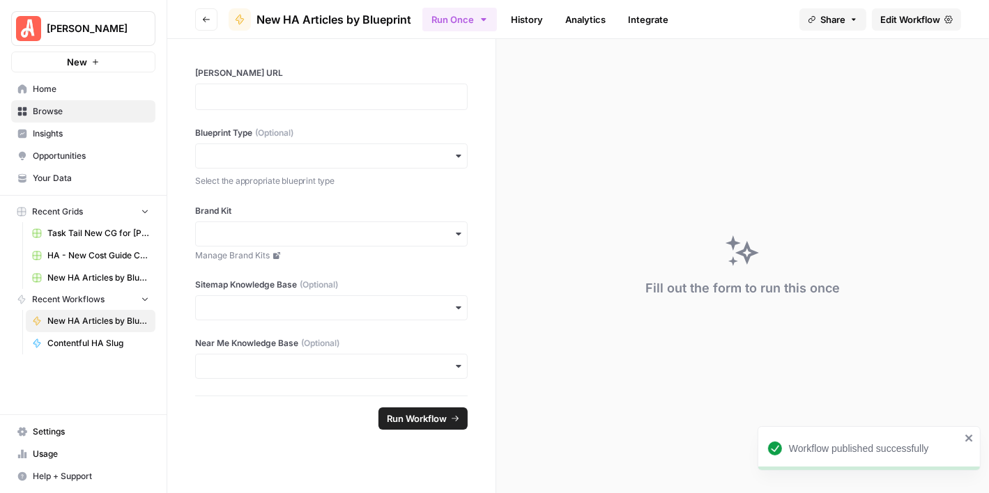
click at [47, 31] on span "[PERSON_NAME]" at bounding box center [89, 29] width 84 height 14
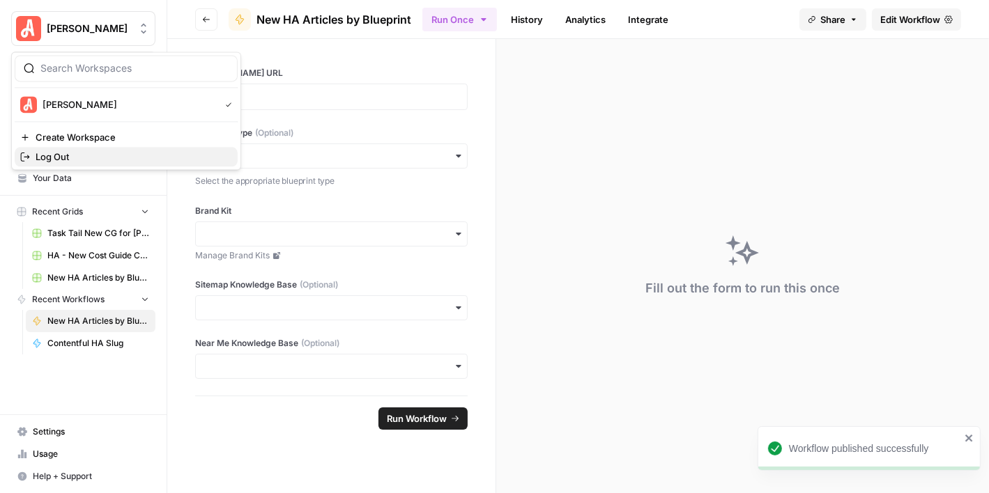
click at [73, 155] on span "Log Out" at bounding box center [131, 157] width 191 height 14
